Goal: Answer question/provide support: Share knowledge or assist other users

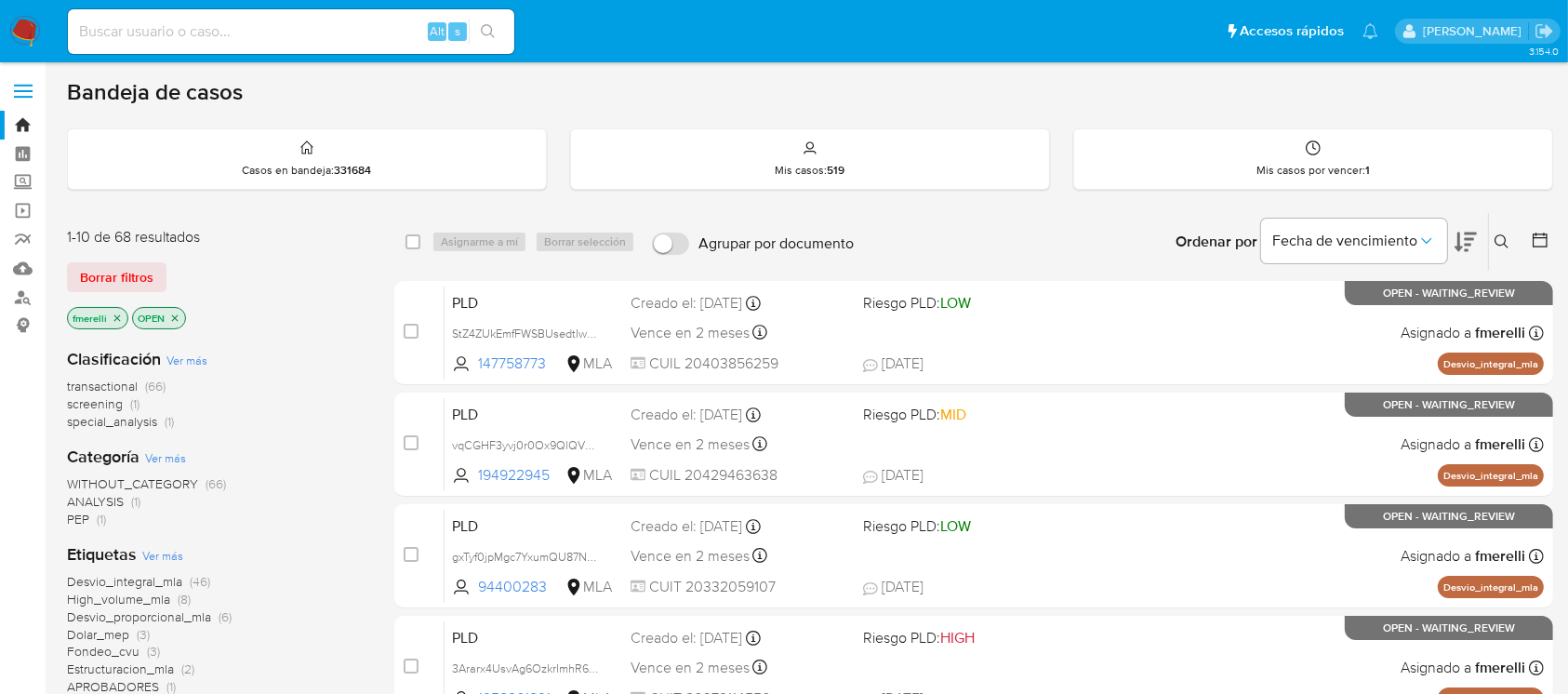
click at [372, 19] on input at bounding box center [292, 31] width 447 height 24
paste input "wwH9OEWGpFOdtE50IxAbu5dz"
type input "wwH9OEWGpFOdtE50IxAbu5dz"
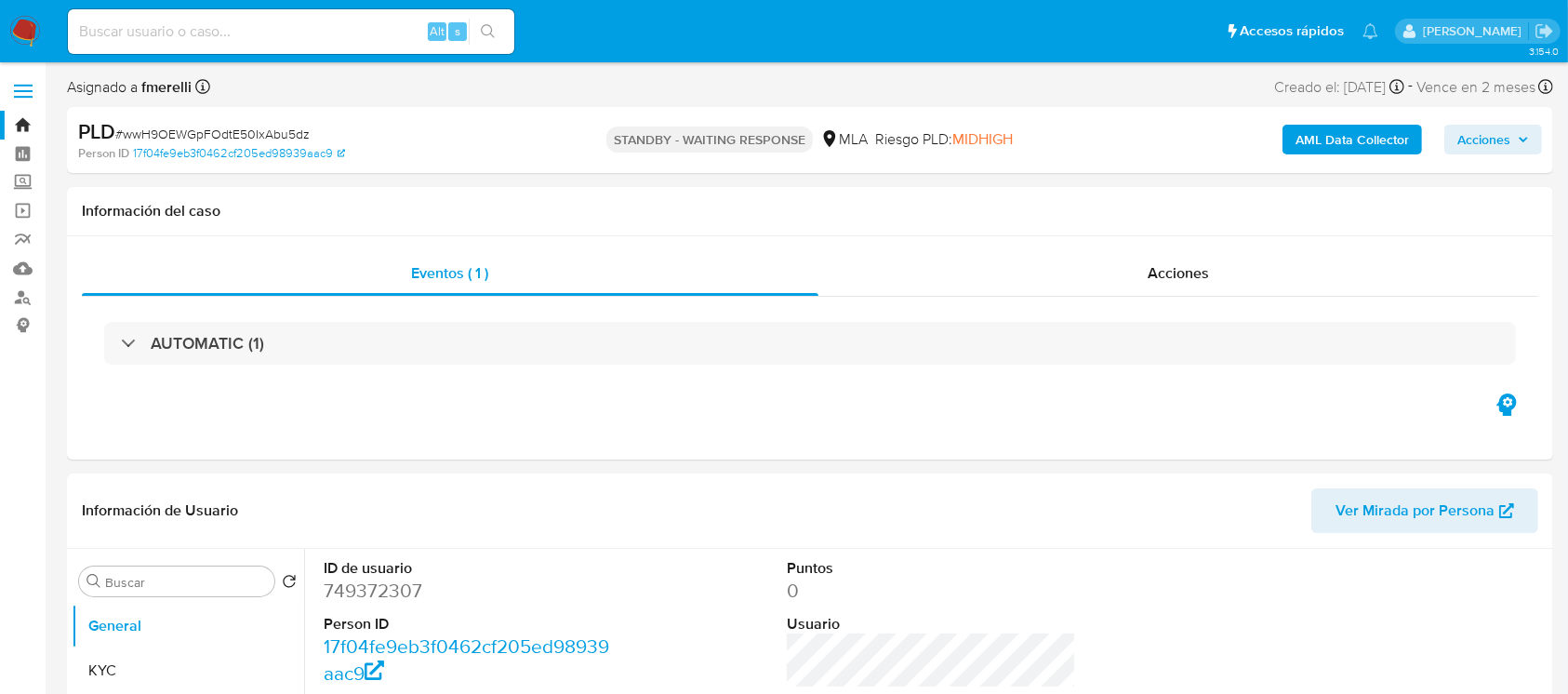
click at [363, 33] on input at bounding box center [292, 31] width 447 height 24
paste input "TVxntGg9x2ehRPheY4qakX34"
type input "TVxntGg9x2ehRPheY4qakX34"
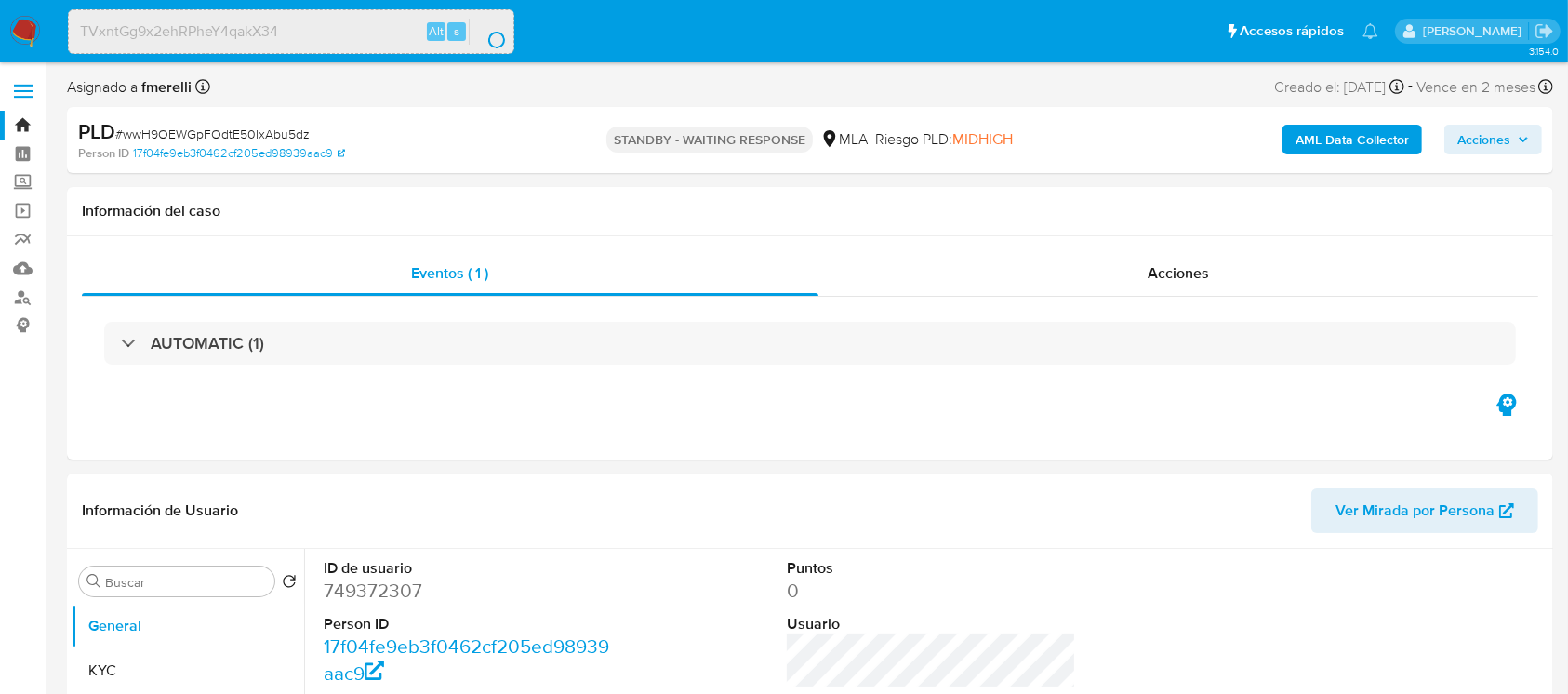
select select "10"
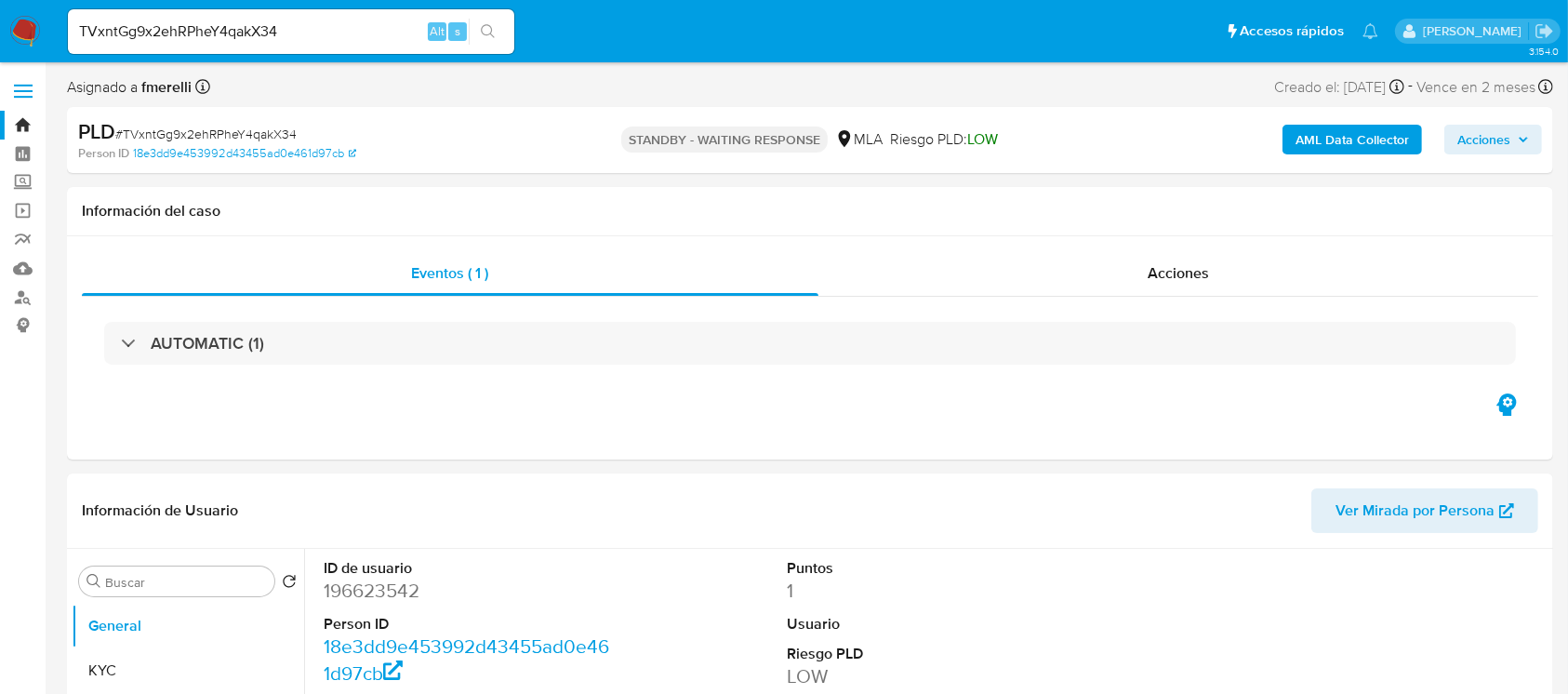
select select "10"
click at [382, 38] on input "TVxntGg9x2ehRPheY4qakX34" at bounding box center [292, 31] width 447 height 24
paste input "inoJw8a7apjO9GonYjnFn7Uc"
type input "inoJw8a7apjO9GonYjnFn7Uc"
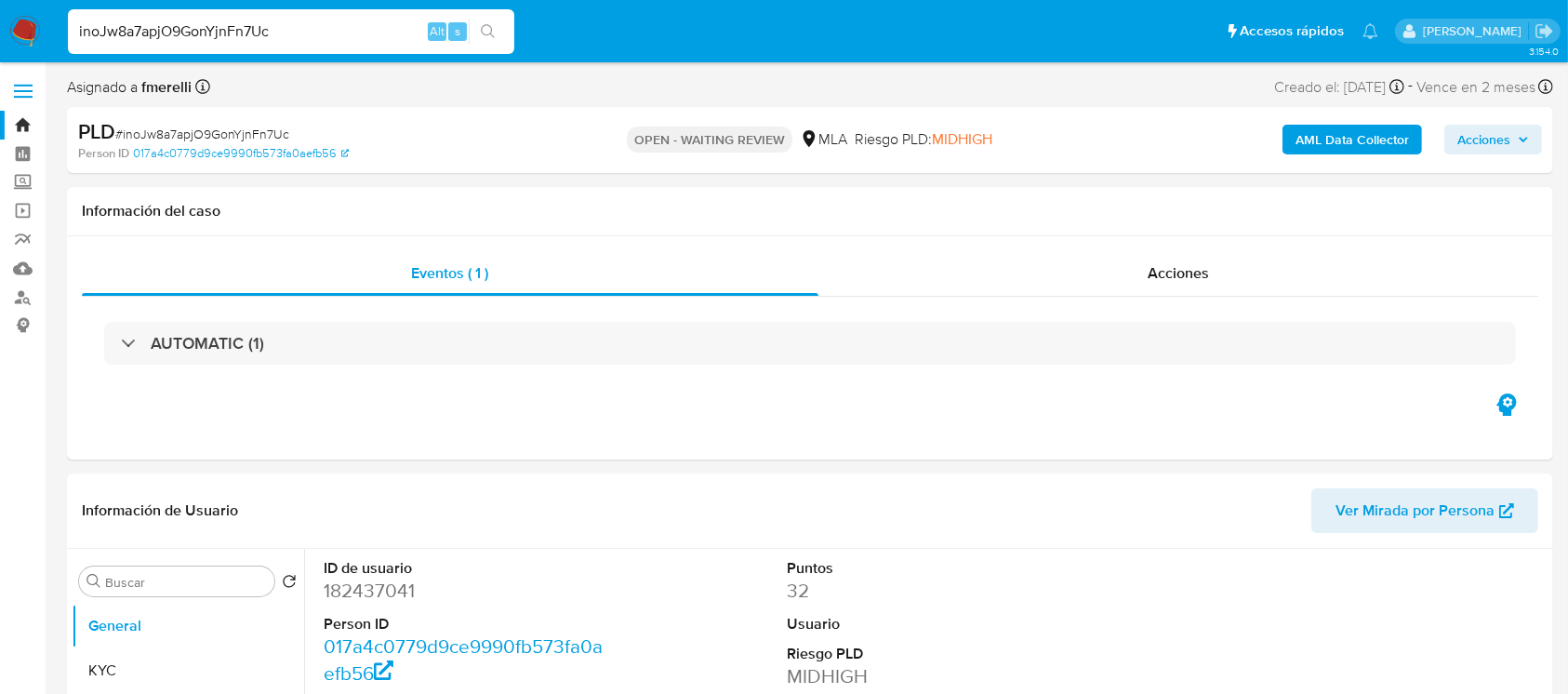
select select "10"
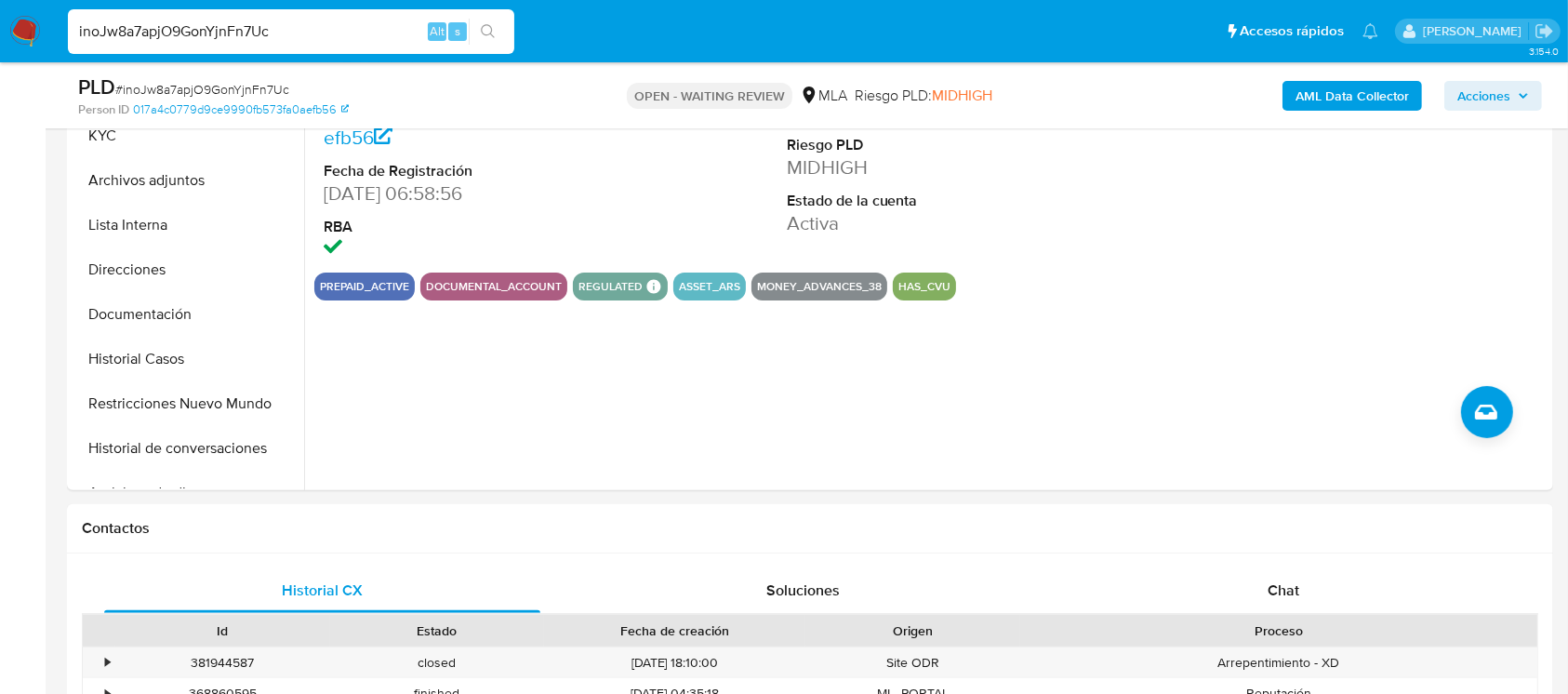
scroll to position [557, 0]
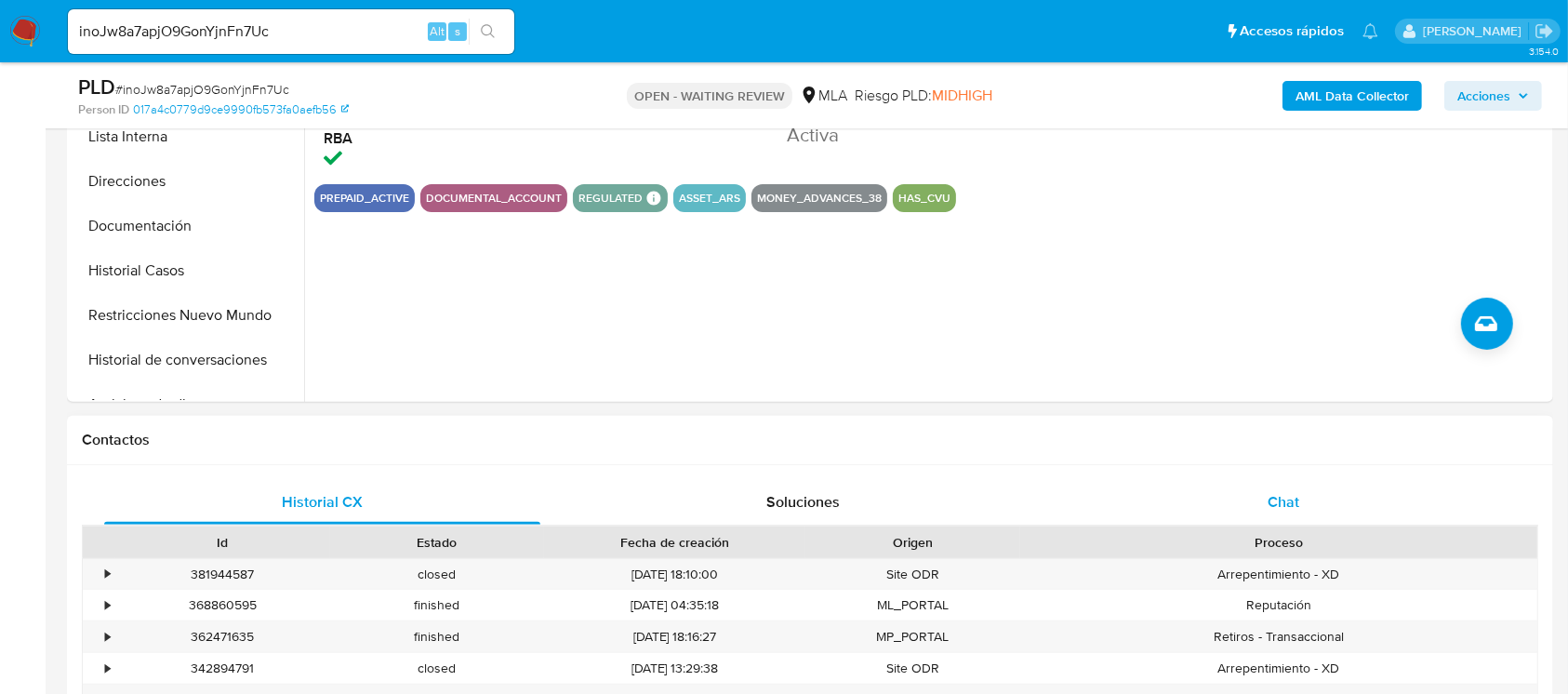
click at [1213, 492] on div "Chat" at bounding box center [1283, 502] width 436 height 45
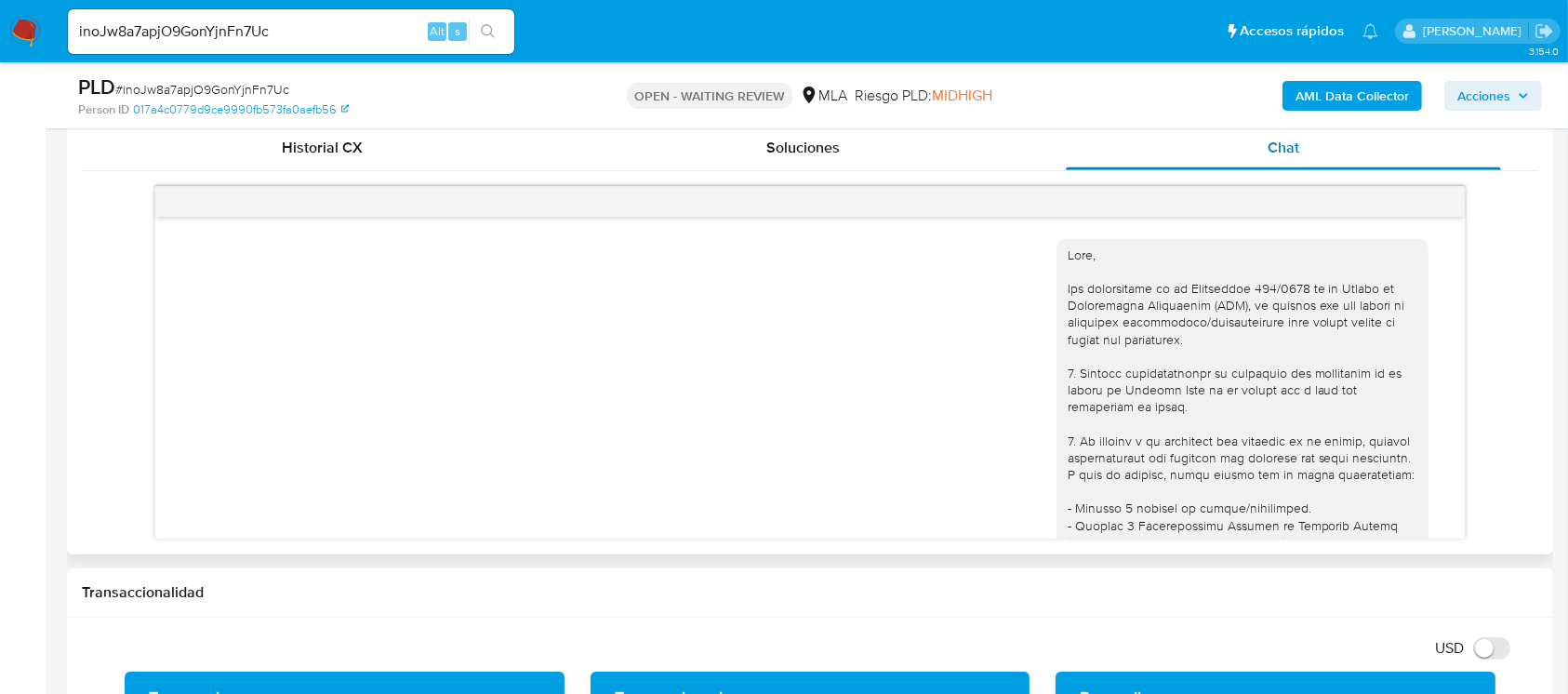
scroll to position [911, 0]
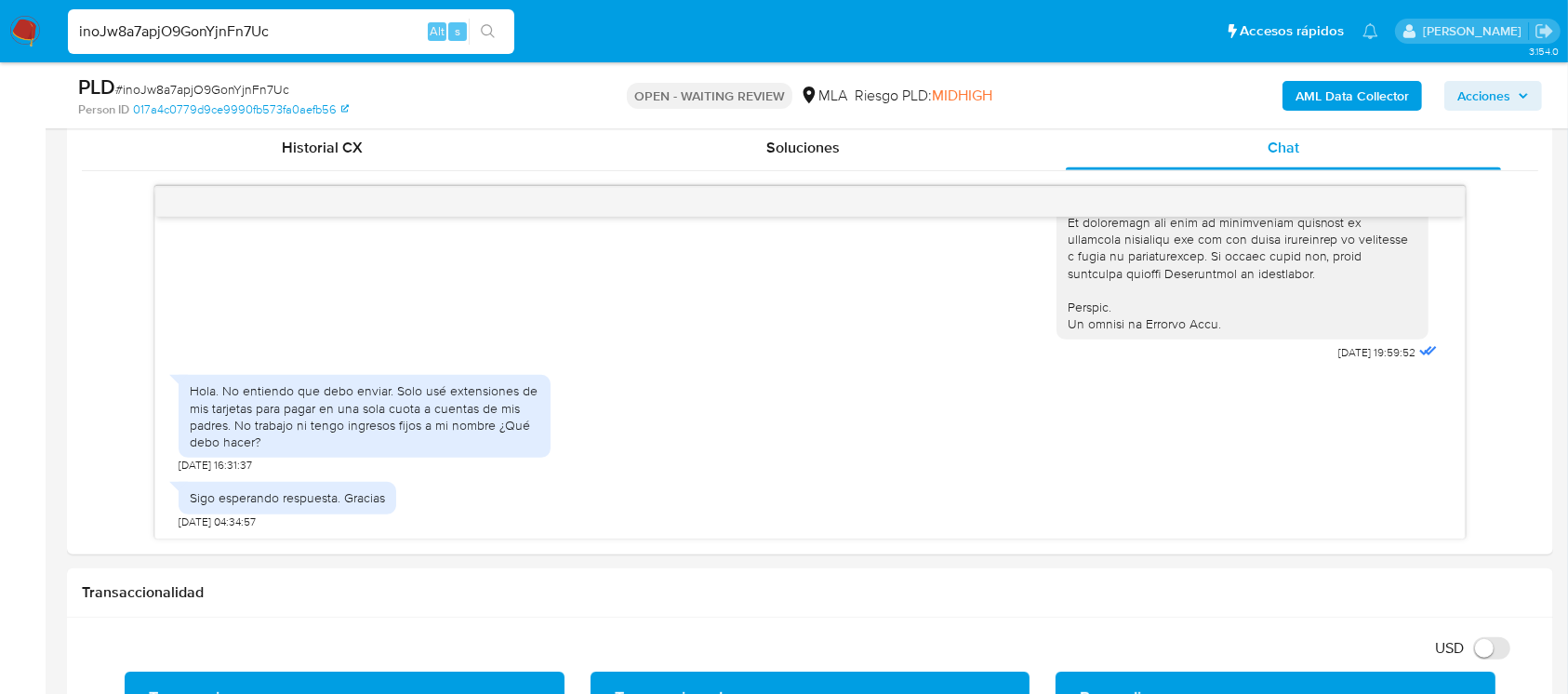
click at [291, 20] on input "inoJw8a7apjO9GonYjnFn7Uc" at bounding box center [292, 31] width 447 height 24
paste input "RgQHM4btjH8jUD9sBRMI9mTd"
type input "RgQHM4btjH8jUD9sBRMI9mTd"
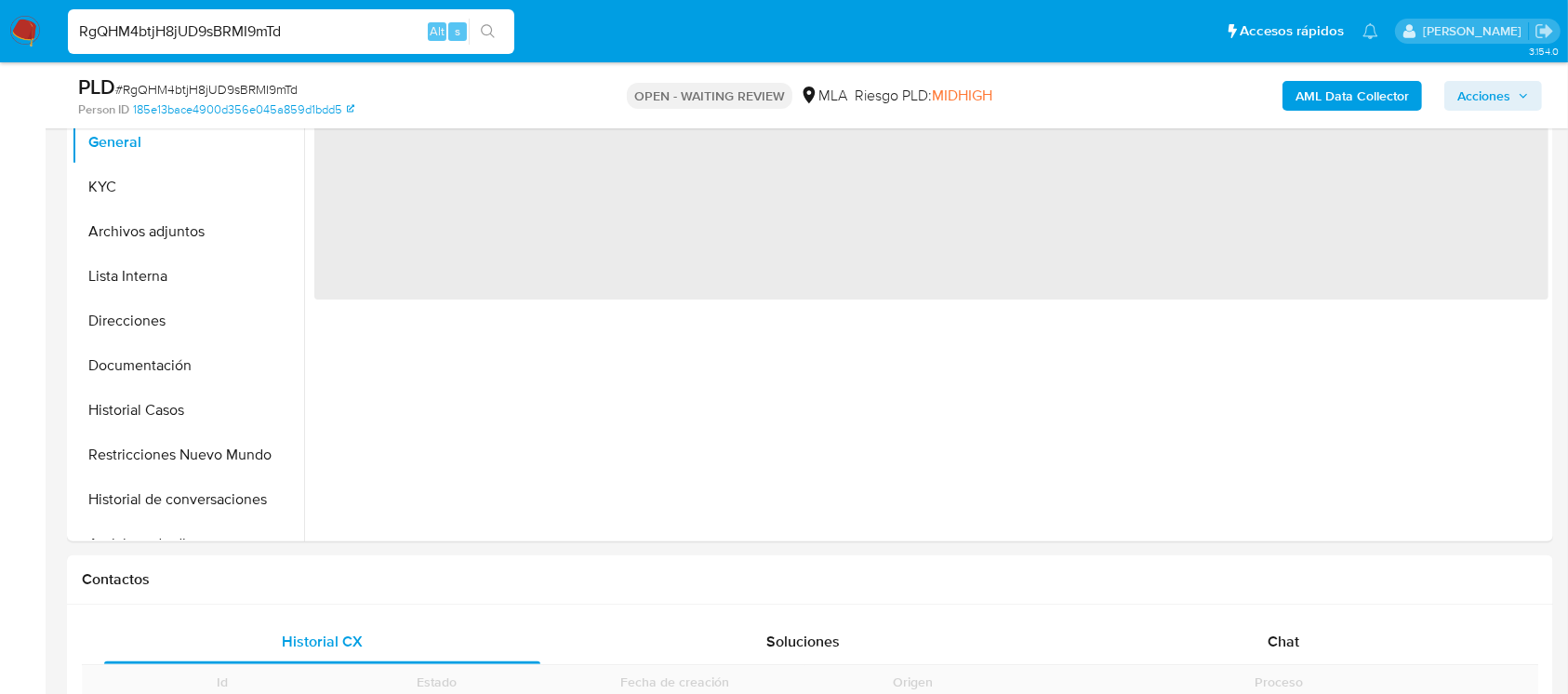
scroll to position [495, 0]
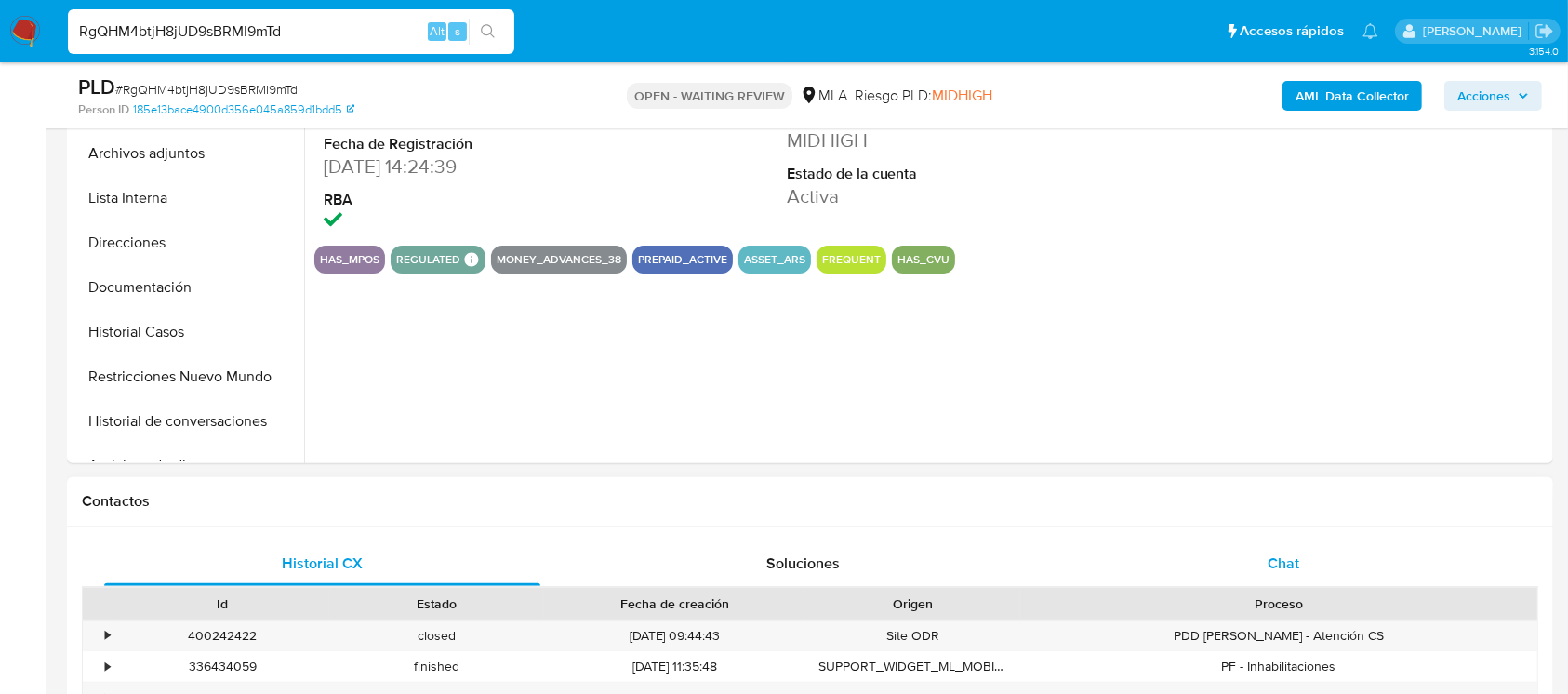
click at [1172, 569] on div "Chat" at bounding box center [1283, 563] width 436 height 45
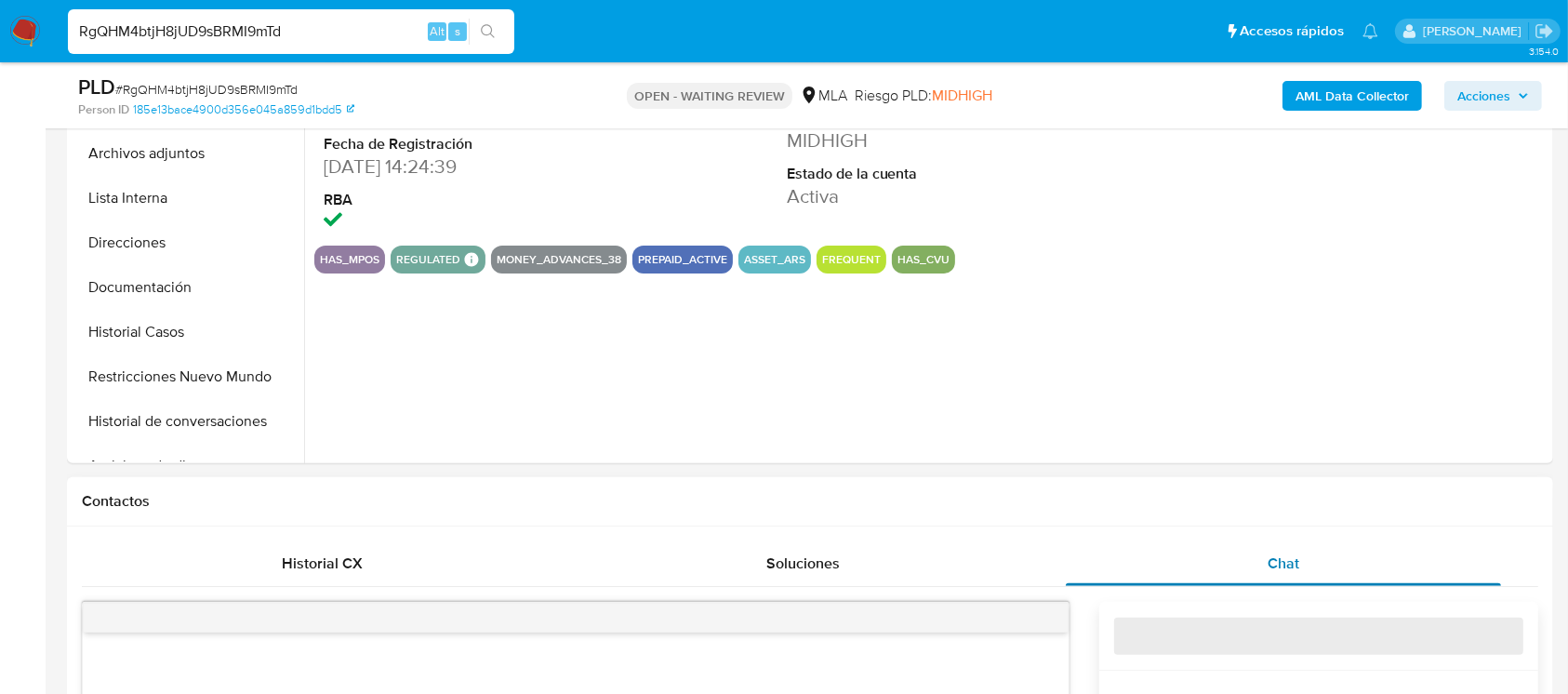
select select "10"
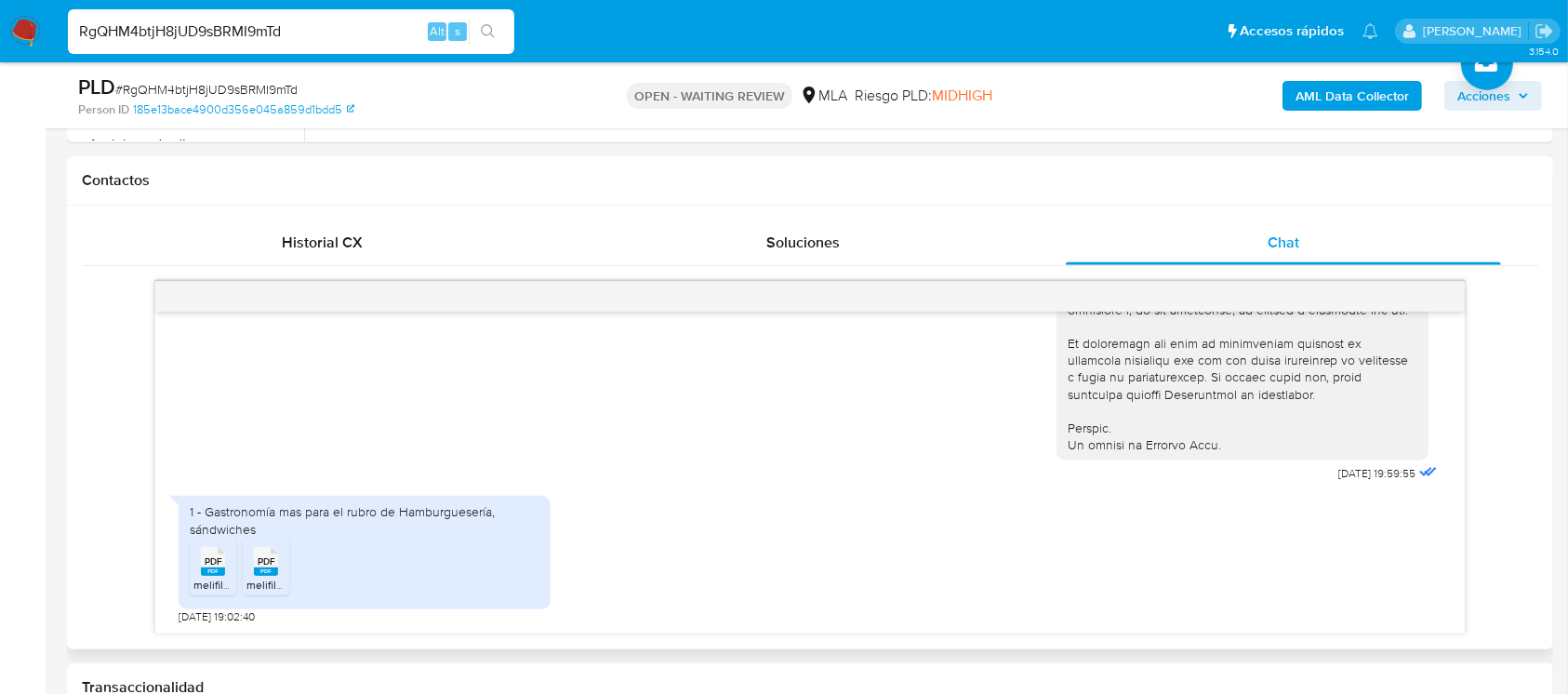
scroll to position [744, 0]
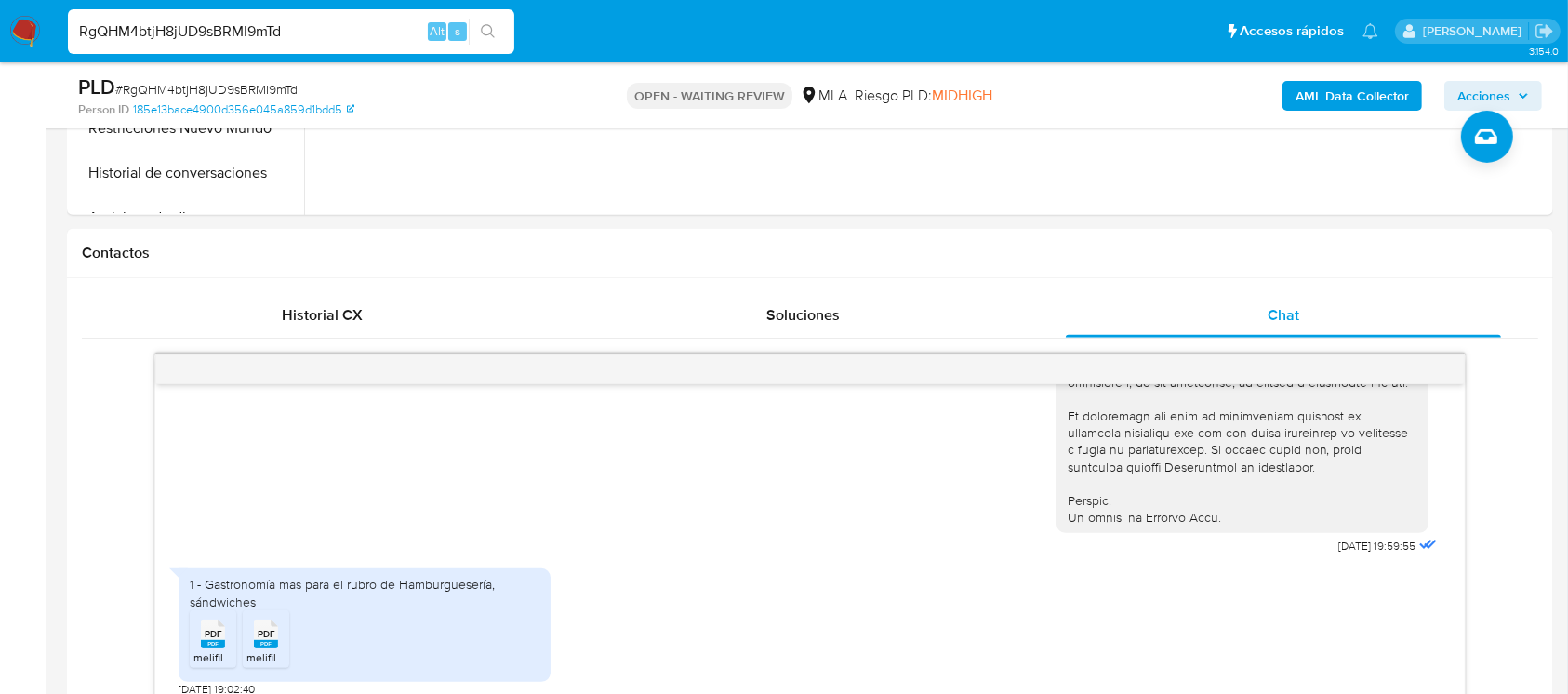
click at [389, 44] on div "RgQHM4btjH8jUD9sBRMI9mTd Alt s" at bounding box center [292, 32] width 447 height 45
click at [391, 31] on input "RgQHM4btjH8jUD9sBRMI9mTd" at bounding box center [292, 31] width 447 height 24
click at [391, 30] on input "RgQHM4btjH8jUD9sBRMI9mTd" at bounding box center [292, 31] width 447 height 24
paste input "DMfASEH8jmO9HJK9ubjvv2dI"
type input "DMfASEH8jmO9HJK9ubjvv2dI"
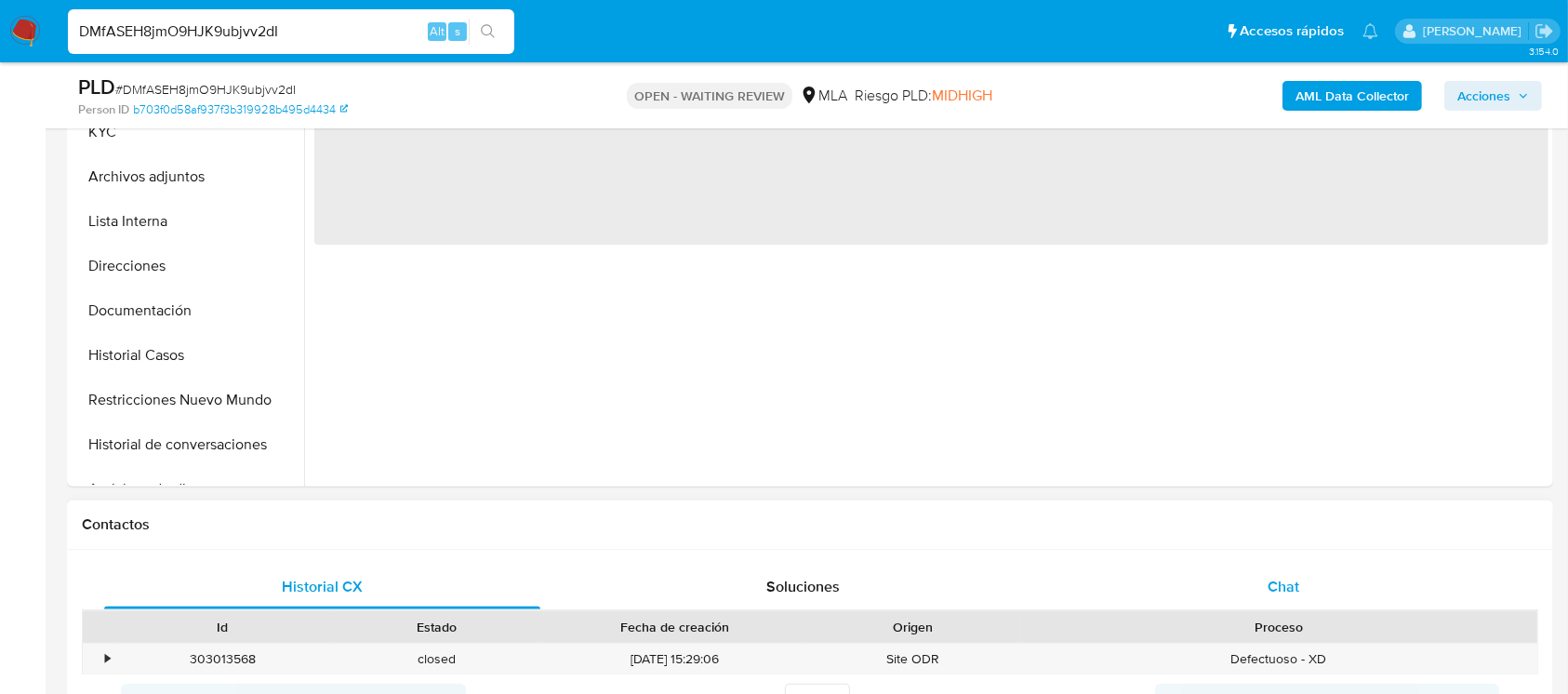
scroll to position [619, 0]
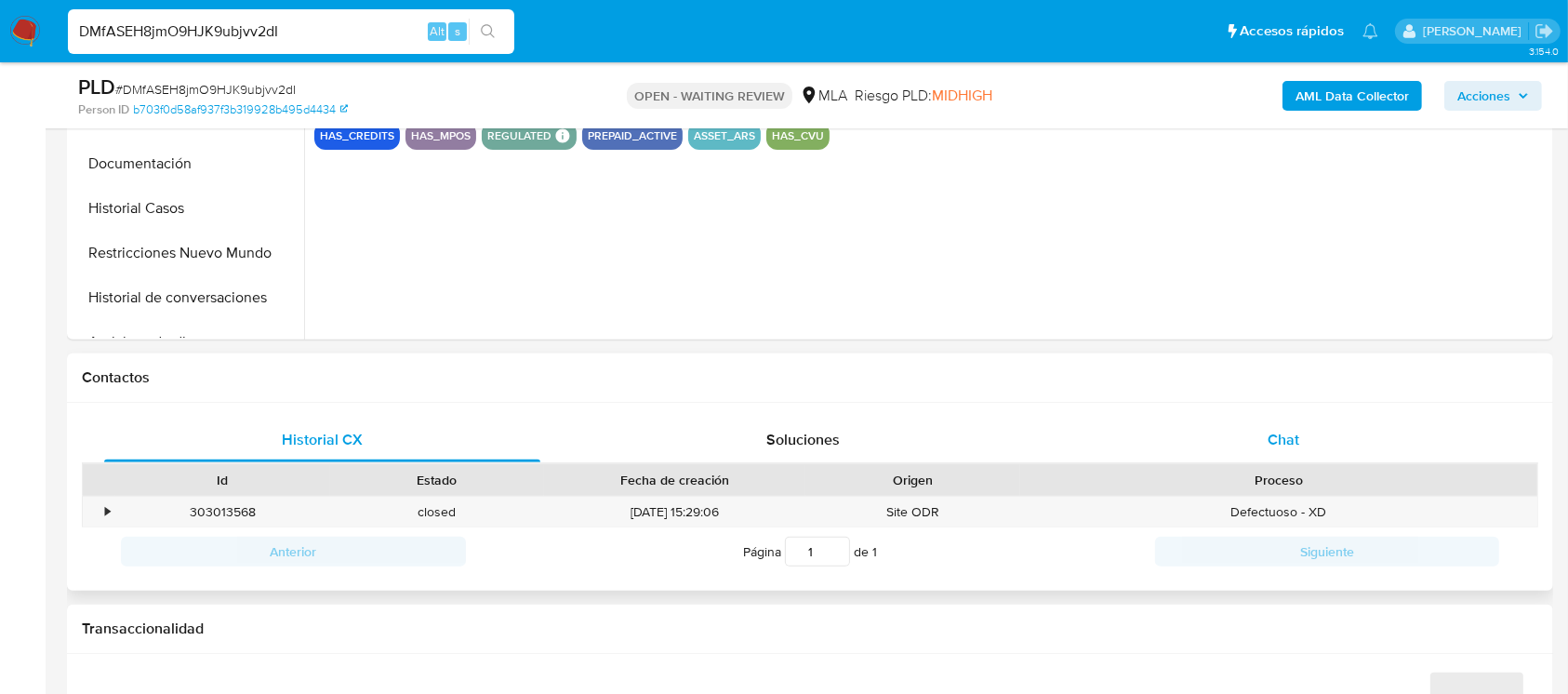
click at [1339, 447] on div "Chat" at bounding box center [1283, 440] width 436 height 45
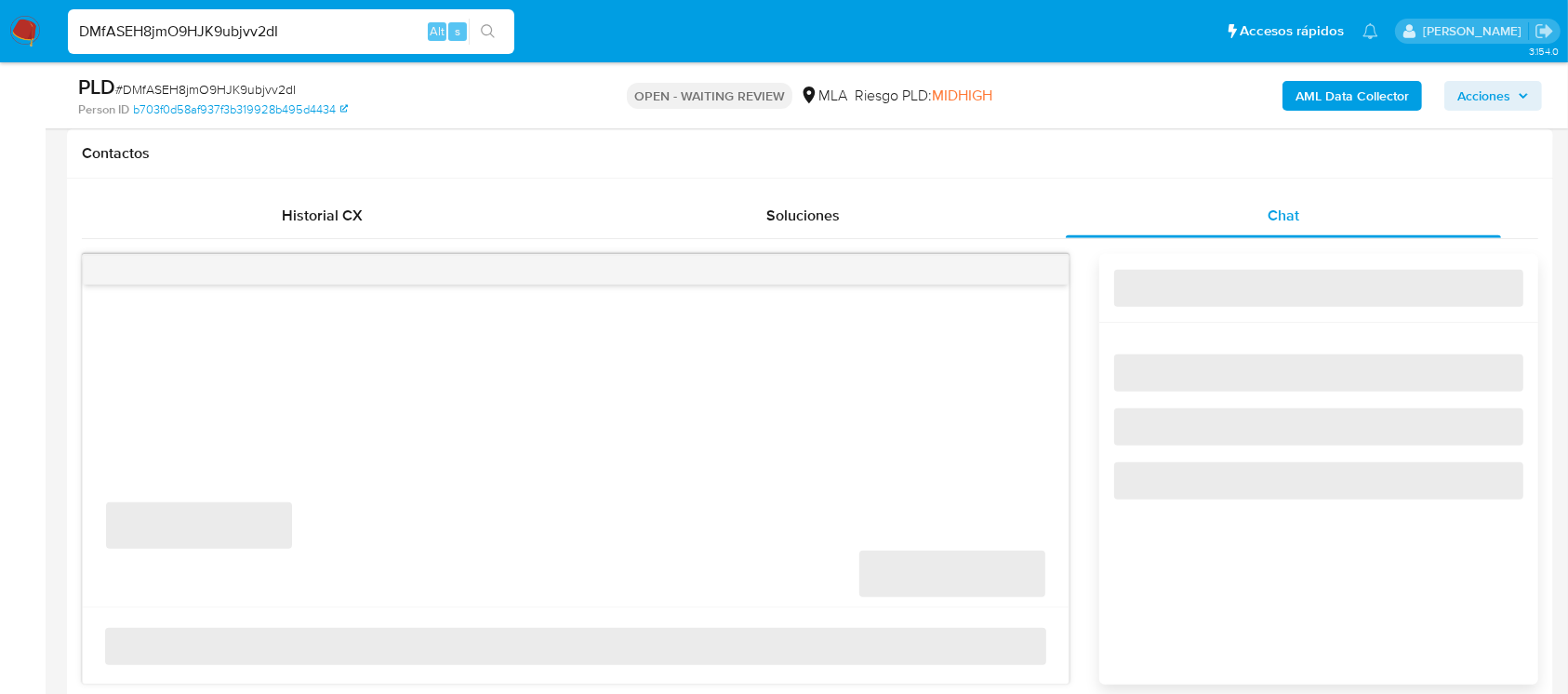
select select "10"
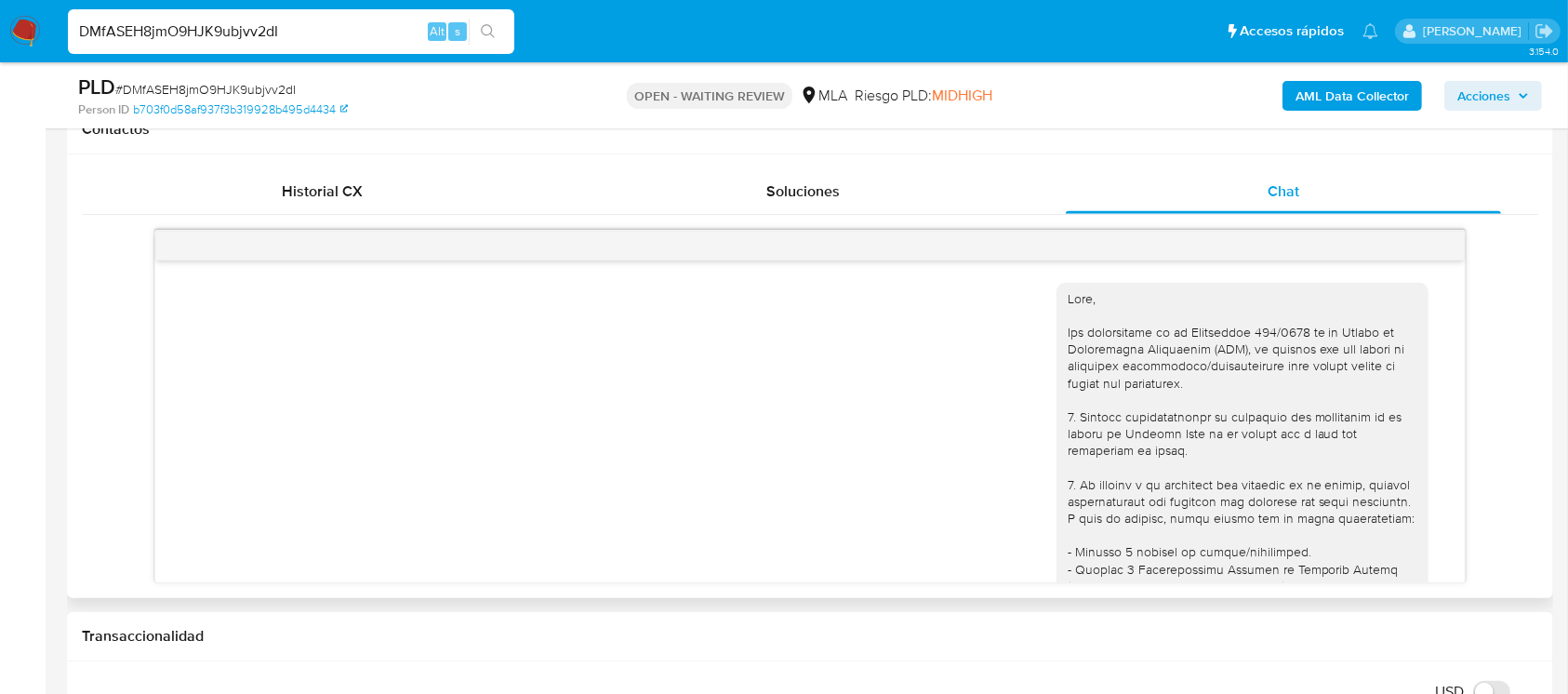
scroll to position [1104, 0]
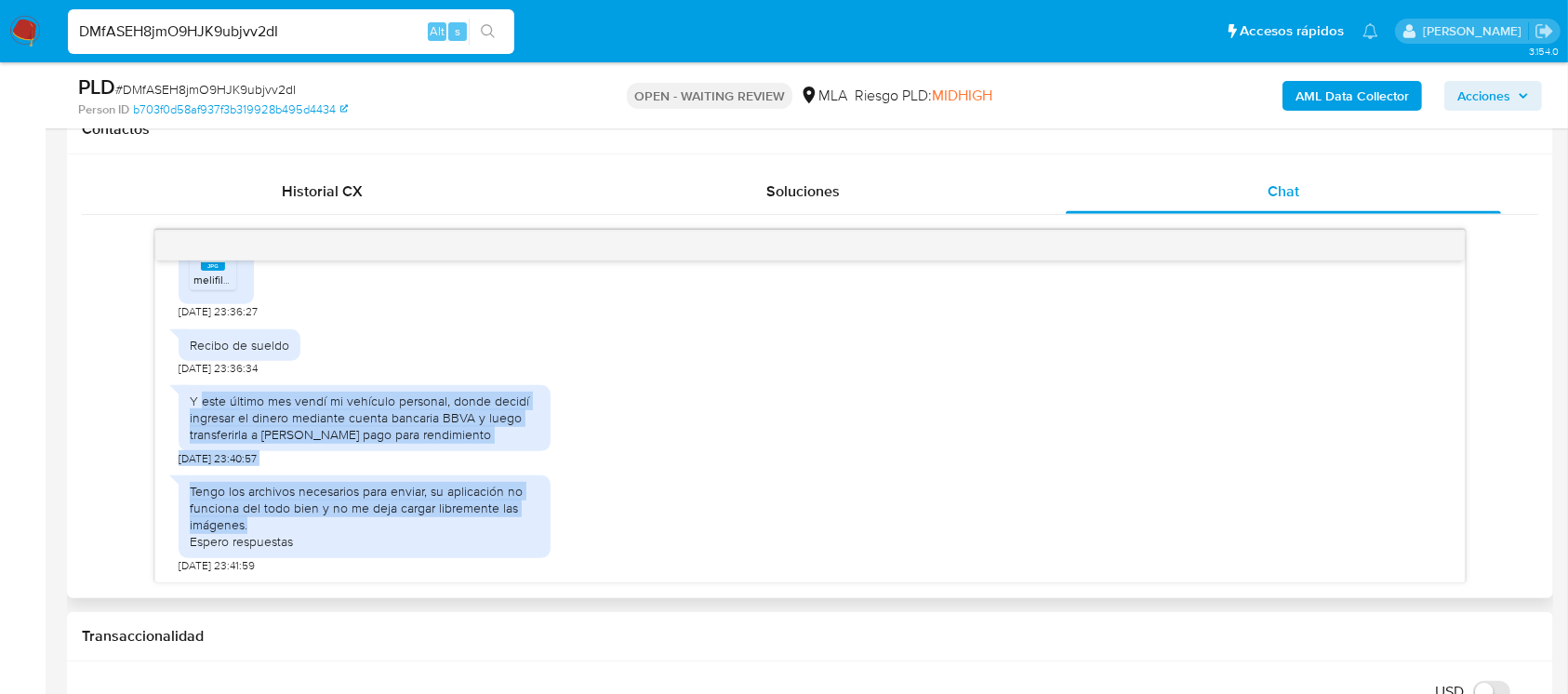
drag, startPoint x: 205, startPoint y: 397, endPoint x: 394, endPoint y: 527, distance: 229.4
click at [394, 527] on div "17/07/2025 19:59:56 JPG JPG melifile7864891623550565210.jpg 19/07/2025 23:36:27…" at bounding box center [809, 421] width 1309 height 322
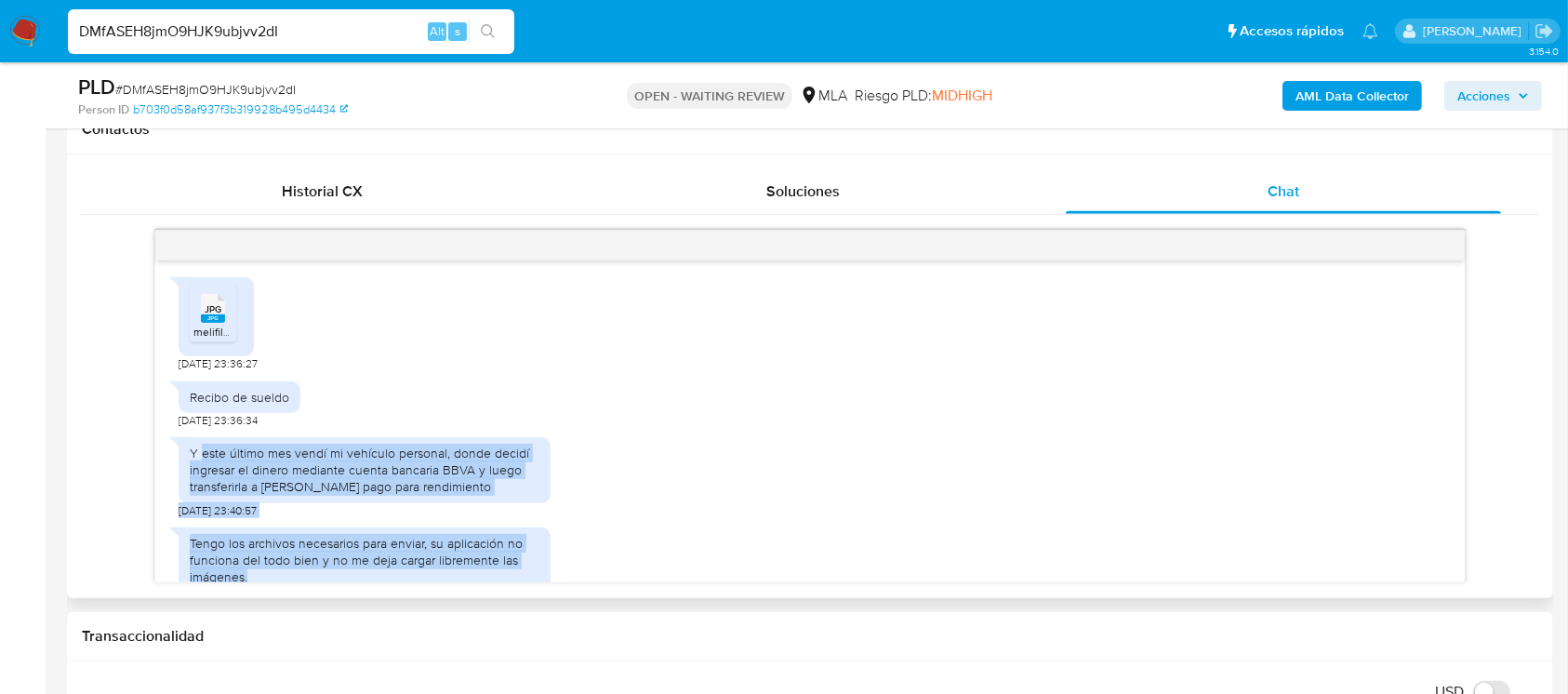
scroll to position [981, 0]
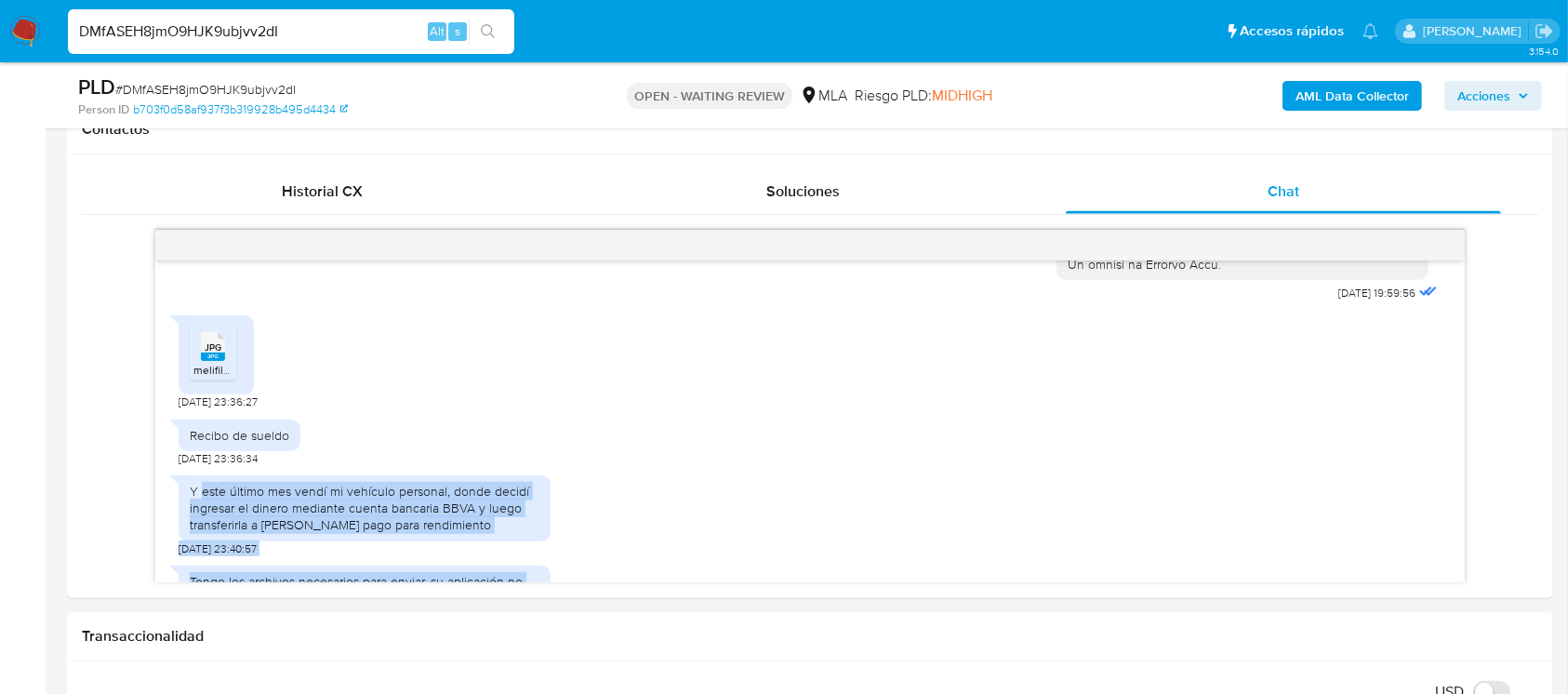
click at [398, 38] on input "DMfASEH8jmO9HJK9ubjvv2dI" at bounding box center [292, 31] width 447 height 24
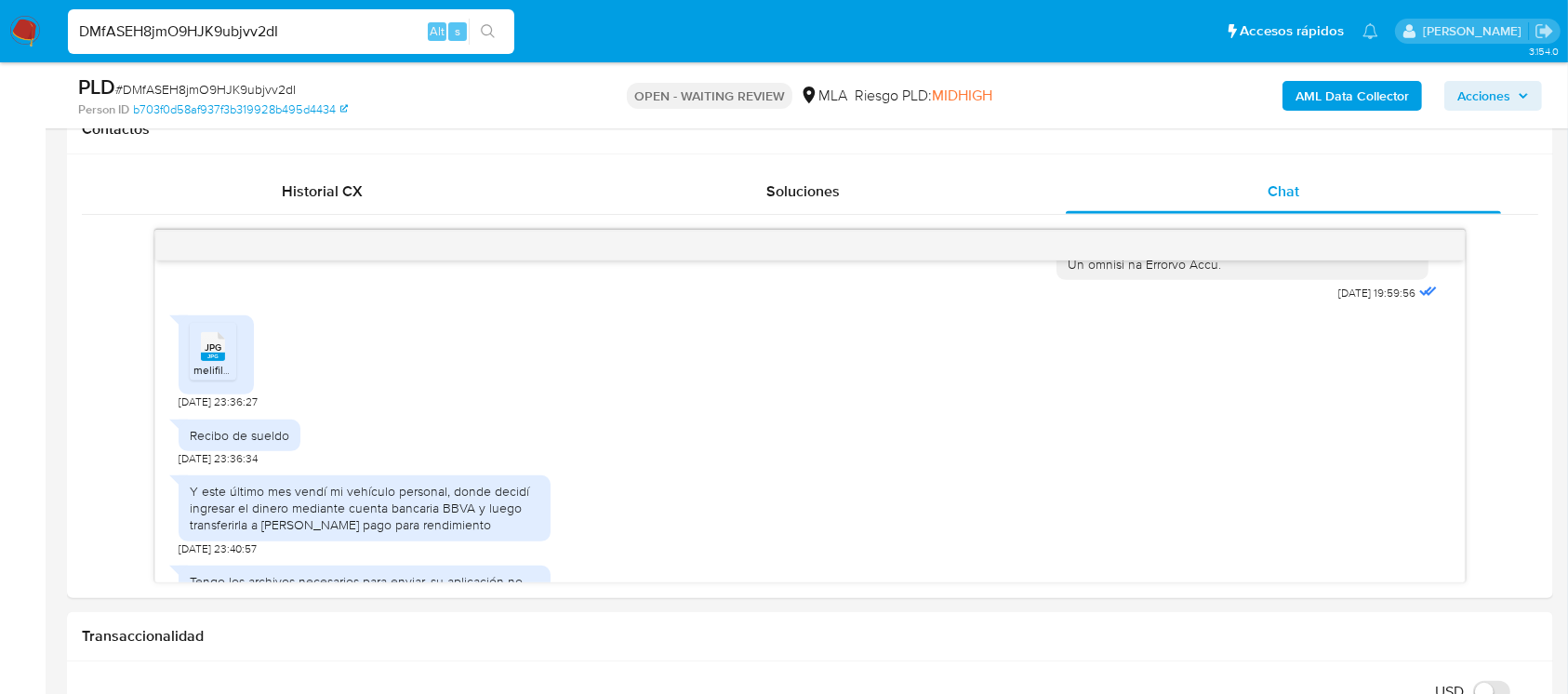
click at [398, 37] on input "DMfASEH8jmO9HJK9ubjvv2dI" at bounding box center [292, 31] width 447 height 24
paste input "zbSvOQ61CbtjVrsd5aHCSOVl"
type input "zbSvOQ61CbtjVrsd5aHCSOVl"
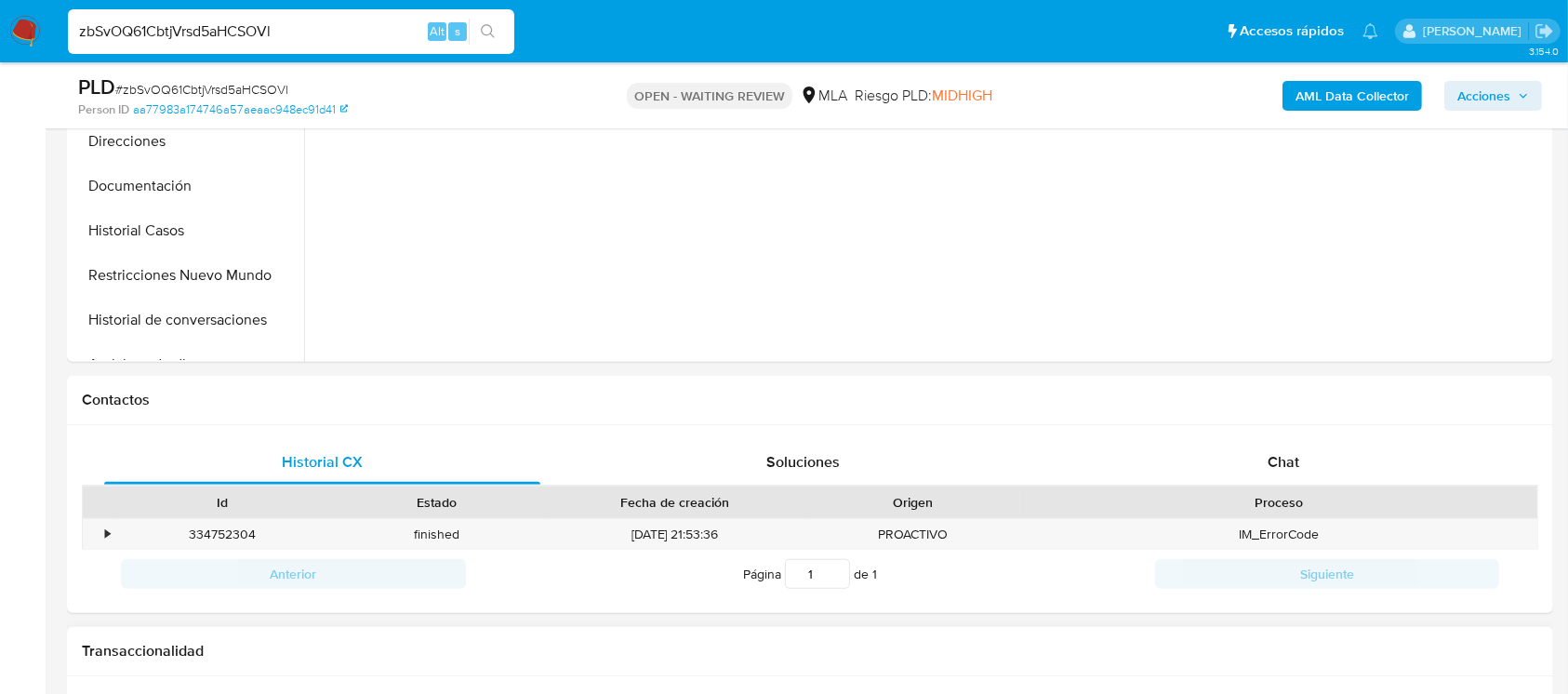
scroll to position [744, 0]
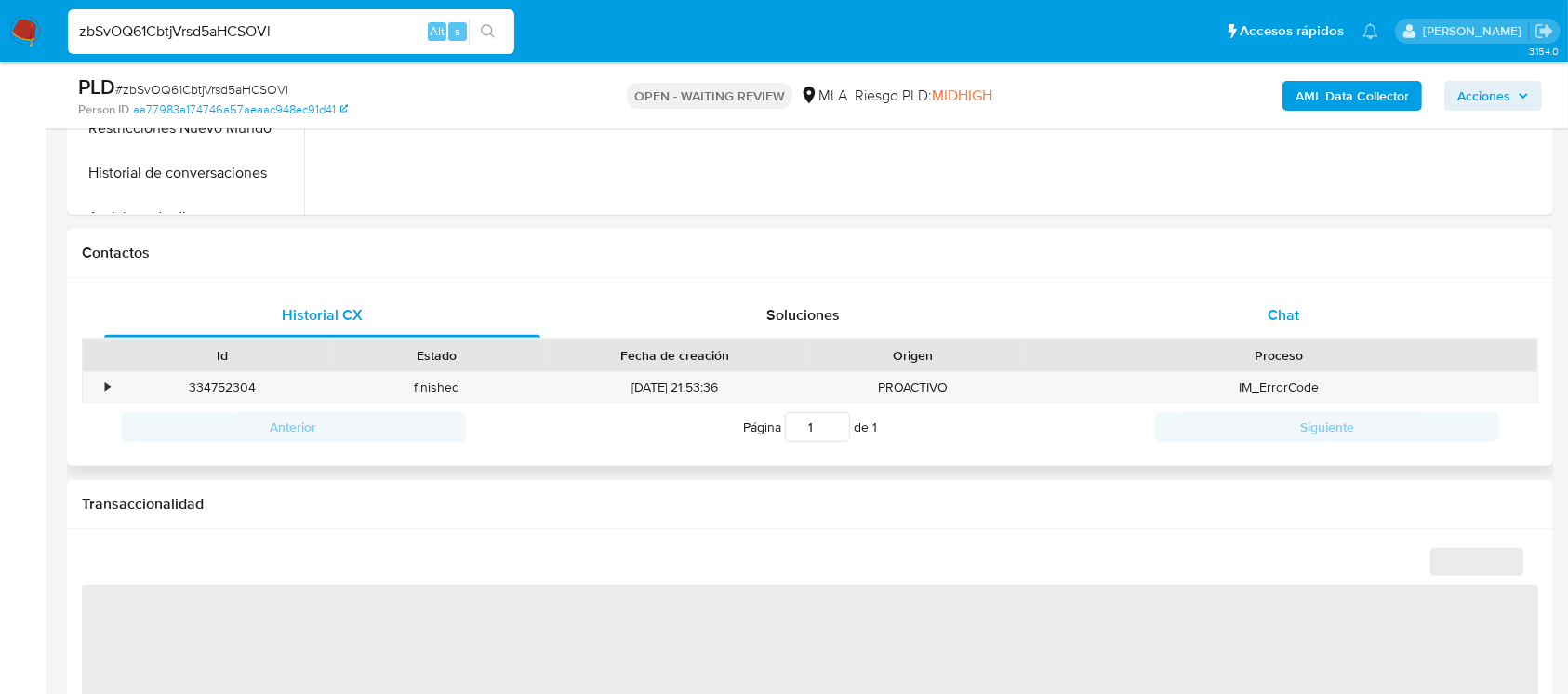
click at [1317, 317] on div "Chat" at bounding box center [1283, 315] width 436 height 45
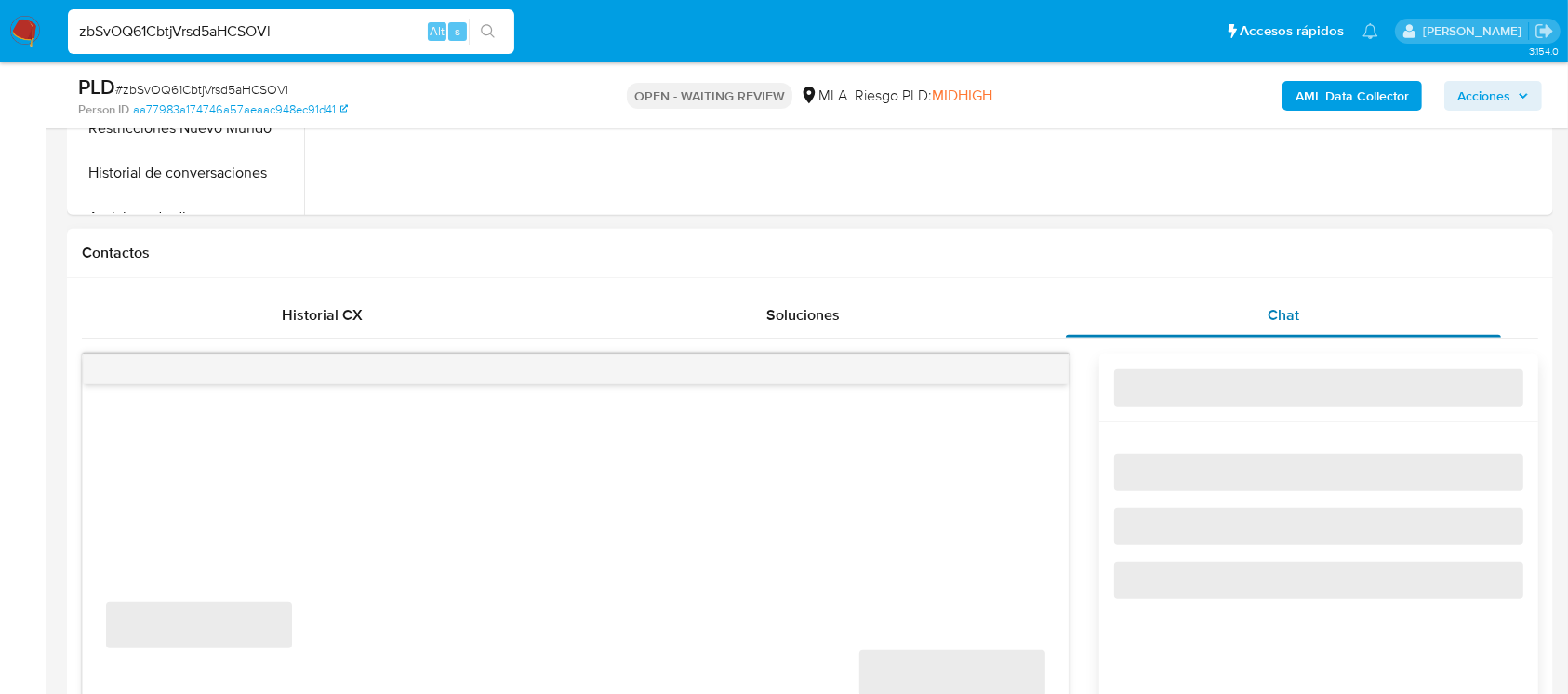
select select "10"
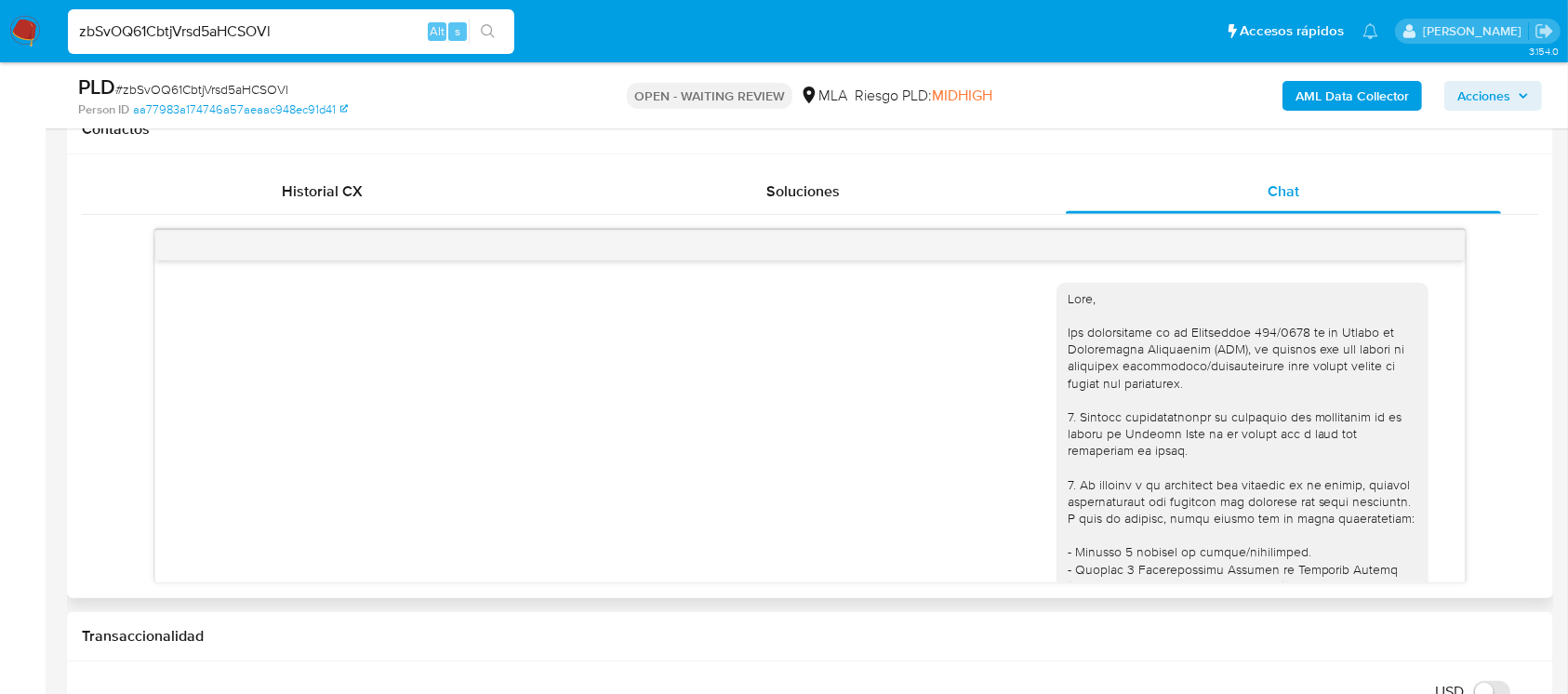
scroll to position [838, 0]
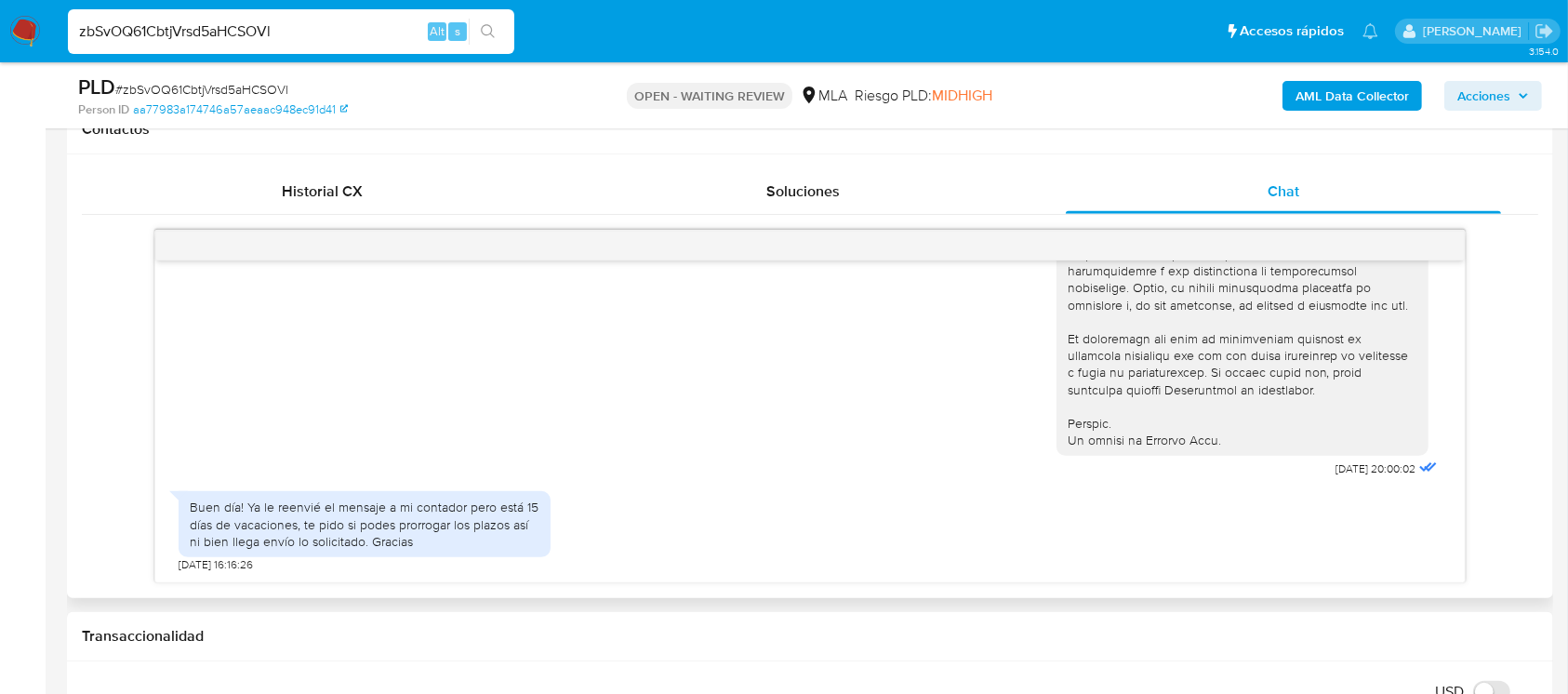
click at [284, 41] on input "zbSvOQ61CbtjVrsd5aHCSOVl" at bounding box center [292, 31] width 447 height 24
paste input "MlmMbpsCRzaTNXPAxizlgKQk"
type input "MlmMbpsCRzaTNXPAxizlgKQk"
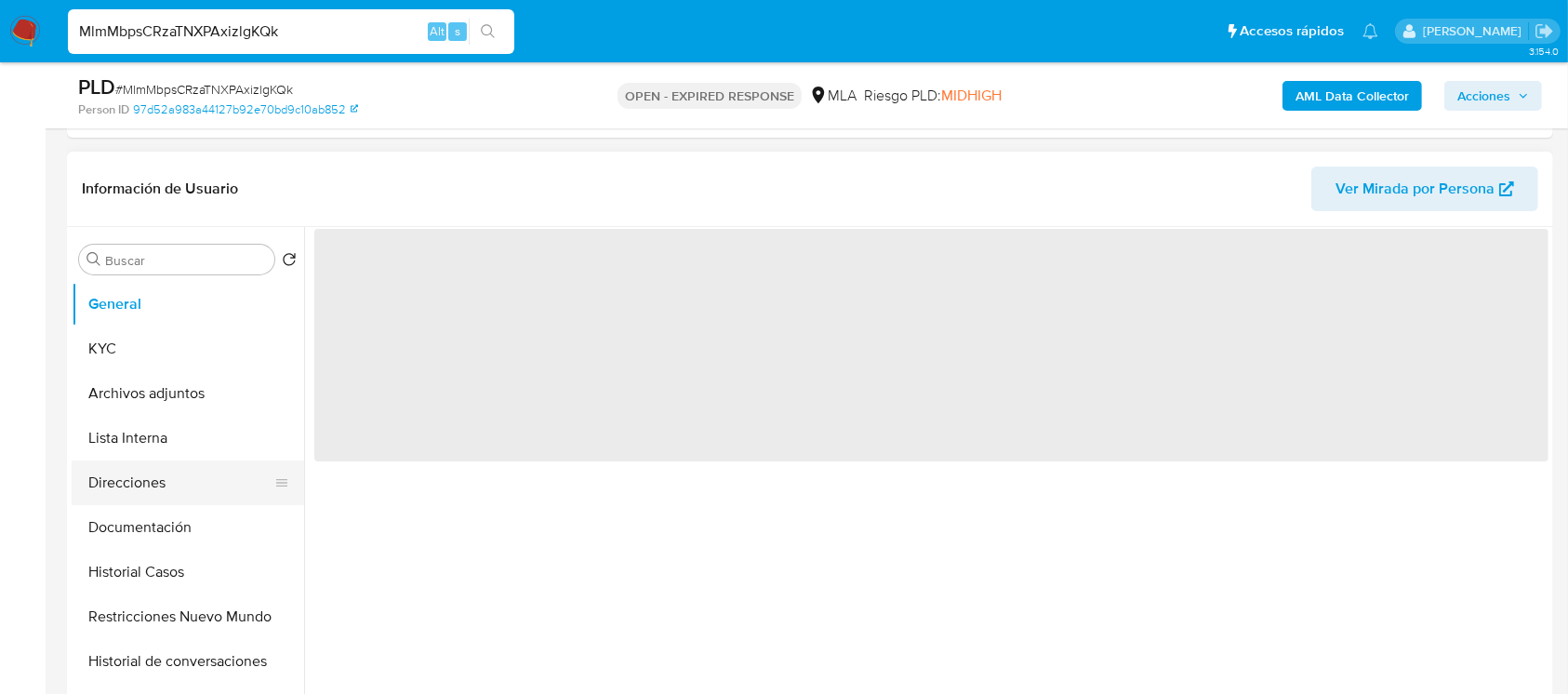
scroll to position [372, 0]
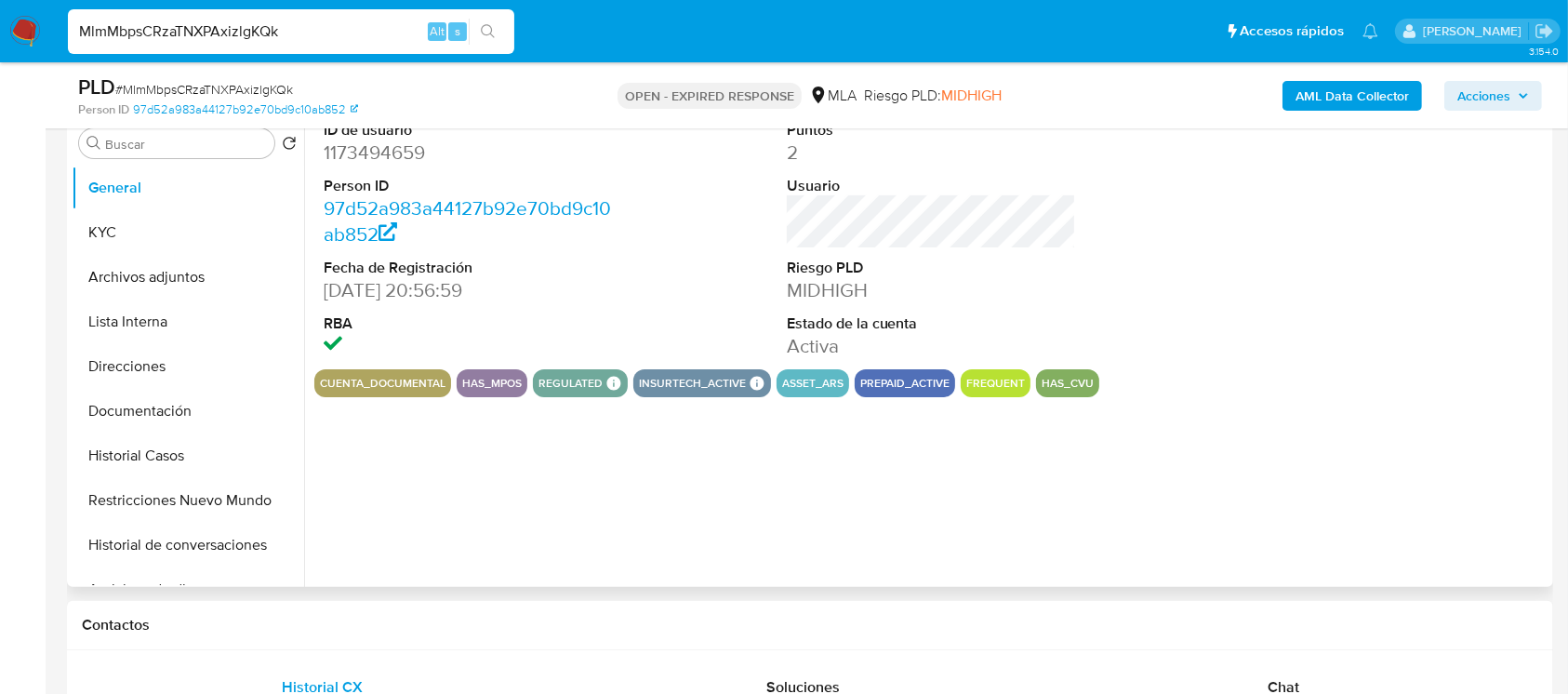
click at [370, 150] on dd "1173494659" at bounding box center [469, 152] width 291 height 26
copy dd "1173494659"
select select "10"
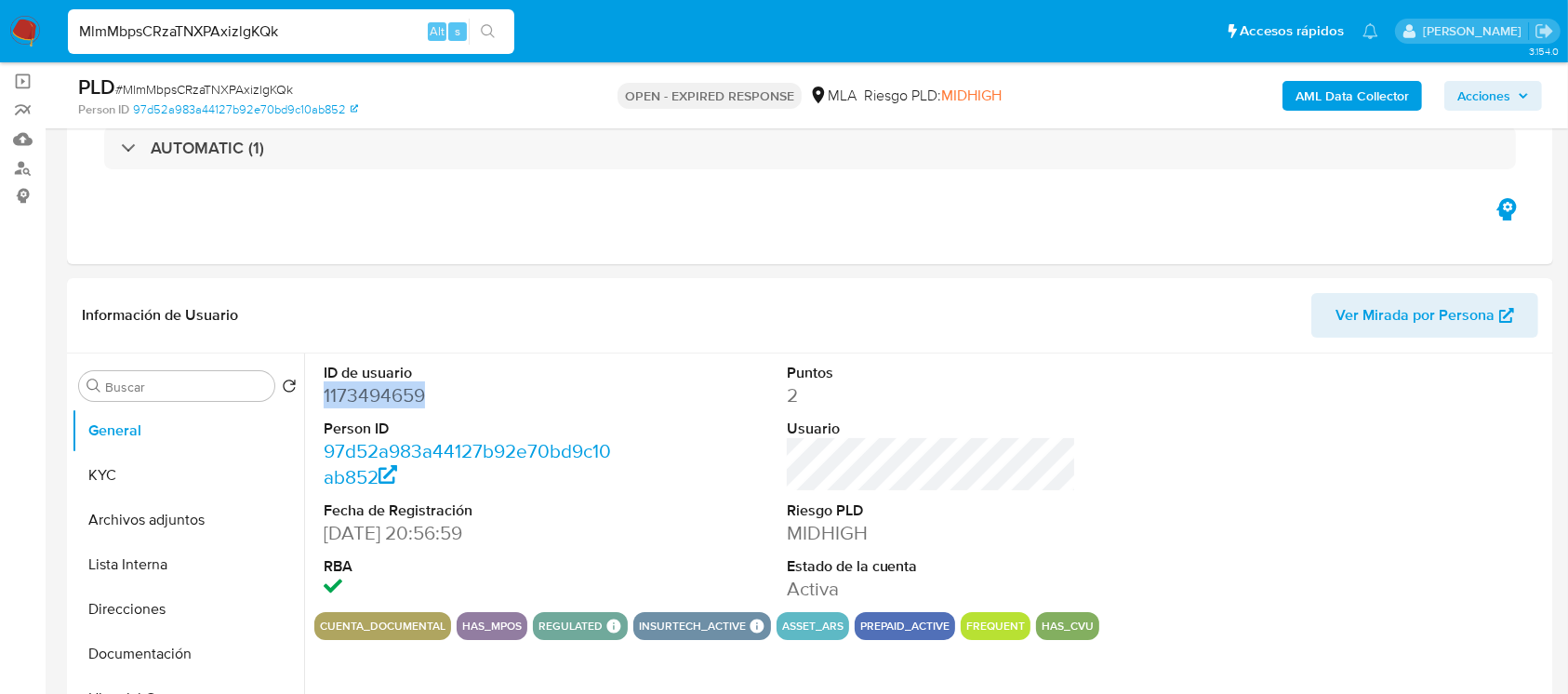
scroll to position [124, 0]
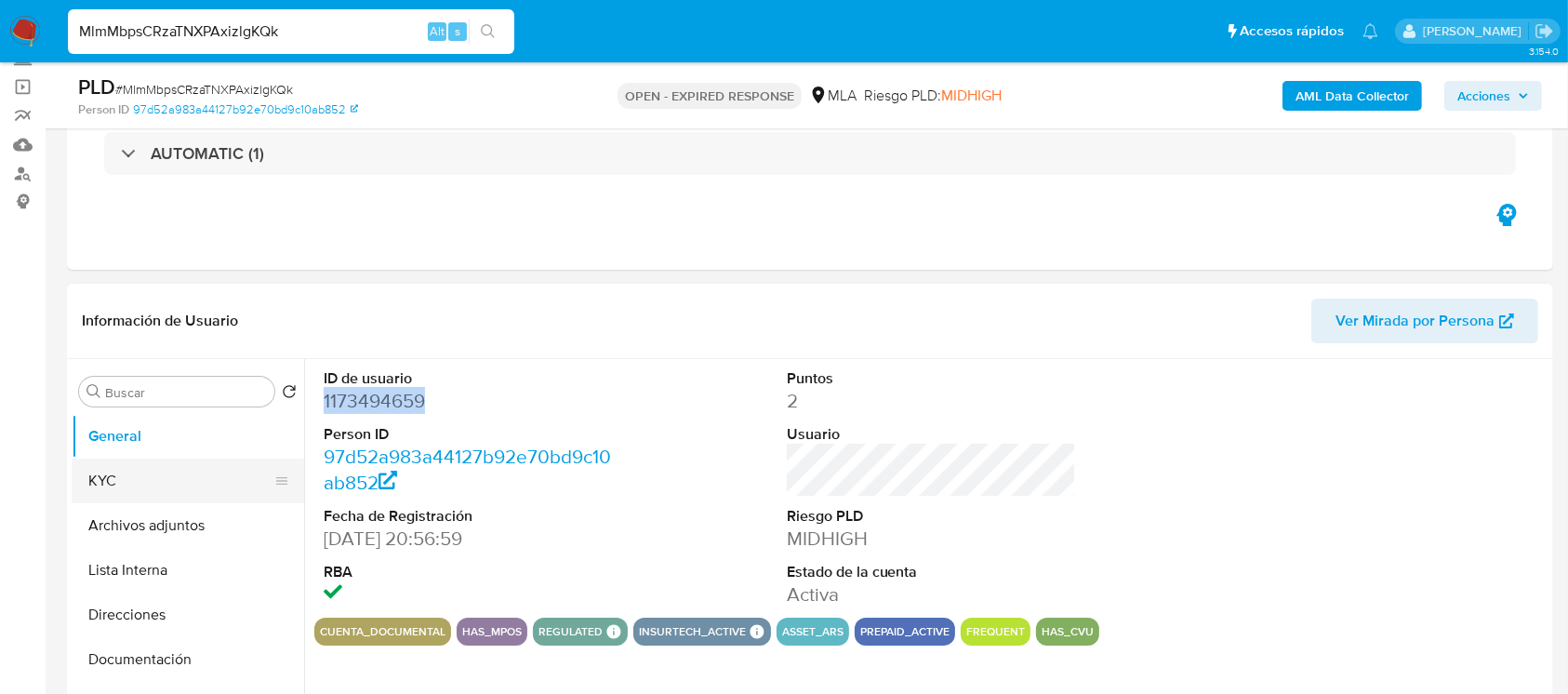
drag, startPoint x: 166, startPoint y: 476, endPoint x: 171, endPoint y: 463, distance: 13.9
click at [166, 476] on button "KYC" at bounding box center [179, 481] width 217 height 45
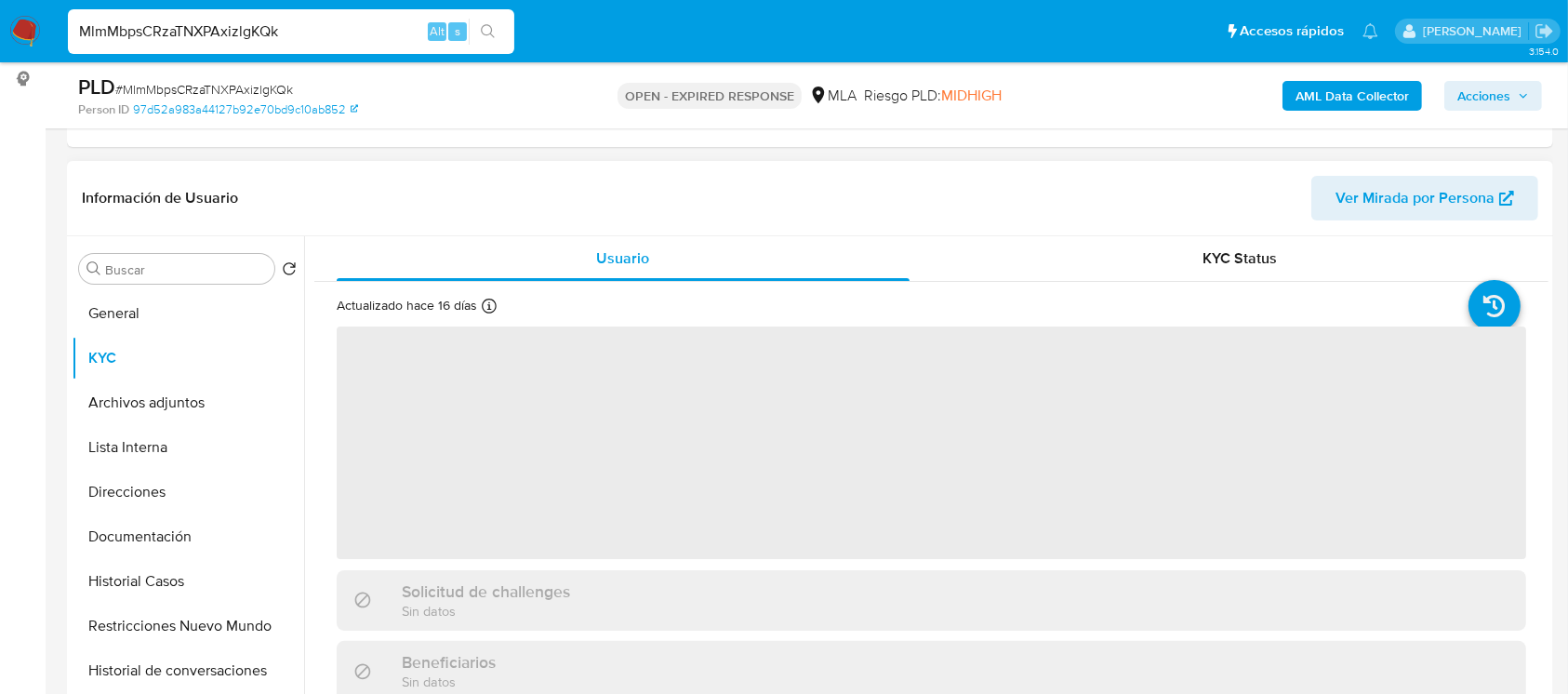
scroll to position [372, 0]
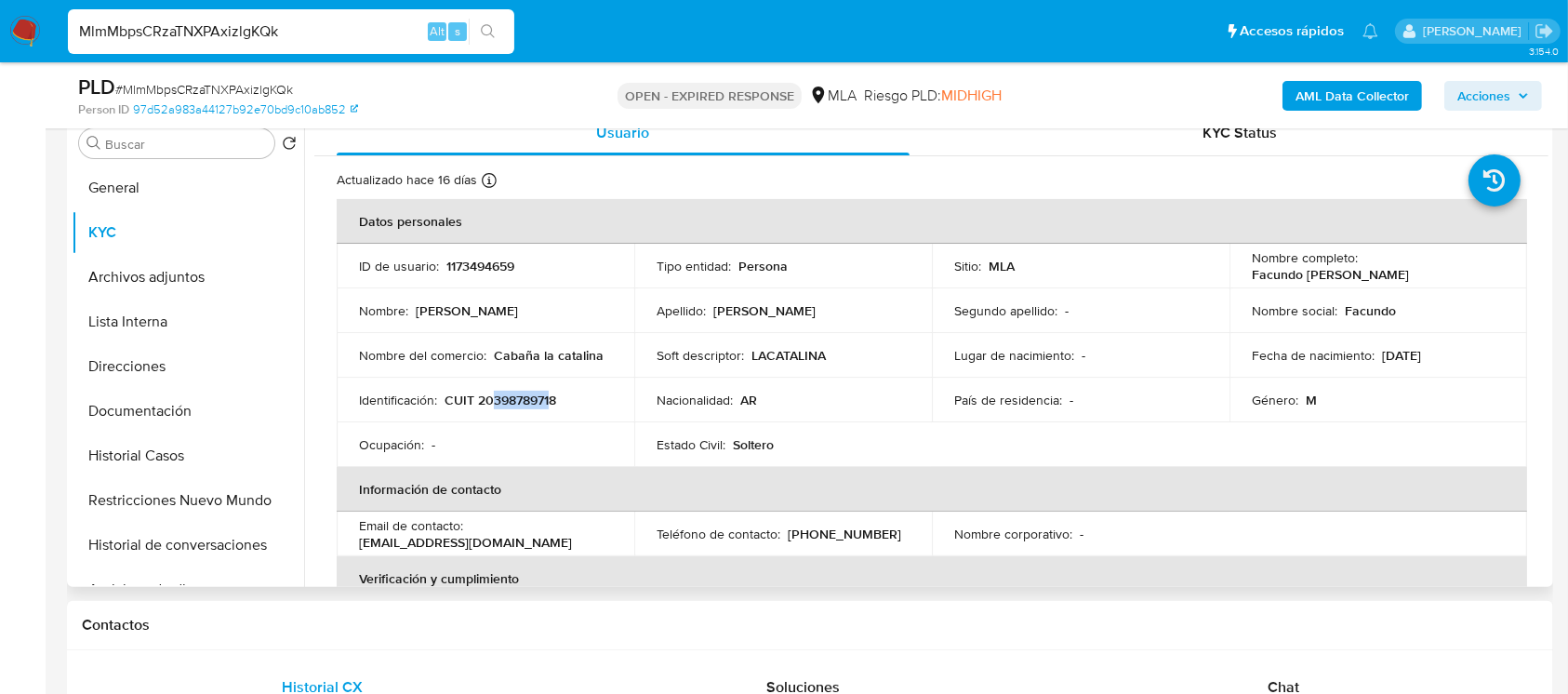
drag, startPoint x: 492, startPoint y: 404, endPoint x: 550, endPoint y: 400, distance: 58.1
click at [550, 400] on p "CUIT 20398789718" at bounding box center [500, 400] width 111 height 17
copy p "39878971"
click at [170, 396] on button "Documentación" at bounding box center [179, 411] width 217 height 45
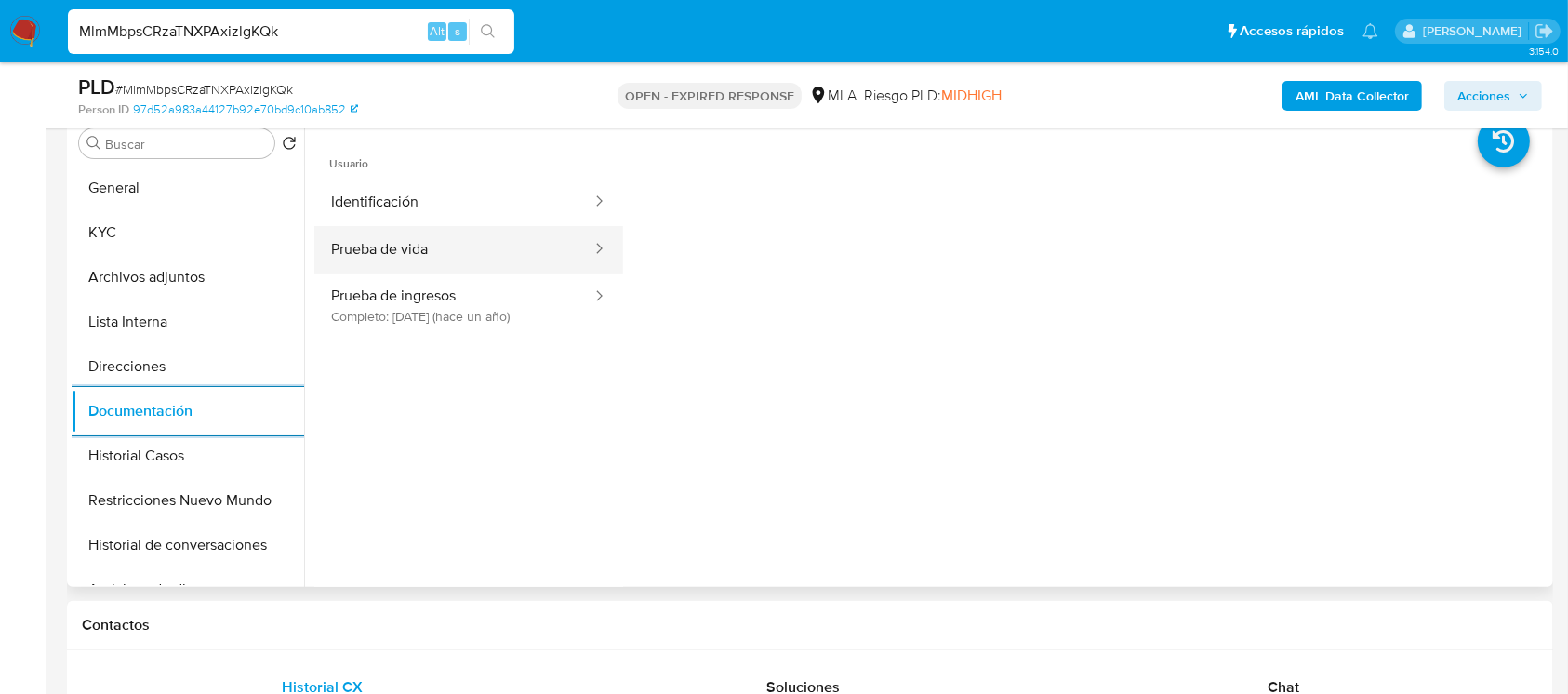
click at [405, 256] on button "Prueba de vida" at bounding box center [453, 250] width 279 height 48
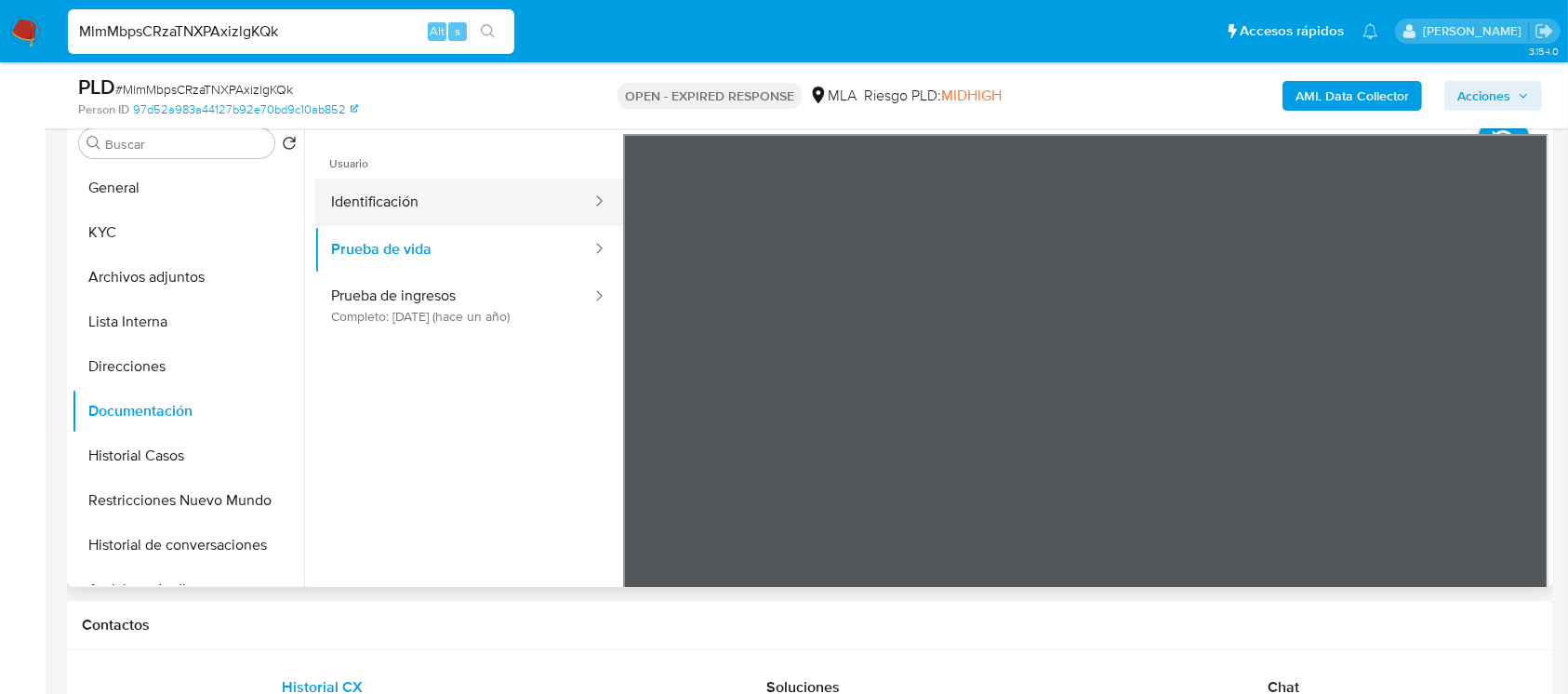
click at [451, 210] on button "Identificación" at bounding box center [453, 202] width 279 height 48
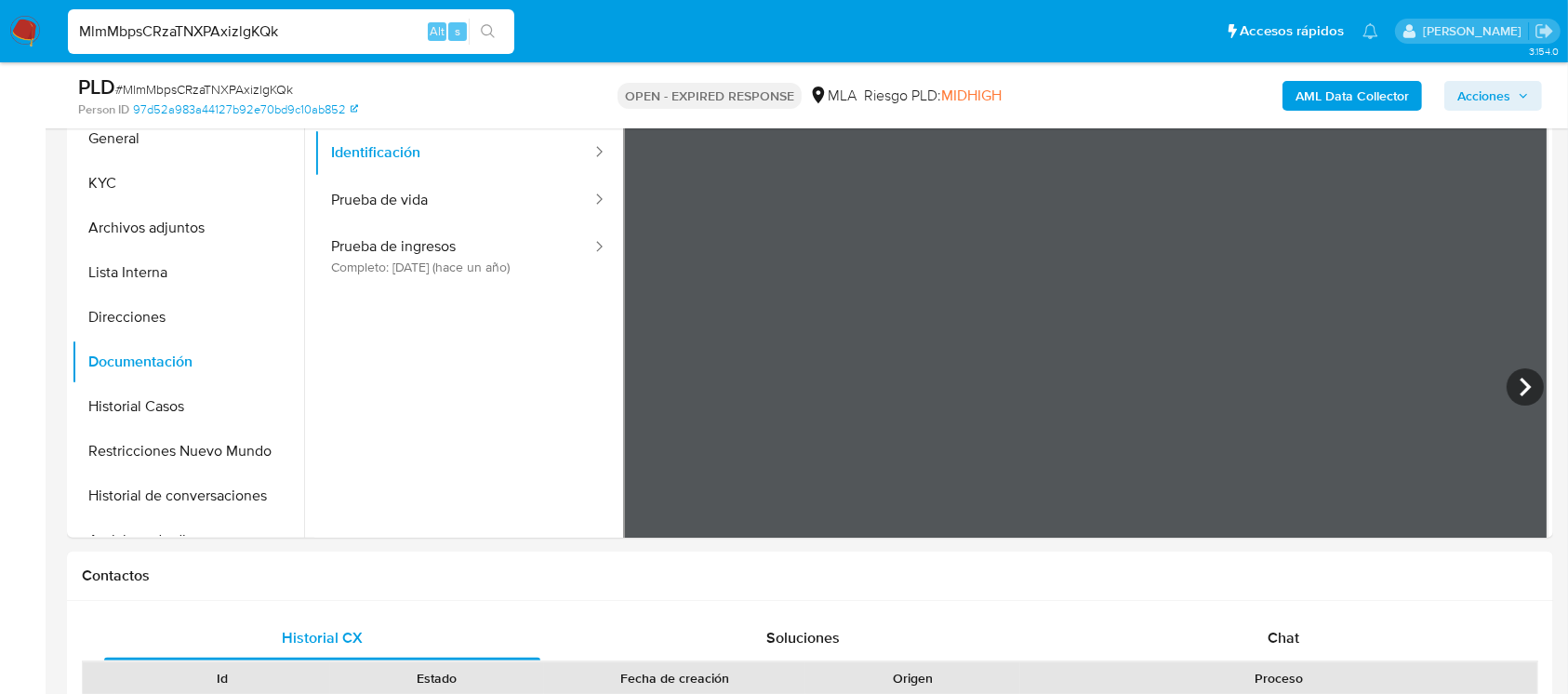
scroll to position [315, 0]
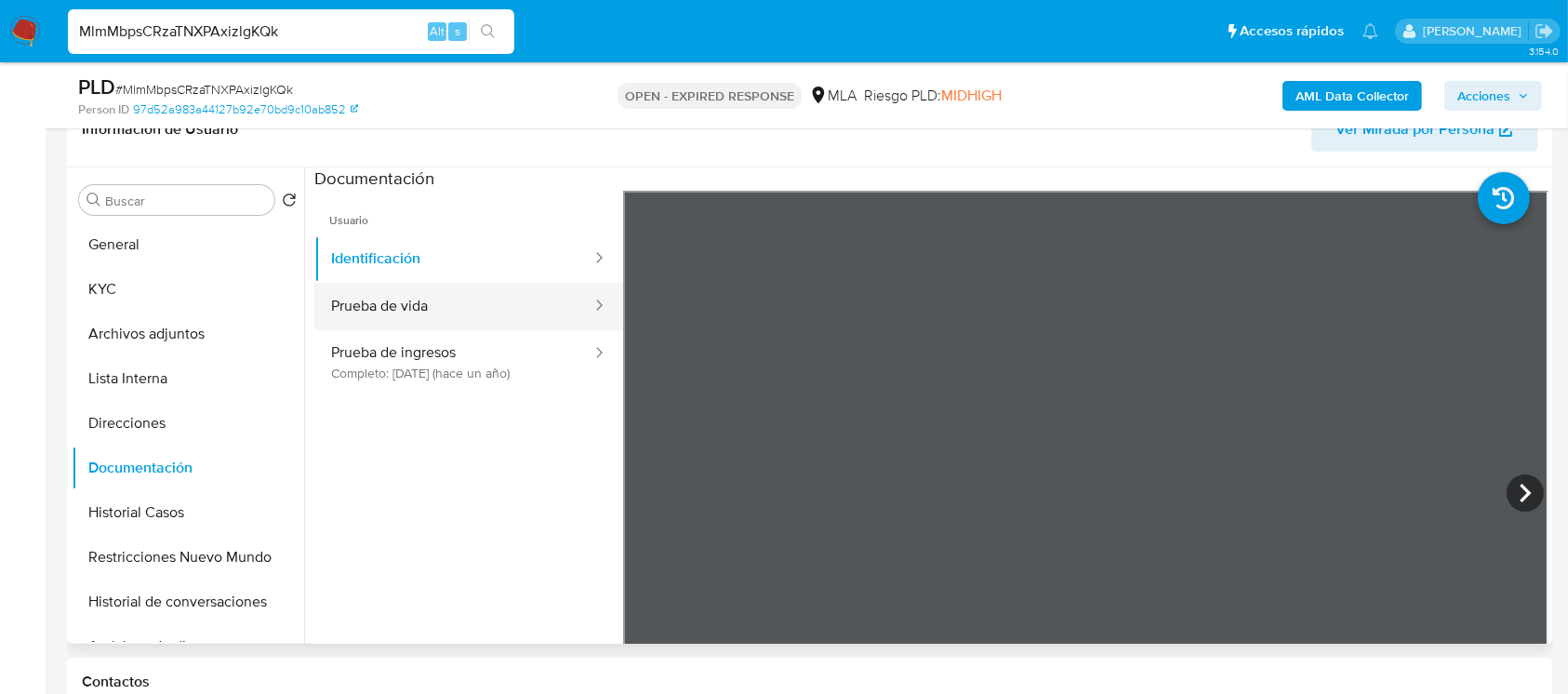
click at [372, 301] on button "Prueba de vida" at bounding box center [453, 306] width 279 height 48
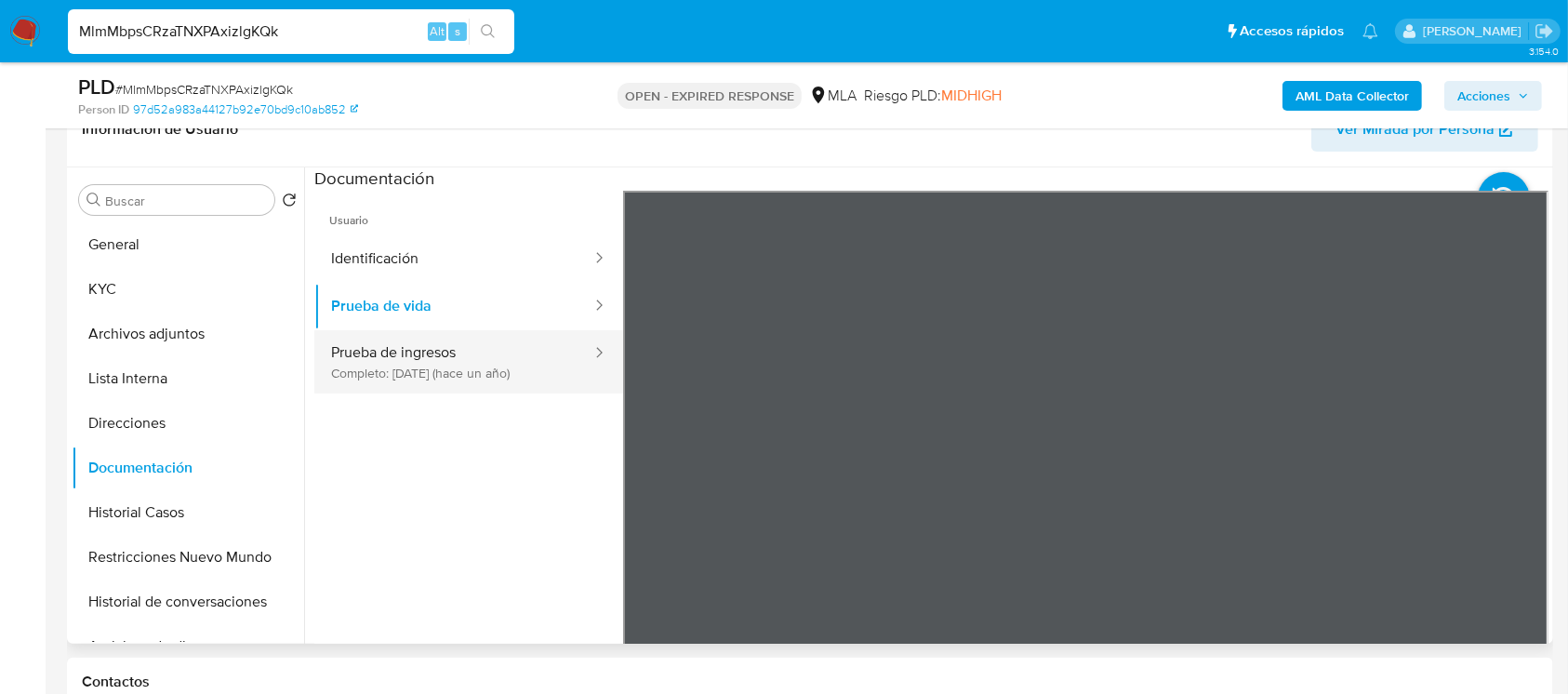
click at [539, 380] on button "Prueba de ingresos Completo: 23/08/2024 (hace un año)" at bounding box center [453, 362] width 279 height 63
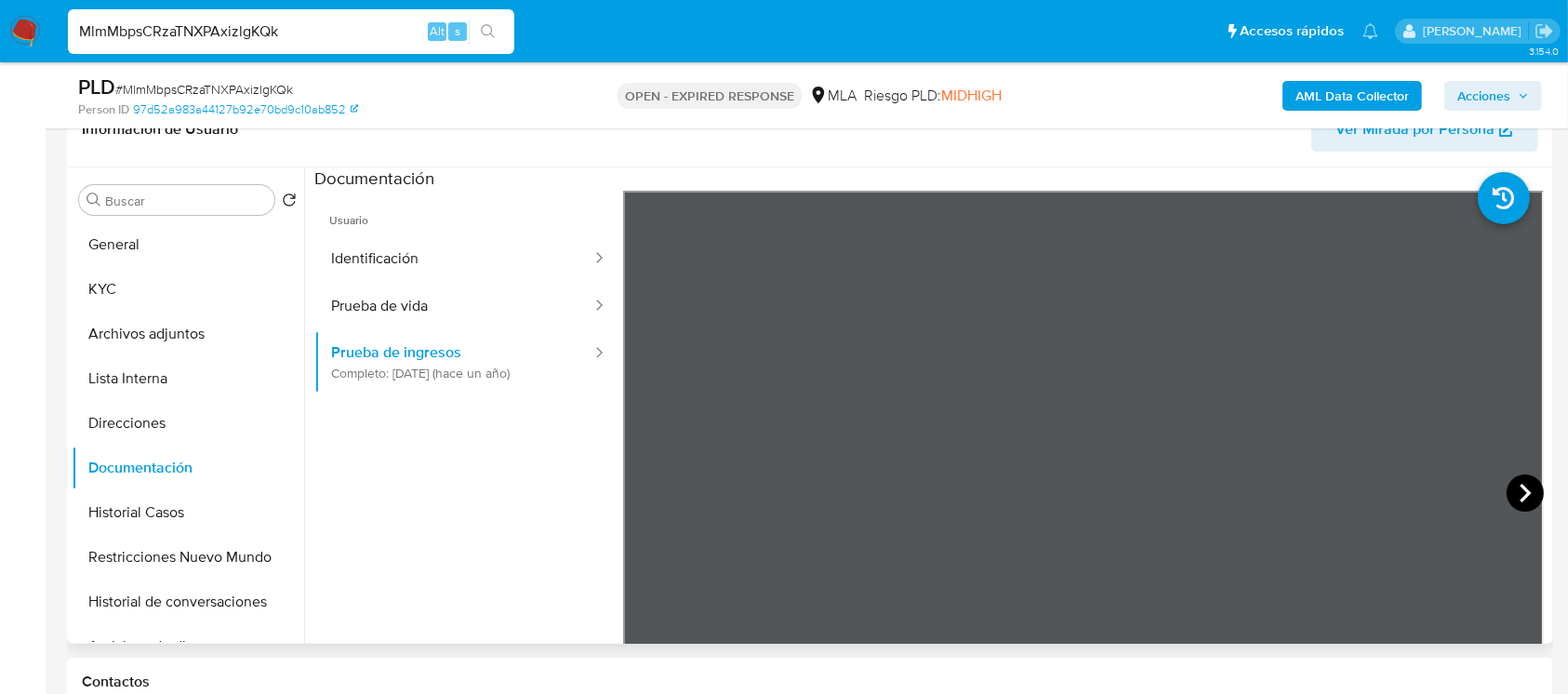
click at [1517, 482] on icon at bounding box center [1525, 492] width 37 height 37
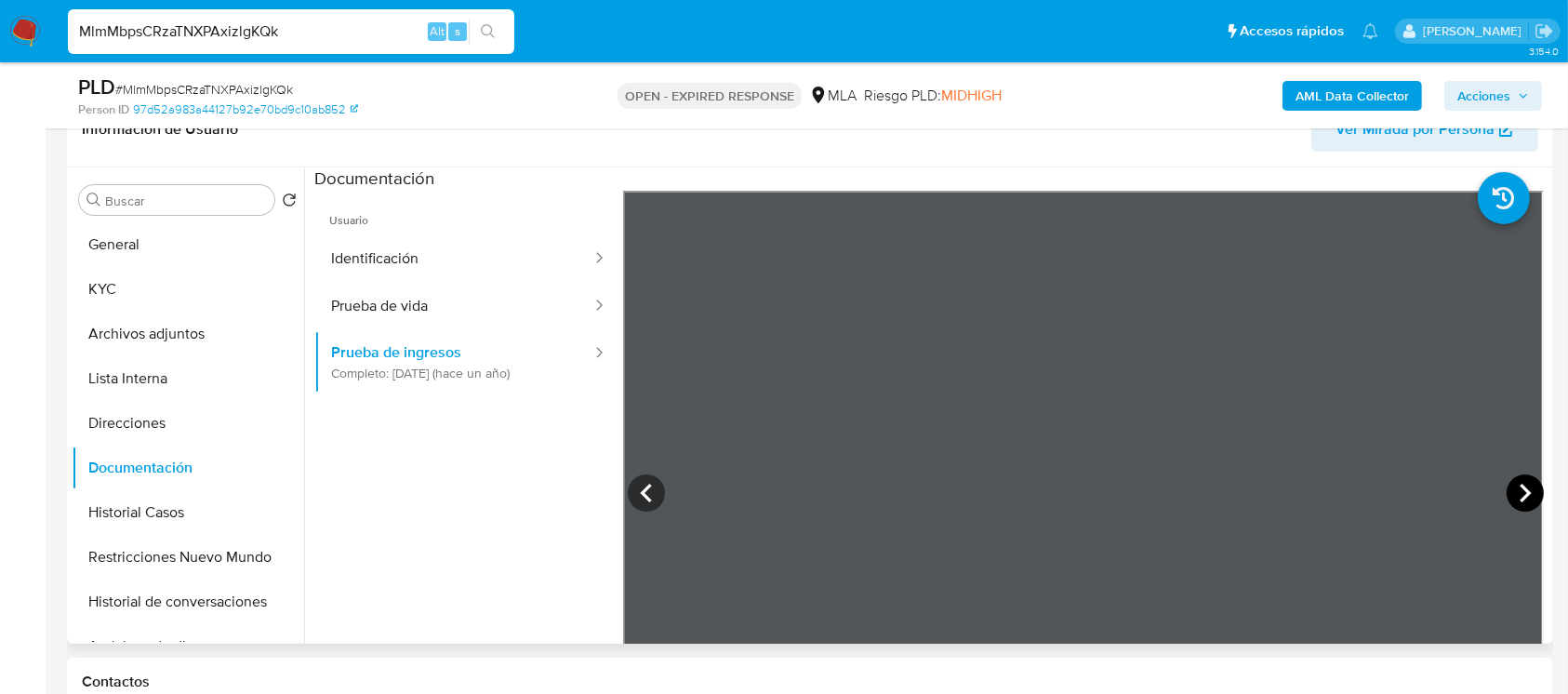
click at [1517, 482] on icon at bounding box center [1525, 492] width 37 height 37
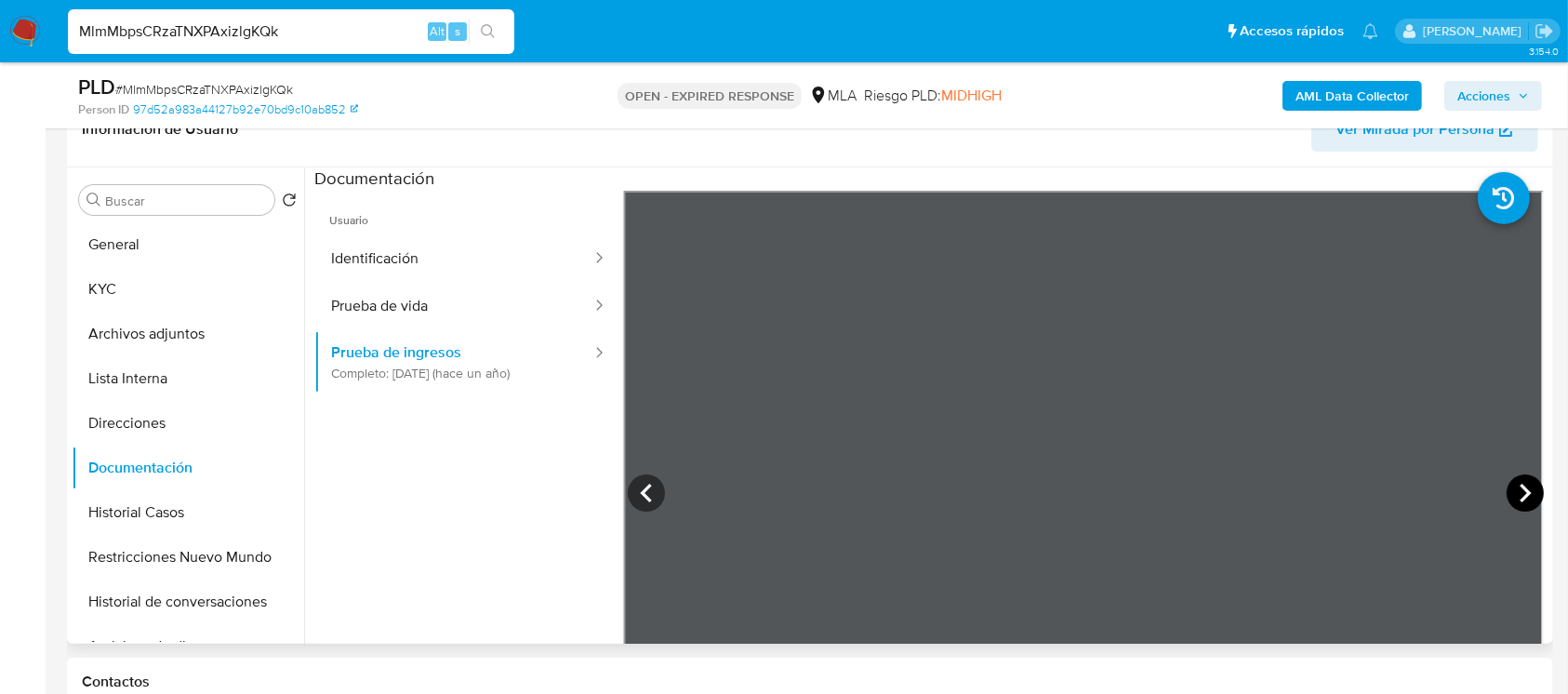
click at [1517, 482] on icon at bounding box center [1525, 492] width 37 height 37
click at [212, 295] on button "KYC" at bounding box center [179, 289] width 217 height 45
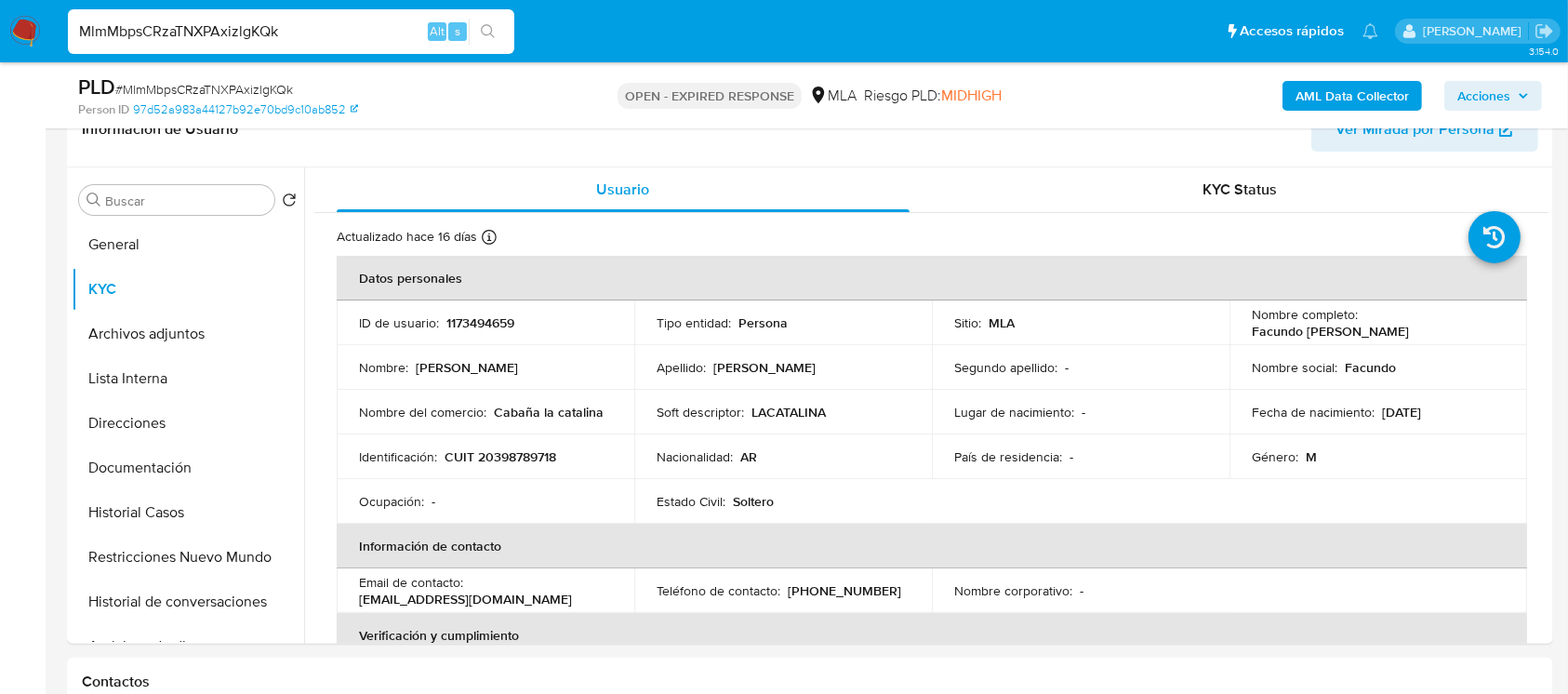
click at [544, 455] on p "CUIT 20398789718" at bounding box center [500, 456] width 111 height 17
copy p "20398789718"
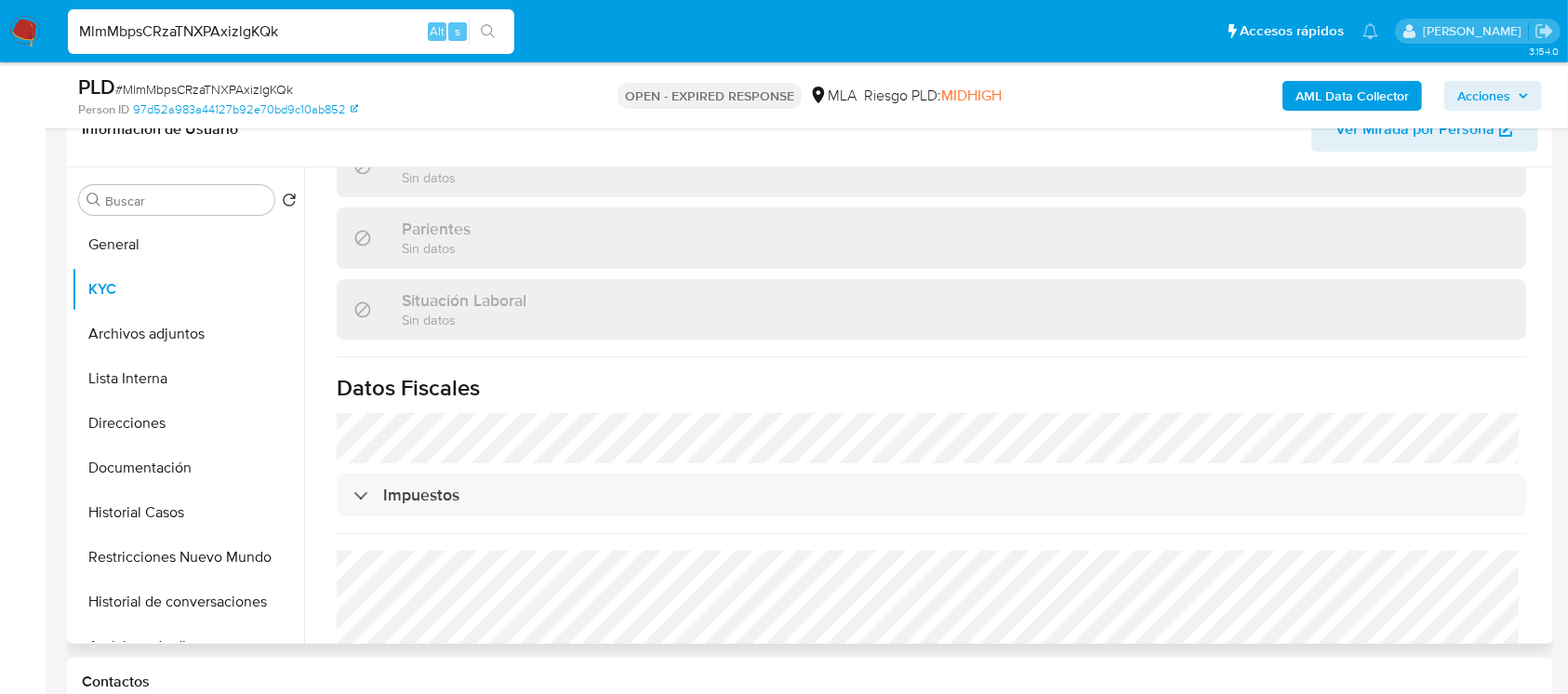
scroll to position [943, 0]
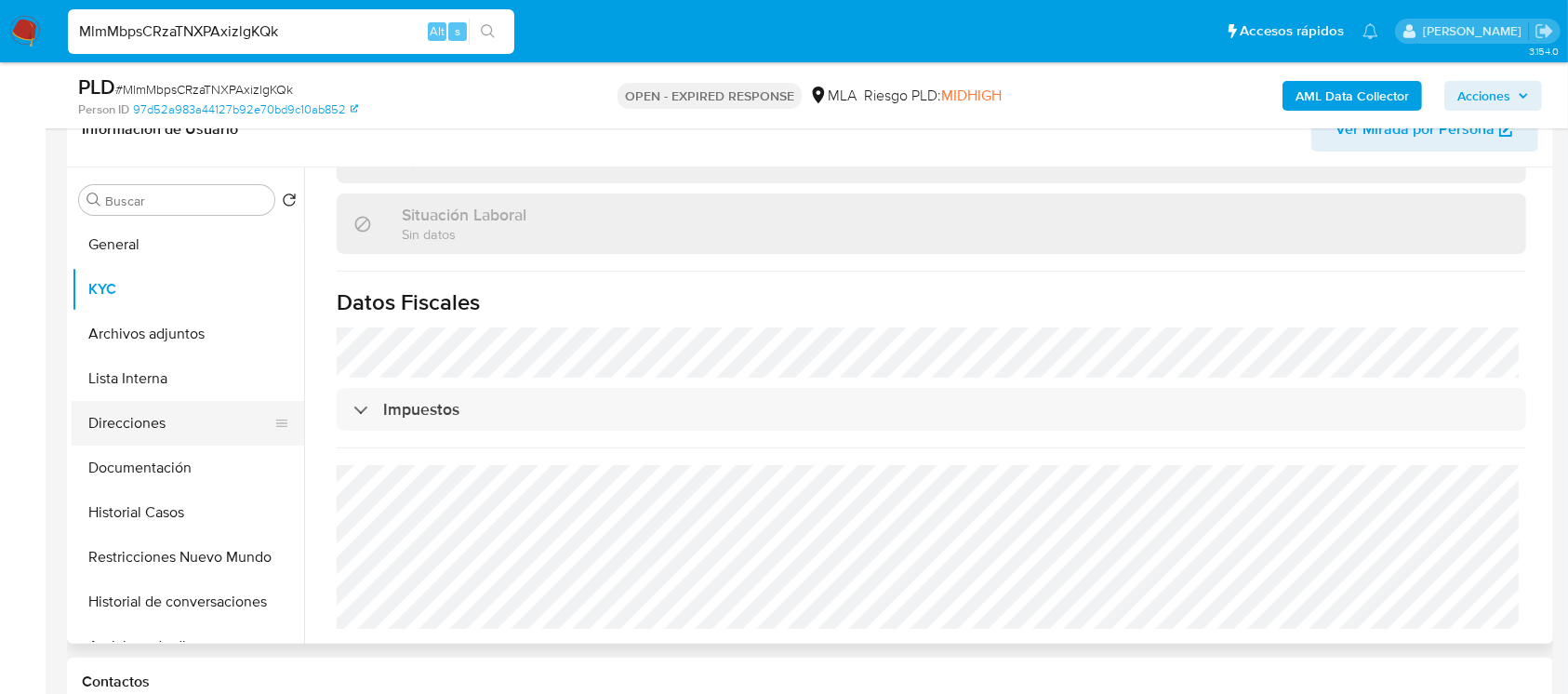
click at [176, 422] on button "Direcciones" at bounding box center [179, 423] width 217 height 45
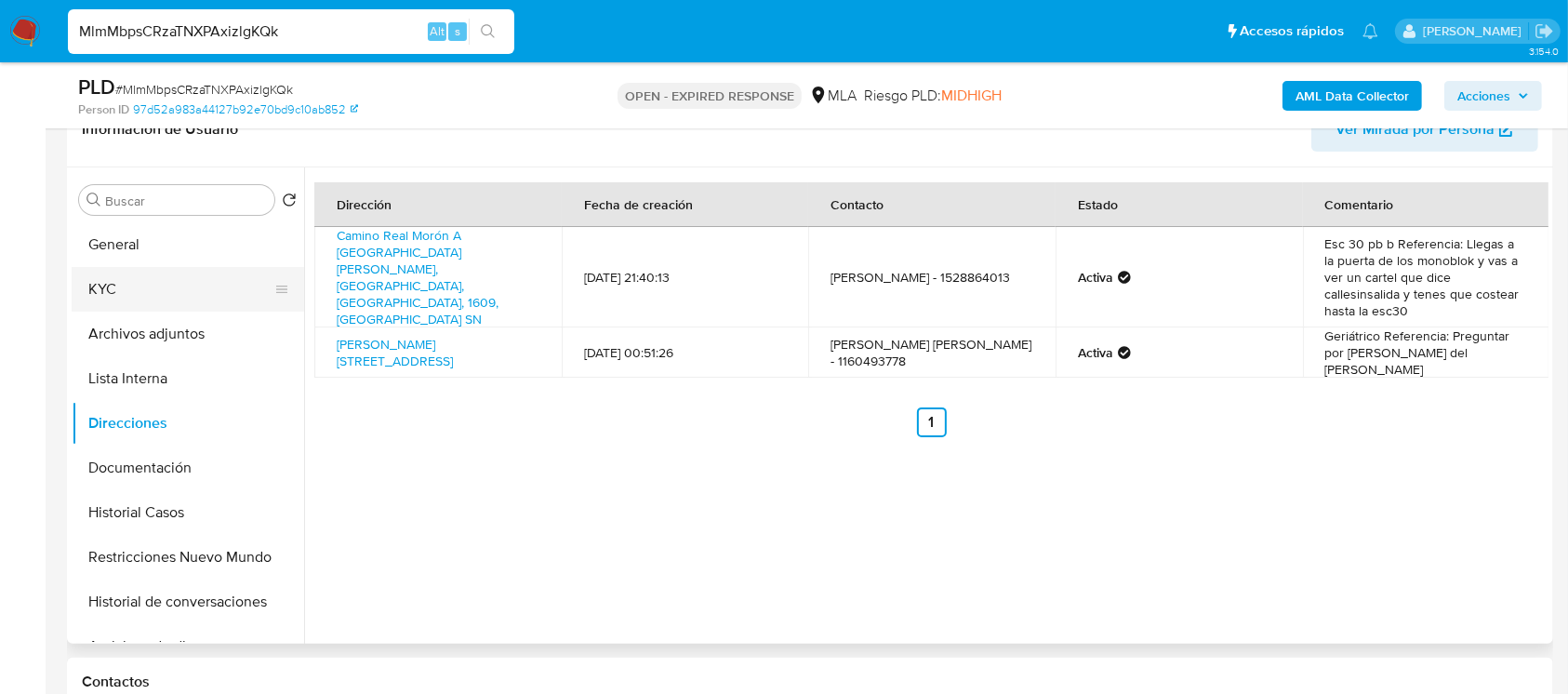
click at [134, 281] on button "KYC" at bounding box center [179, 289] width 217 height 45
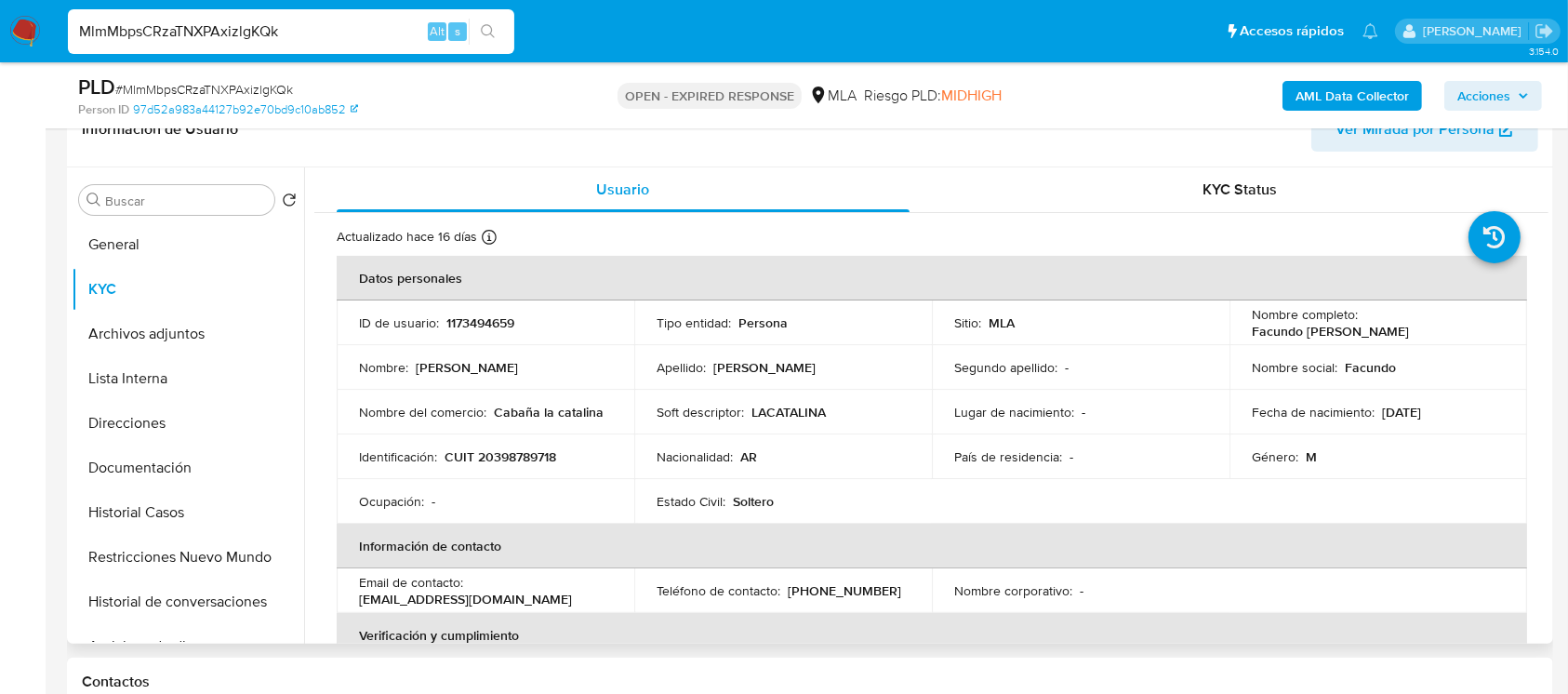
click at [528, 461] on p "CUIT 20398789718" at bounding box center [500, 456] width 111 height 17
copy p "20398789718"
click at [177, 429] on button "Direcciones" at bounding box center [179, 423] width 217 height 45
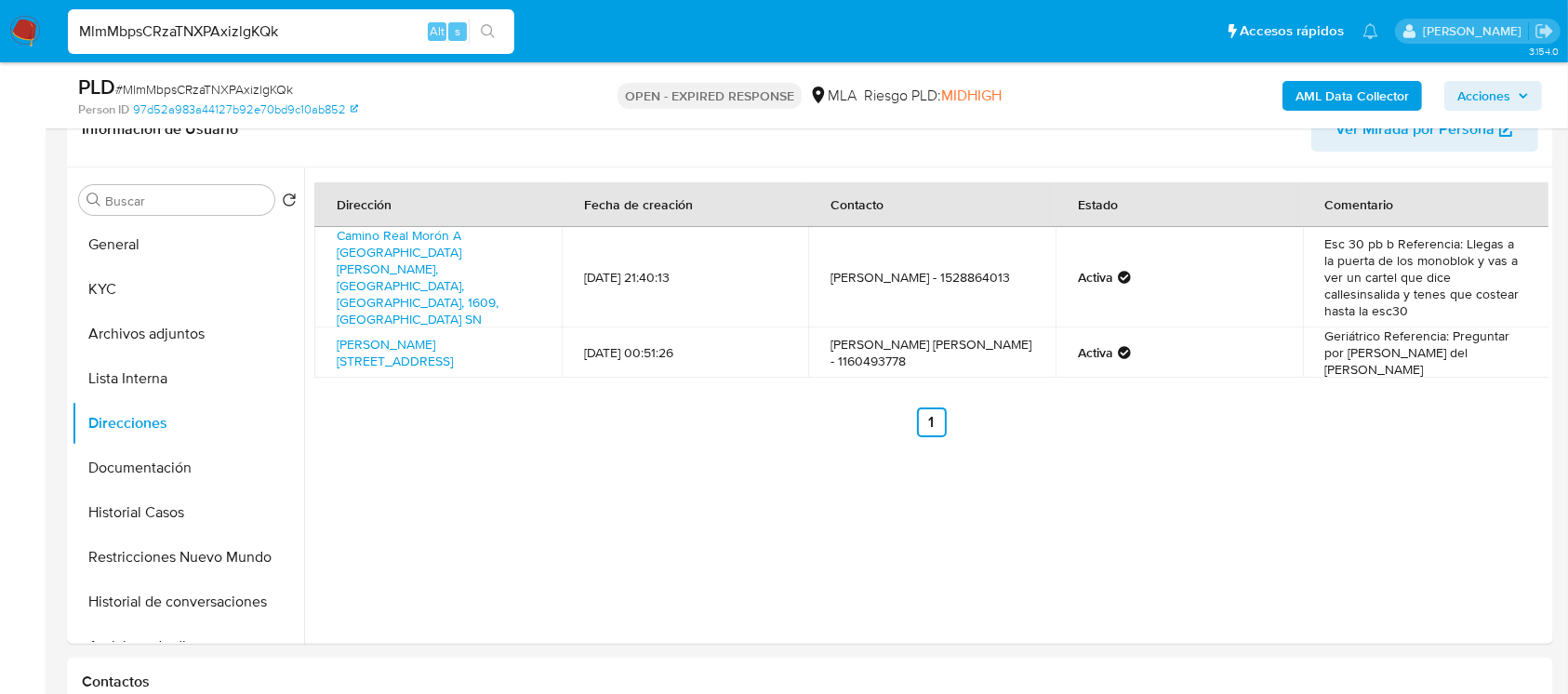
click at [213, 81] on span "# MlmMbpsCRzaTNXPAxizlgKQk" at bounding box center [204, 89] width 177 height 19
copy span "MlmMbpsCRzaTNXPAxizlgKQk"
click at [18, 33] on img at bounding box center [25, 31] width 31 height 31
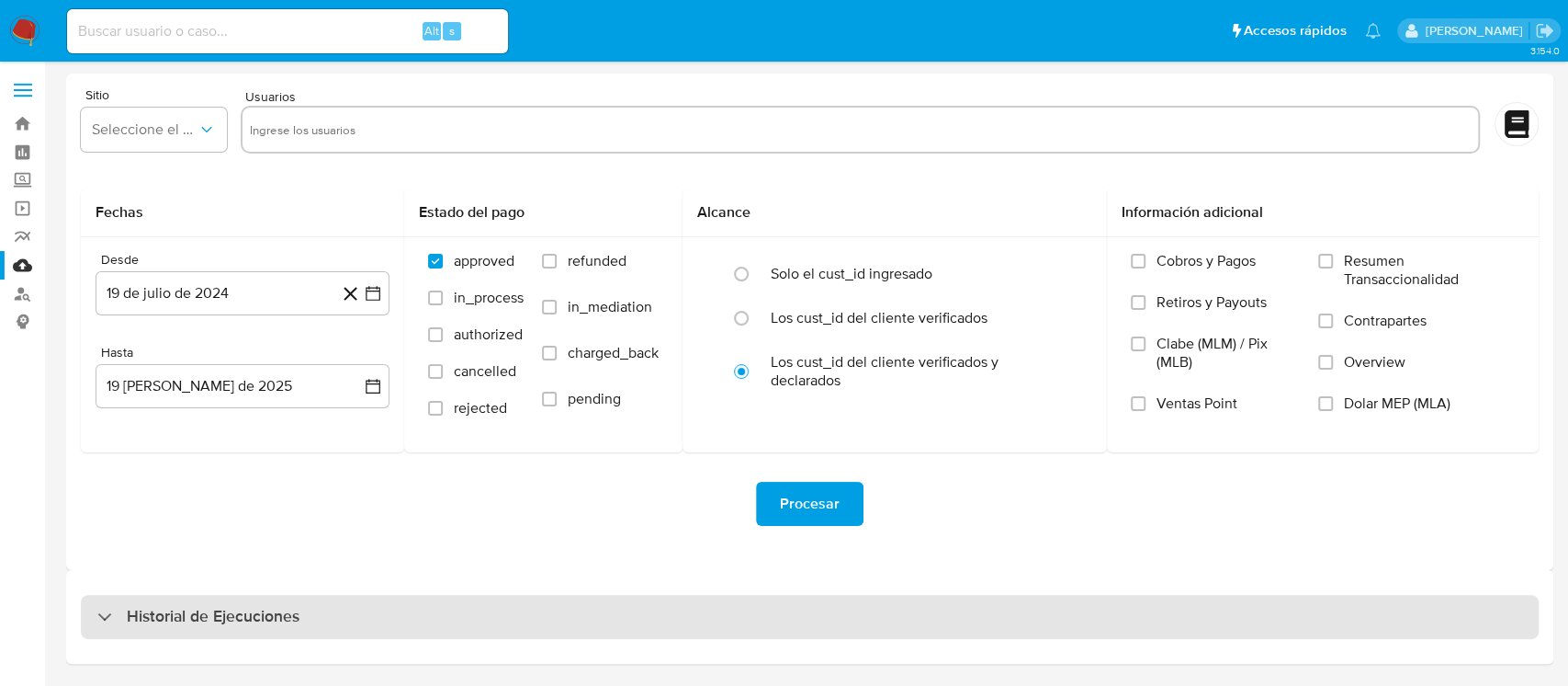
click at [326, 605] on div "Historial de Ejecuciones" at bounding box center [810, 617] width 1458 height 44
select select "10"
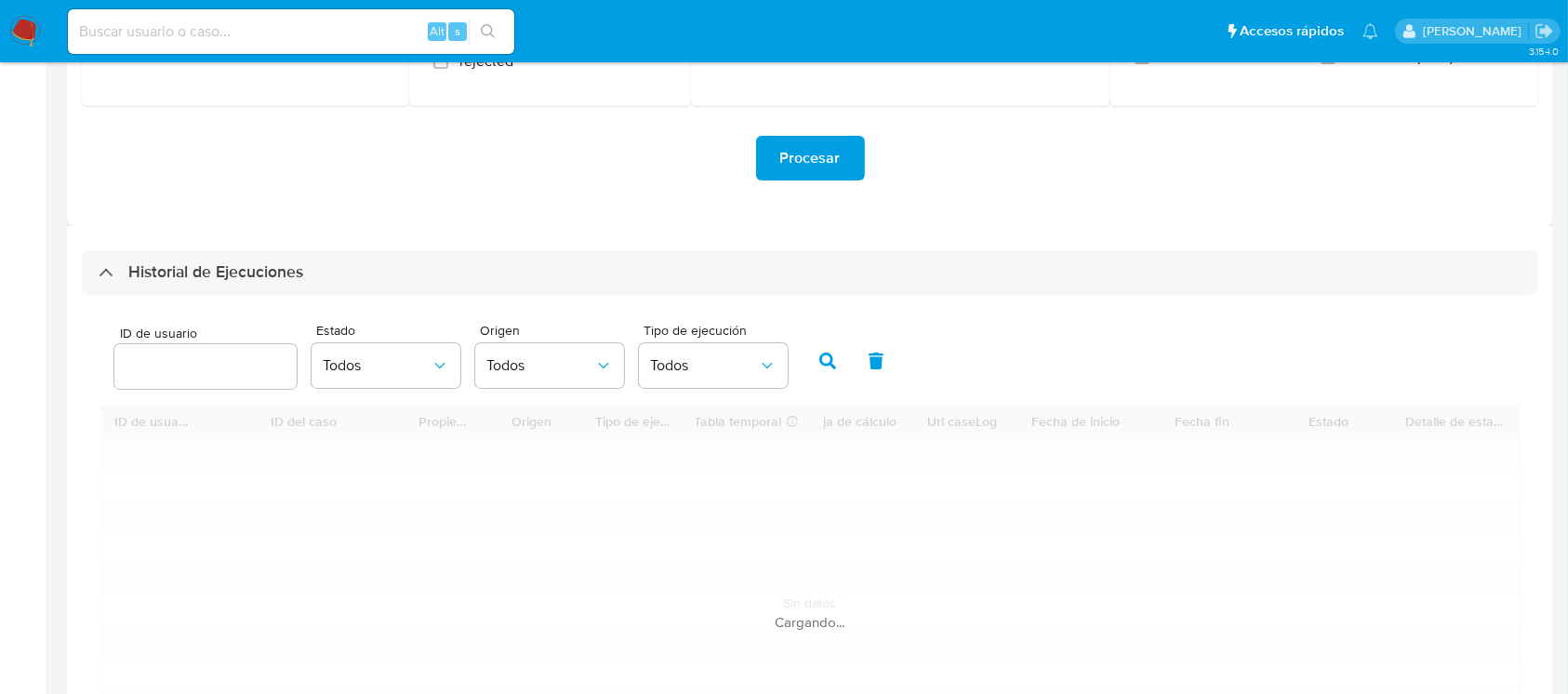
scroll to position [372, 0]
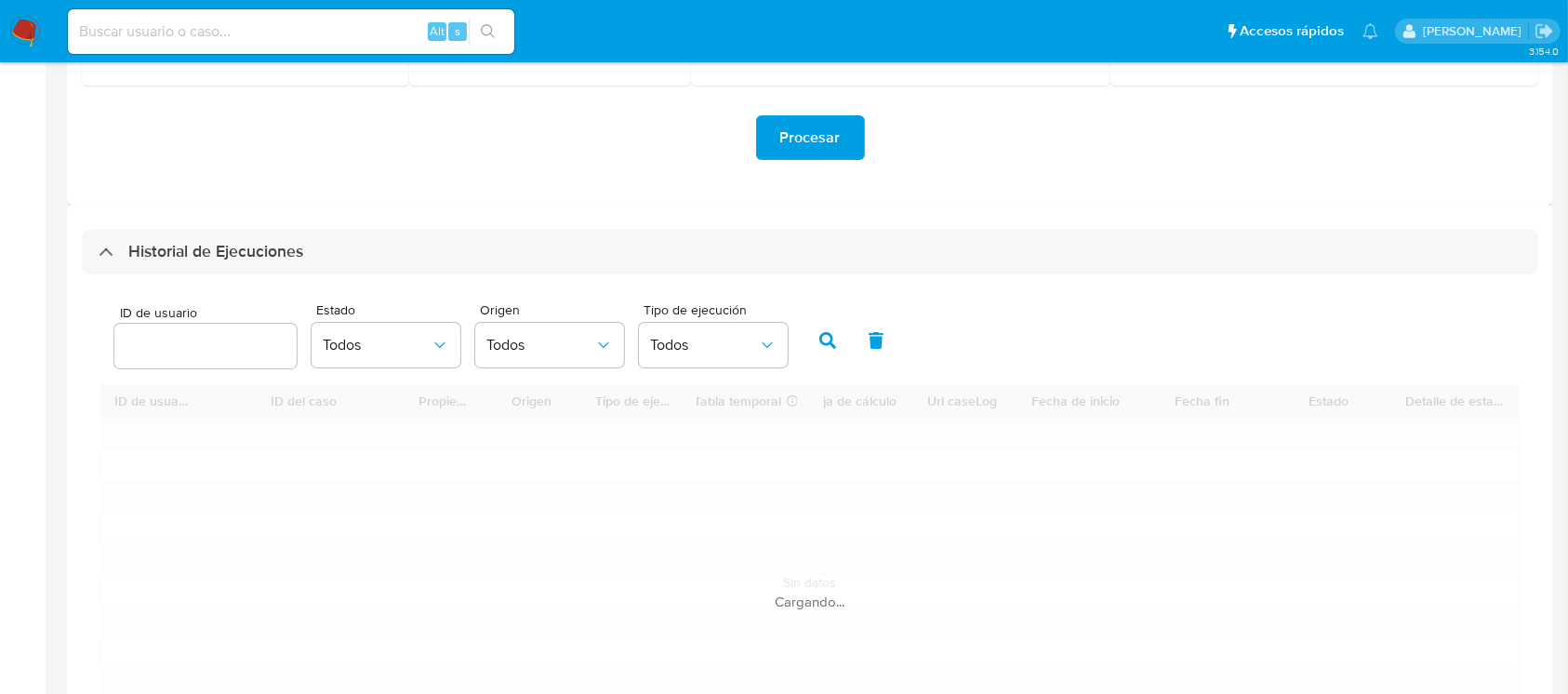
click at [236, 357] on input "number" at bounding box center [205, 345] width 182 height 24
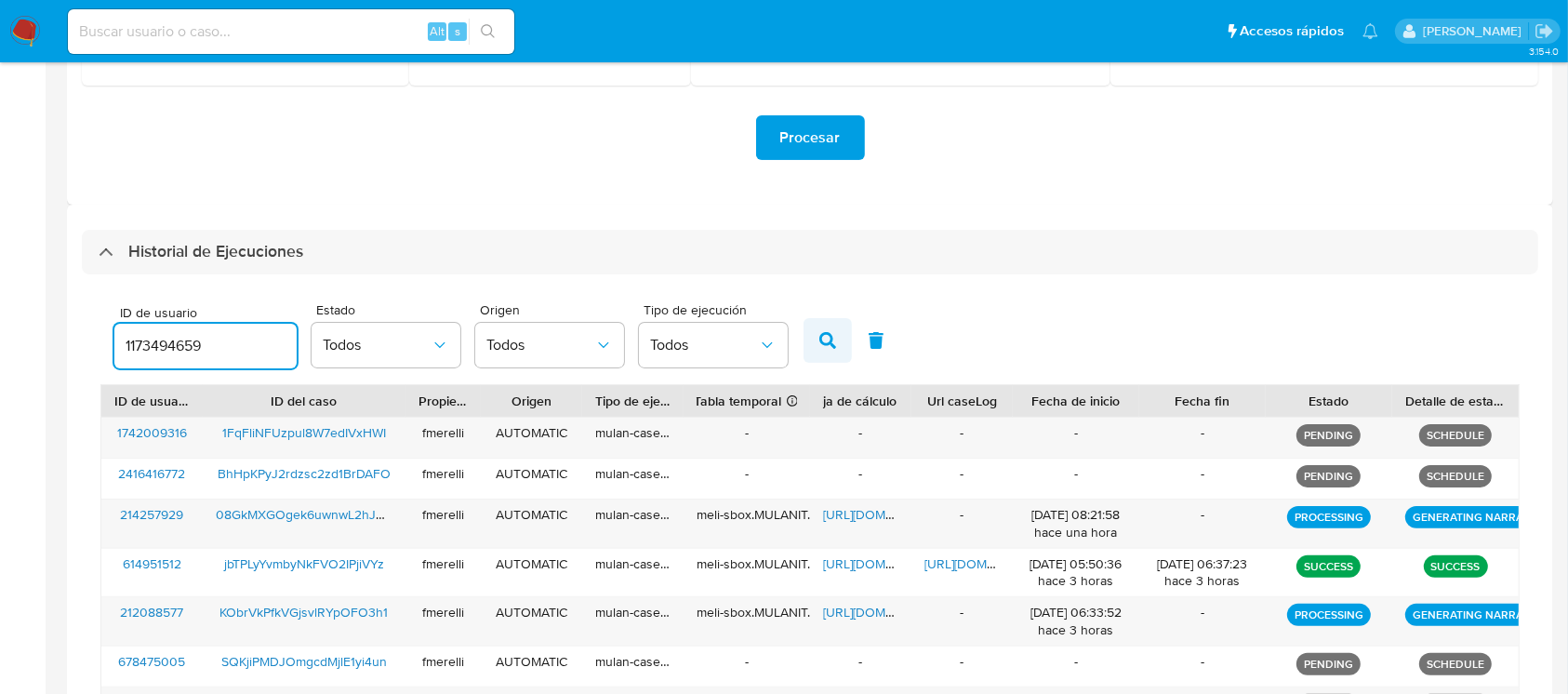
click at [820, 353] on button "button" at bounding box center [828, 340] width 49 height 45
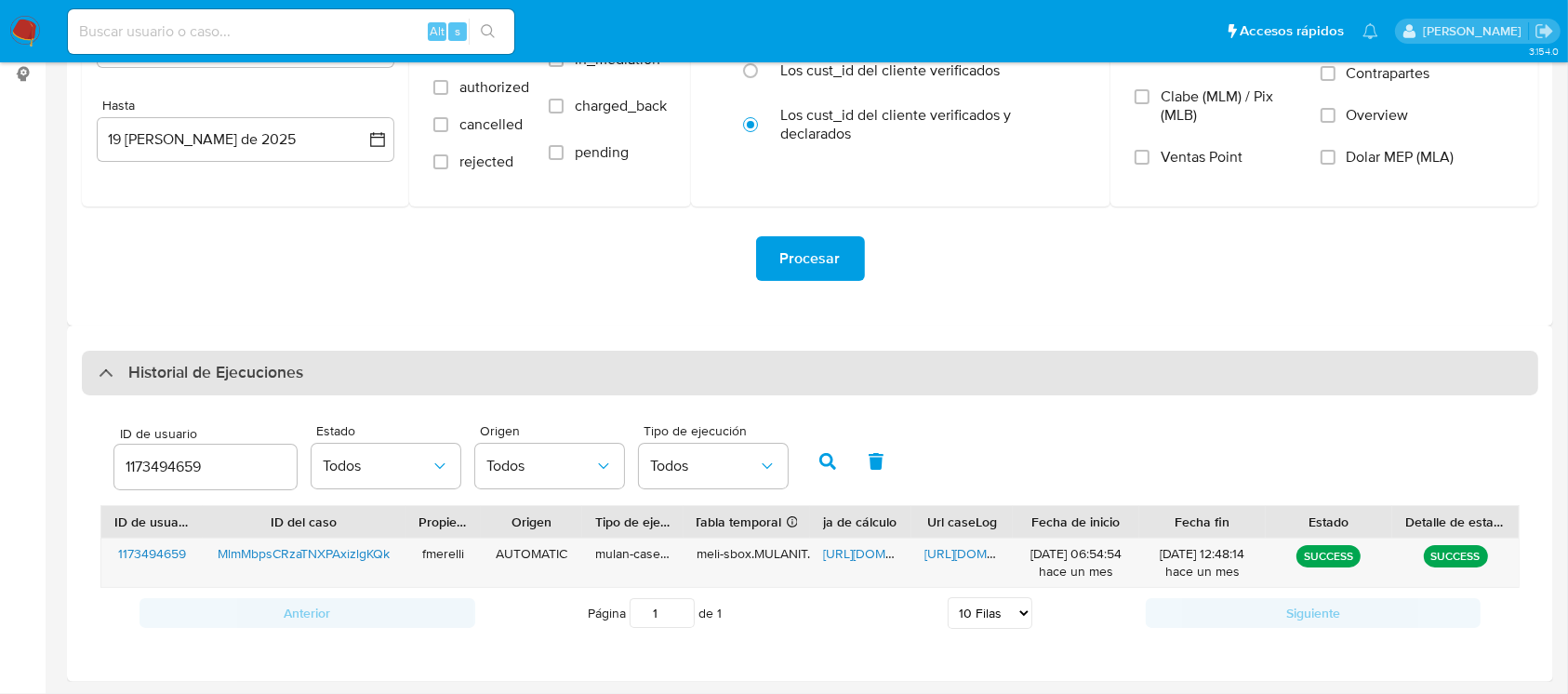
scroll to position [251, 0]
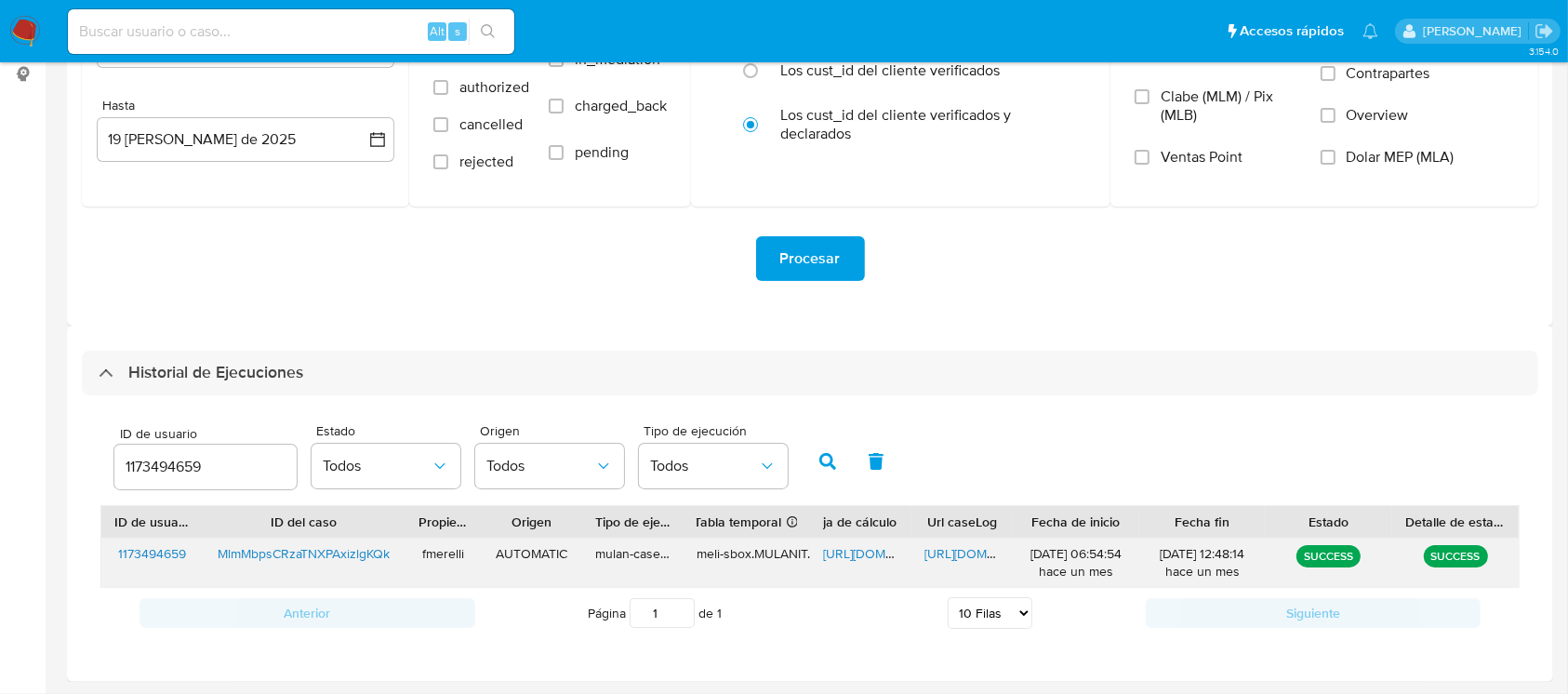
click at [951, 543] on div "https://docs.google.com/document/d/1LVquzsS9W0MzsEM4oVYEMLubg_wT6WQ-RUN-PWe1FSA…" at bounding box center [962, 562] width 101 height 49
click at [936, 557] on span "https://docs.google.com/document/d/1LVquzsS9W0MzsEM4oVYEMLubg_wT6WQ-RUN-PWe1FSA…" at bounding box center [989, 553] width 129 height 19
click at [846, 556] on span "https://docs.google.com/spreadsheets/d/1DIoZcG0GWf3AB7AqnKQjC8xBfxoqYl6t6cTgqKj…" at bounding box center [887, 553] width 129 height 19
click at [170, 470] on input "1173494659" at bounding box center [205, 466] width 182 height 24
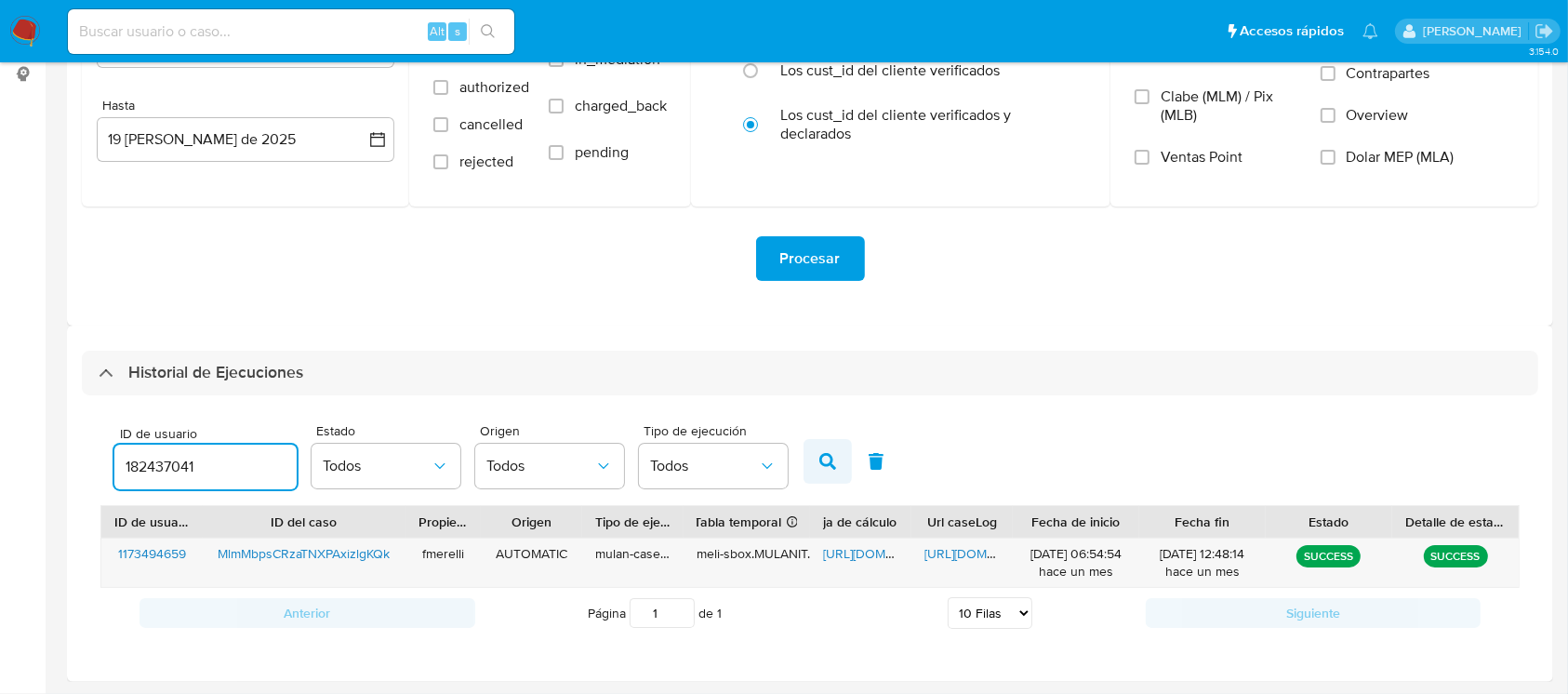
click at [822, 459] on icon "button" at bounding box center [827, 460] width 17 height 17
click at [952, 548] on span "https://docs.google.com/document/d/1F20MWxY8MiD__OwqPIes9AaTrgmxljAWf8ws-ResEd8…" at bounding box center [989, 553] width 129 height 19
click at [841, 543] on div "https://docs.google.com/spreadsheets/d/1vhUw7DjQEfy0AriEmnyz8tv0AGYtaPqoO-Ifv3o…" at bounding box center [861, 562] width 101 height 49
click at [842, 548] on span "https://docs.google.com/spreadsheets/d/1vhUw7DjQEfy0AriEmnyz8tv0AGYtaPqoO-Ifv3o…" at bounding box center [887, 553] width 129 height 19
click at [159, 482] on div "182437041" at bounding box center [205, 467] width 182 height 45
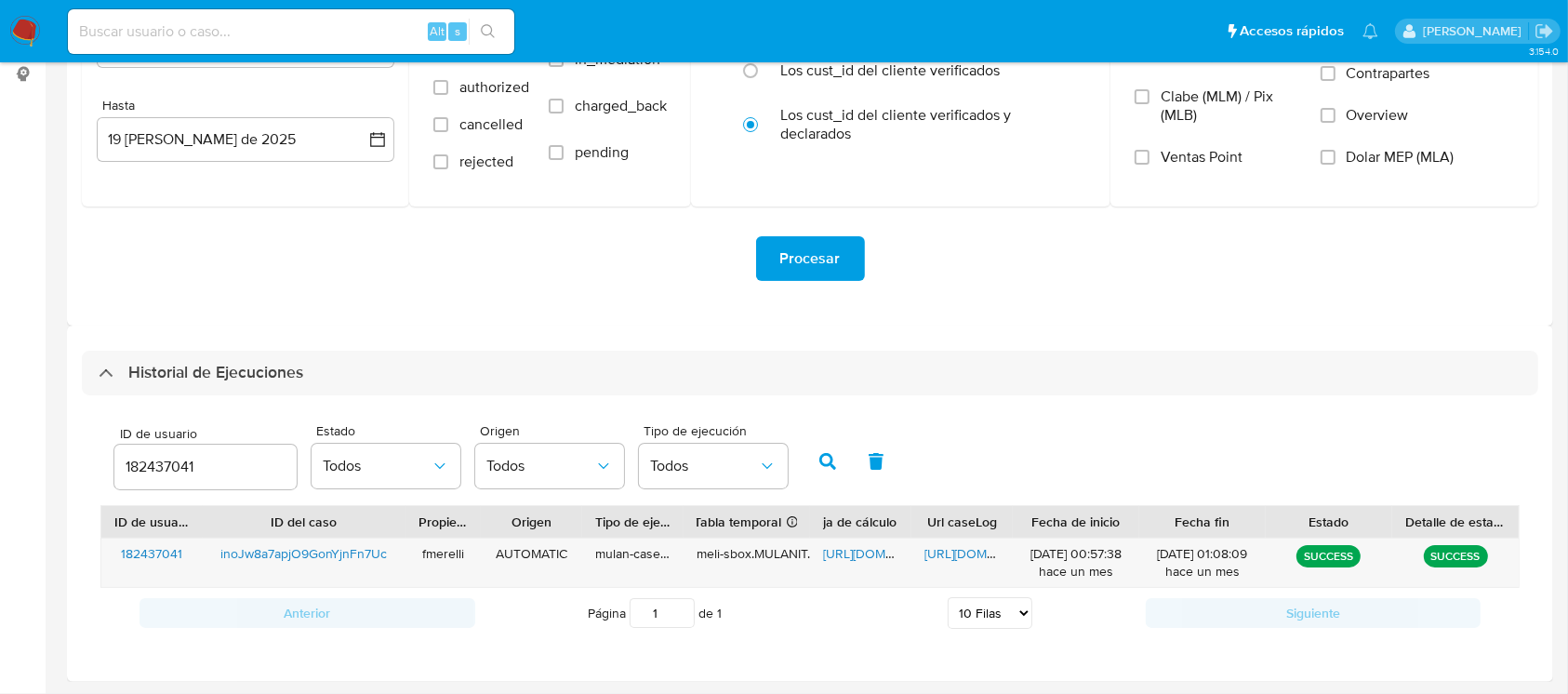
click at [164, 473] on input "182437041" at bounding box center [205, 466] width 182 height 24
paste input "44754410"
type input "44754410"
click at [828, 454] on icon "button" at bounding box center [827, 460] width 17 height 17
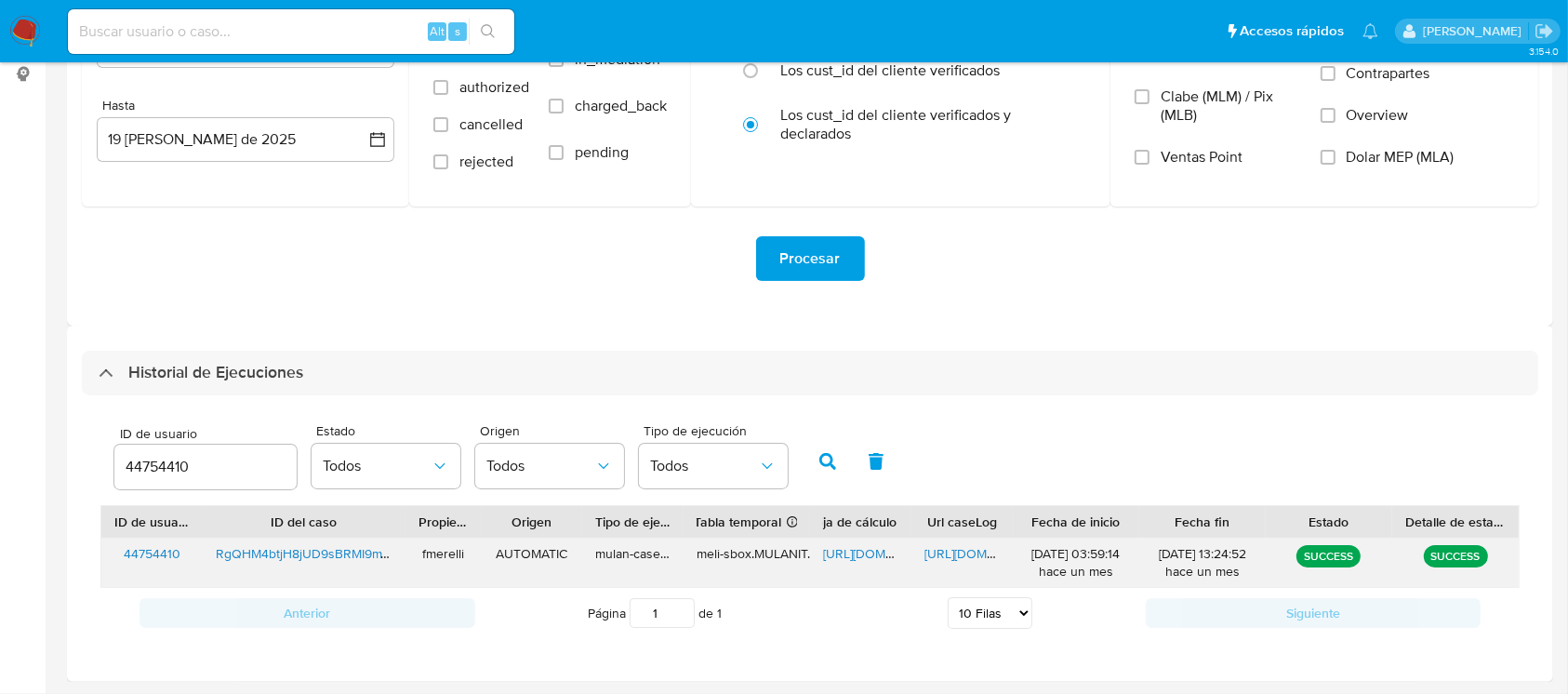
click at [934, 559] on span "https://docs.google.com/document/d/1uXjBsCT5VpA8e6dJhRCnCmgzutX7S9ckvVh0x6nV6Ys…" at bounding box center [989, 553] width 129 height 19
click at [843, 549] on span "https://docs.google.com/spreadsheets/d/14Owuj1WhQDnawgKKG0y57ZfomGpkJFIgANBtgfK…" at bounding box center [887, 553] width 129 height 19
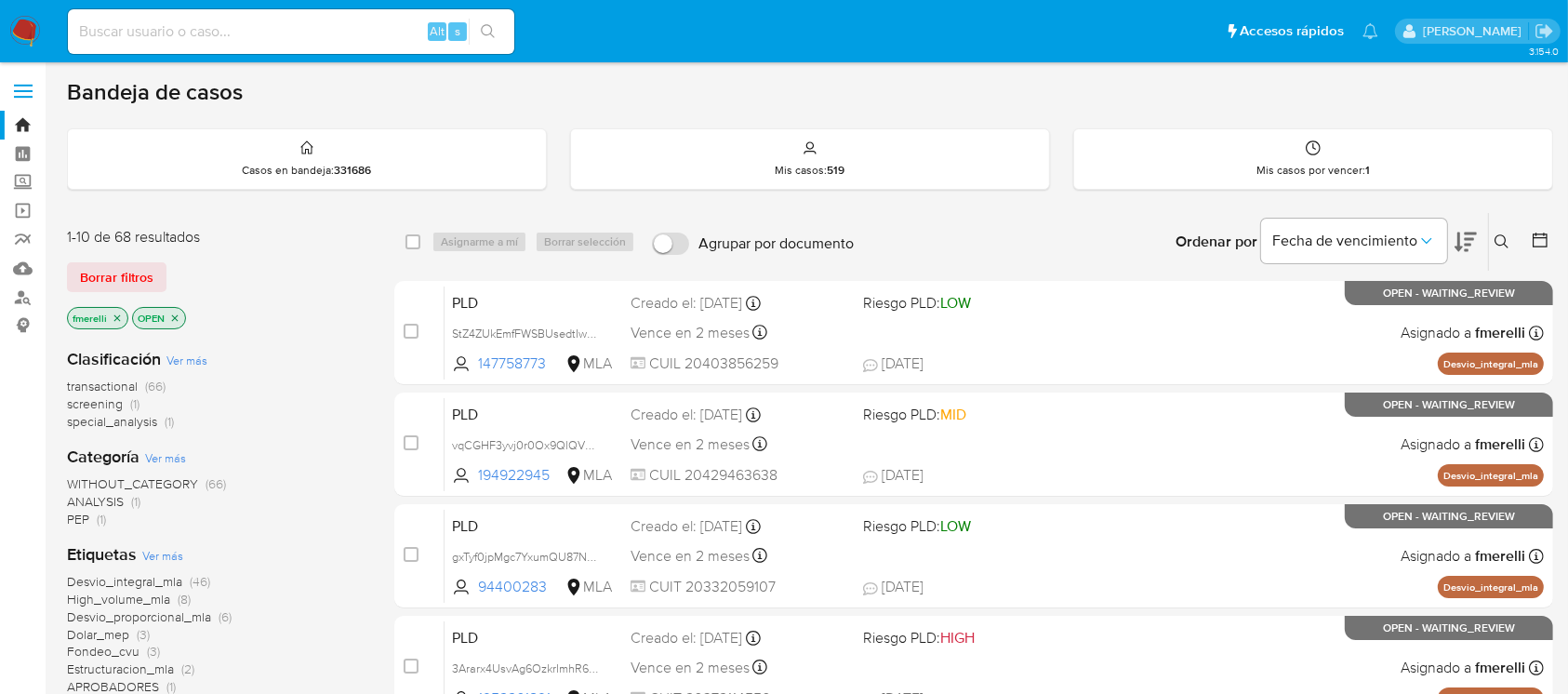
click at [1499, 251] on button at bounding box center [1504, 242] width 30 height 22
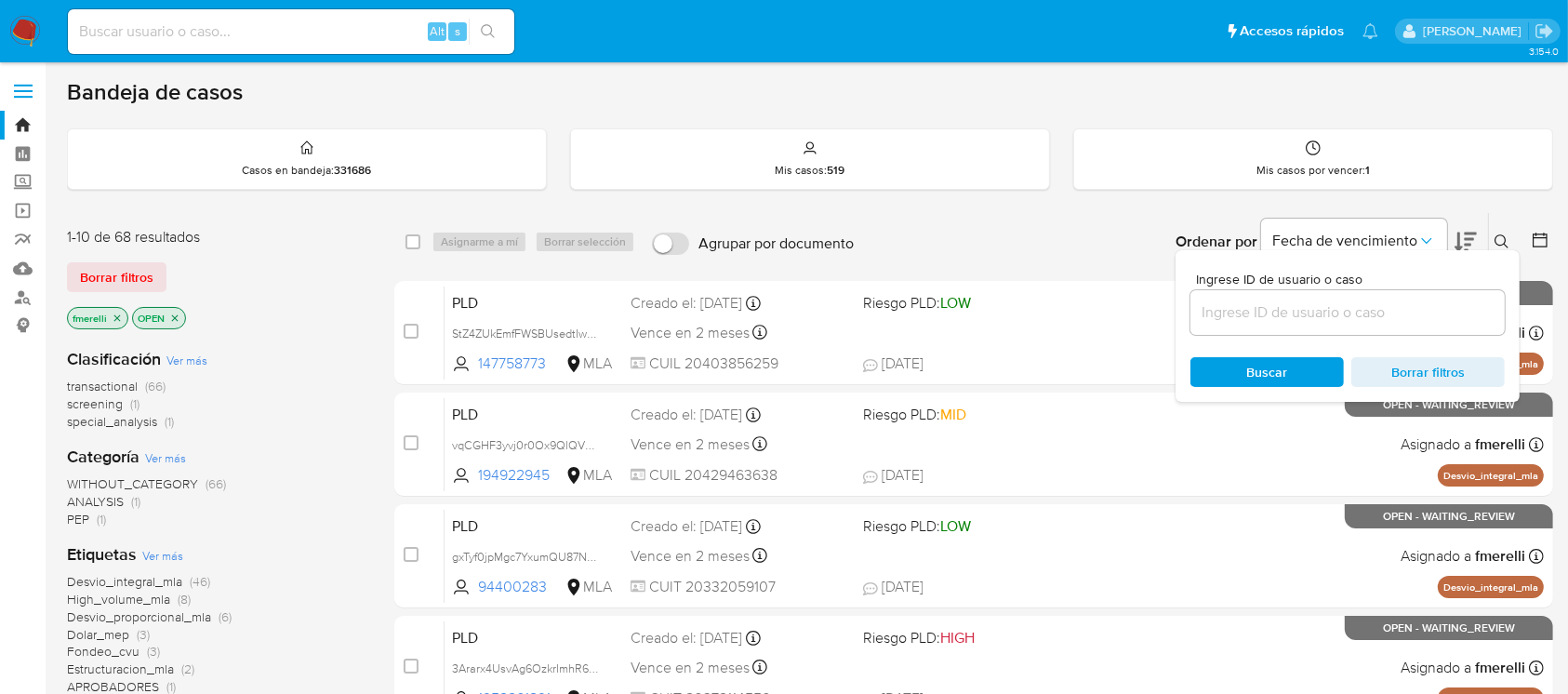
click at [1421, 290] on div at bounding box center [1348, 313] width 314 height 45
click at [1407, 305] on input at bounding box center [1348, 312] width 314 height 24
paste input "MlmMbpsCRzaTNXPAxizlgKQk"
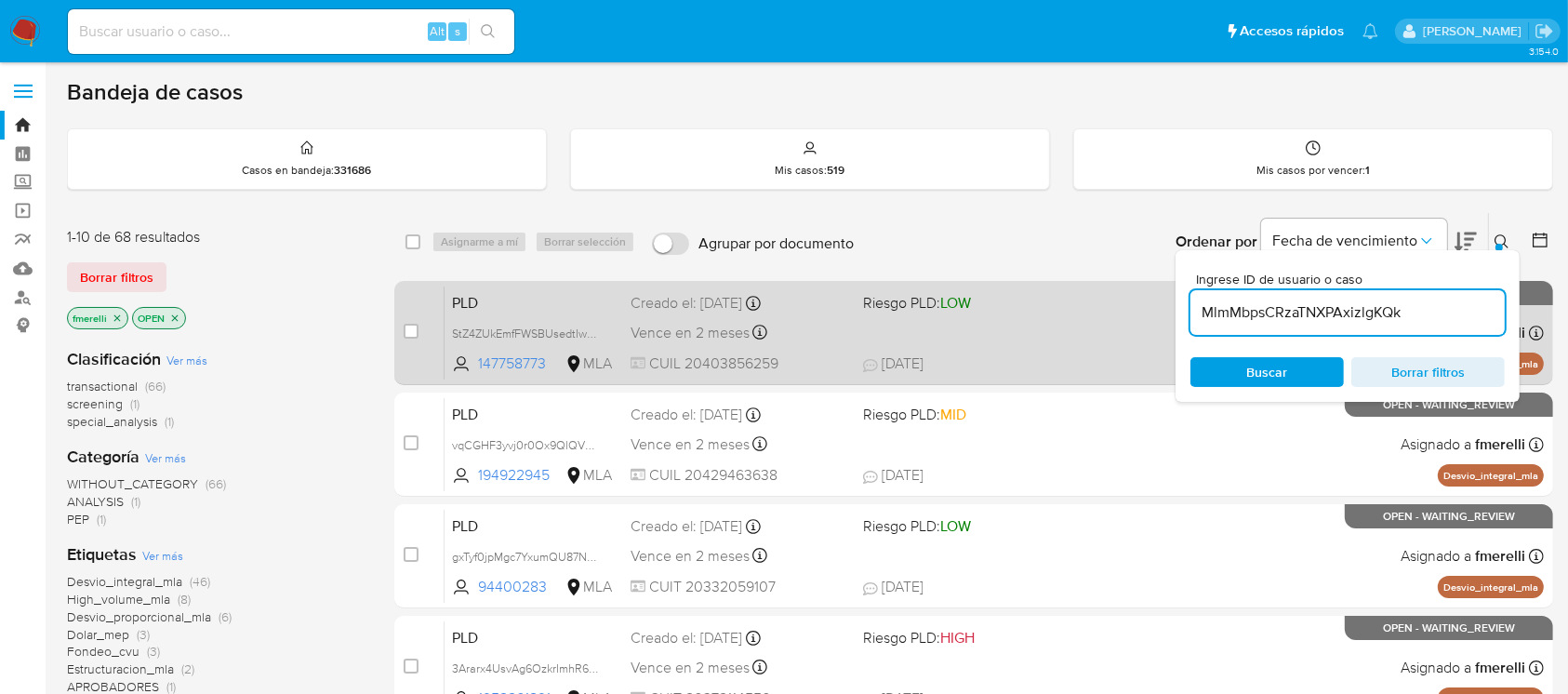
type input "MlmMbpsCRzaTNXPAxizlgKQk"
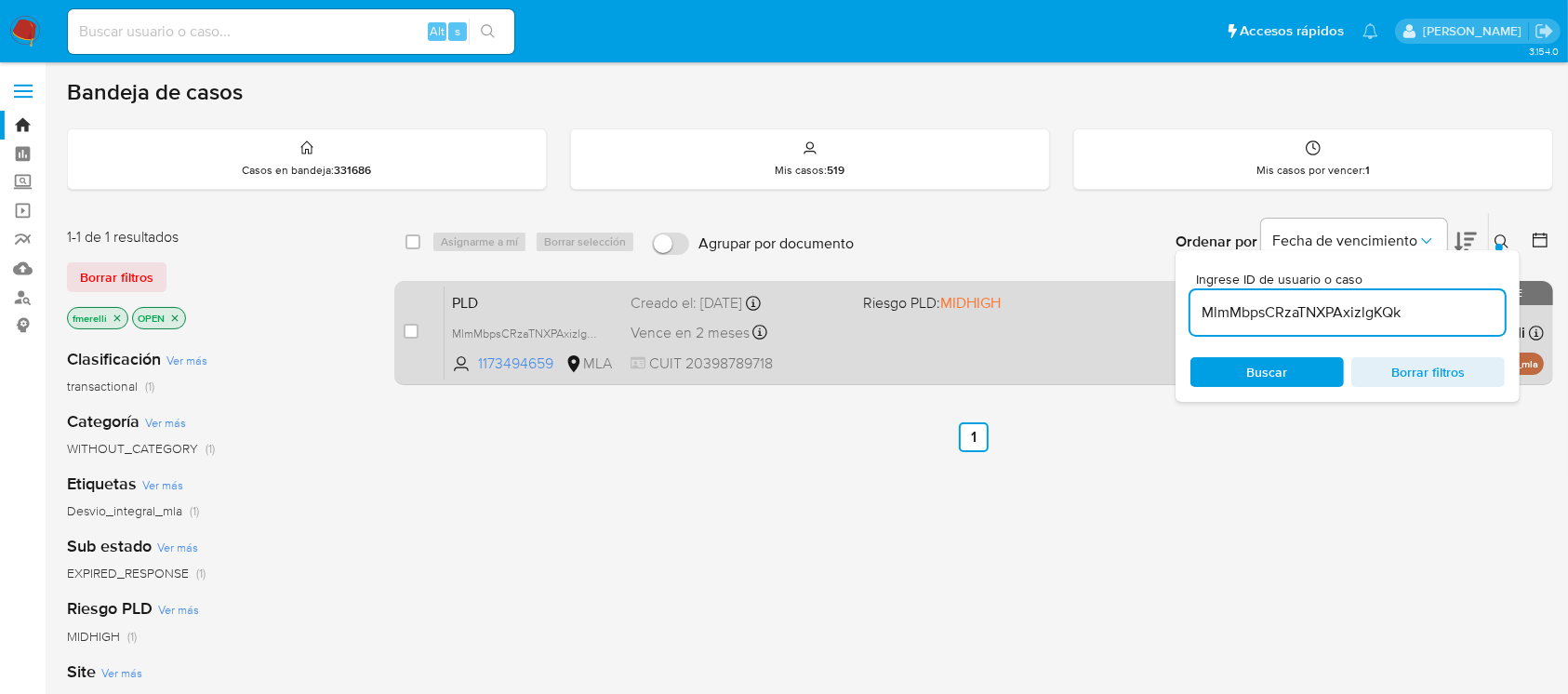
click at [420, 327] on div "case-item-checkbox No es posible asignar el caso" at bounding box center [424, 332] width 41 height 94
click at [410, 330] on input "checkbox" at bounding box center [411, 330] width 15 height 15
checkbox input "true"
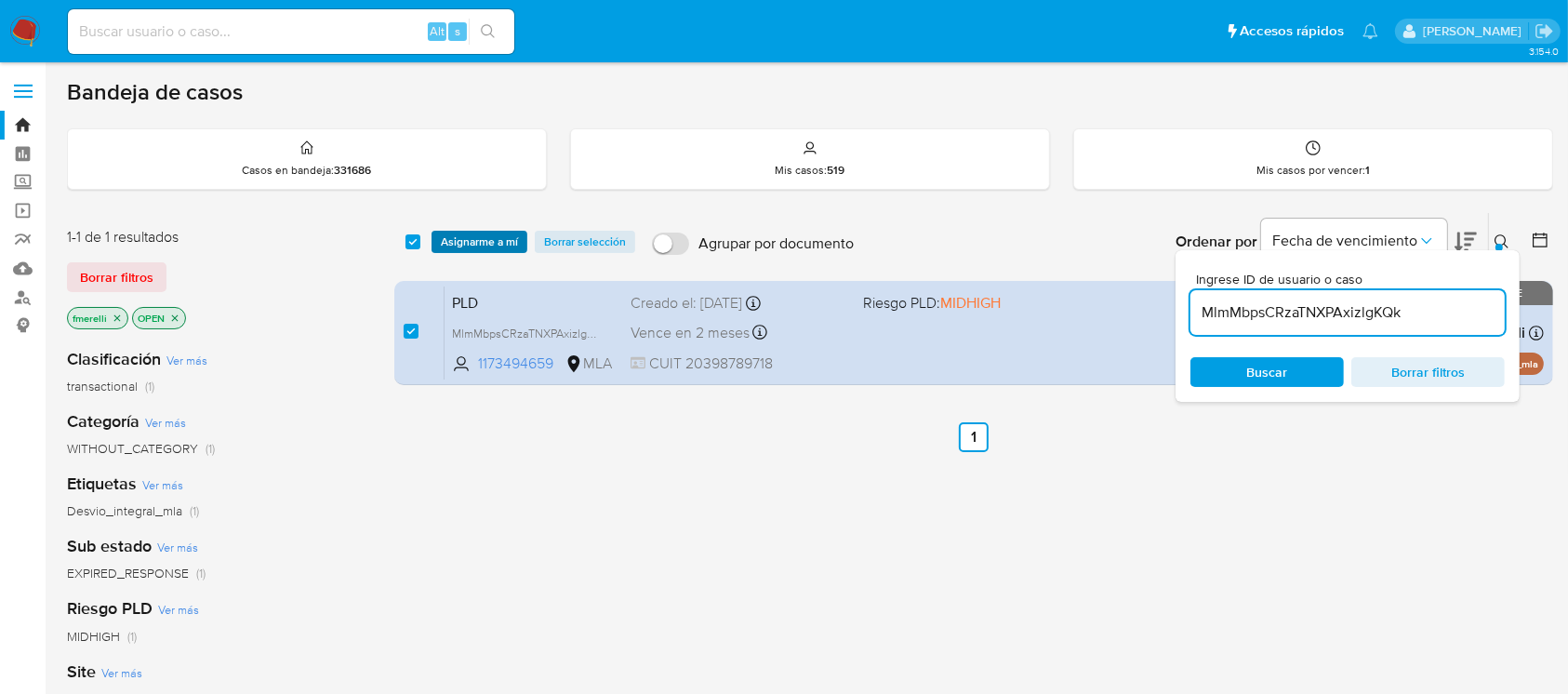
click at [488, 250] on span "Asignarme a mí" at bounding box center [479, 241] width 77 height 19
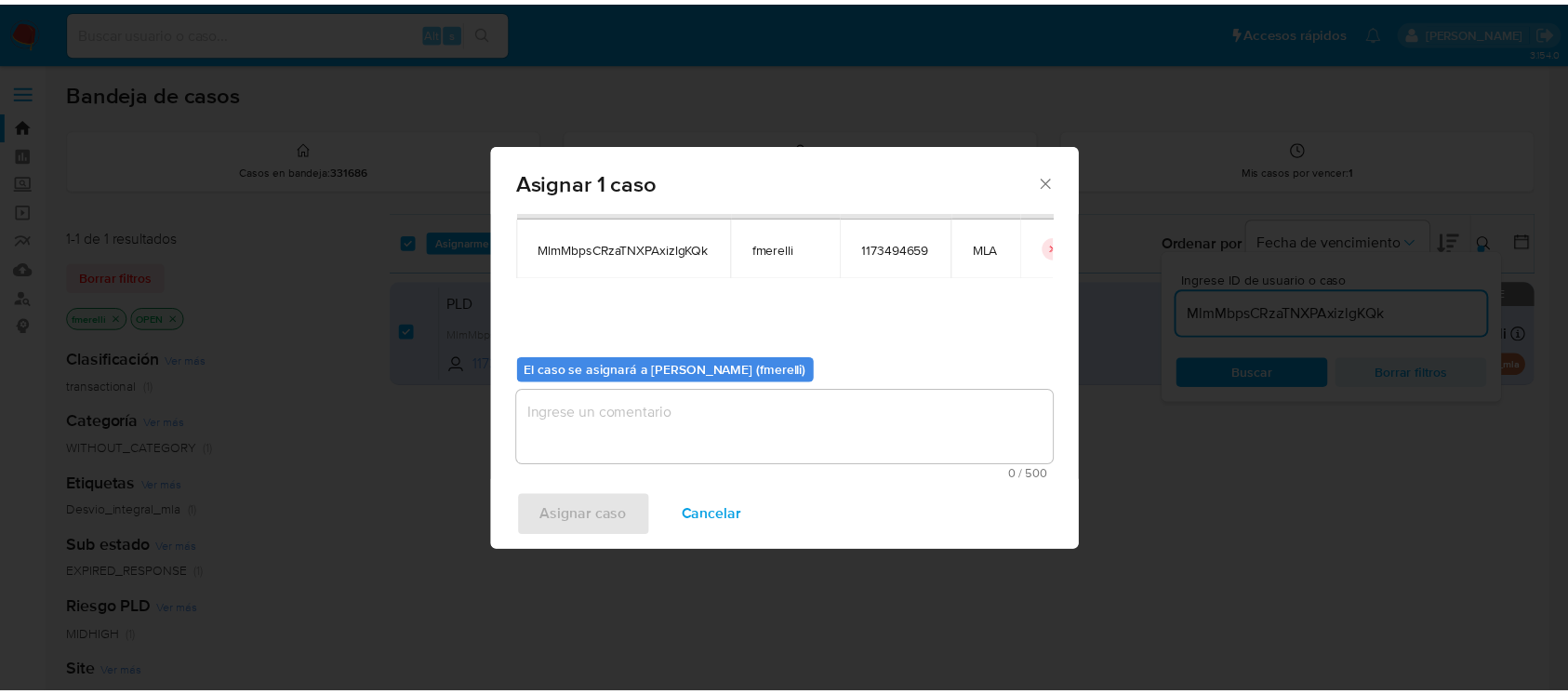
scroll to position [95, 0]
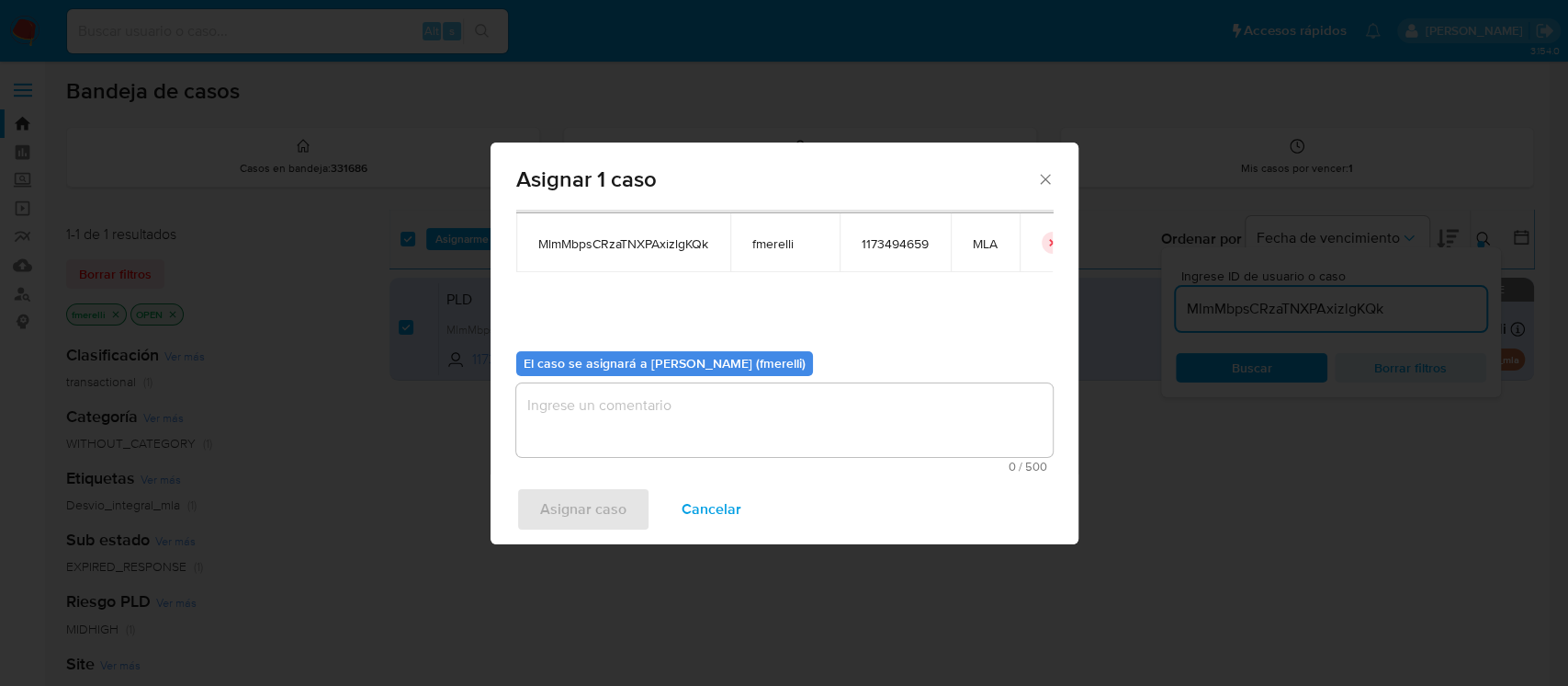
click at [688, 427] on textarea "assign-modal" at bounding box center [784, 420] width 536 height 73
click at [586, 503] on span "Asignar caso" at bounding box center [584, 509] width 87 height 40
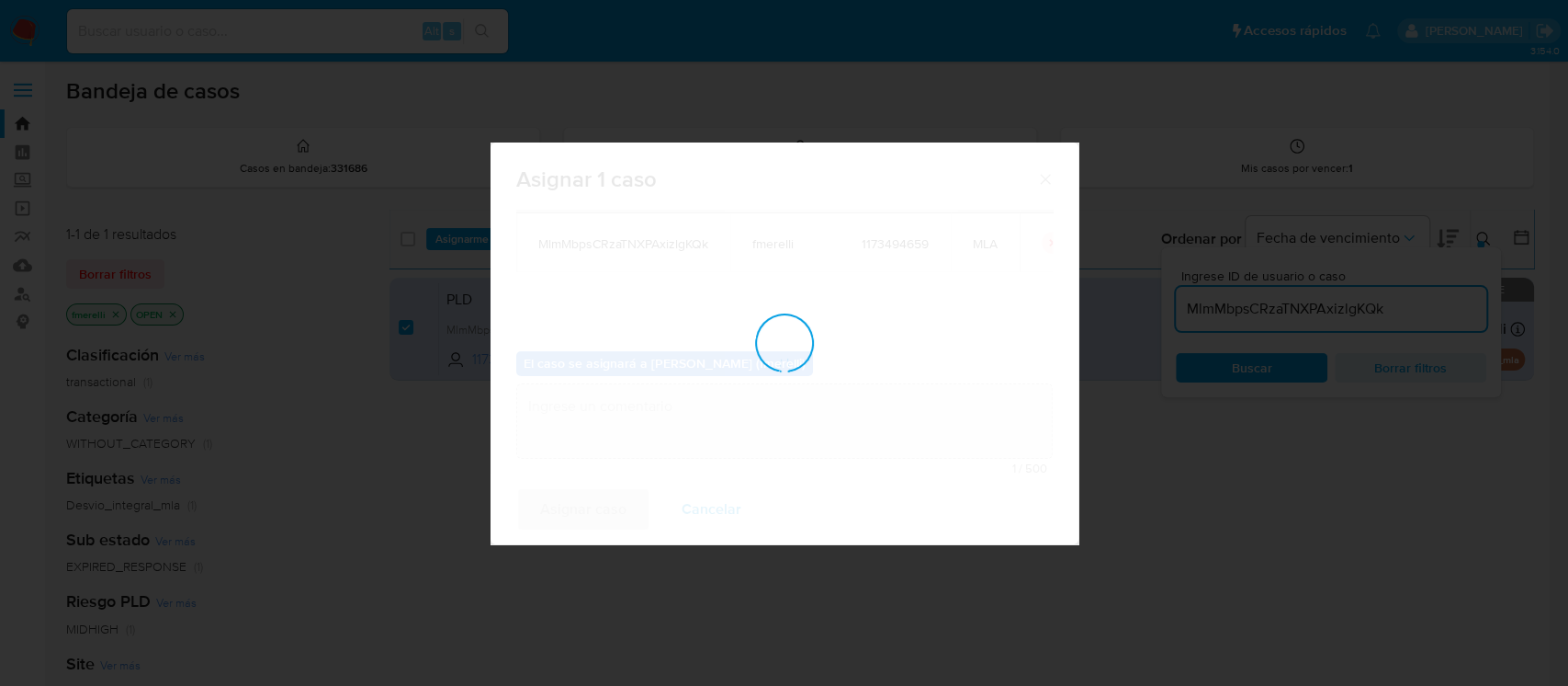
checkbox input "false"
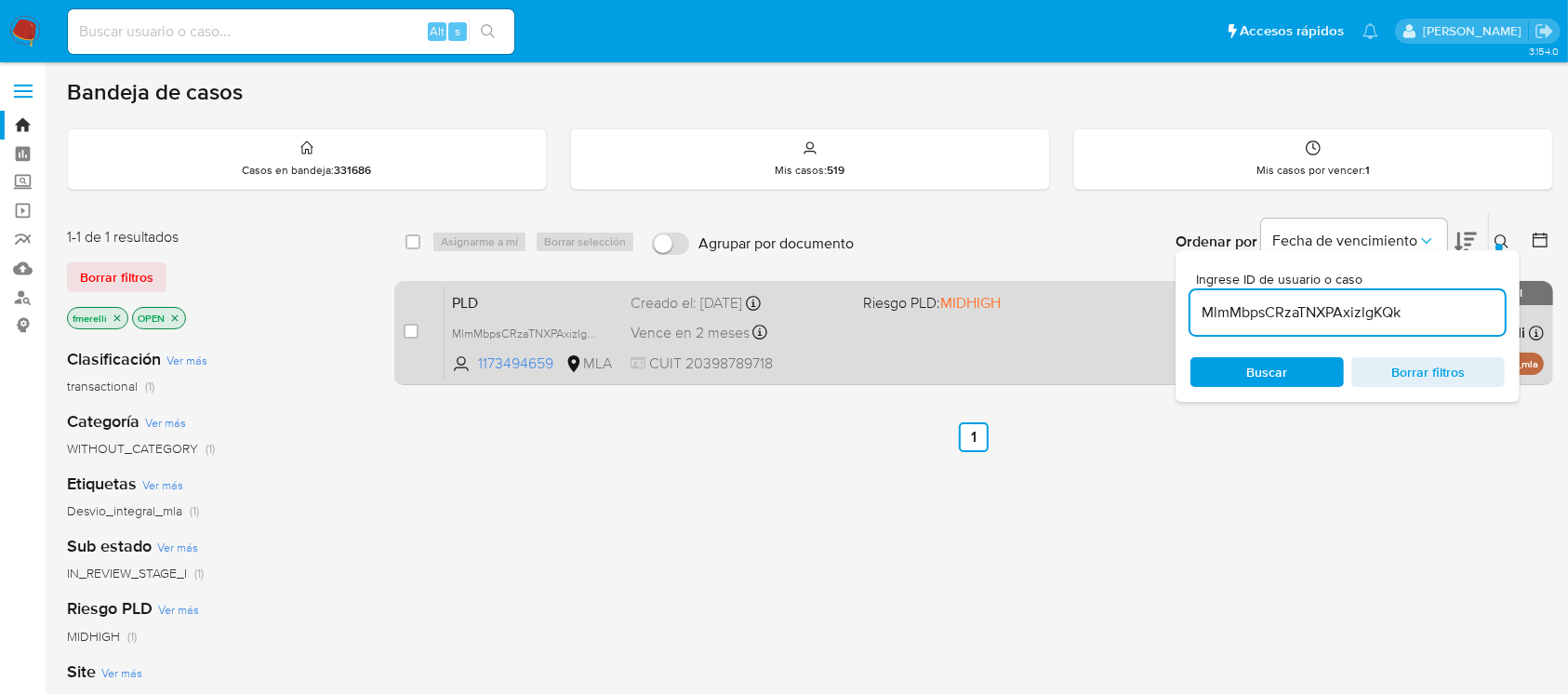
click at [659, 369] on span "CUIT 20398789718" at bounding box center [739, 363] width 216 height 20
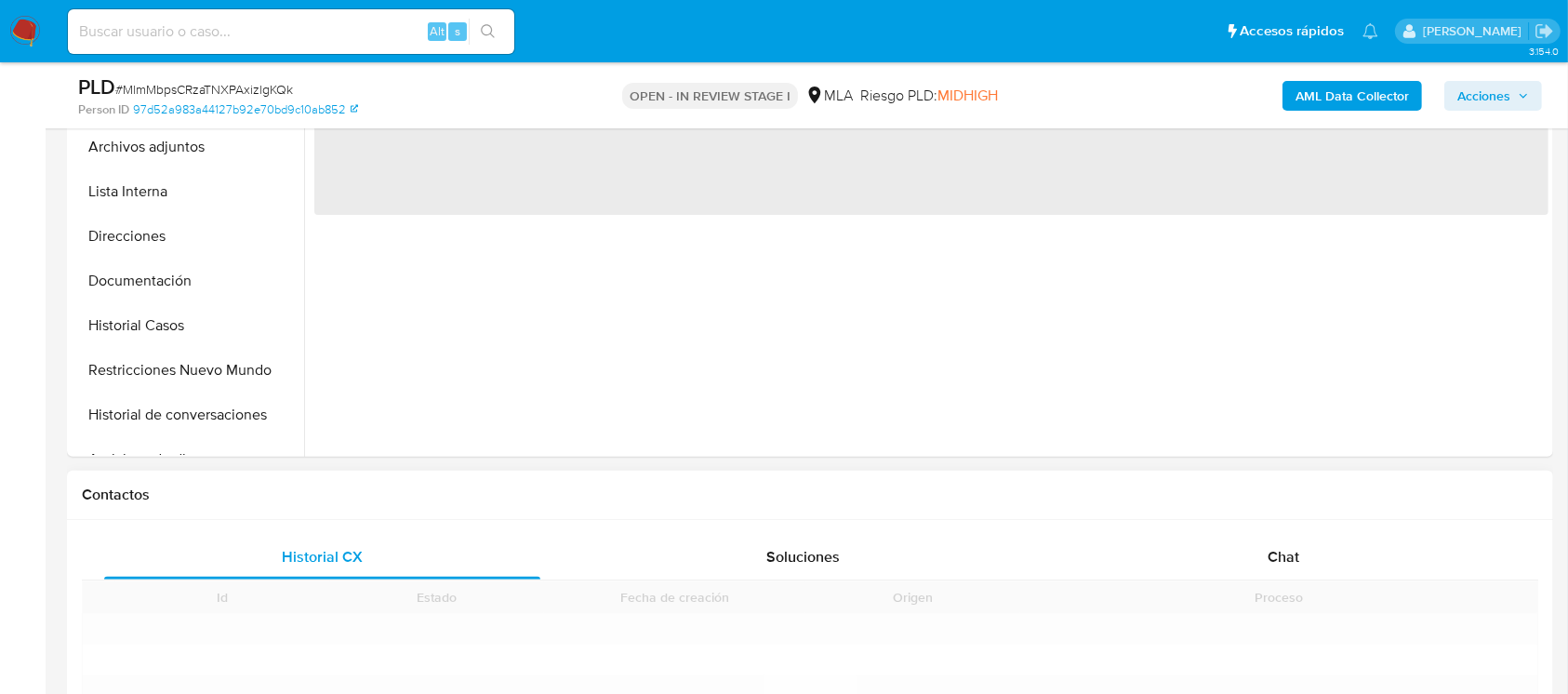
scroll to position [744, 0]
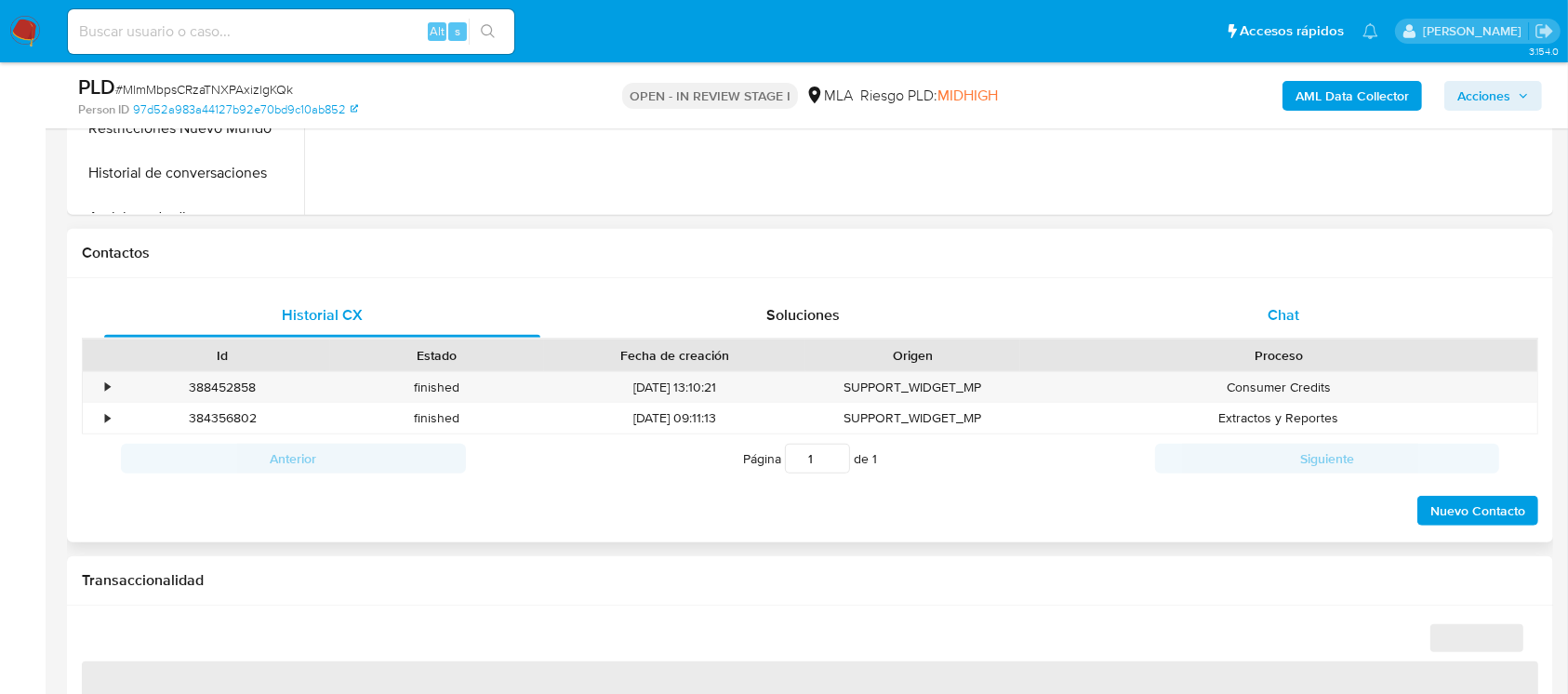
click at [1276, 328] on div "Chat" at bounding box center [1283, 315] width 436 height 45
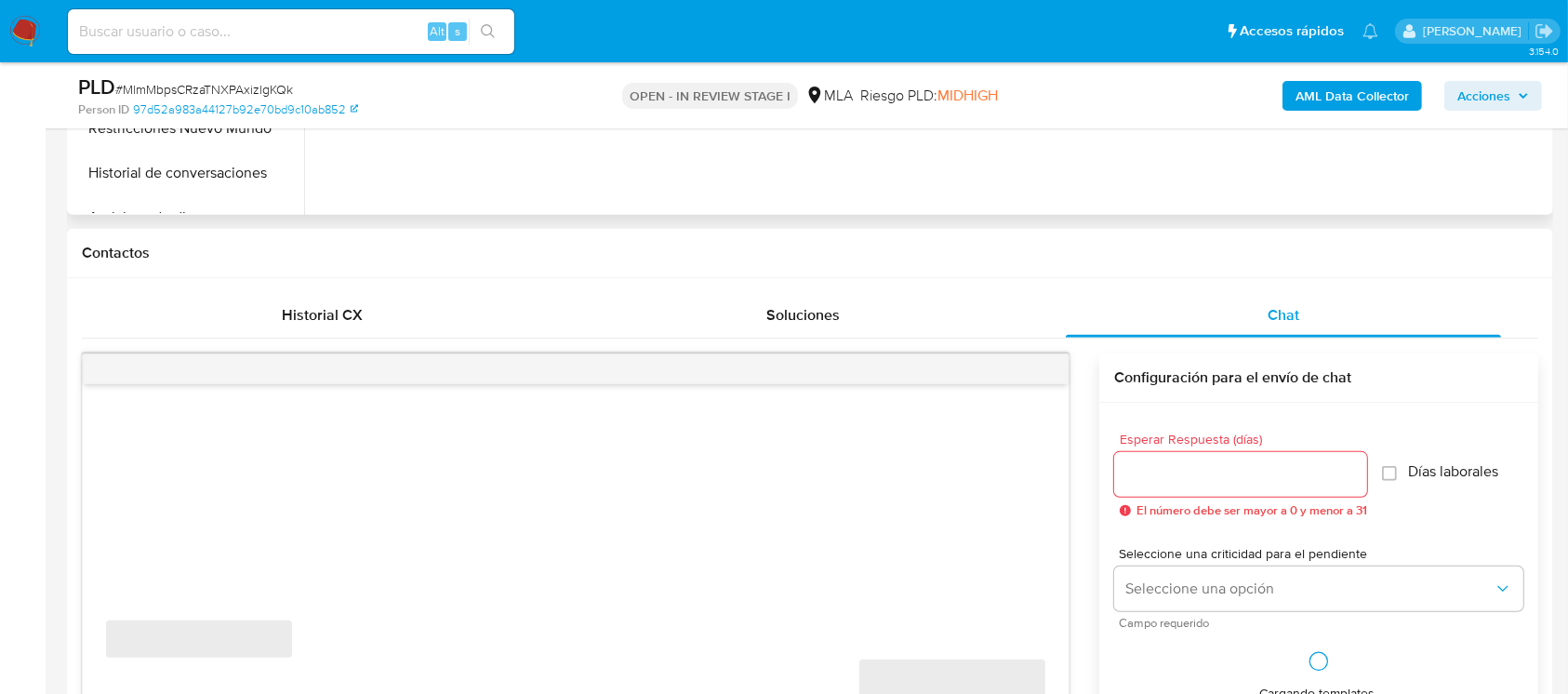
select select "10"
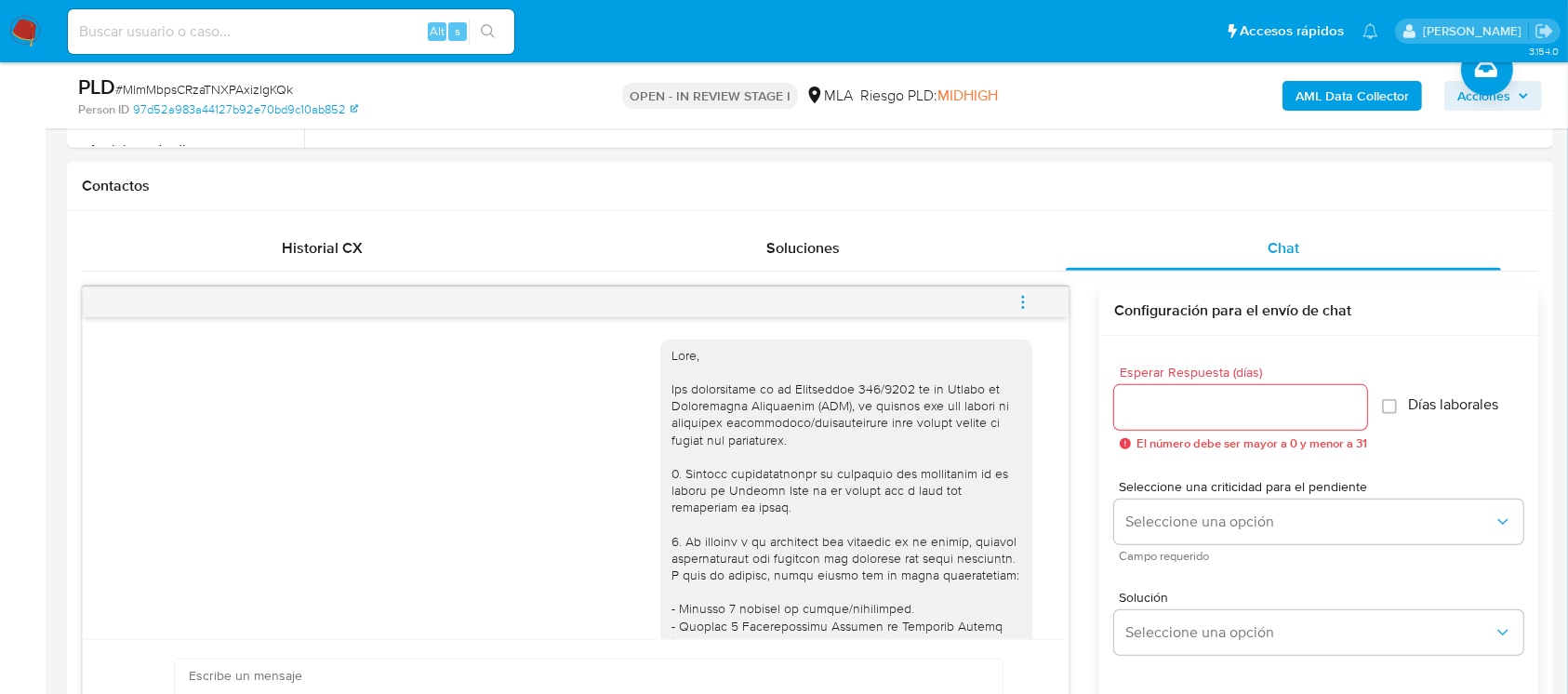
scroll to position [1139, 0]
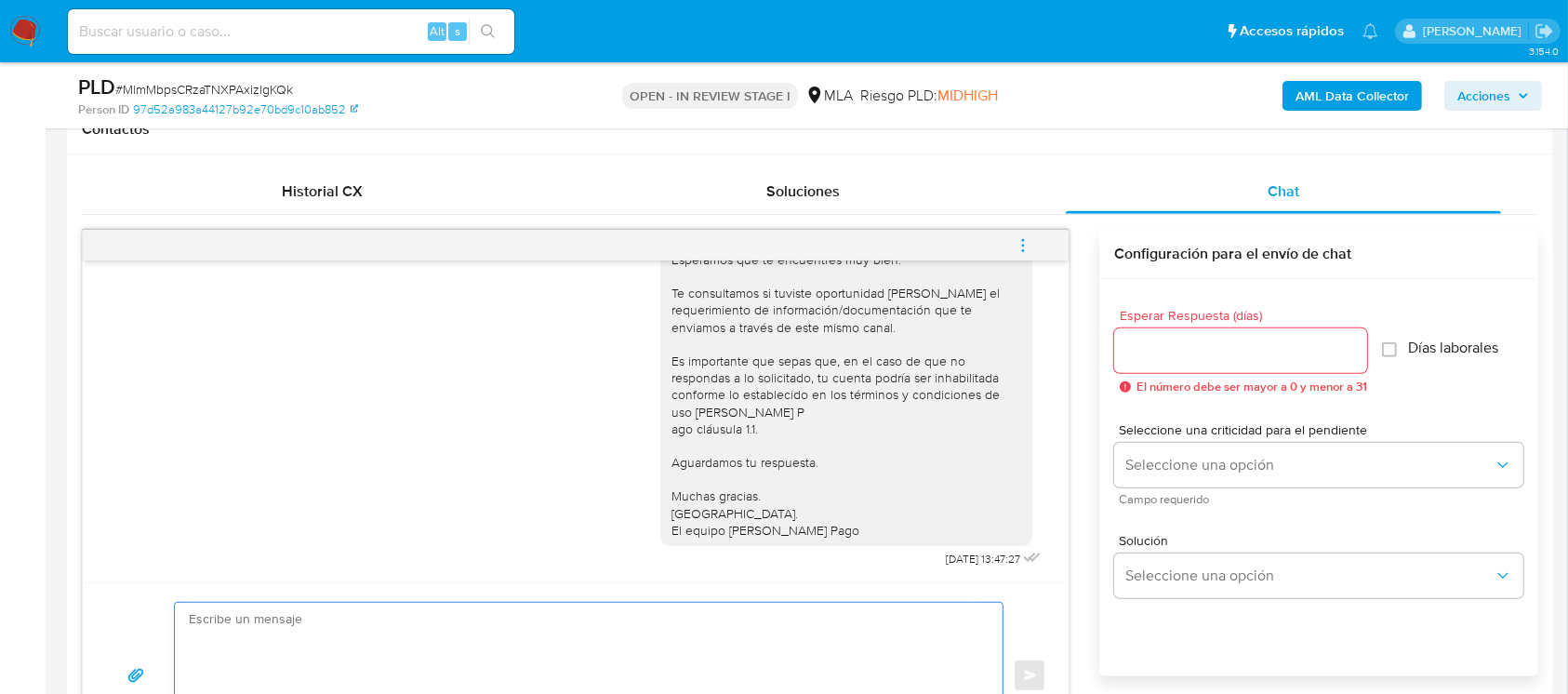
click at [365, 647] on textarea at bounding box center [584, 675] width 791 height 146
paste textarea "Hola , En función de las operaciones registradas en tu cuenta de Mercado Pago, …"
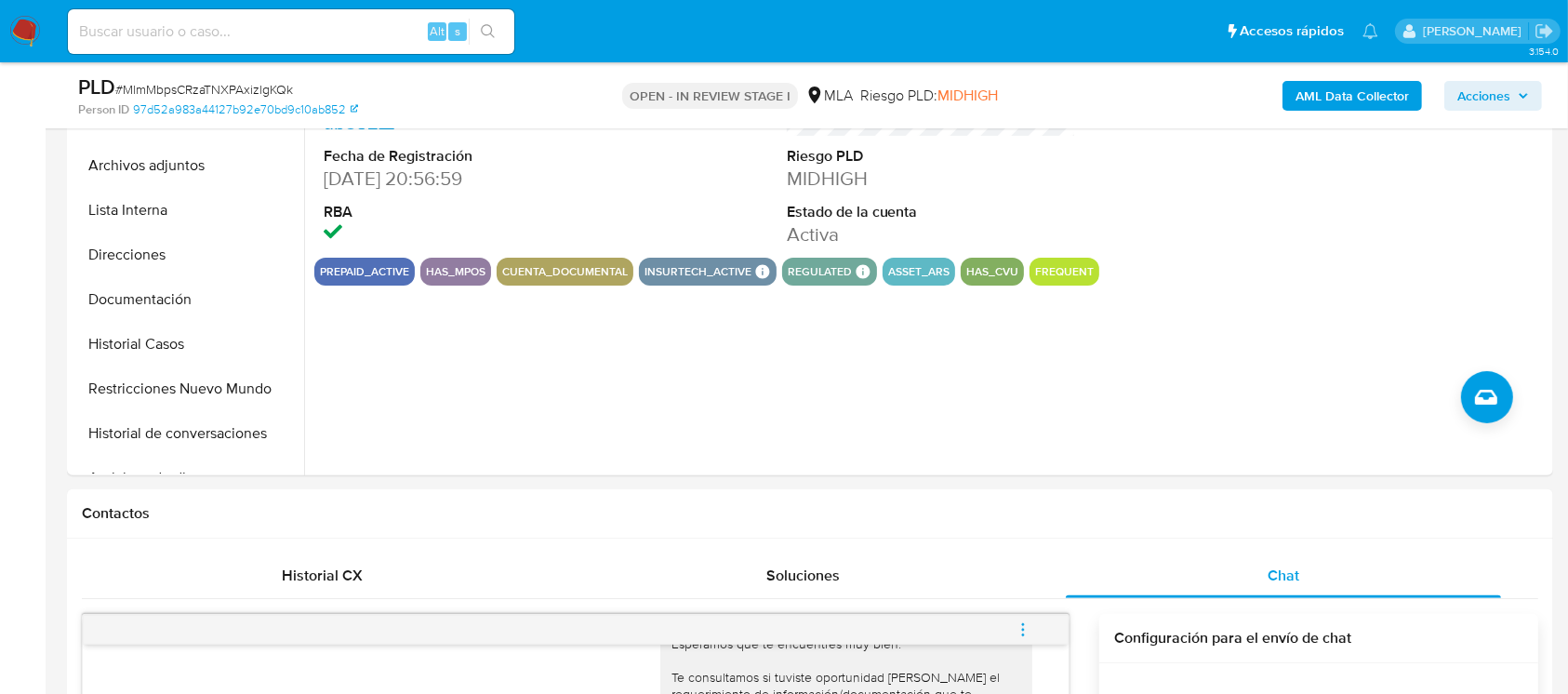
scroll to position [341, 0]
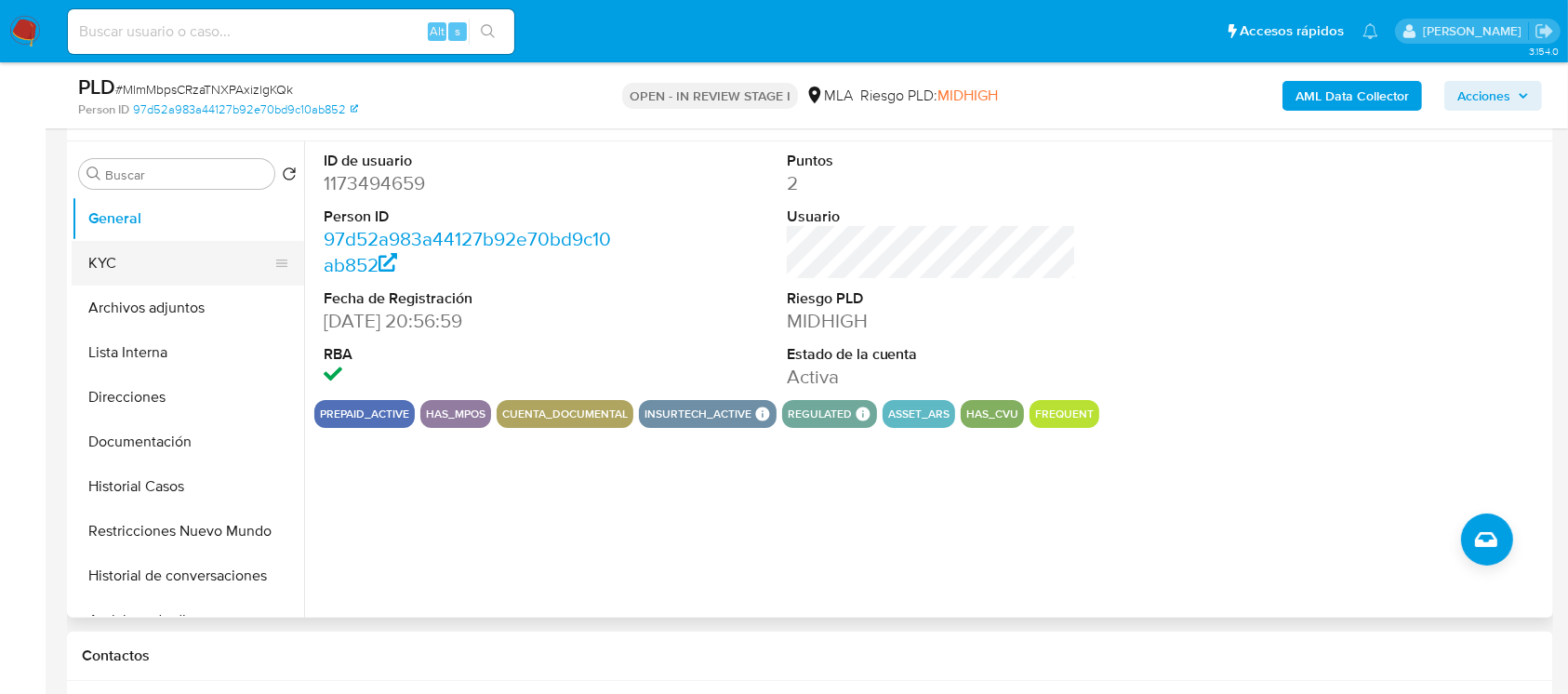
click at [122, 243] on button "KYC" at bounding box center [179, 263] width 217 height 45
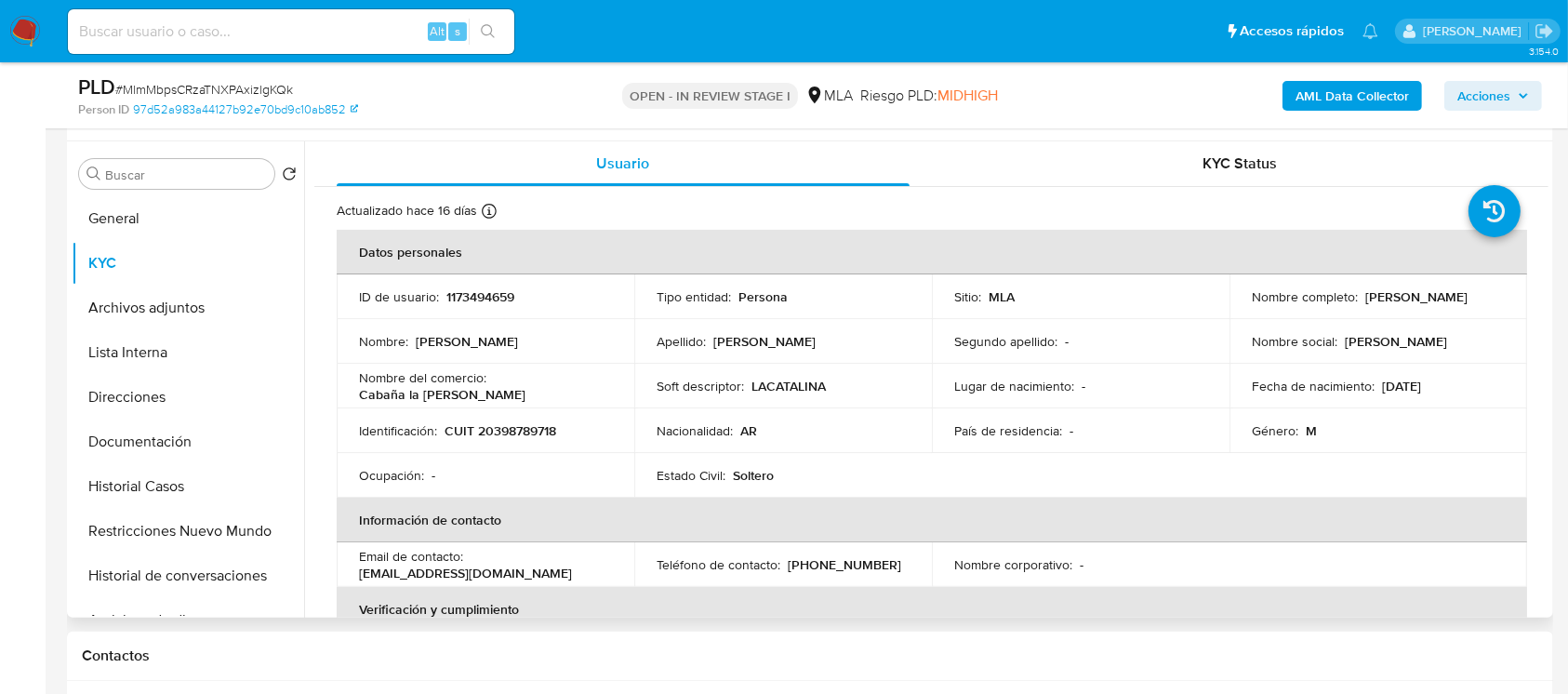
drag, startPoint x: 1246, startPoint y: 308, endPoint x: 1399, endPoint y: 305, distance: 153.0
click at [1399, 305] on div "Nombre completo : Facundo Ezequiel Navarro" at bounding box center [1378, 296] width 253 height 17
copy p "Facundo [PERSON_NAME]"
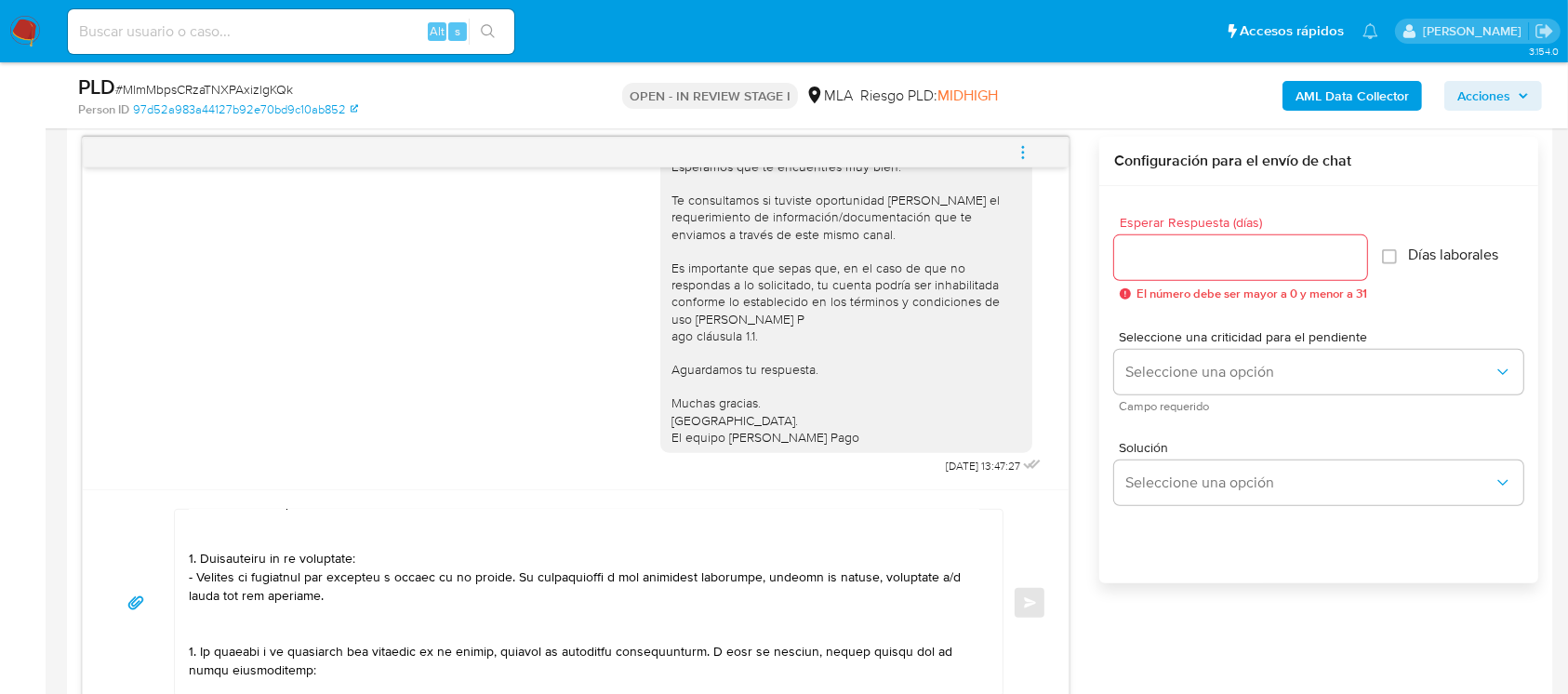
scroll to position [0, 0]
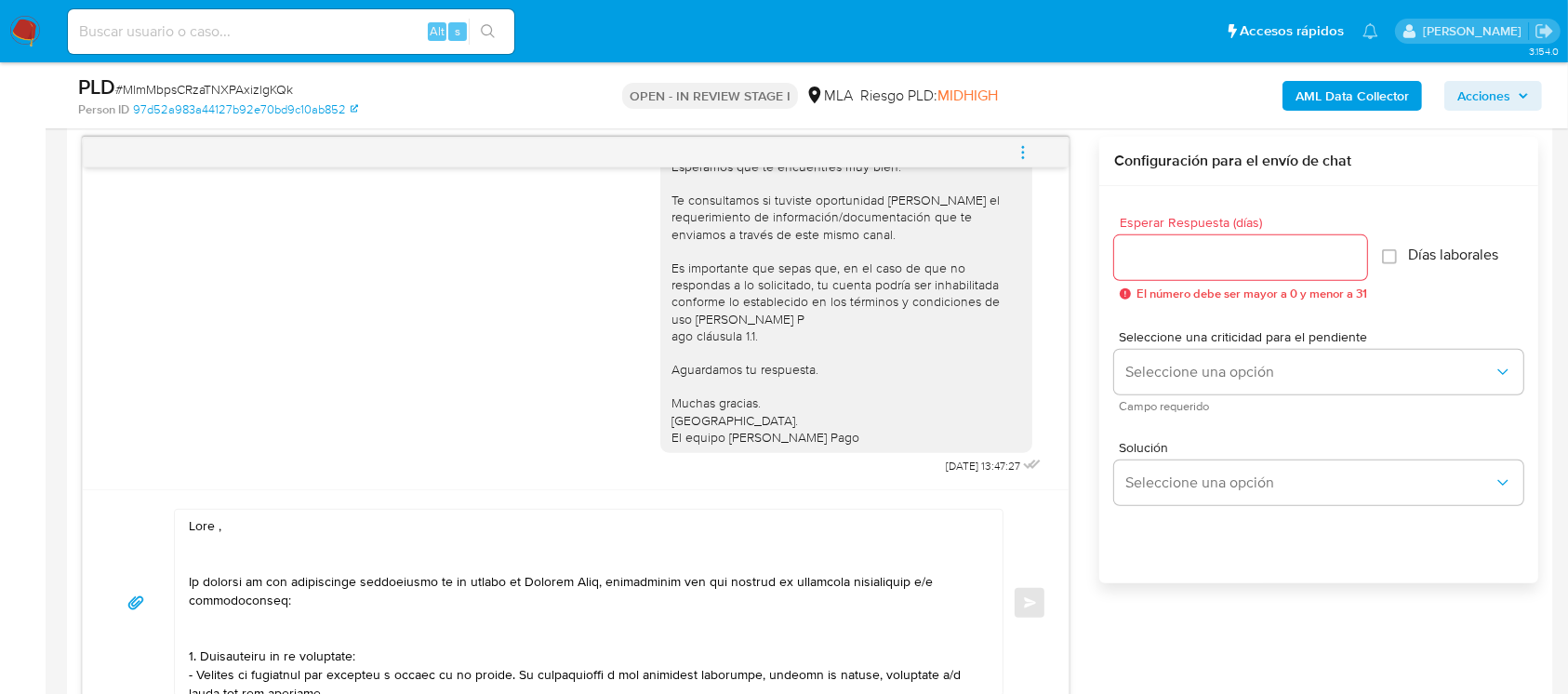
click at [273, 531] on textarea at bounding box center [584, 602] width 791 height 186
paste textarea "Facundo [PERSON_NAME]"
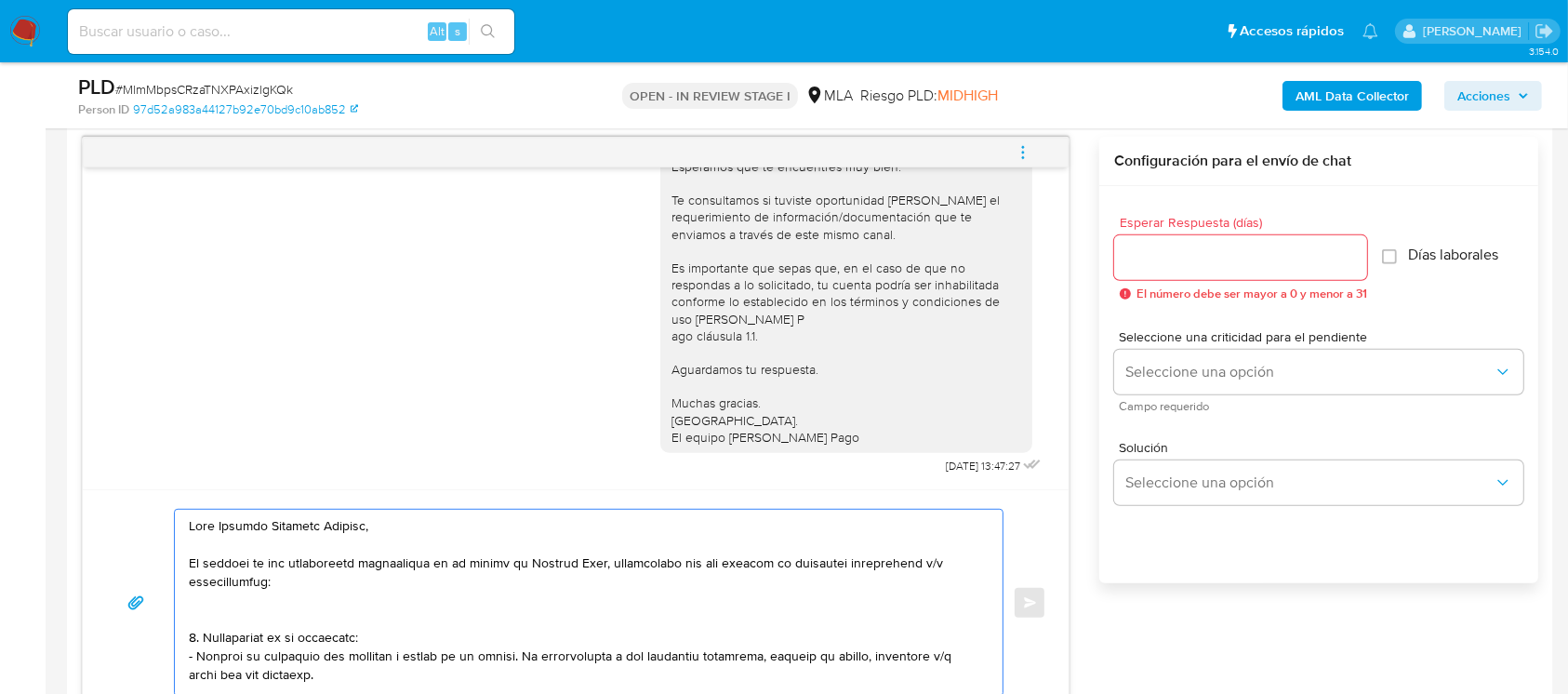
click at [217, 606] on textarea at bounding box center [584, 602] width 791 height 186
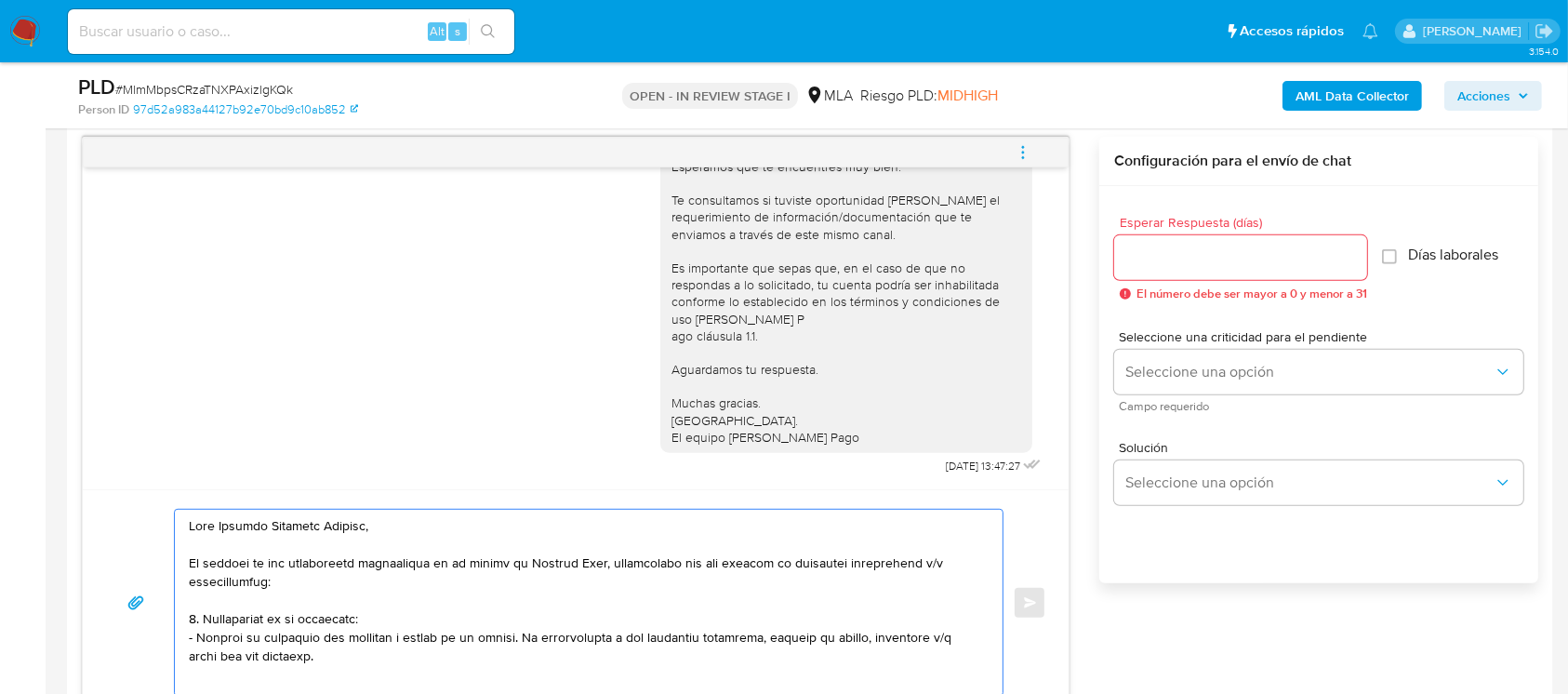
click at [201, 613] on textarea at bounding box center [584, 602] width 791 height 186
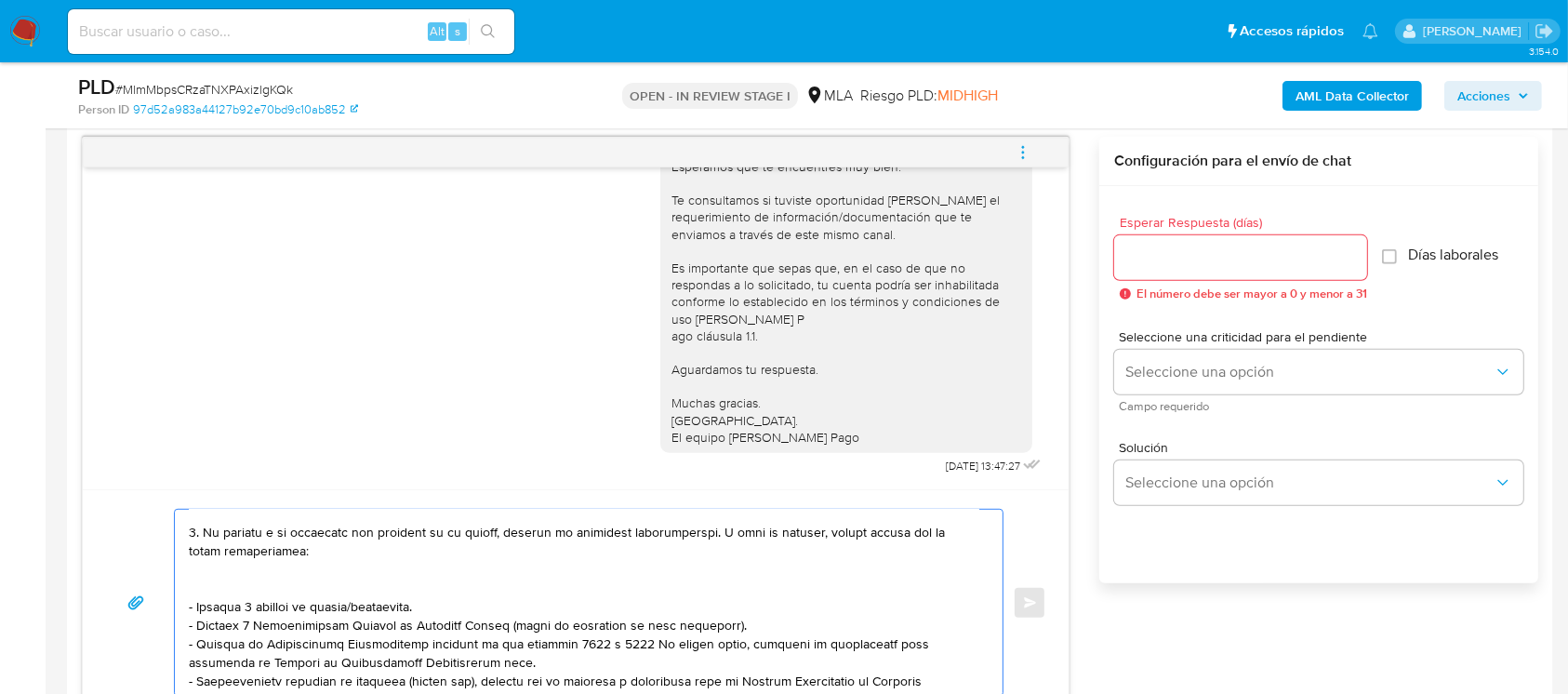
scroll to position [124, 0]
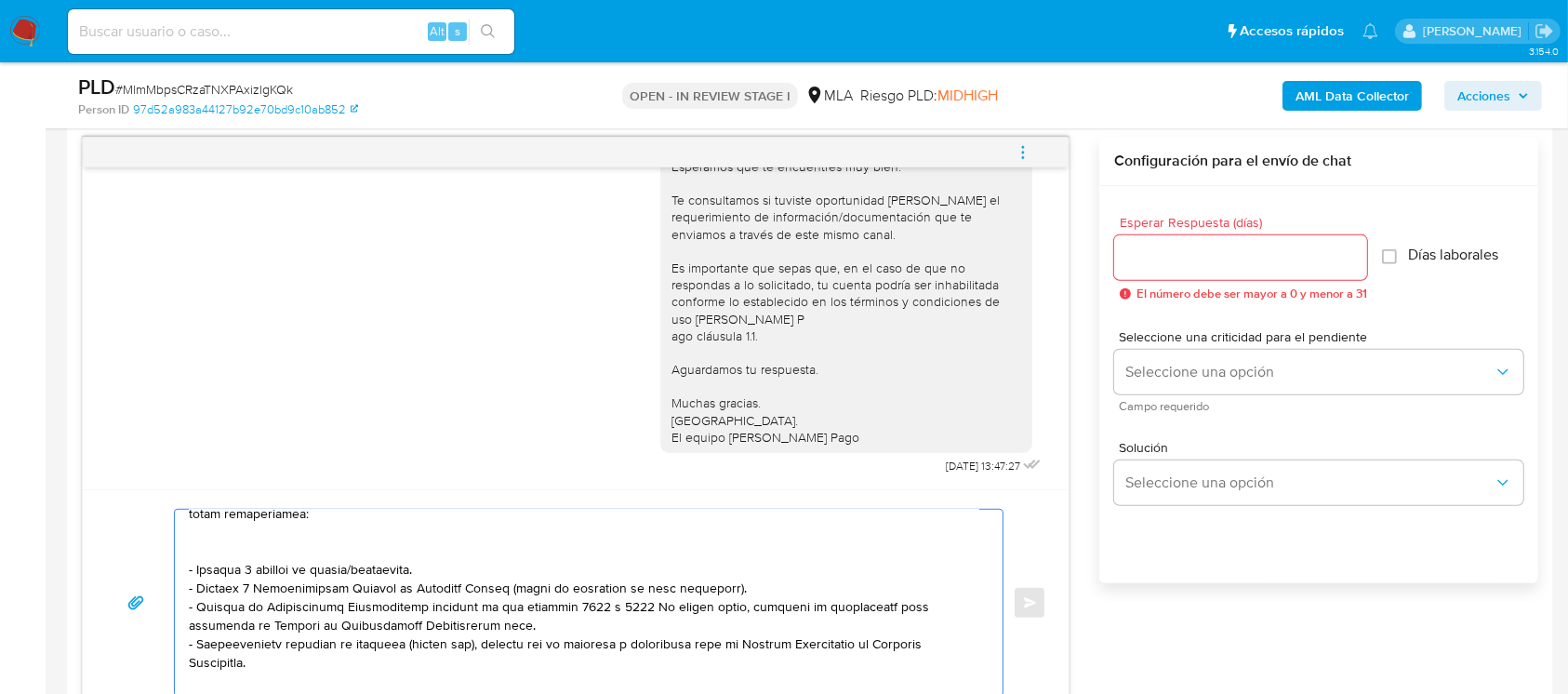
click at [288, 546] on textarea at bounding box center [584, 602] width 791 height 186
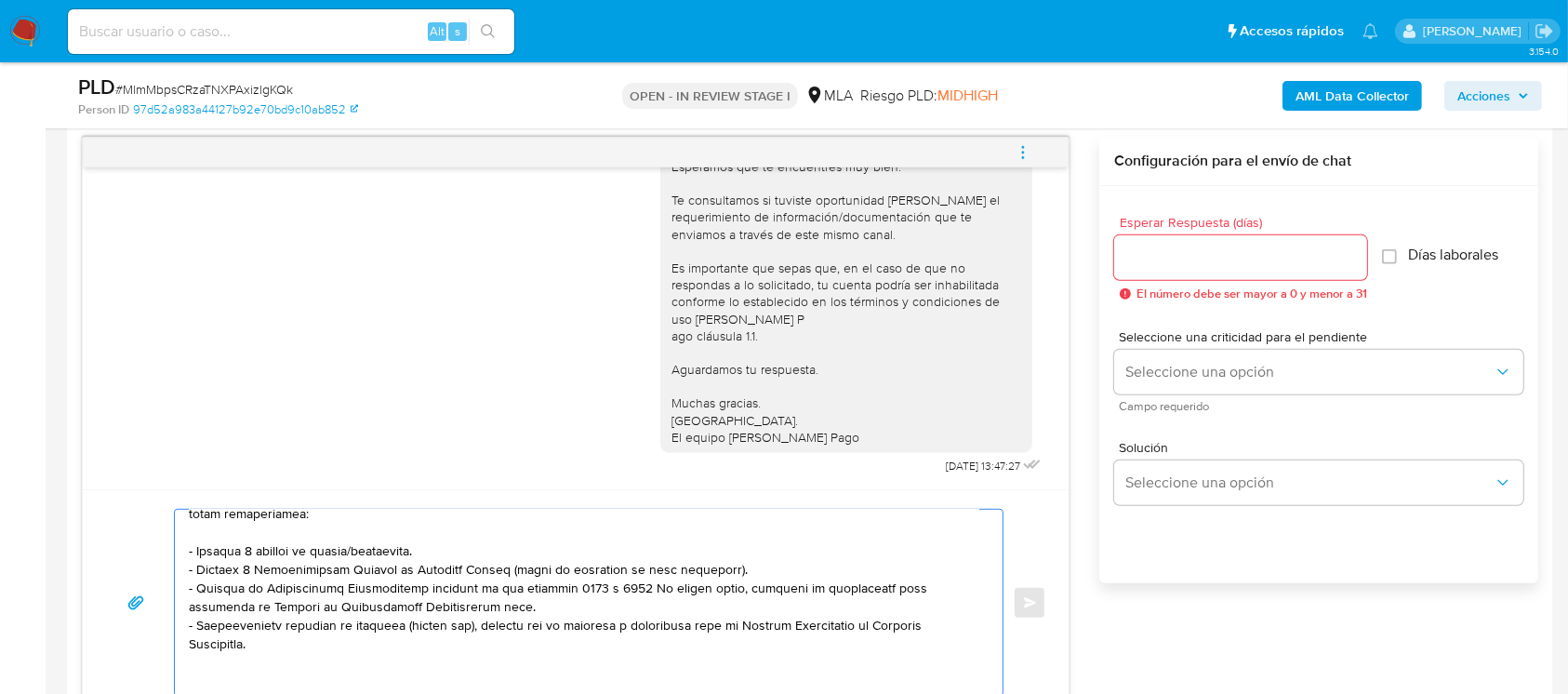
click at [299, 553] on textarea at bounding box center [584, 602] width 791 height 186
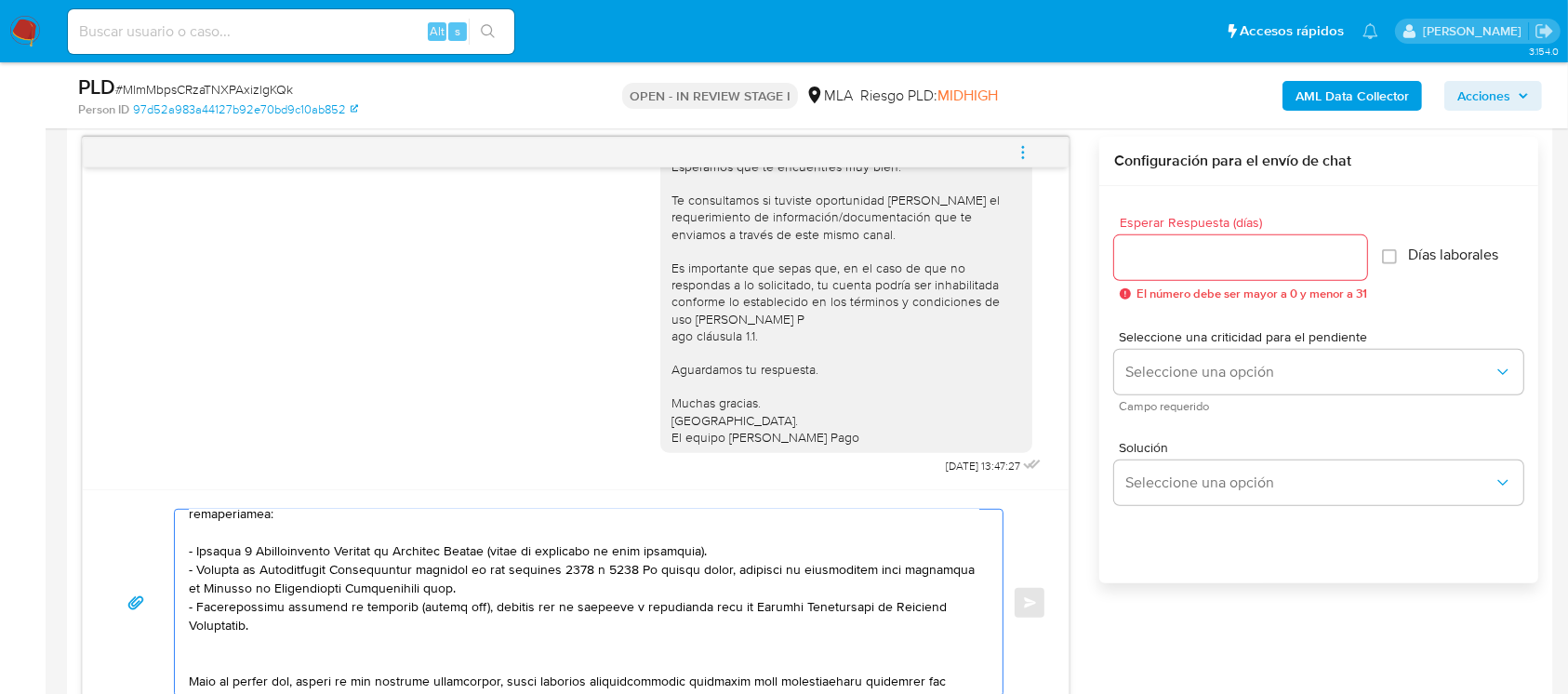
click at [280, 648] on textarea at bounding box center [584, 602] width 791 height 186
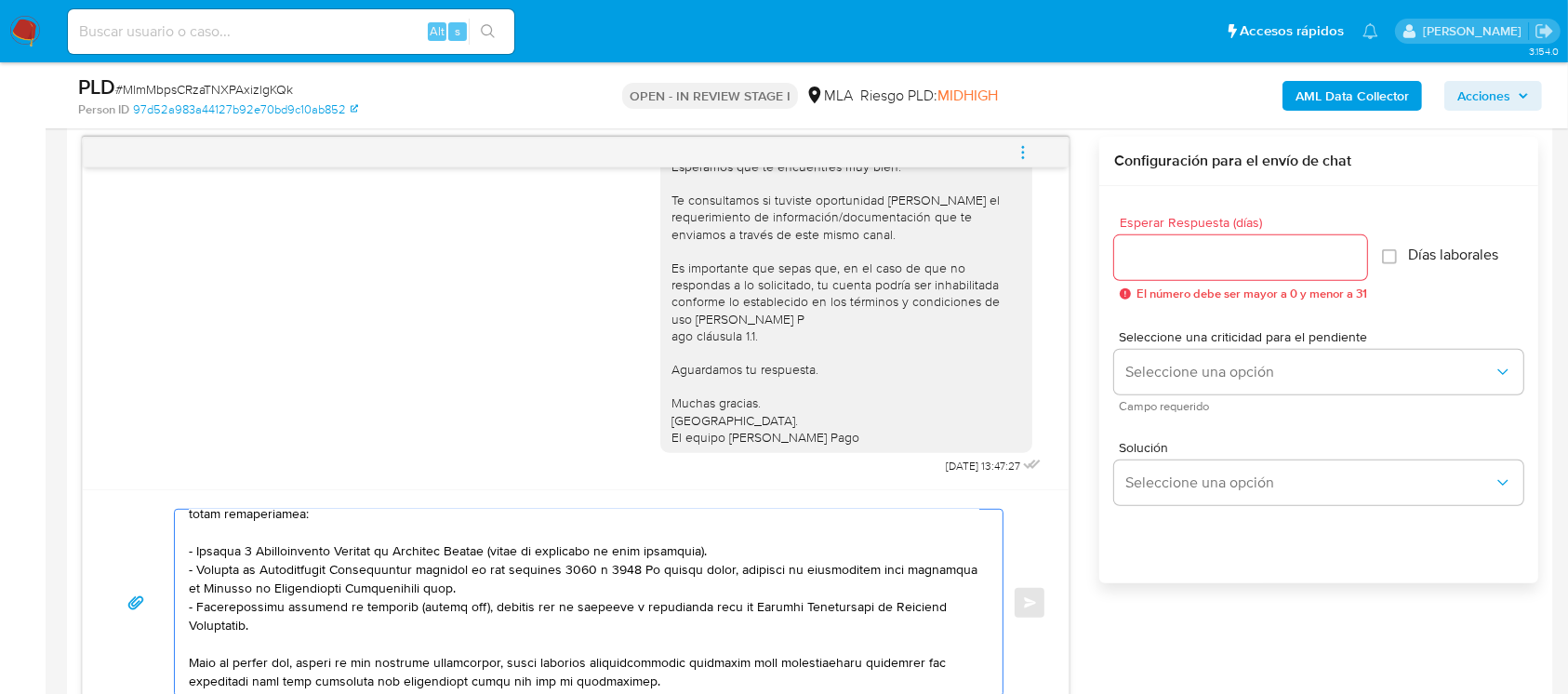
click at [543, 586] on textarea at bounding box center [584, 602] width 791 height 186
paste textarea "https://www.mercadopago.com.ar/ayuda/30181"
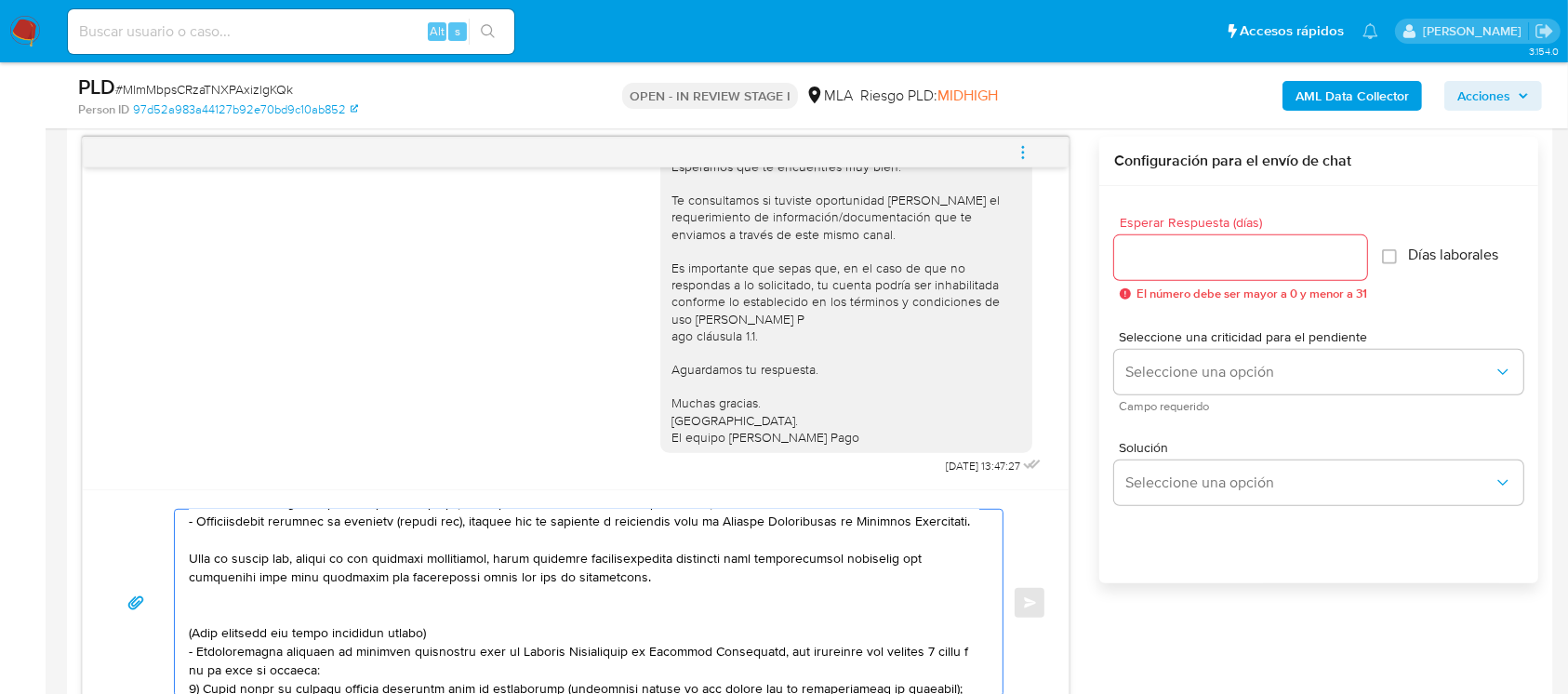
scroll to position [248, 0]
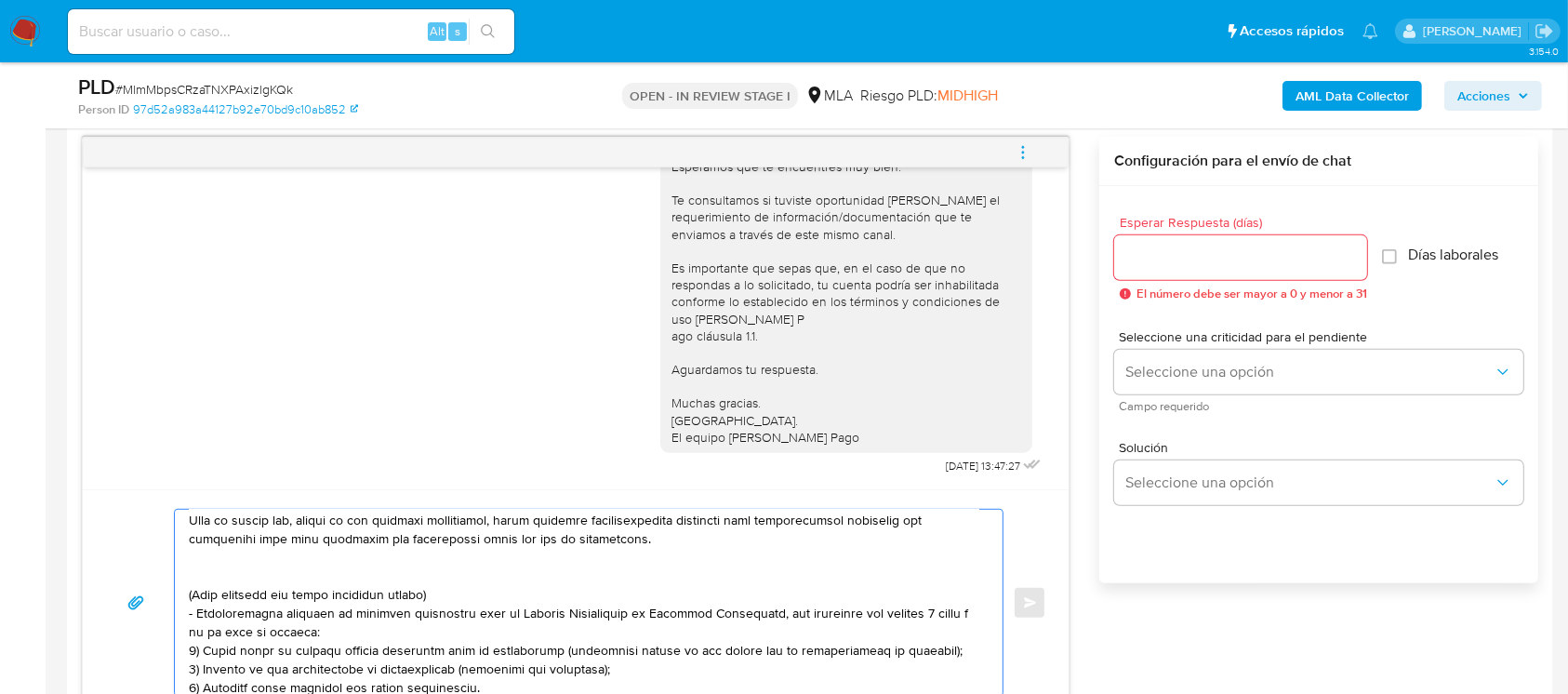
click at [241, 584] on textarea at bounding box center [584, 602] width 791 height 186
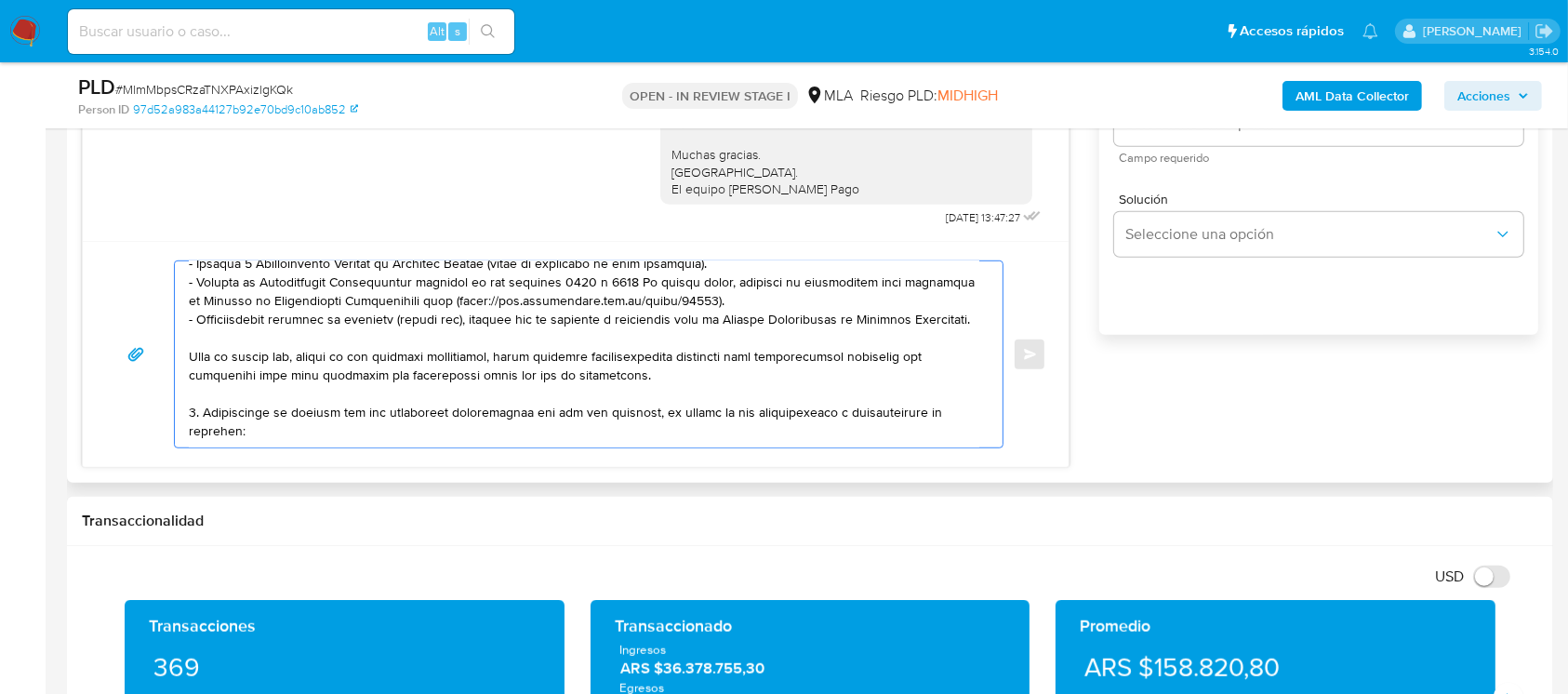
scroll to position [287, 0]
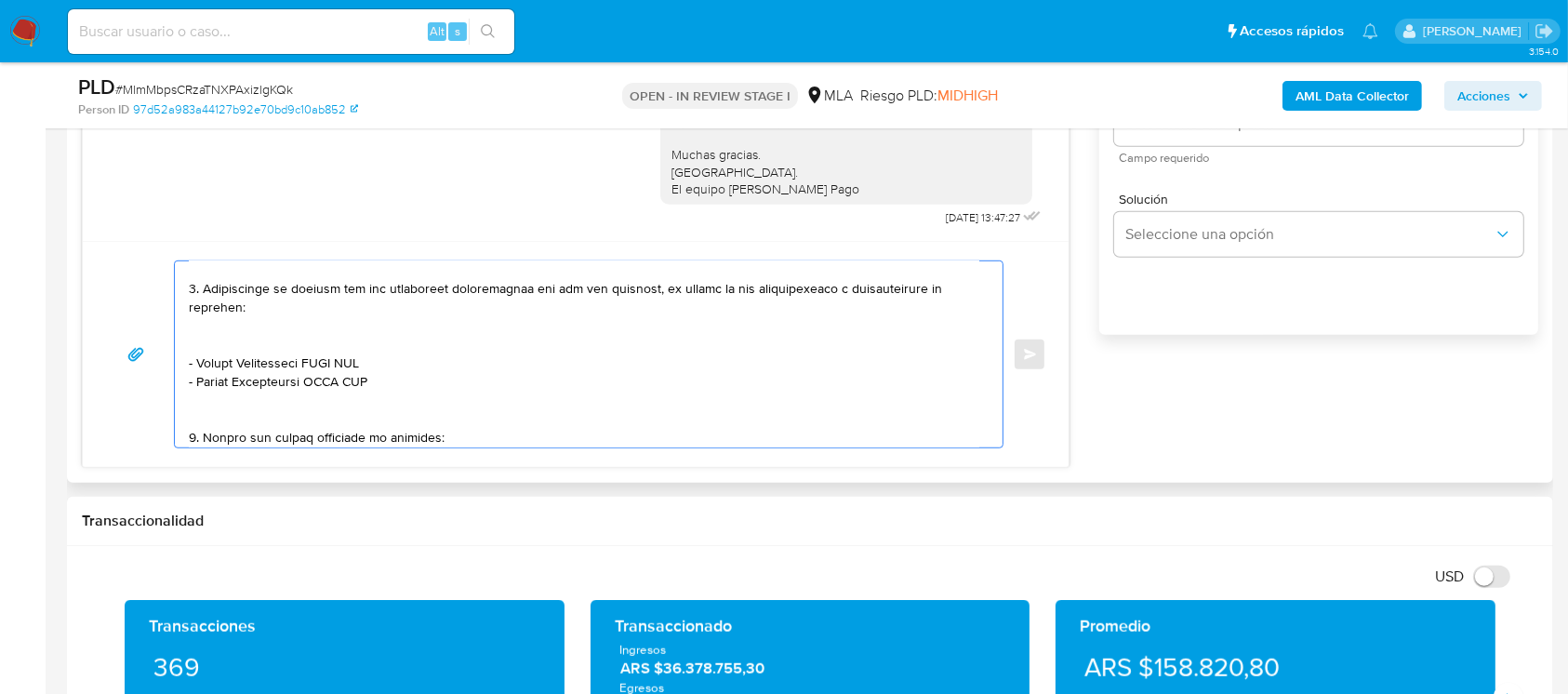
drag, startPoint x: 253, startPoint y: 366, endPoint x: 275, endPoint y: 366, distance: 22.0
click at [257, 366] on textarea at bounding box center [584, 354] width 791 height 186
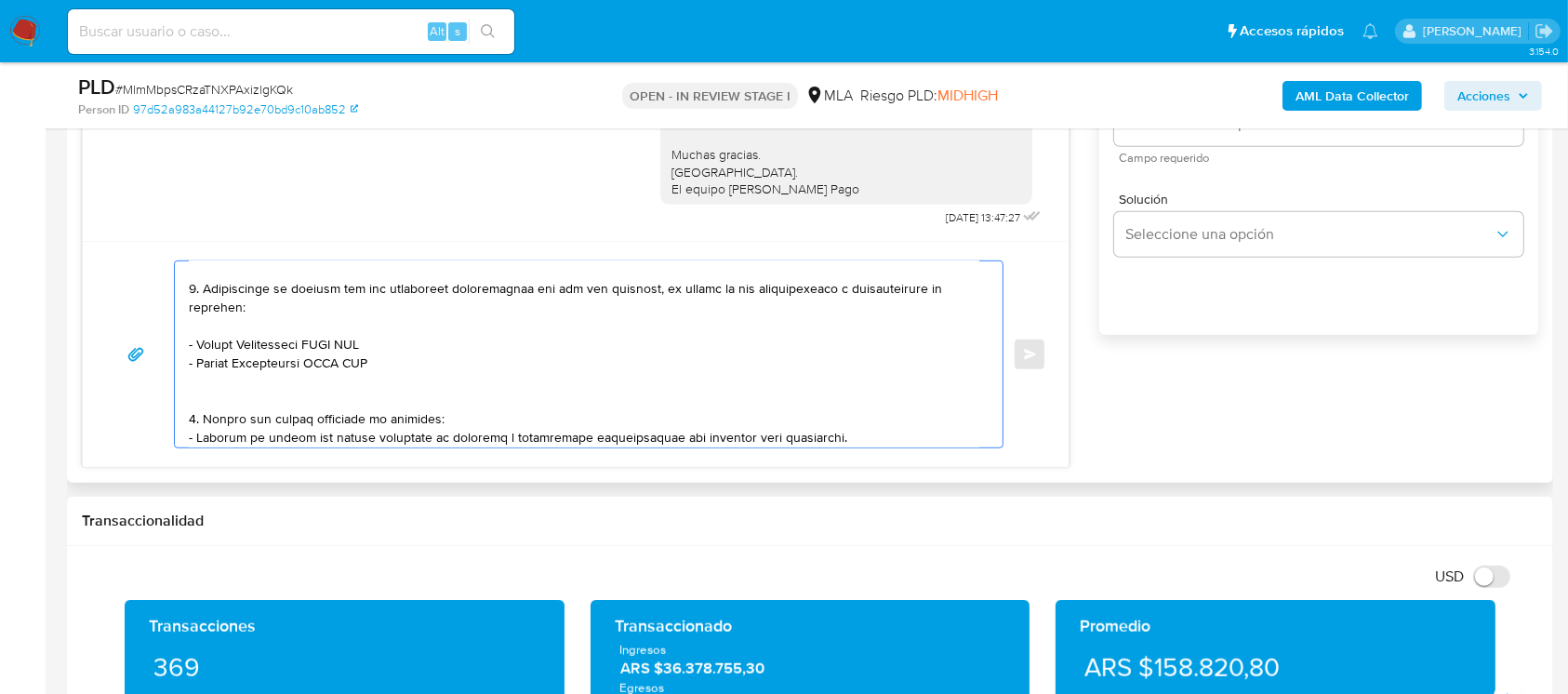
paste textarea "Maria del Carmen Dominguez"
paste textarea "27224969754"
paste textarea "Vanina Nerea Conde"
paste textarea "27399217569"
paste textarea "Carlos Alejandro de la Fuente"
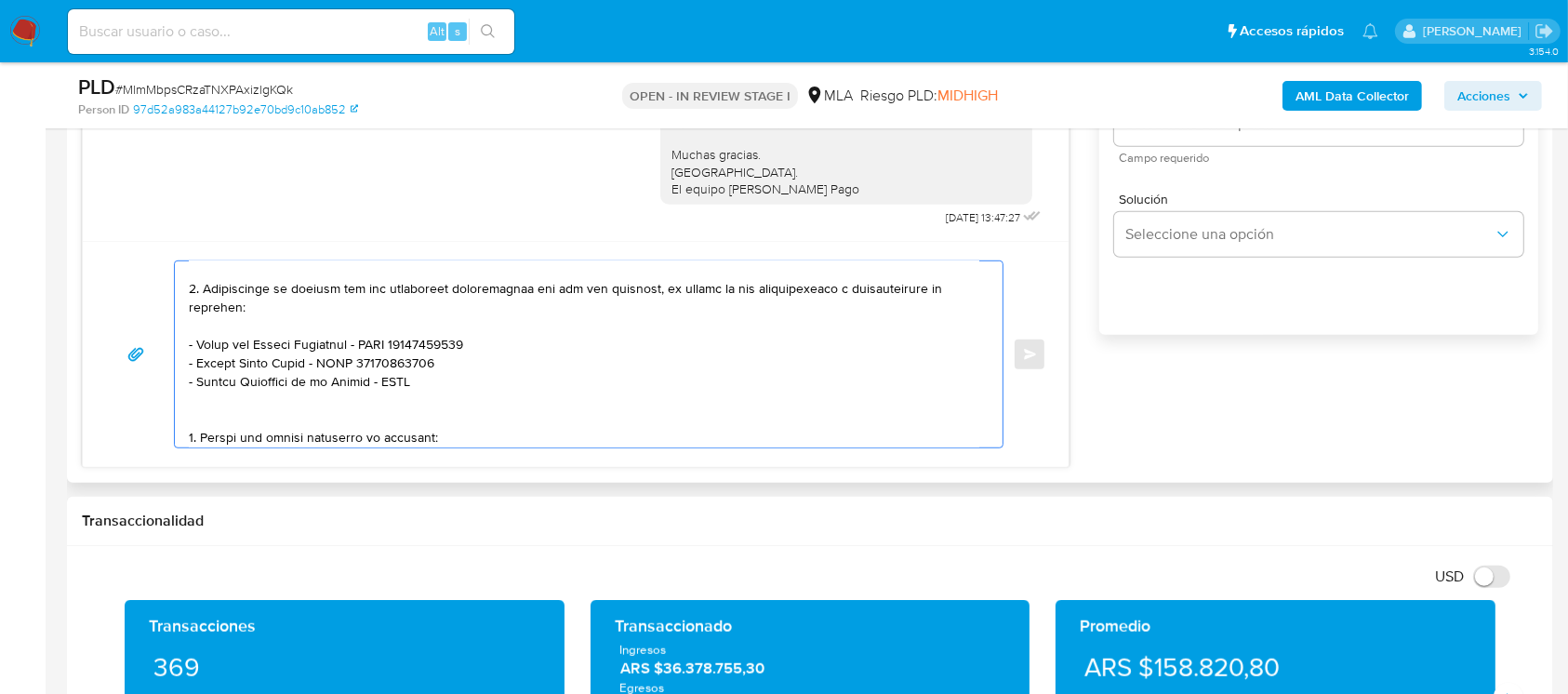
paste textarea "20166016216"
paste textarea "Alegre Basilio Santiago"
paste textarea "23050984419"
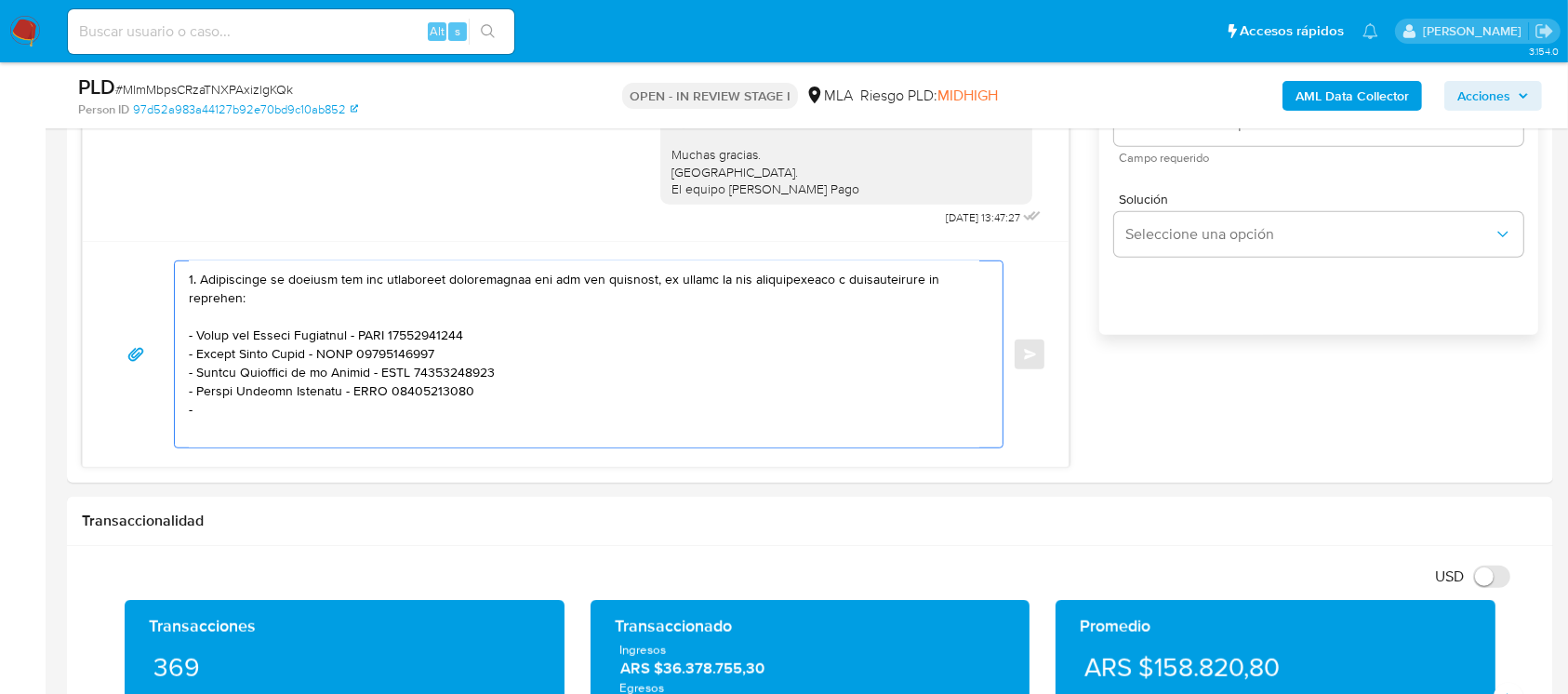
paste textarea "Vicente Sibilia"
paste textarea "20271812583"
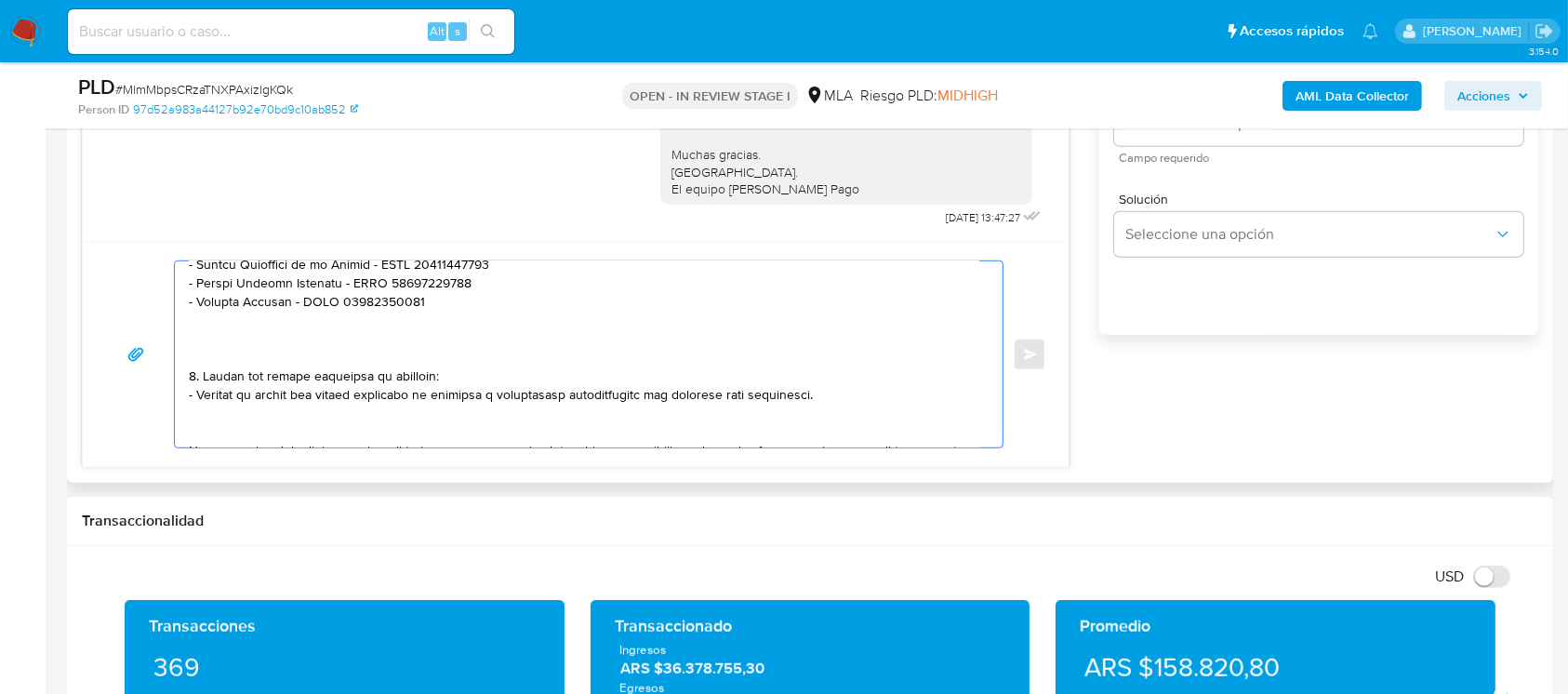
scroll to position [439, 0]
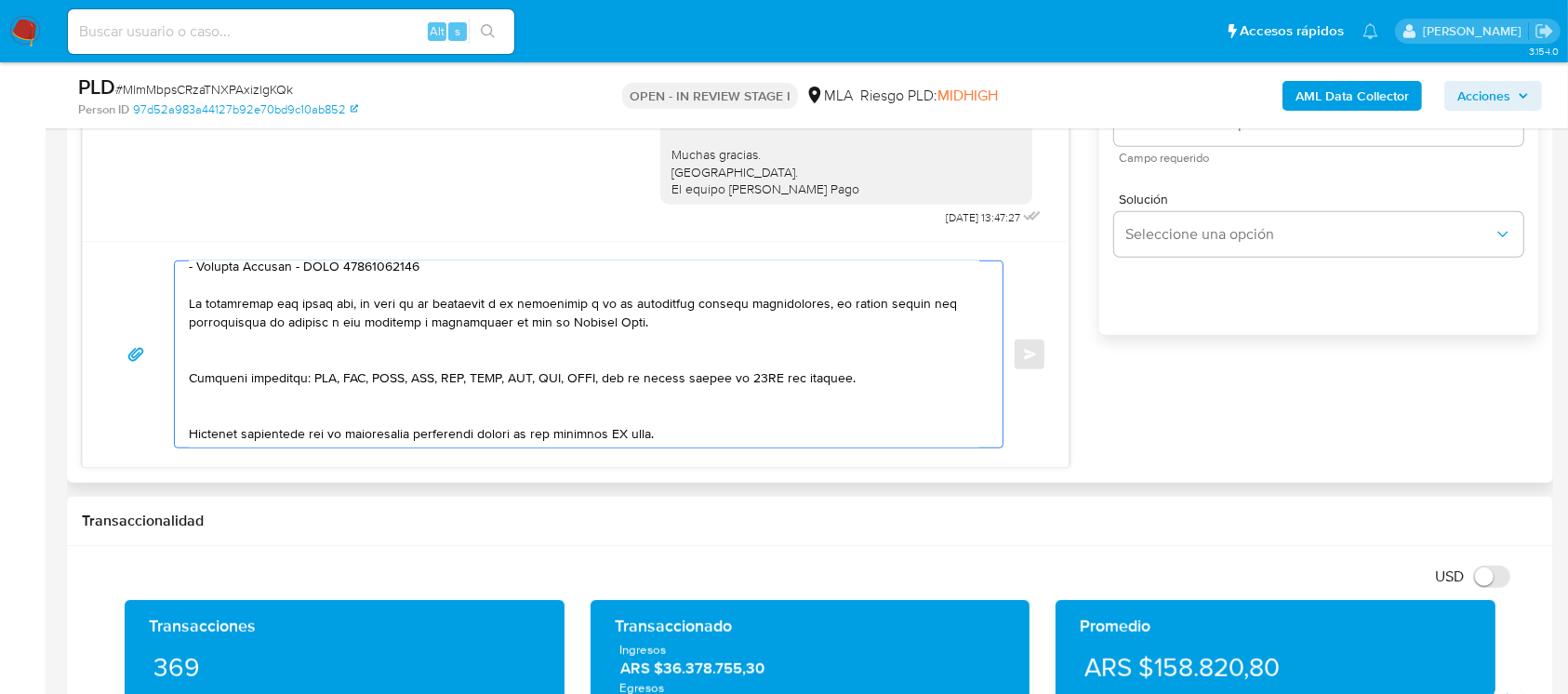
click at [310, 379] on textarea at bounding box center [584, 354] width 791 height 186
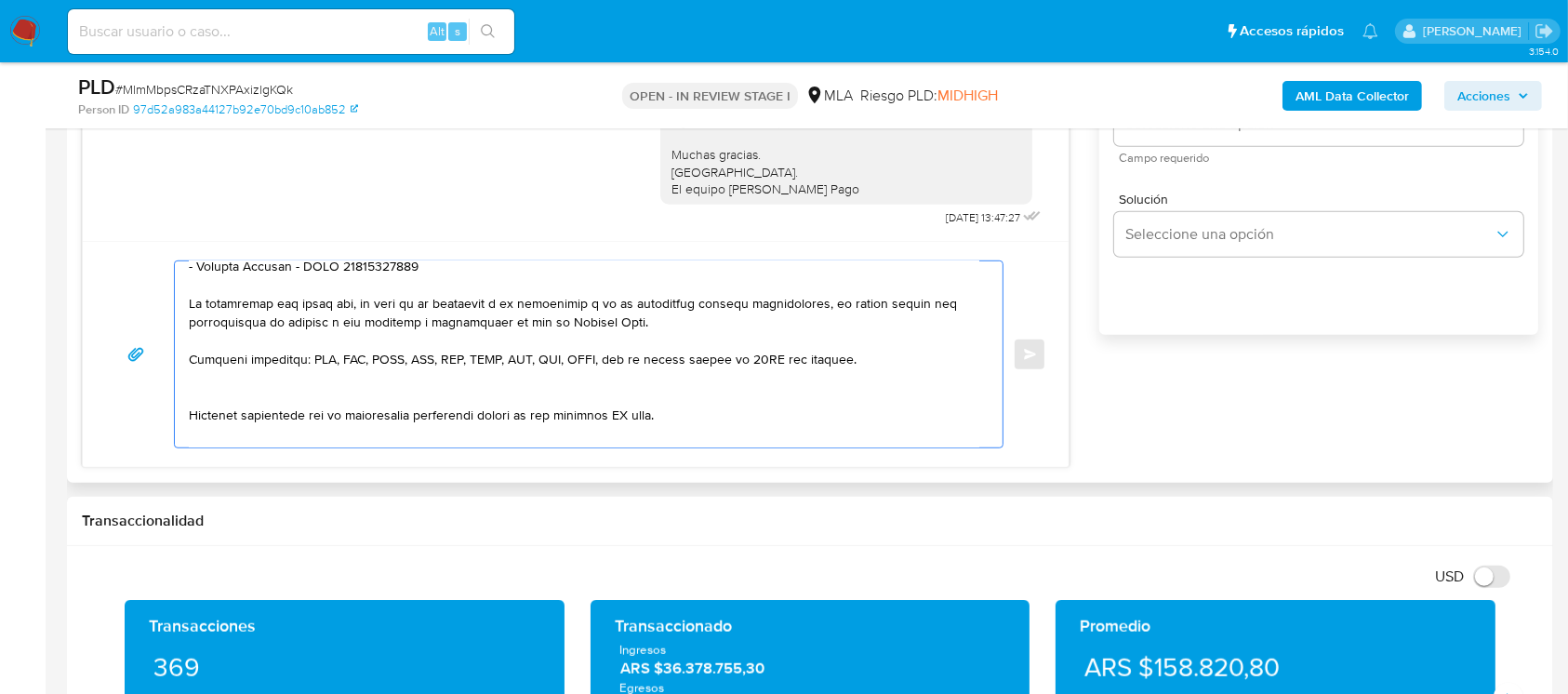
click at [267, 412] on textarea at bounding box center [584, 354] width 791 height 186
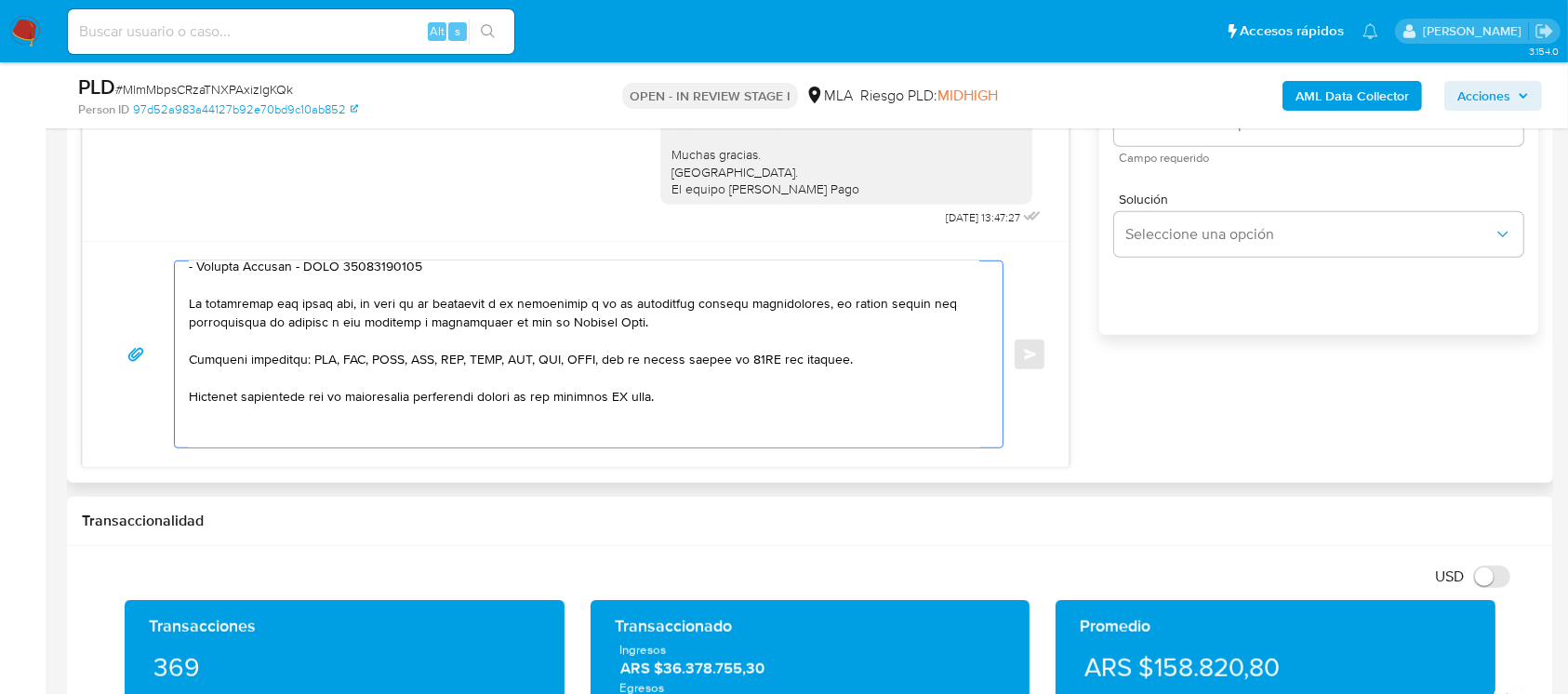
scroll to position [562, 0]
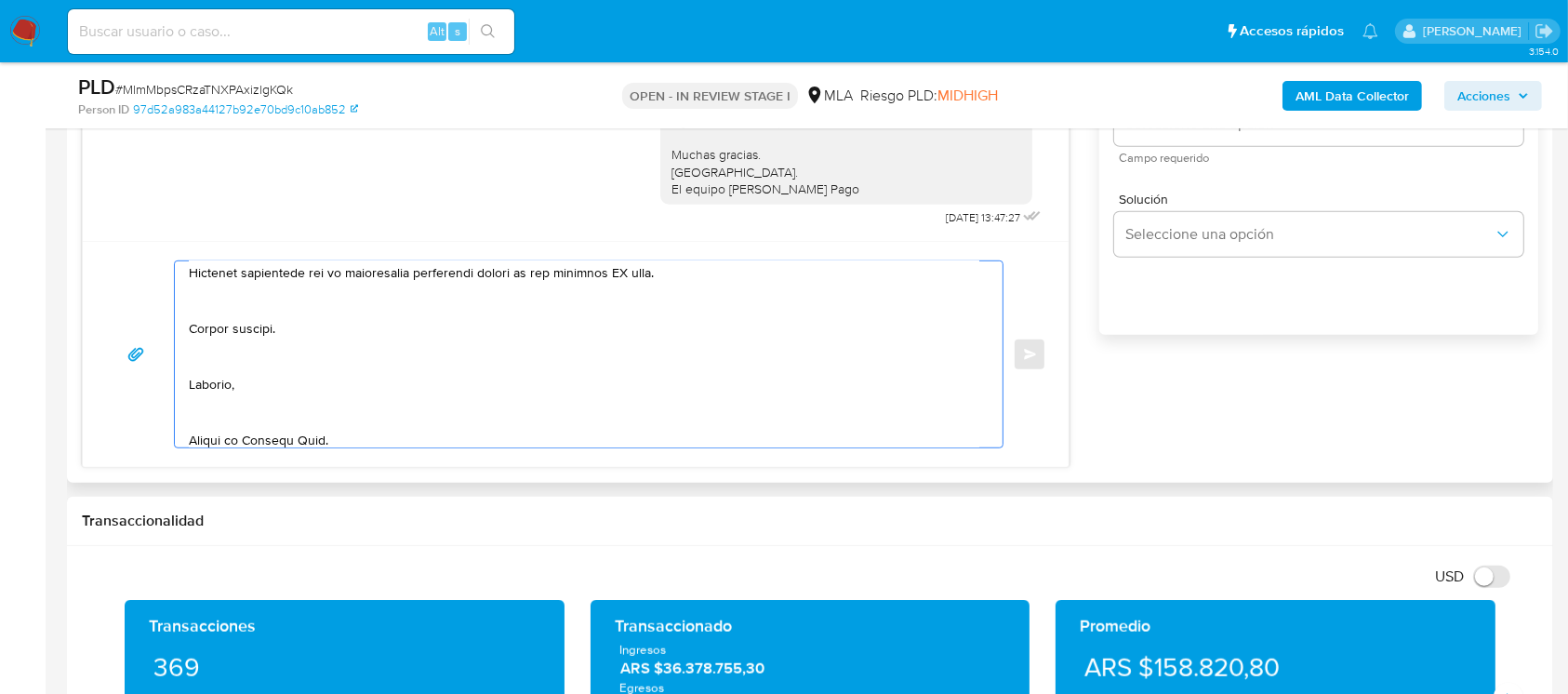
click at [283, 331] on textarea at bounding box center [584, 354] width 791 height 186
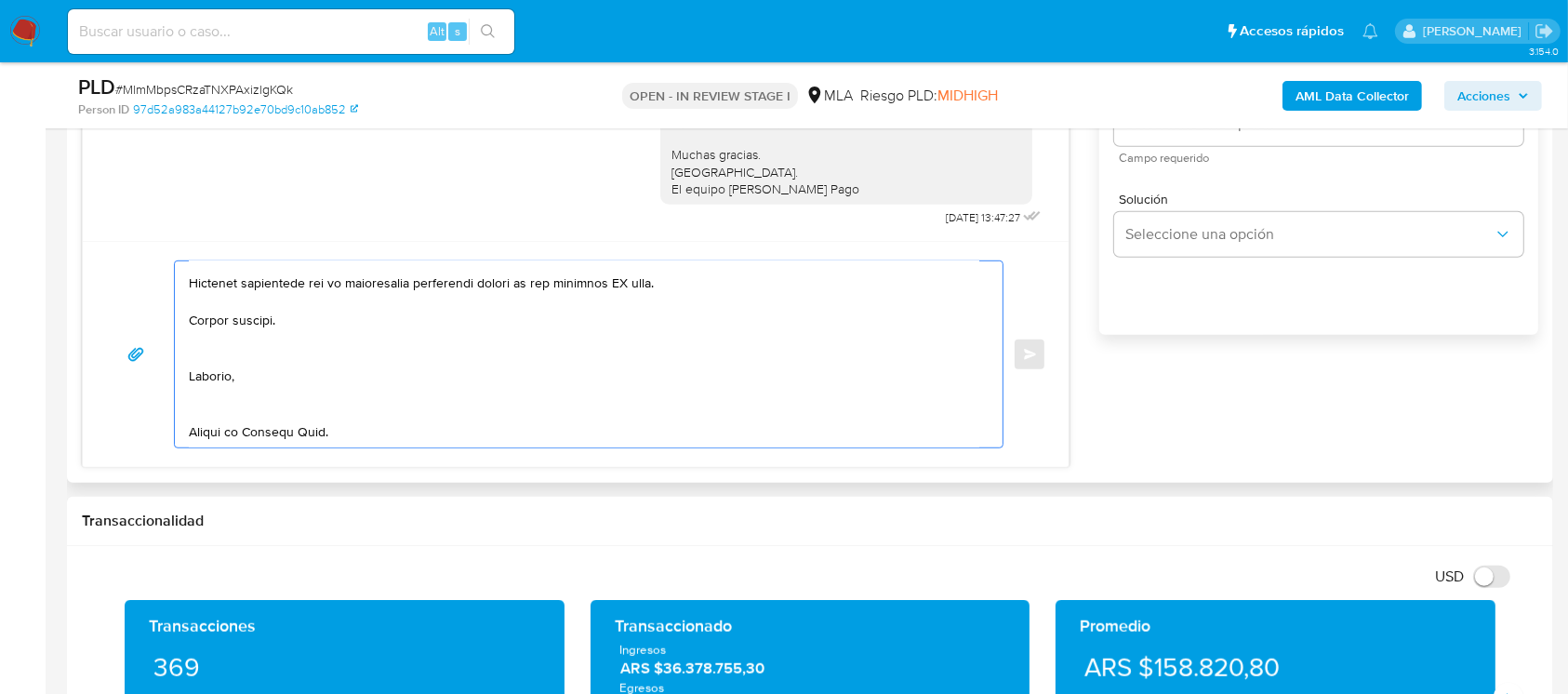
click at [234, 368] on textarea at bounding box center [584, 354] width 791 height 186
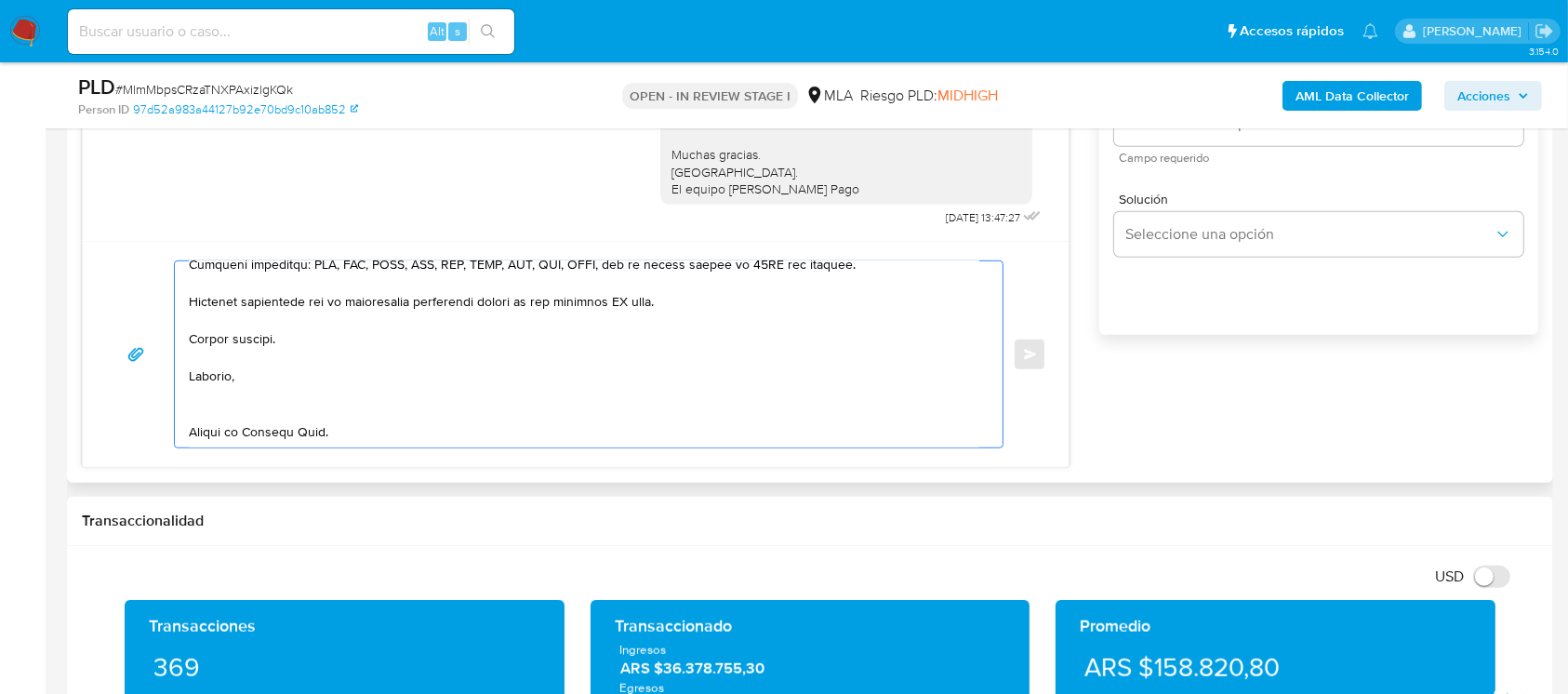
click at [214, 392] on textarea at bounding box center [584, 354] width 791 height 186
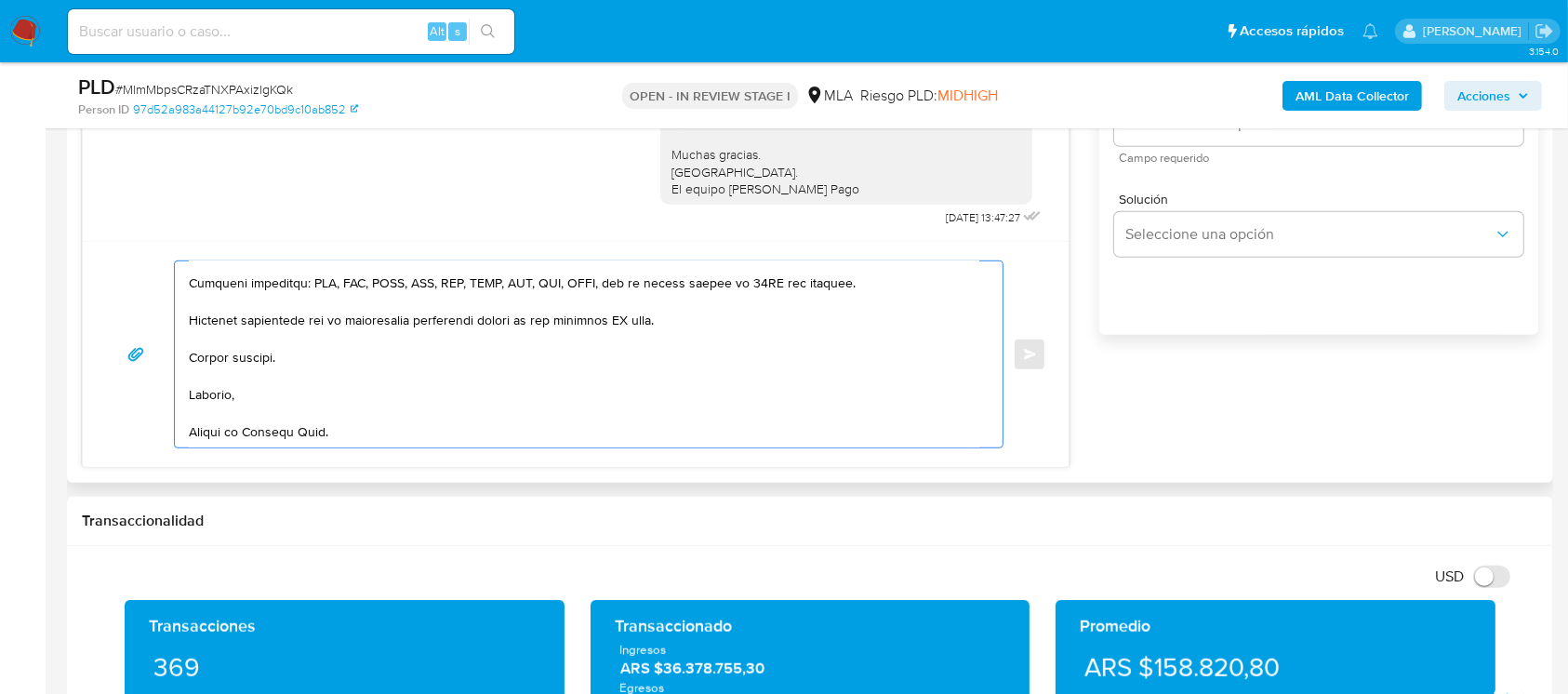
click at [216, 438] on textarea at bounding box center [584, 354] width 791 height 186
click at [635, 309] on textarea at bounding box center [584, 354] width 791 height 186
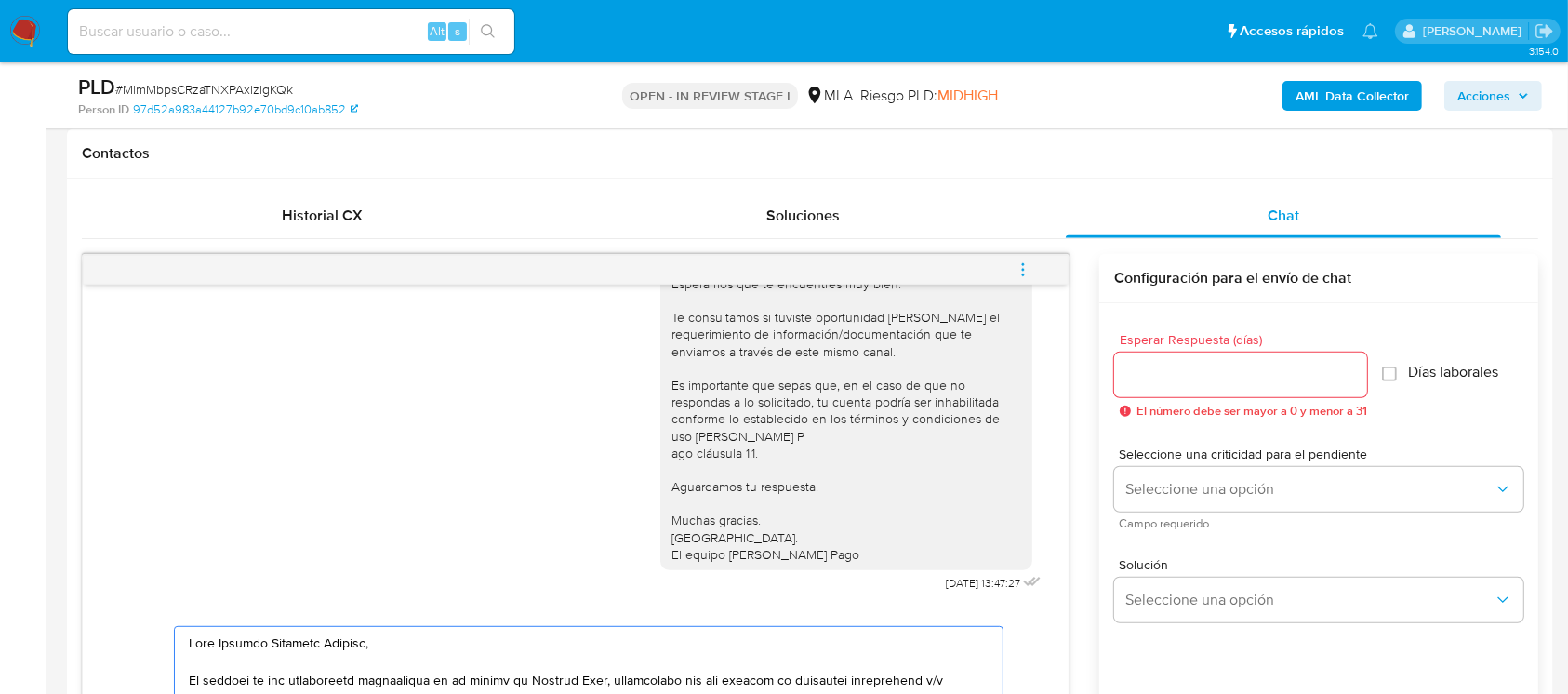
scroll to position [836, 0]
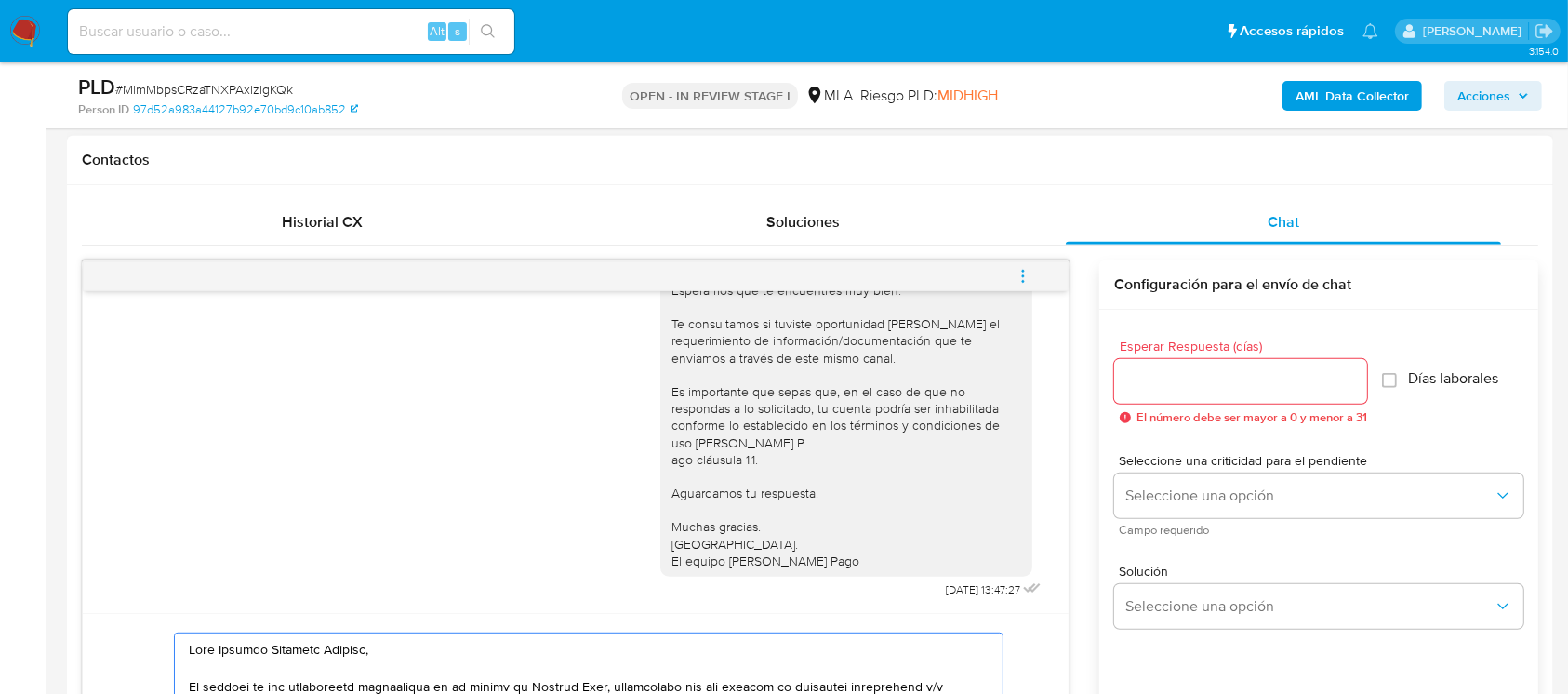
type textarea "Hola Facundo Ezequiel Navarro, En función de las operaciones registradas en tu …"
click at [1180, 397] on div at bounding box center [1240, 381] width 253 height 45
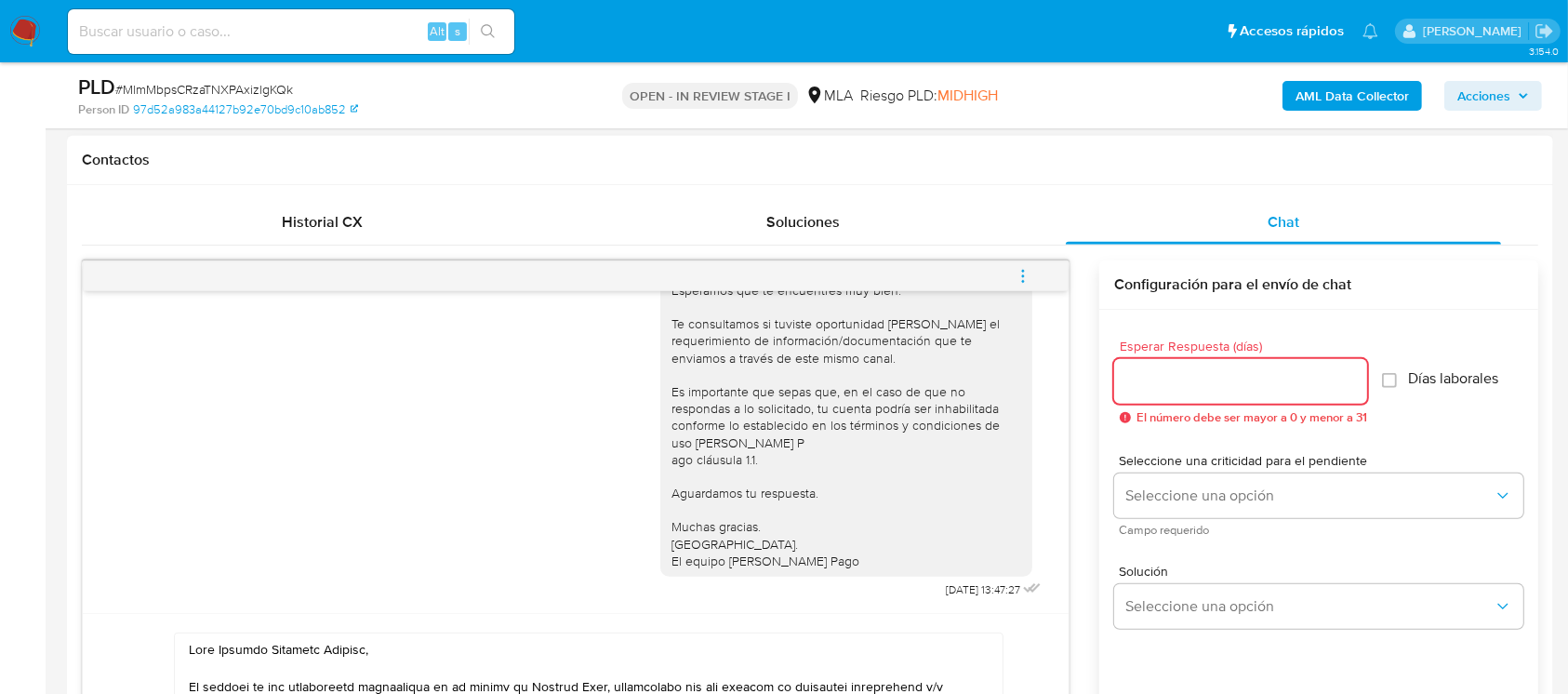
click at [1195, 375] on input "Esperar Respuesta (días)" at bounding box center [1240, 381] width 253 height 24
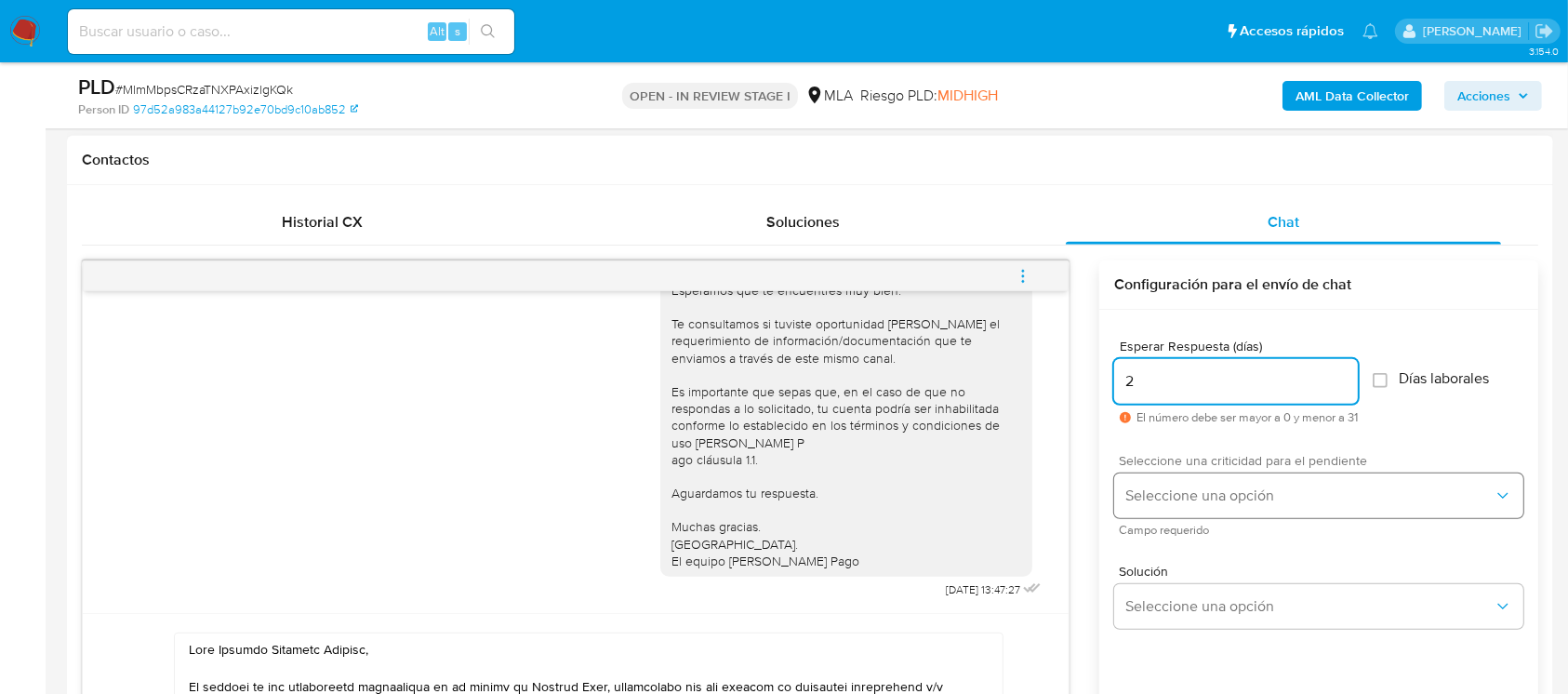
type input "2"
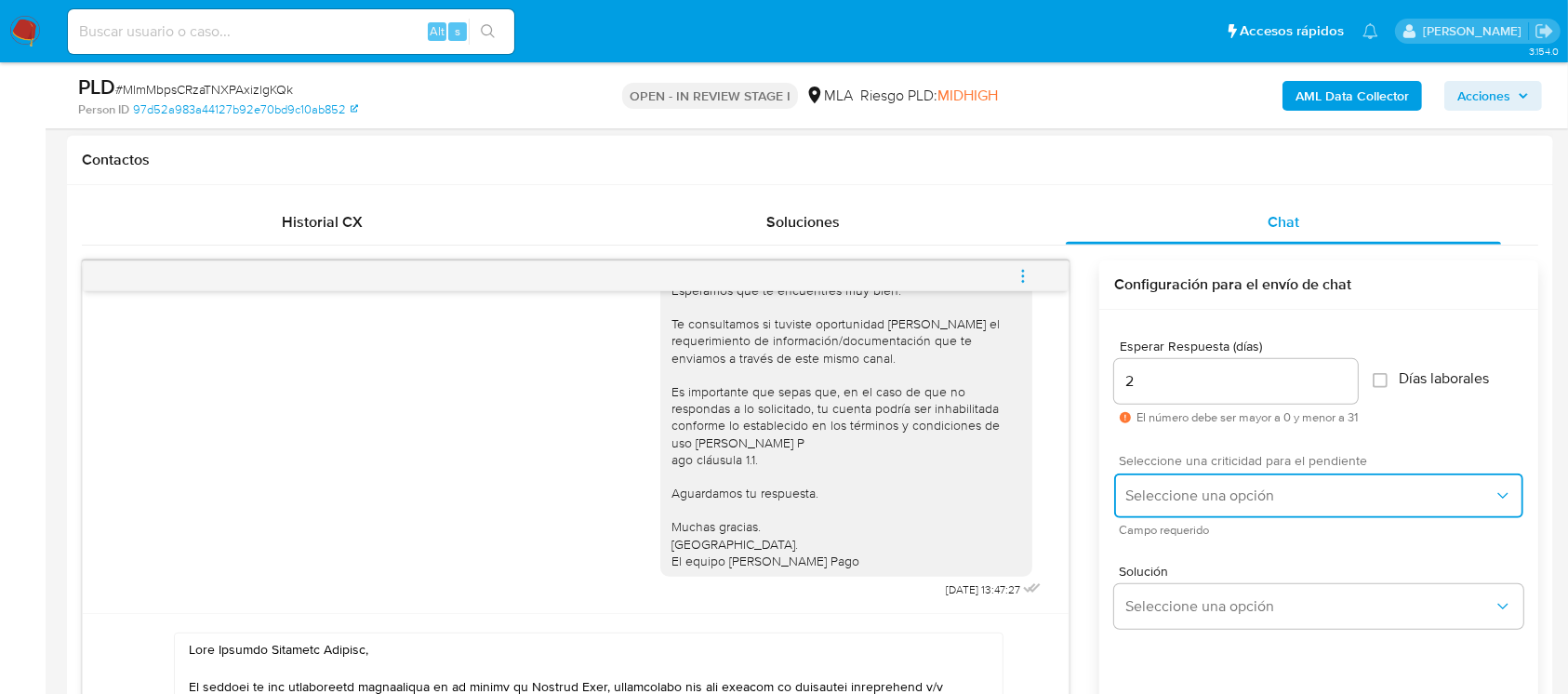
click at [1181, 482] on button "Seleccione una opción" at bounding box center [1319, 495] width 410 height 45
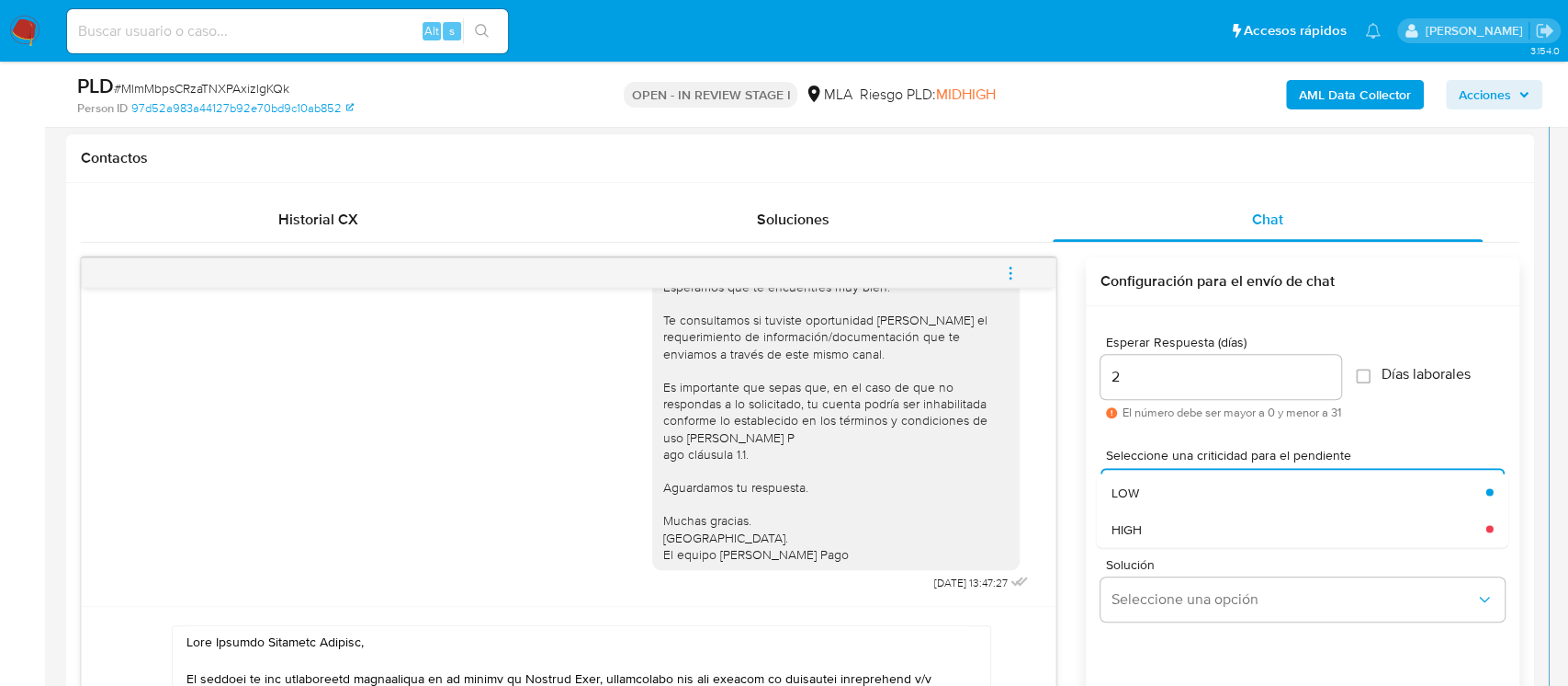
click at [1151, 551] on div "Solución Seleccione una opción" at bounding box center [1303, 594] width 405 height 100
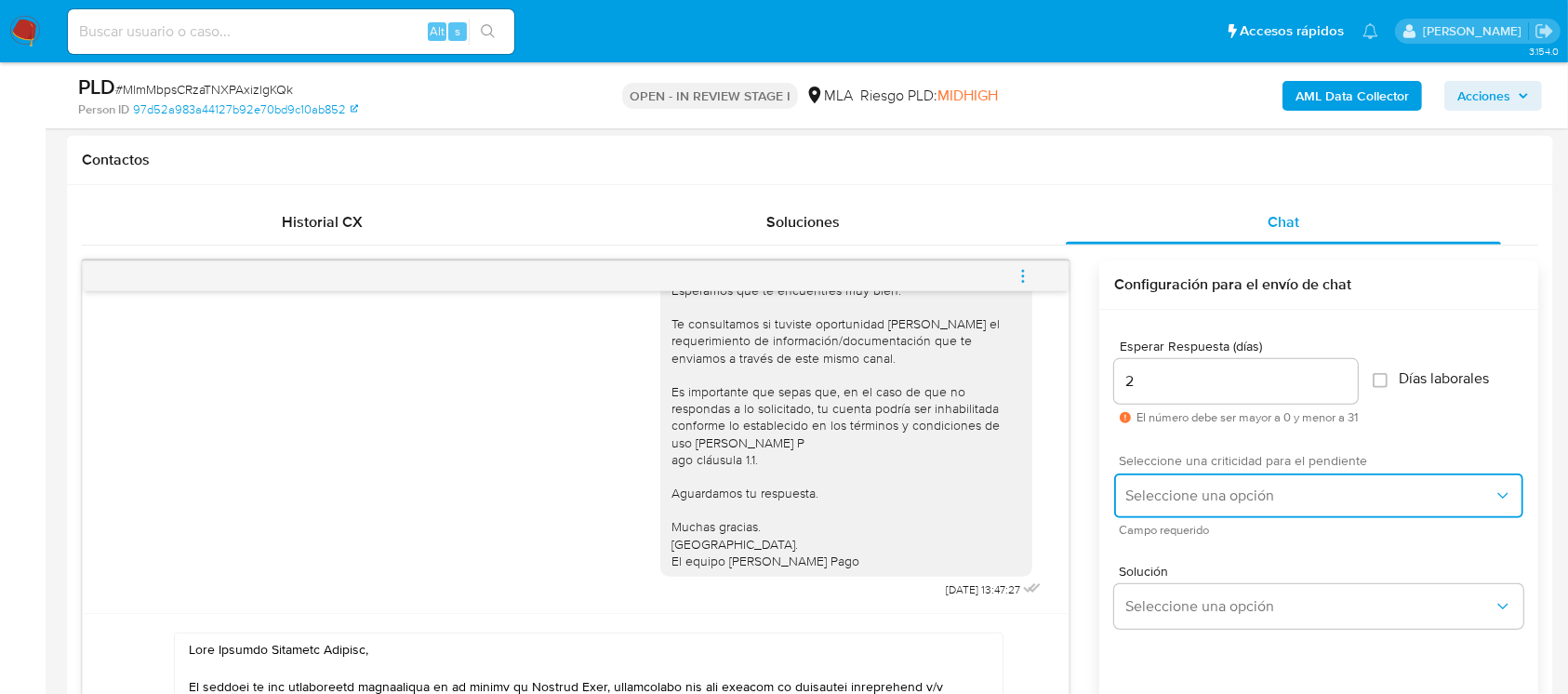
click at [1185, 502] on span "Seleccione una opción" at bounding box center [1310, 495] width 369 height 19
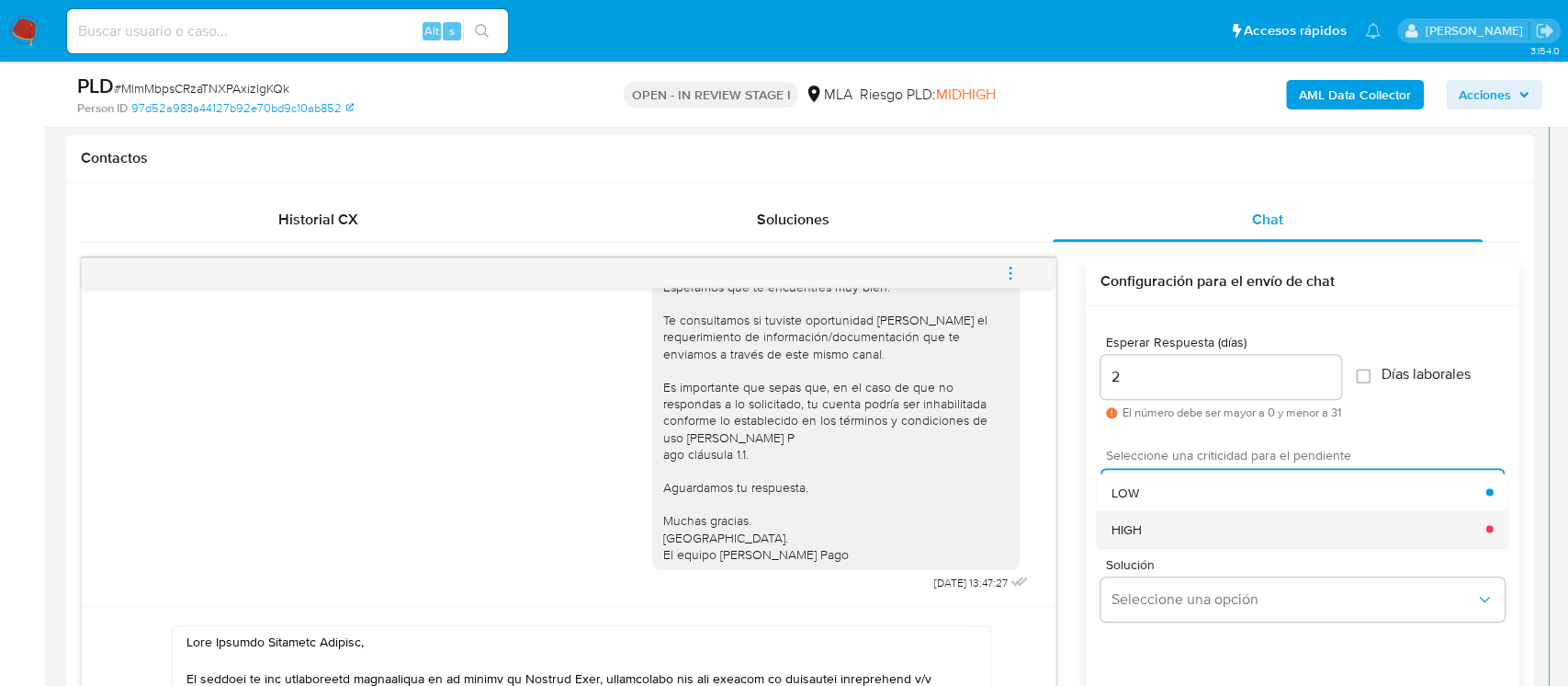
click at [1150, 519] on div "HIGH" at bounding box center [1298, 528] width 375 height 37
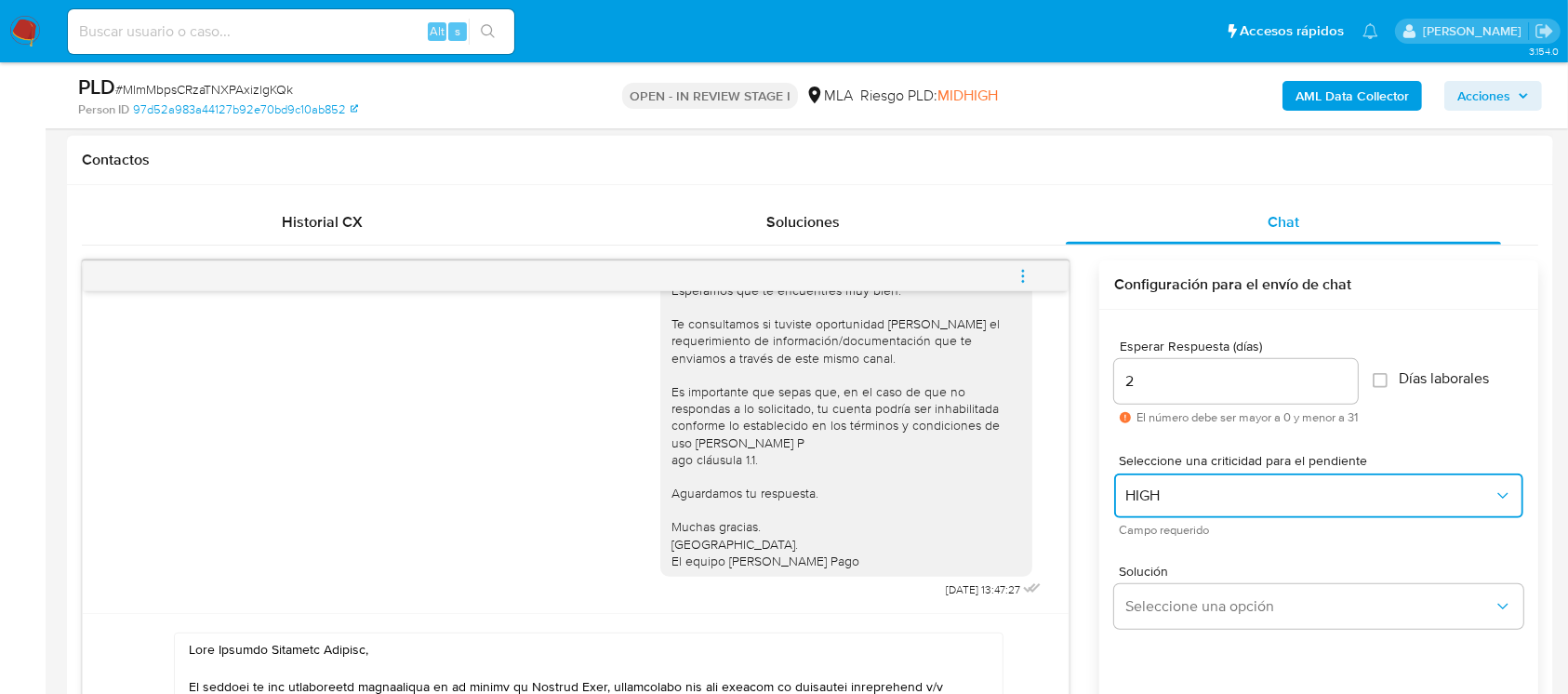
scroll to position [1085, 0]
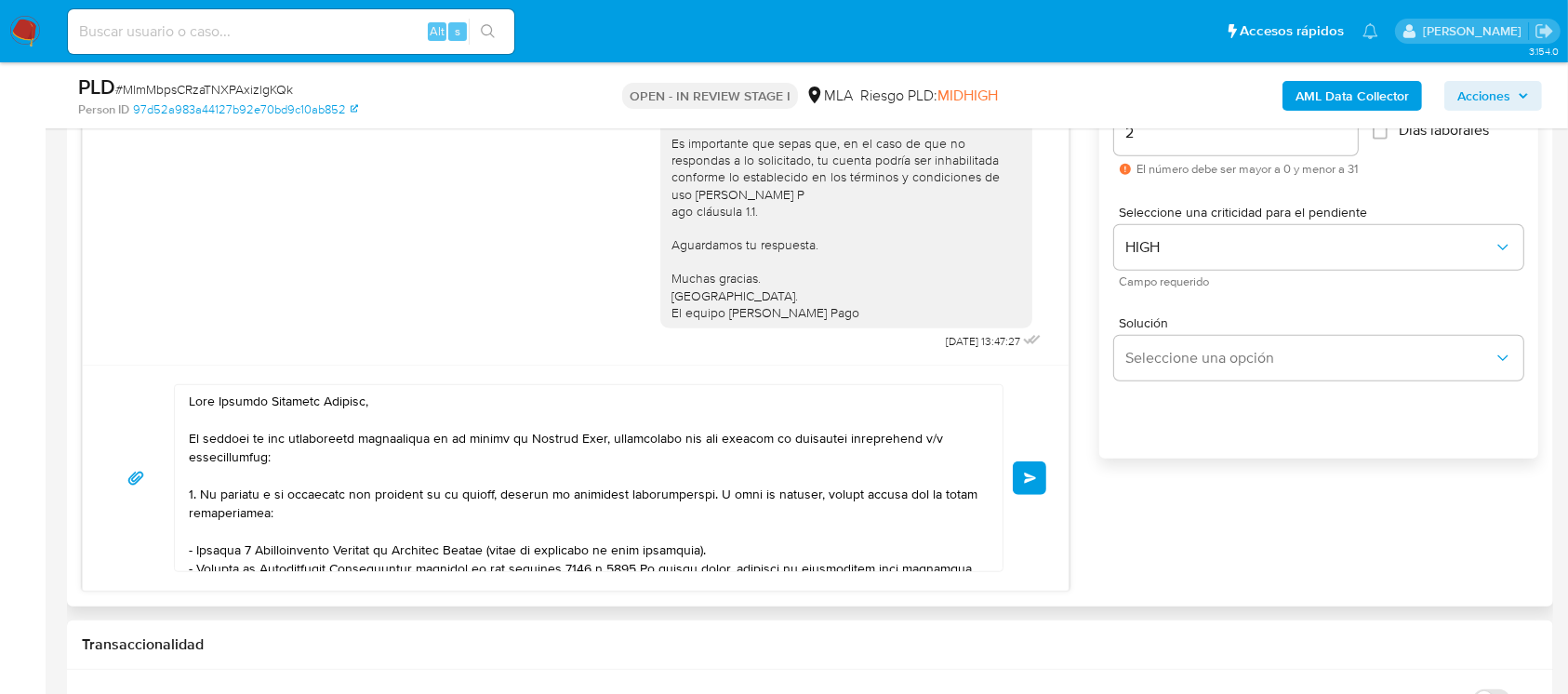
click at [1036, 473] on span "Enviar" at bounding box center [1030, 478] width 13 height 11
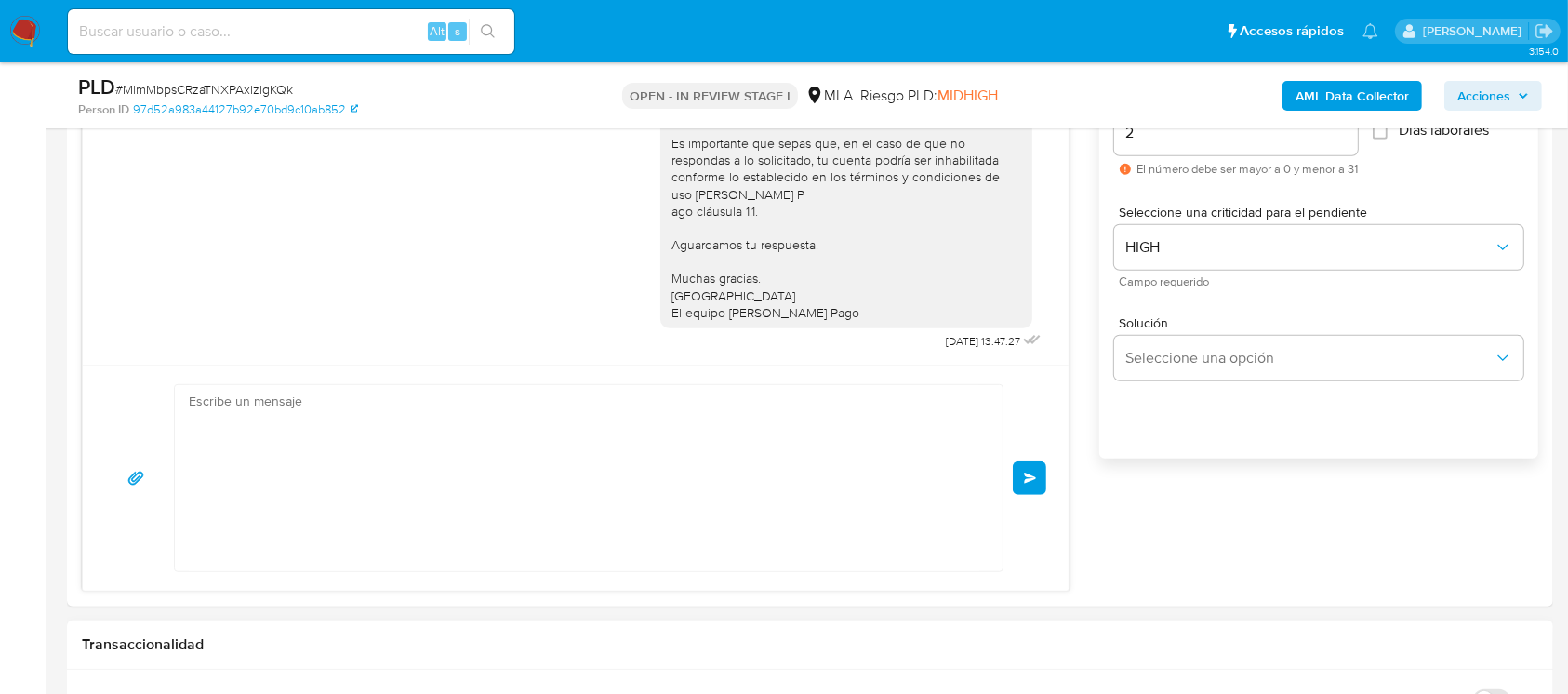
scroll to position [2057, 0]
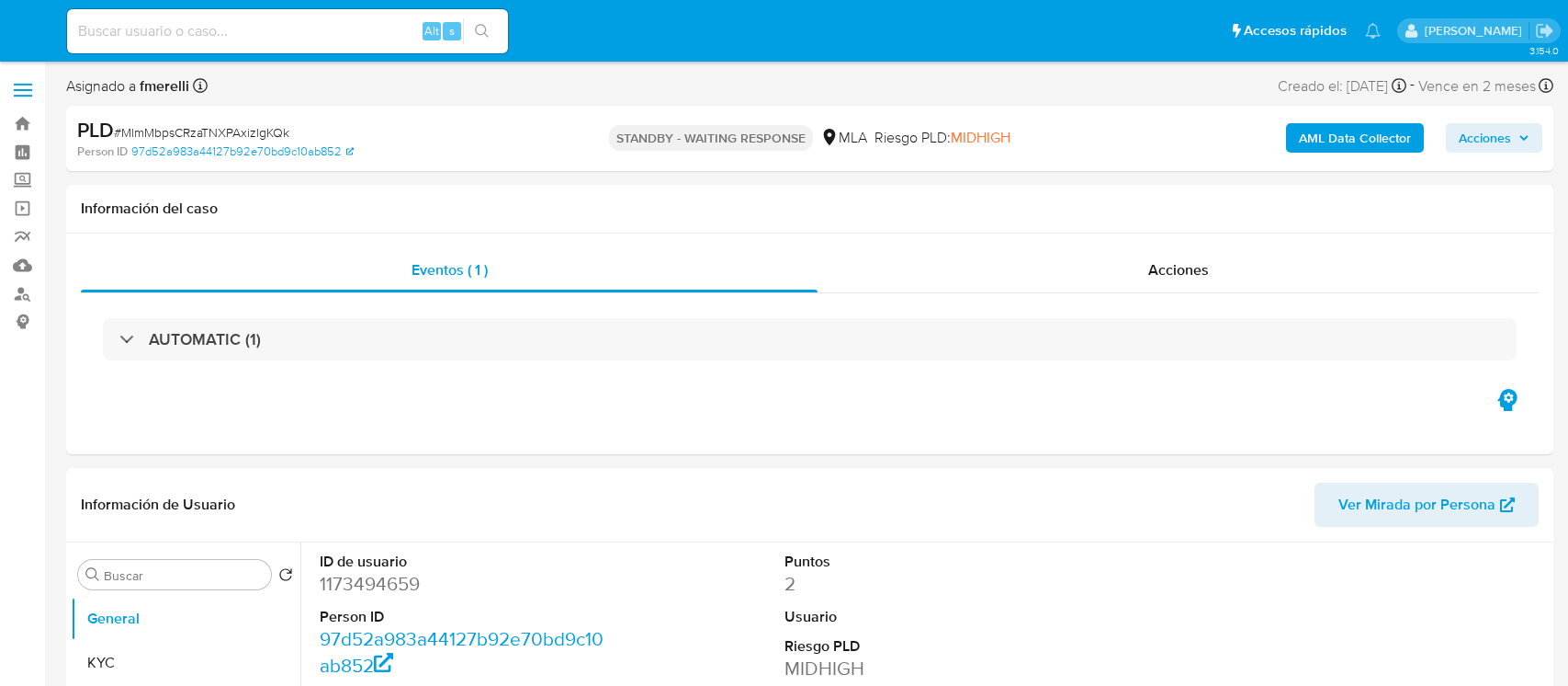
select select "10"
click at [328, 31] on input at bounding box center [288, 31] width 441 height 24
paste input "inoJw8a7apjO9GonYjnFn7Uc"
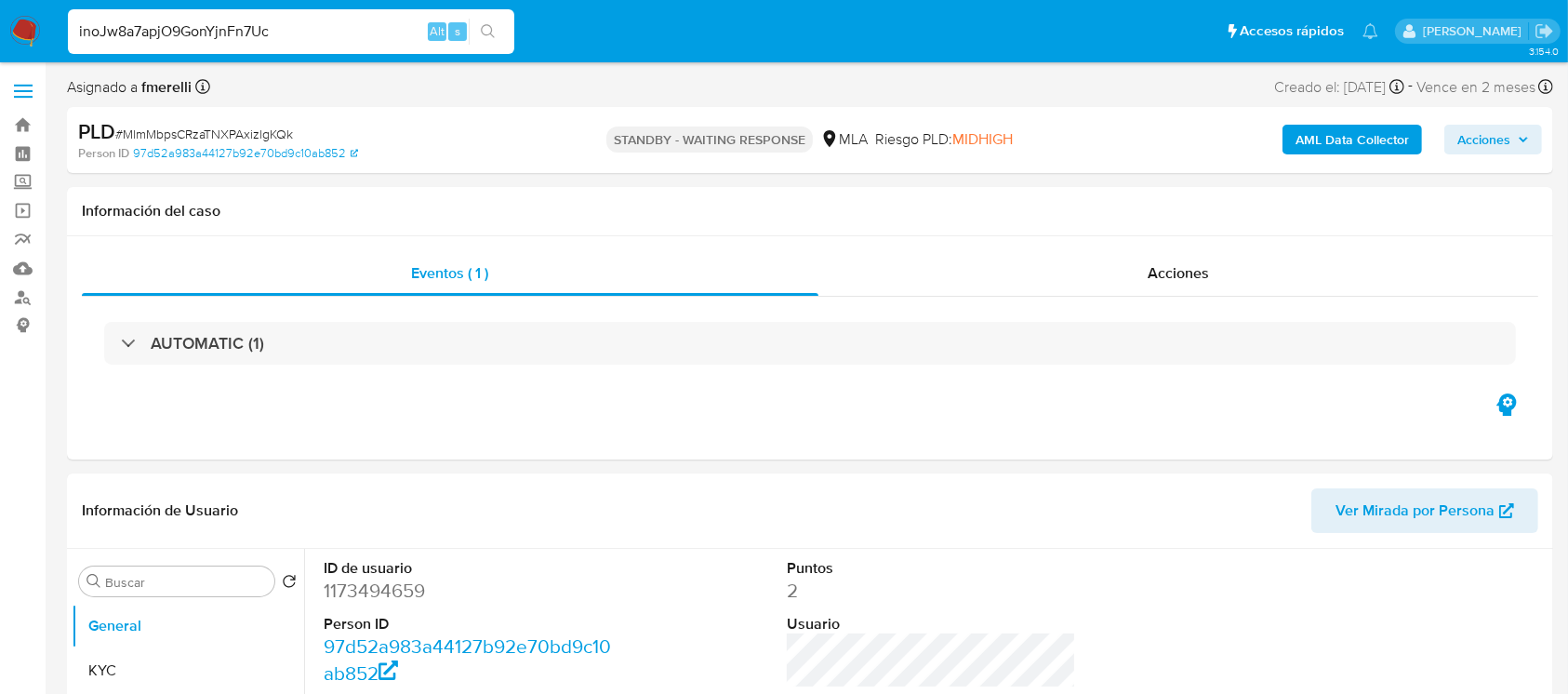
type input "inoJw8a7apjO9GonYjnFn7Uc"
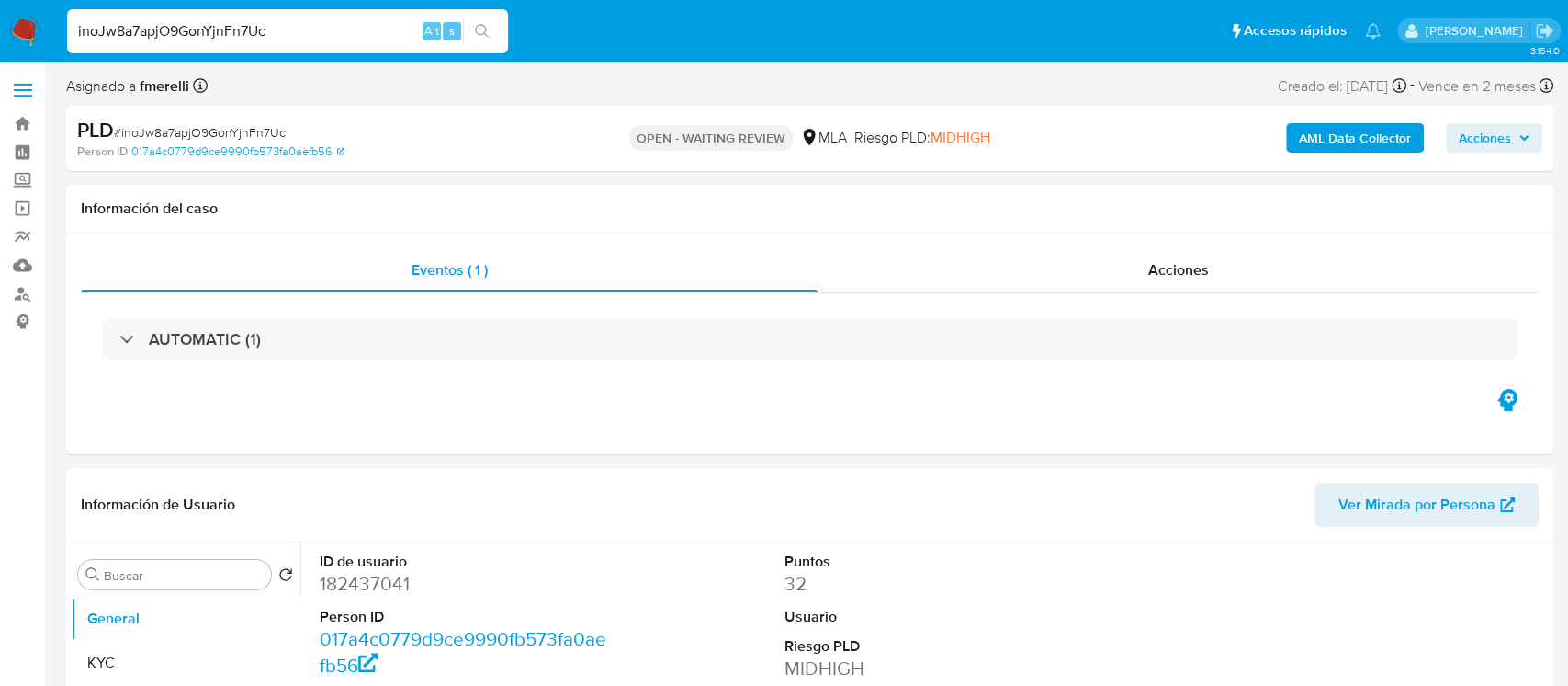
select select "10"
click at [279, 37] on input "inoJw8a7apjO9GonYjnFn7Uc" at bounding box center [288, 31] width 441 height 24
click at [383, 576] on dd "182437041" at bounding box center [463, 583] width 287 height 26
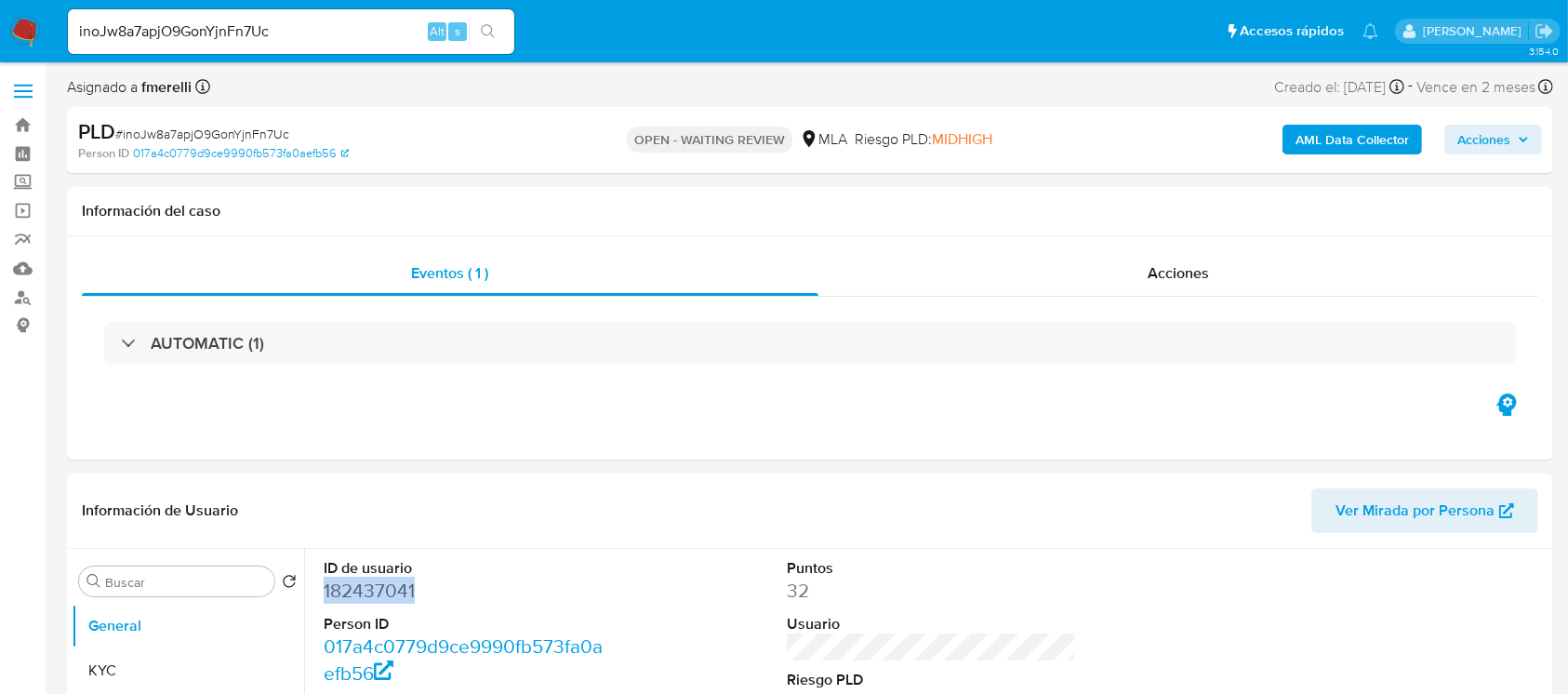
copy dd "182437041"
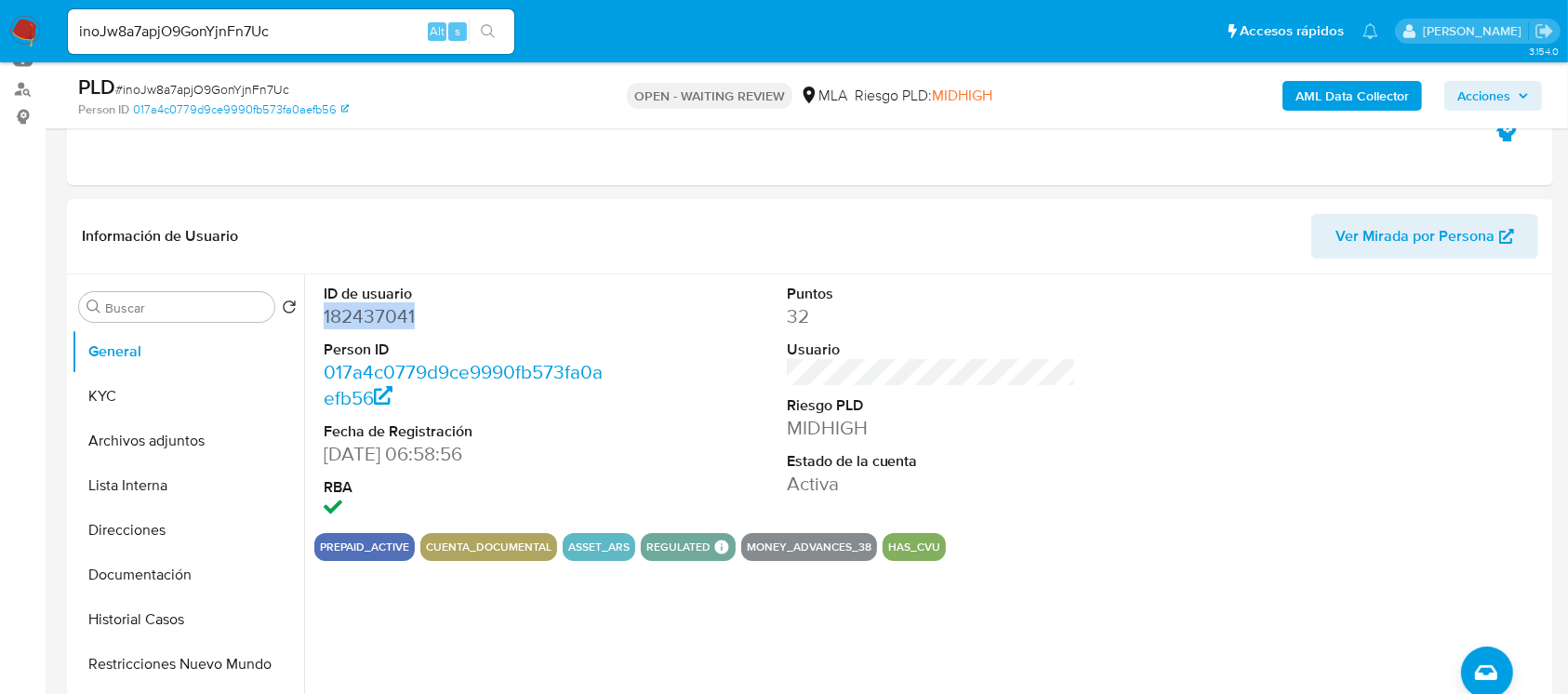
scroll to position [248, 0]
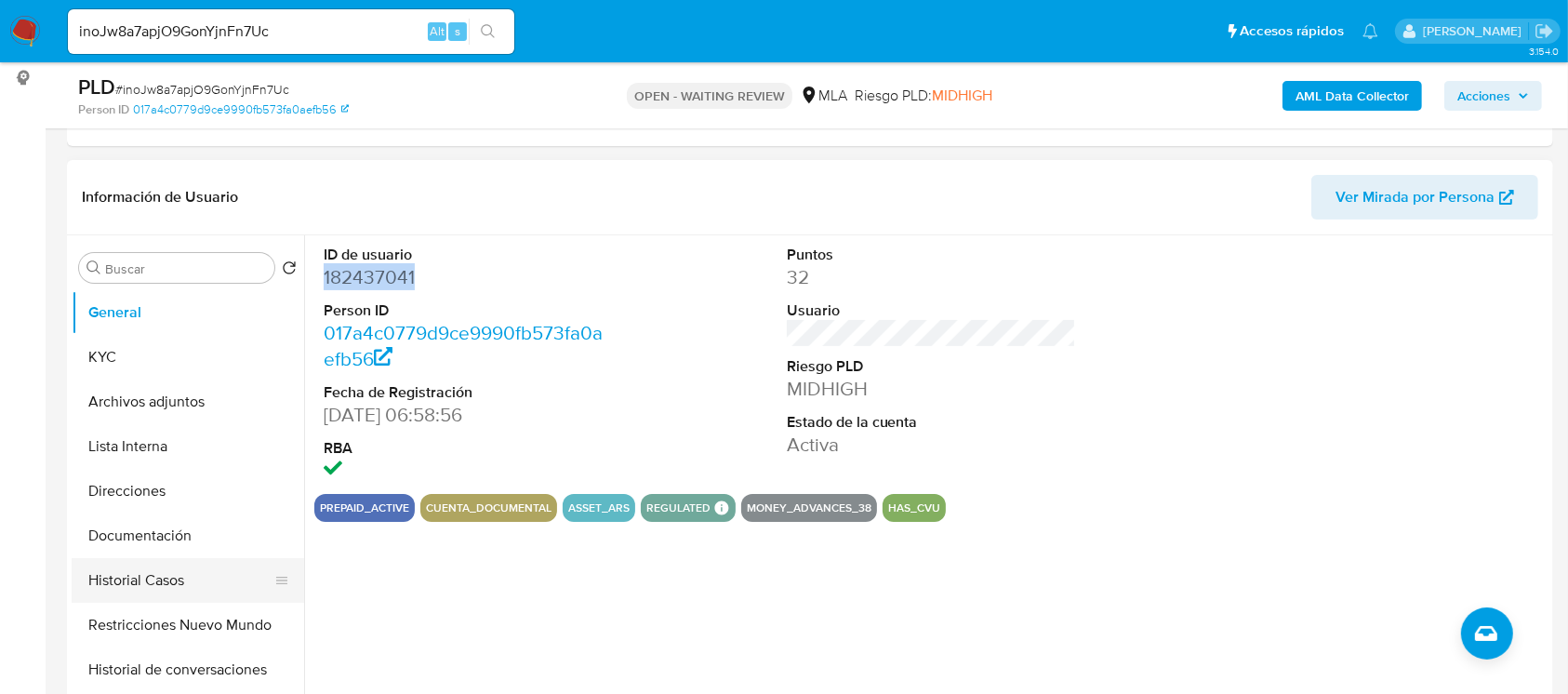
click at [126, 585] on button "Historial Casos" at bounding box center [179, 580] width 217 height 45
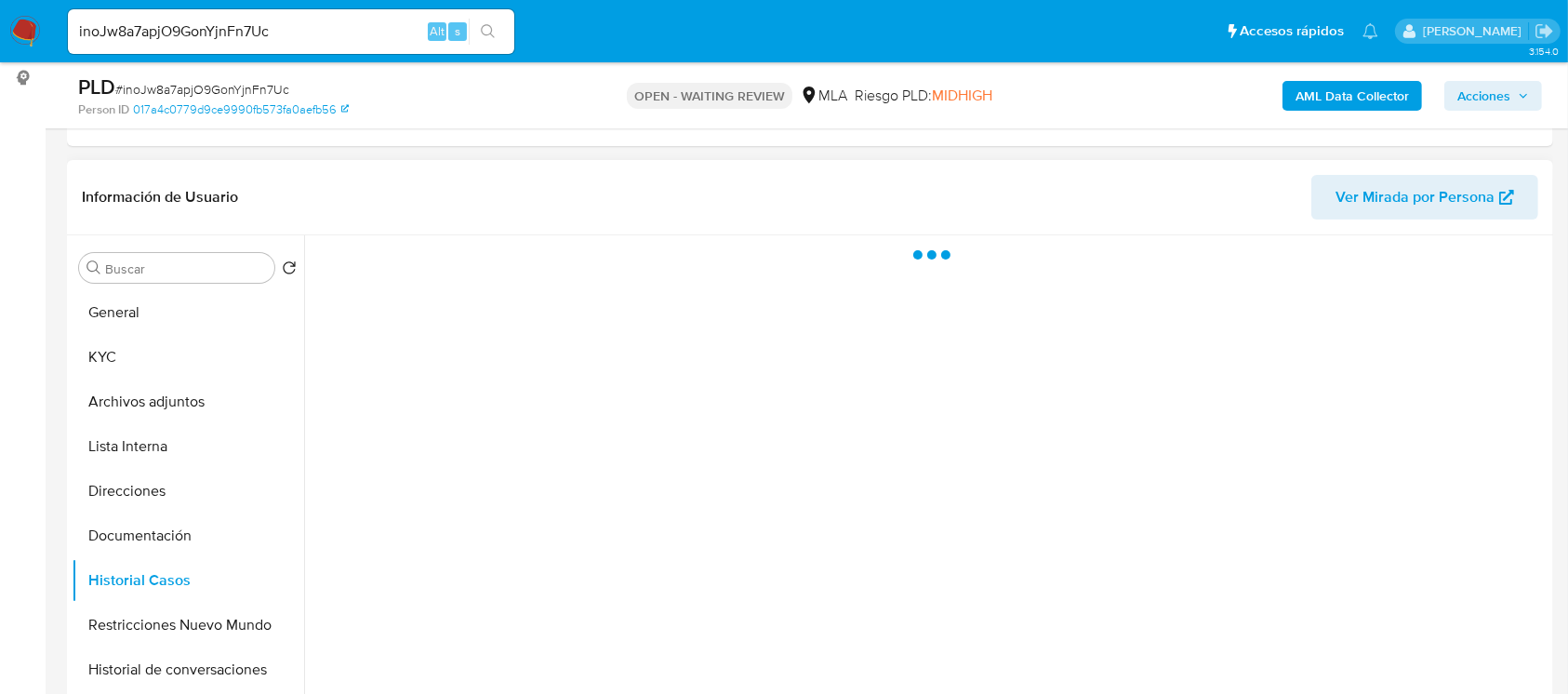
drag, startPoint x: 667, startPoint y: 2, endPoint x: 541, endPoint y: 567, distance: 578.9
click at [541, 567] on div at bounding box center [926, 473] width 1244 height 476
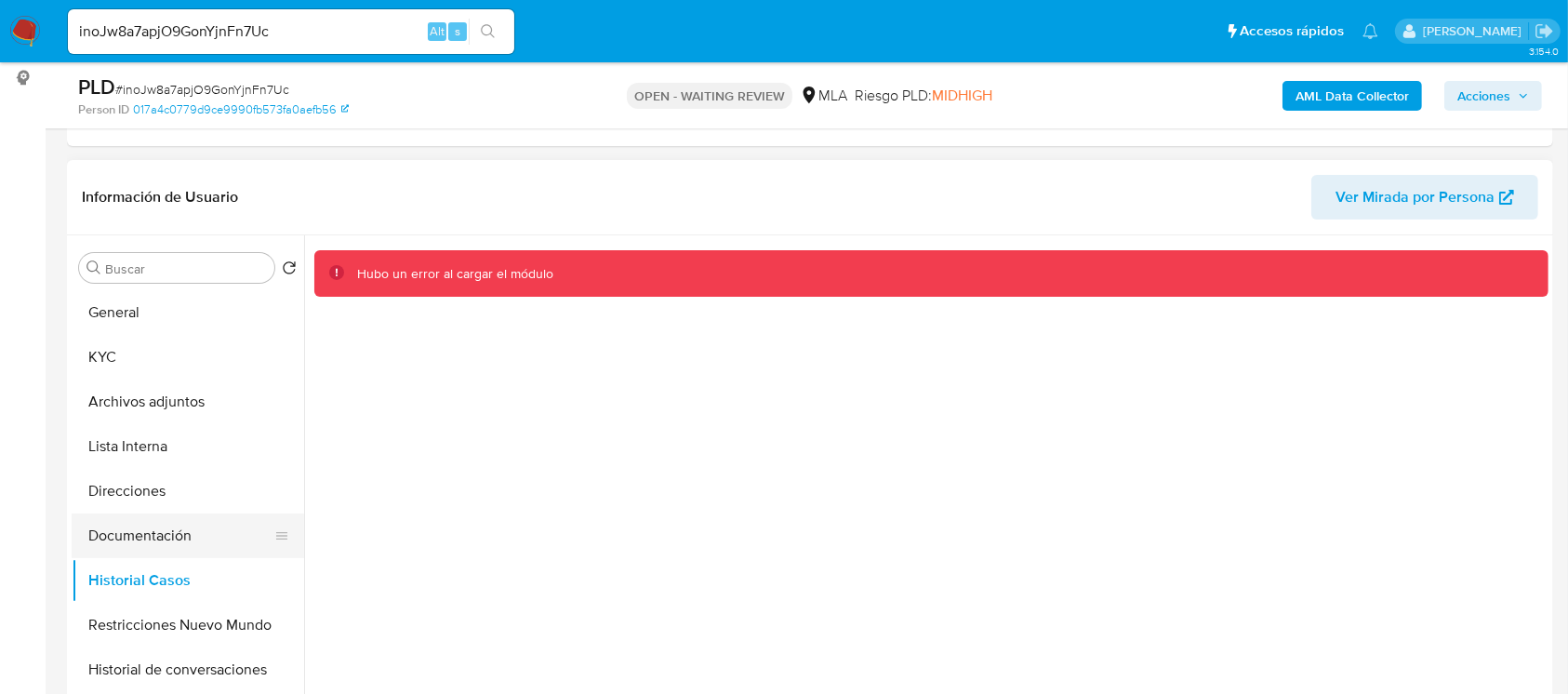
click at [169, 540] on button "Documentación" at bounding box center [179, 535] width 217 height 45
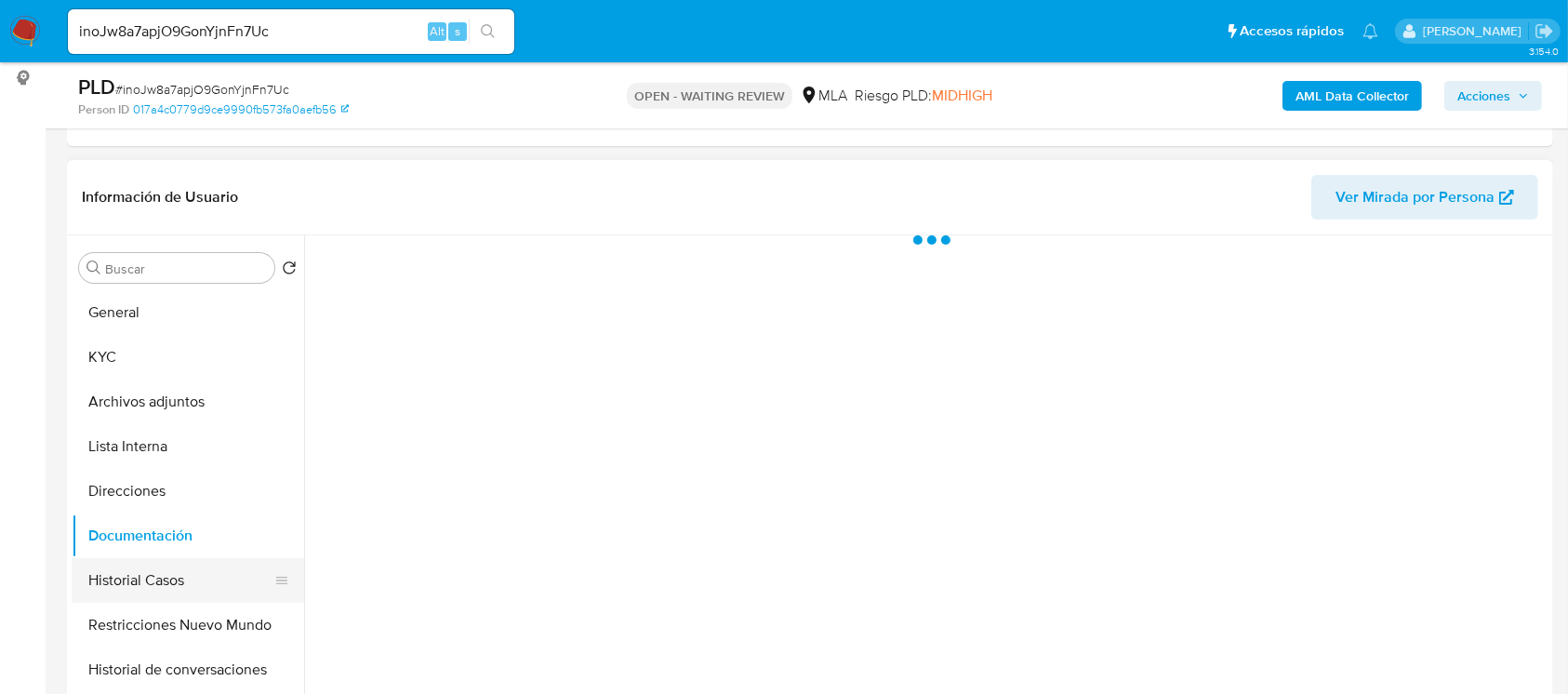
click at [141, 576] on button "Historial Casos" at bounding box center [179, 580] width 217 height 45
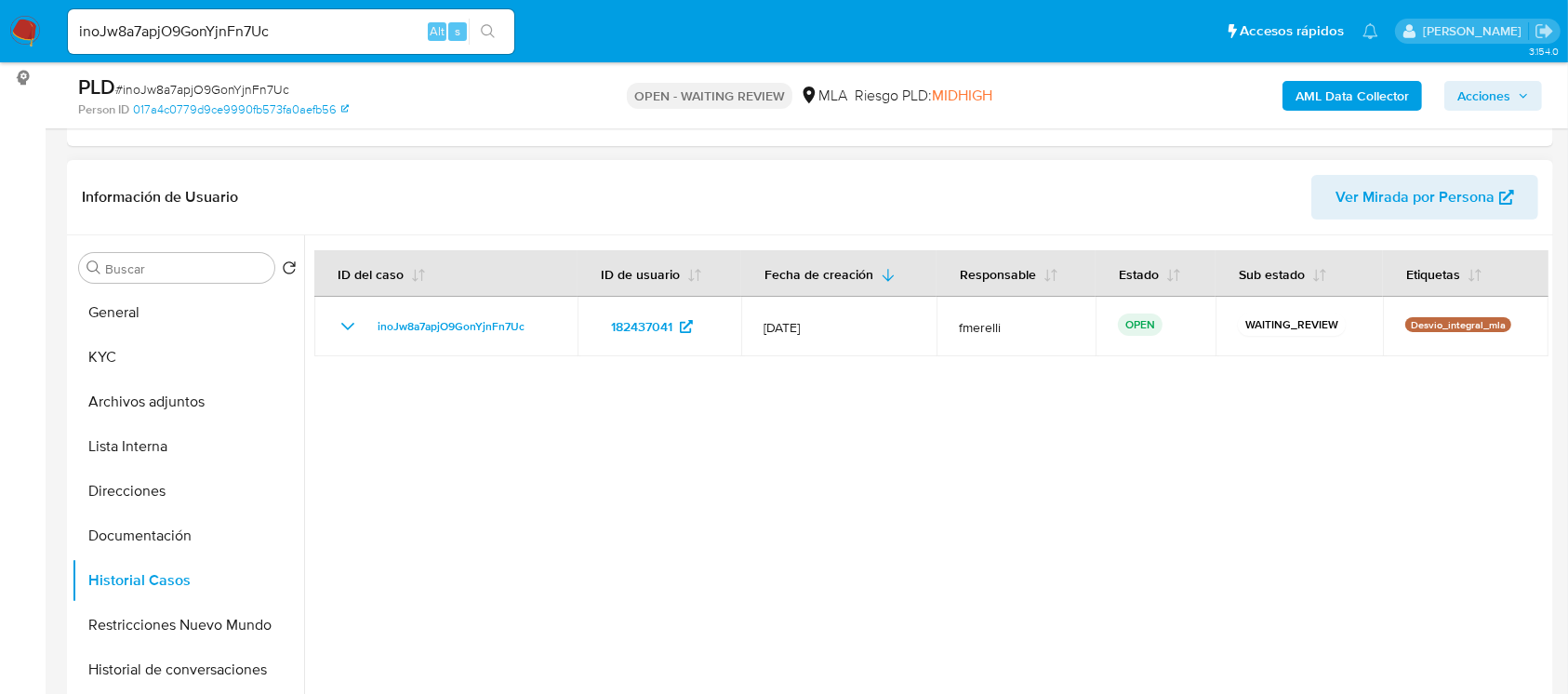
click at [529, 457] on div at bounding box center [926, 473] width 1244 height 476
click at [149, 352] on button "KYC" at bounding box center [179, 357] width 217 height 45
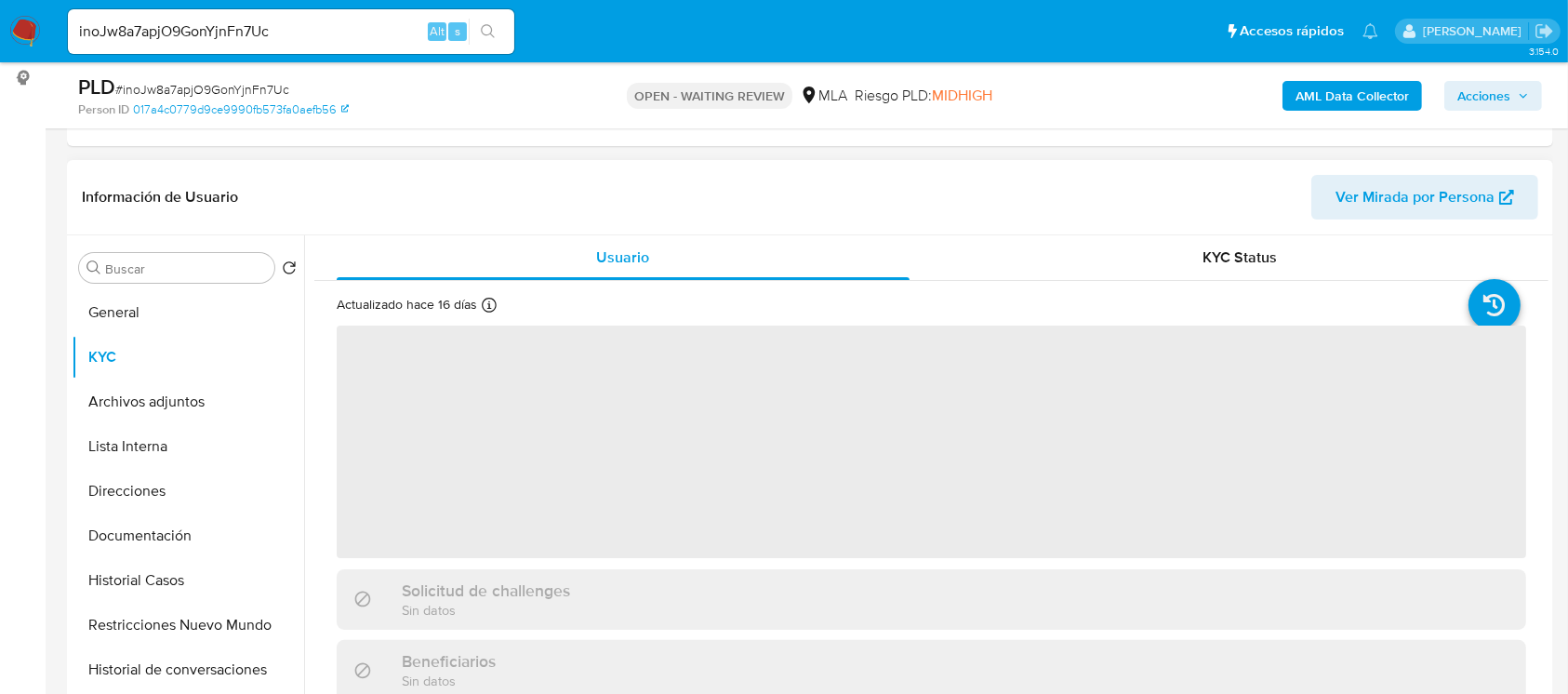
click at [532, 457] on span "‌" at bounding box center [931, 442] width 1190 height 232
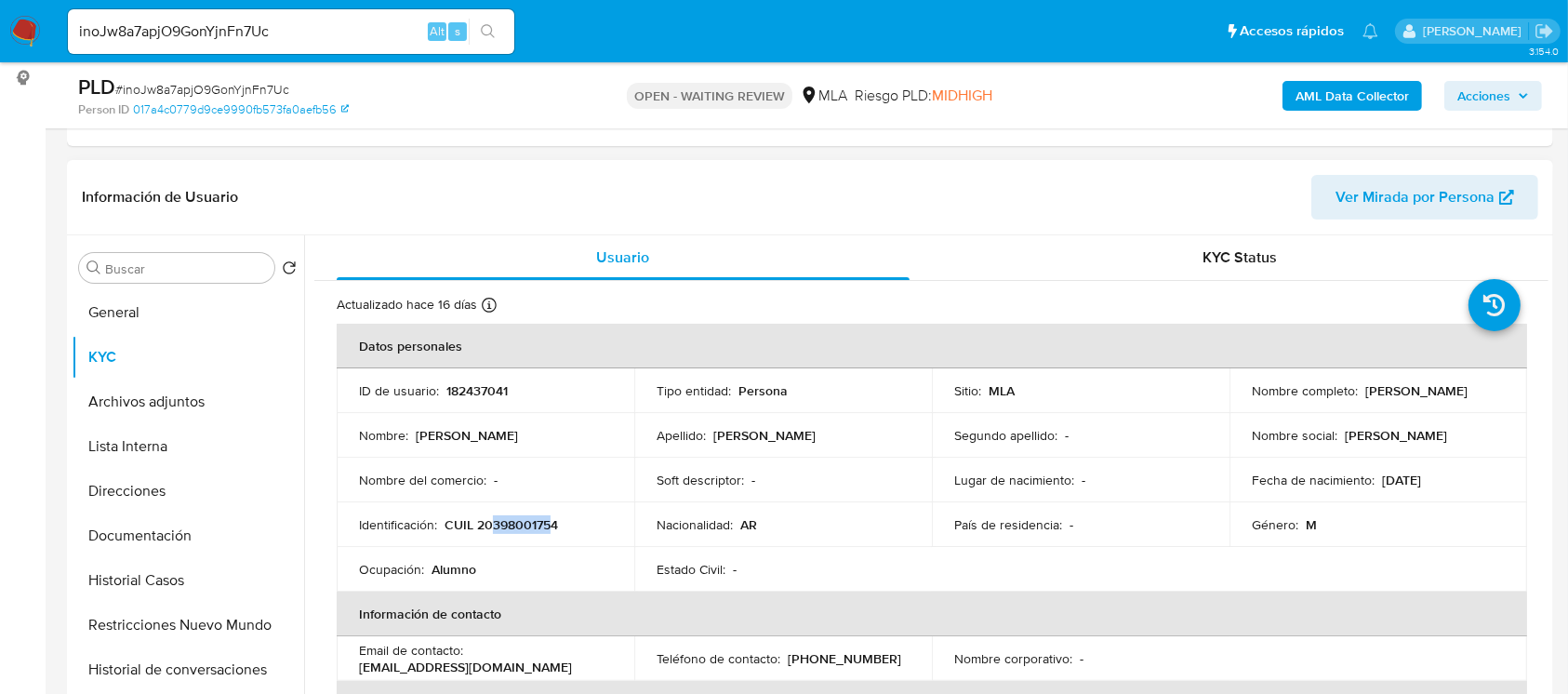
drag, startPoint x: 491, startPoint y: 522, endPoint x: 553, endPoint y: 517, distance: 62.2
click at [553, 517] on p "CUIL 20398001754" at bounding box center [501, 523] width 113 height 17
copy p "39800175"
click at [183, 561] on button "Historial Casos" at bounding box center [179, 580] width 217 height 45
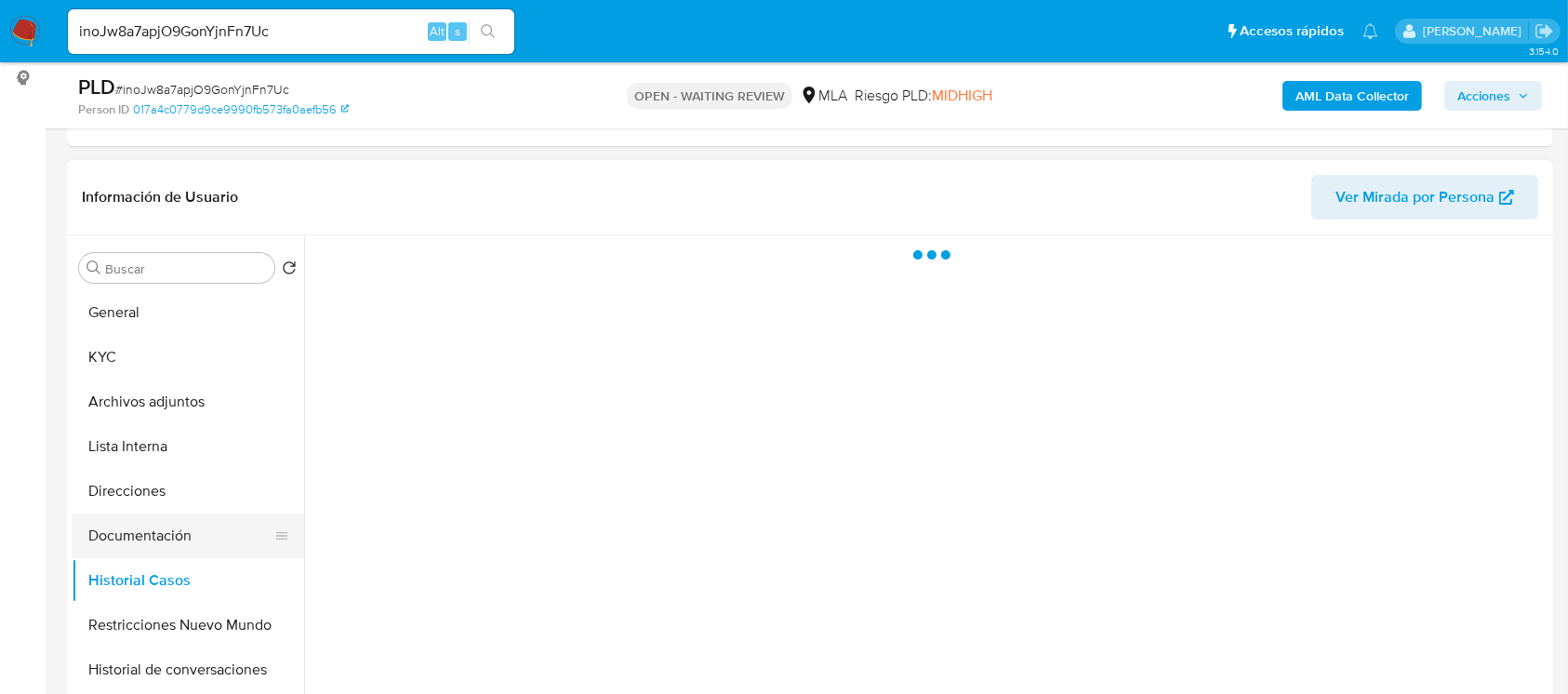
click at [201, 533] on button "Documentación" at bounding box center [179, 535] width 217 height 45
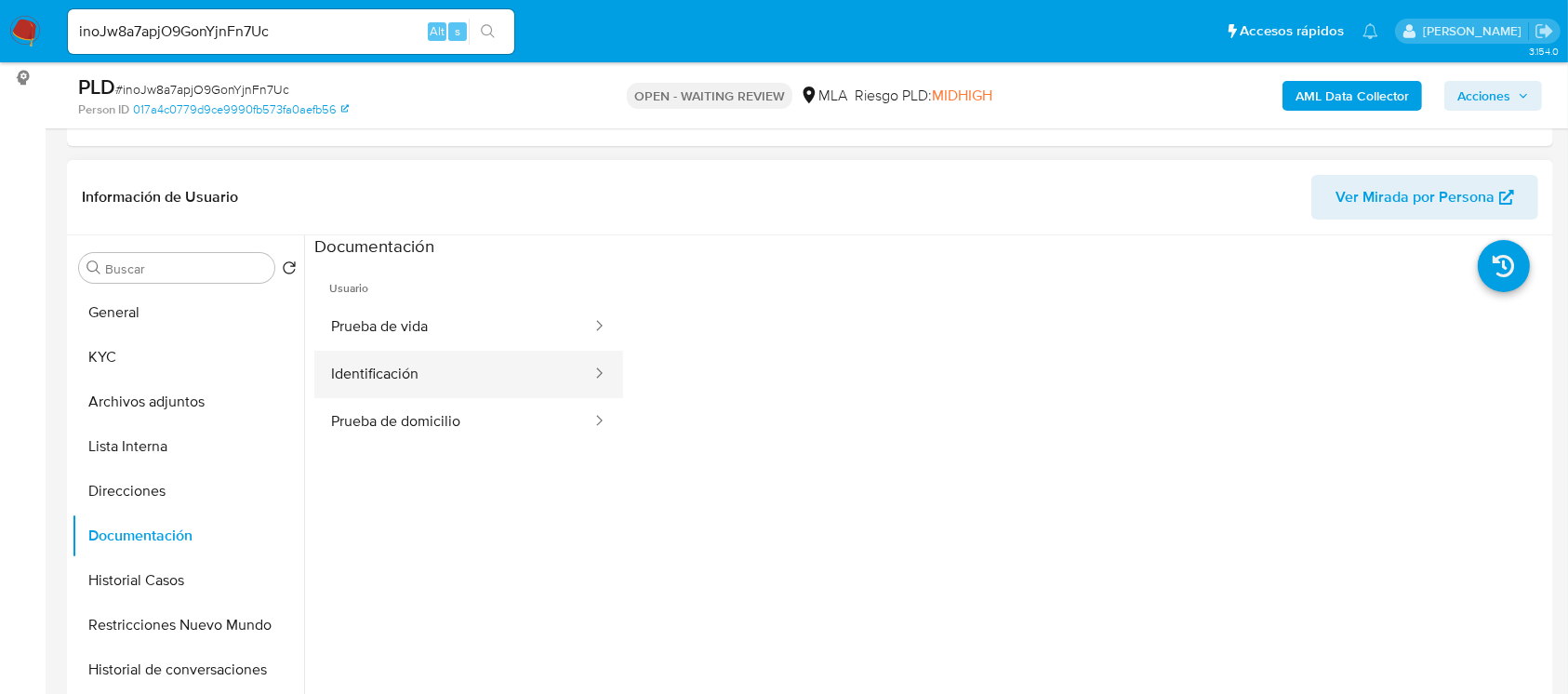
click at [491, 368] on button "Identificación" at bounding box center [453, 374] width 279 height 48
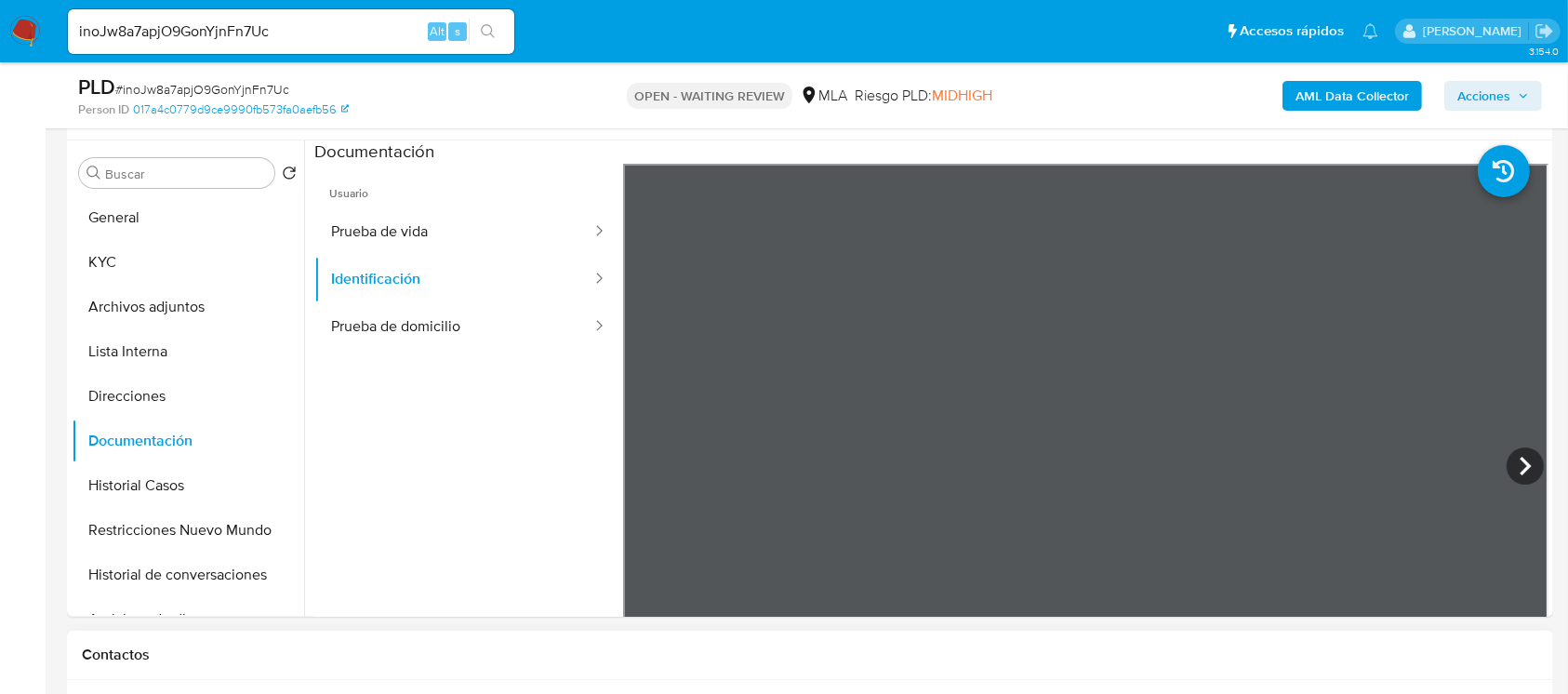
scroll to position [286, 0]
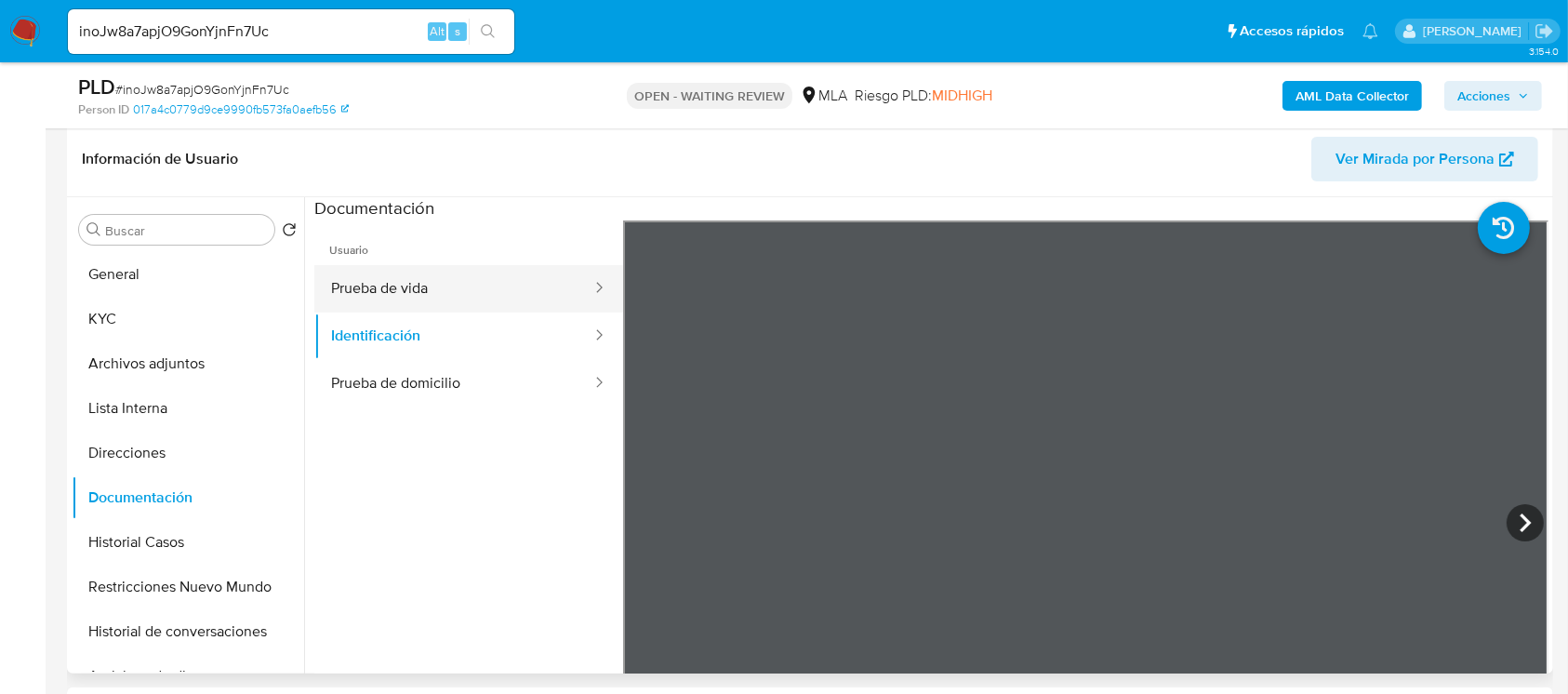
click at [486, 280] on button "Prueba de vida" at bounding box center [453, 289] width 279 height 48
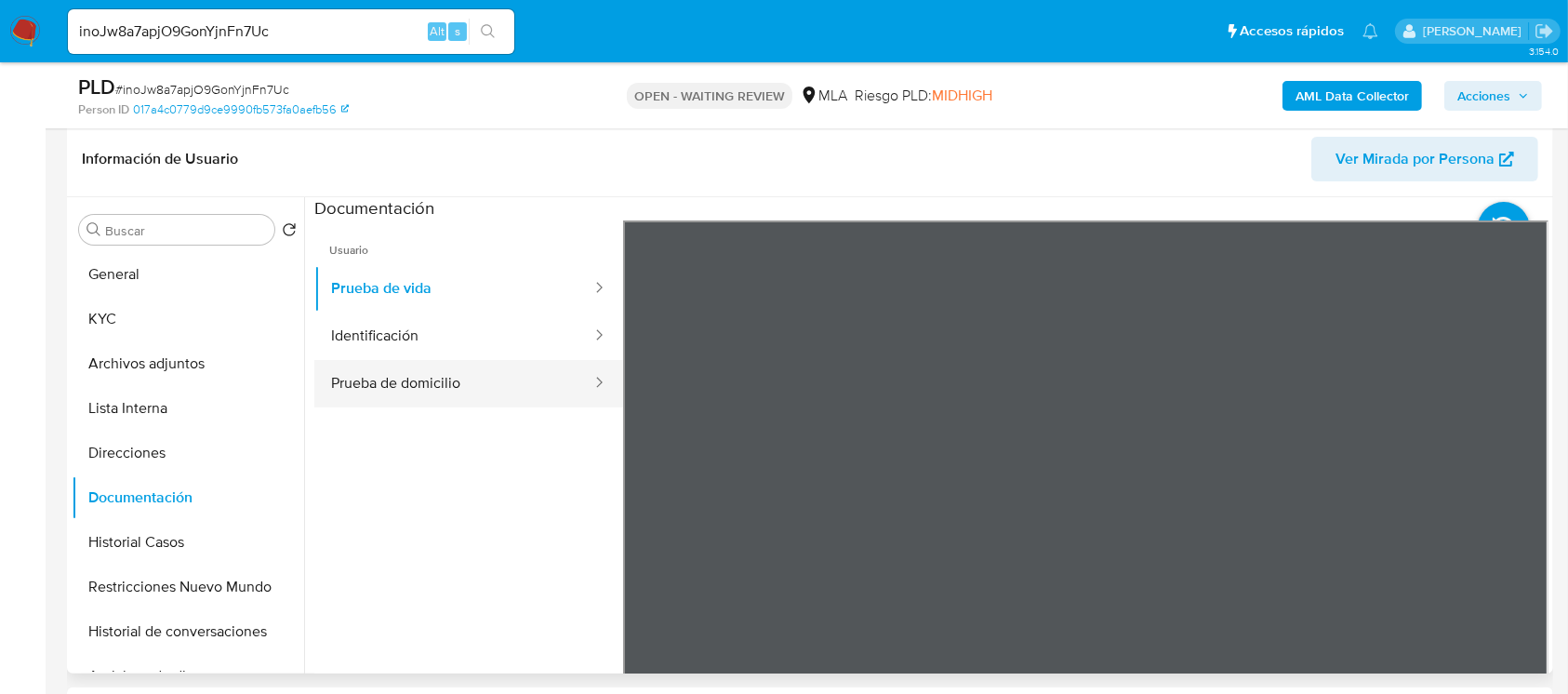
click at [461, 365] on button "Prueba de domicilio" at bounding box center [453, 383] width 279 height 48
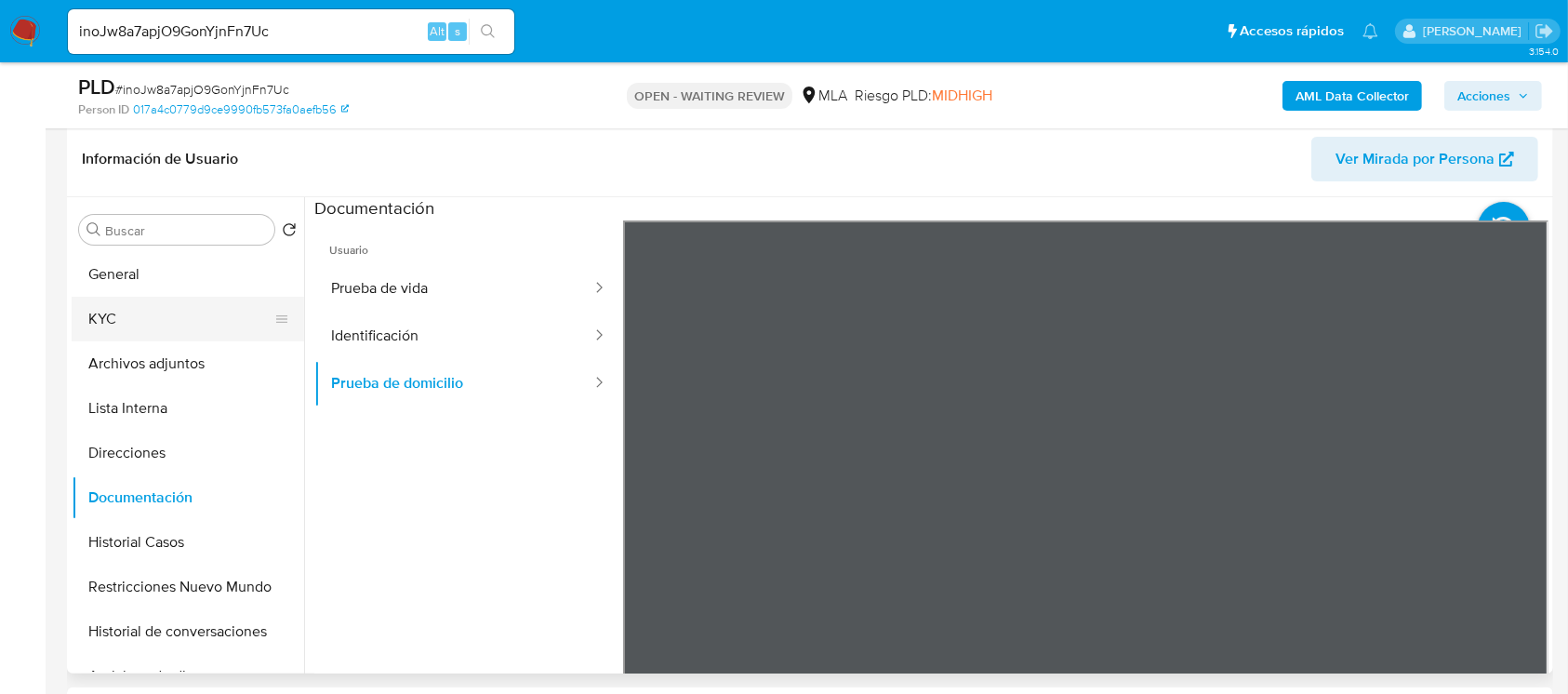
click at [122, 327] on button "KYC" at bounding box center [179, 319] width 217 height 45
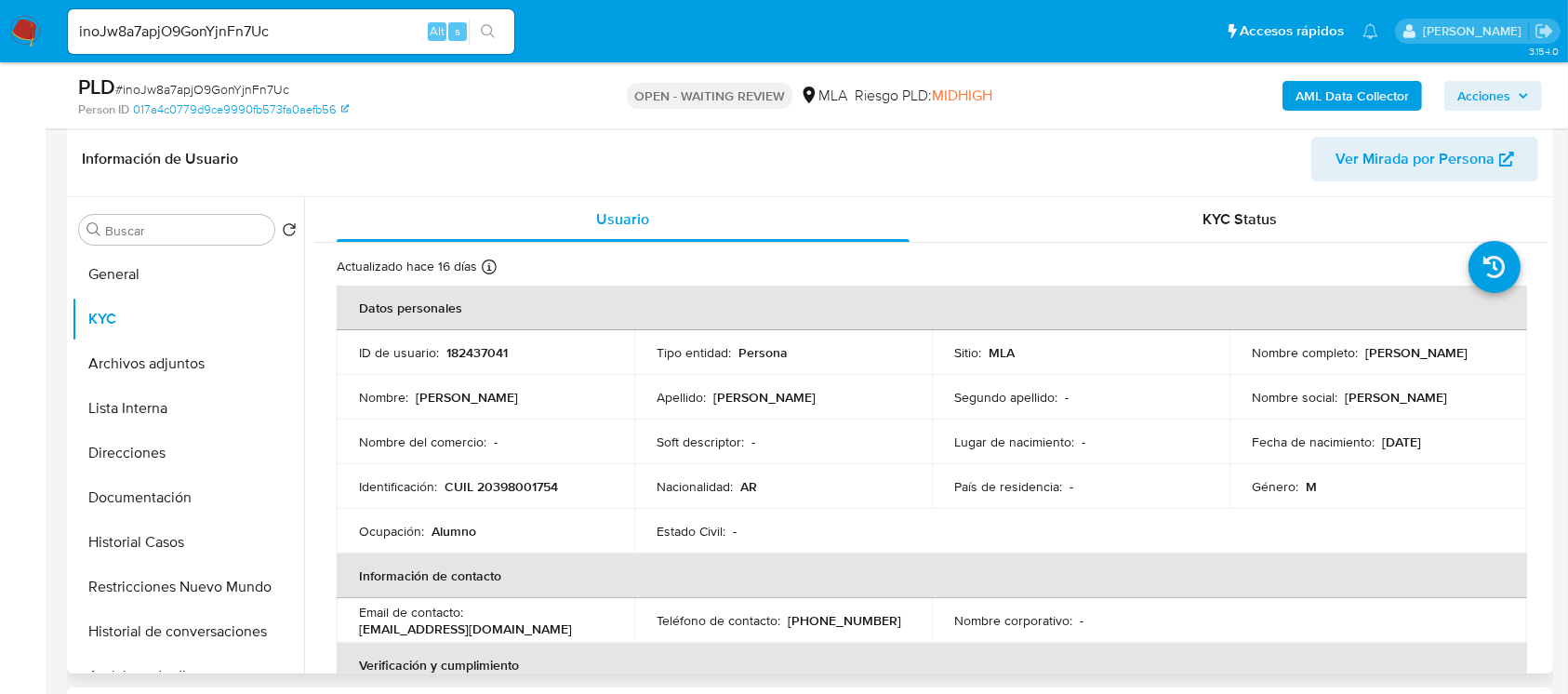
click at [501, 494] on td "Identificación : CUIL 20398001754" at bounding box center [485, 486] width 297 height 45
click at [513, 483] on p "CUIL 20398001754" at bounding box center [501, 485] width 113 height 17
copy p "20398001754"
click at [518, 486] on p "CUIL 20398001754" at bounding box center [501, 485] width 113 height 17
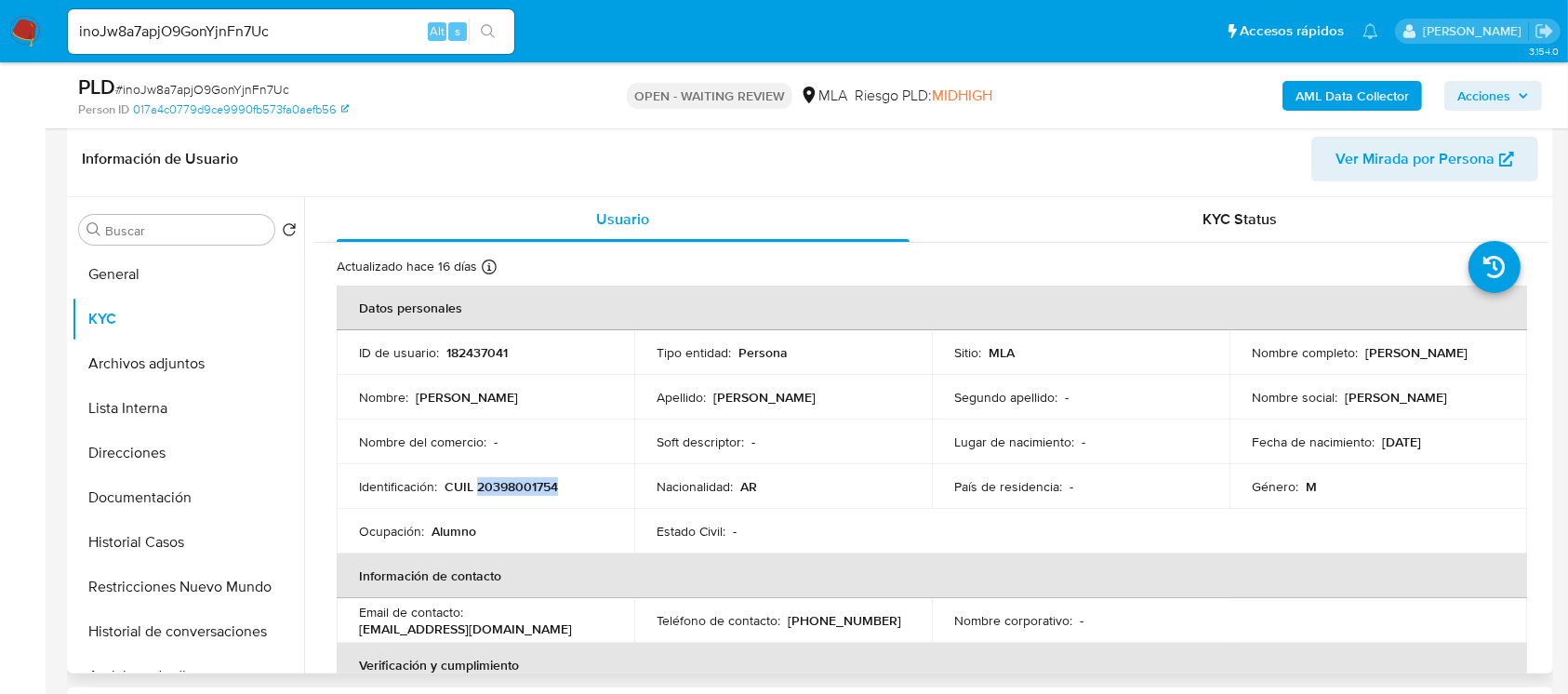
click at [518, 486] on p "CUIL 20398001754" at bounding box center [501, 485] width 113 height 17
click at [223, 80] on span "# inoJw8a7apjO9GonYjnFn7Uc" at bounding box center [202, 89] width 174 height 19
copy span "inoJw8a7apjO9GonYjnFn7Uc"
click at [14, 30] on img at bounding box center [25, 31] width 31 height 31
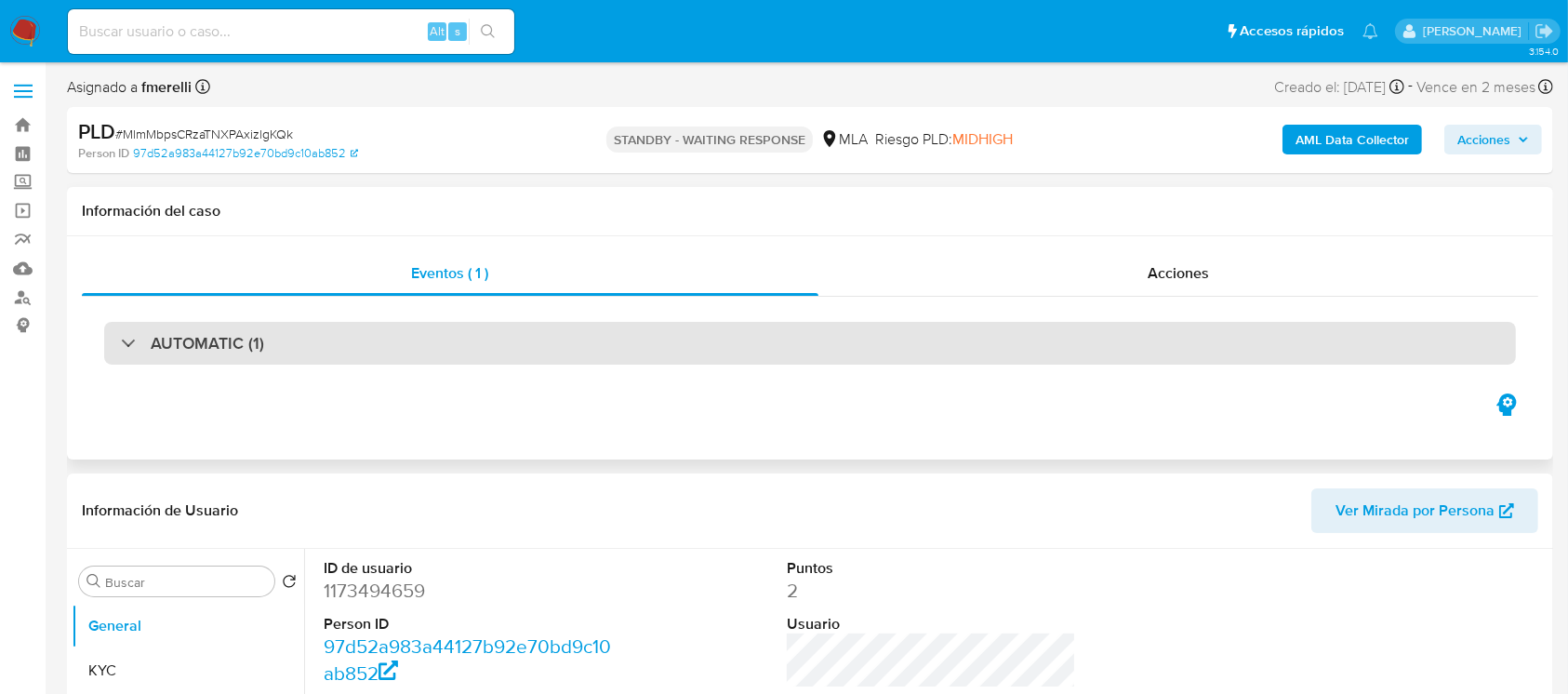
select select "10"
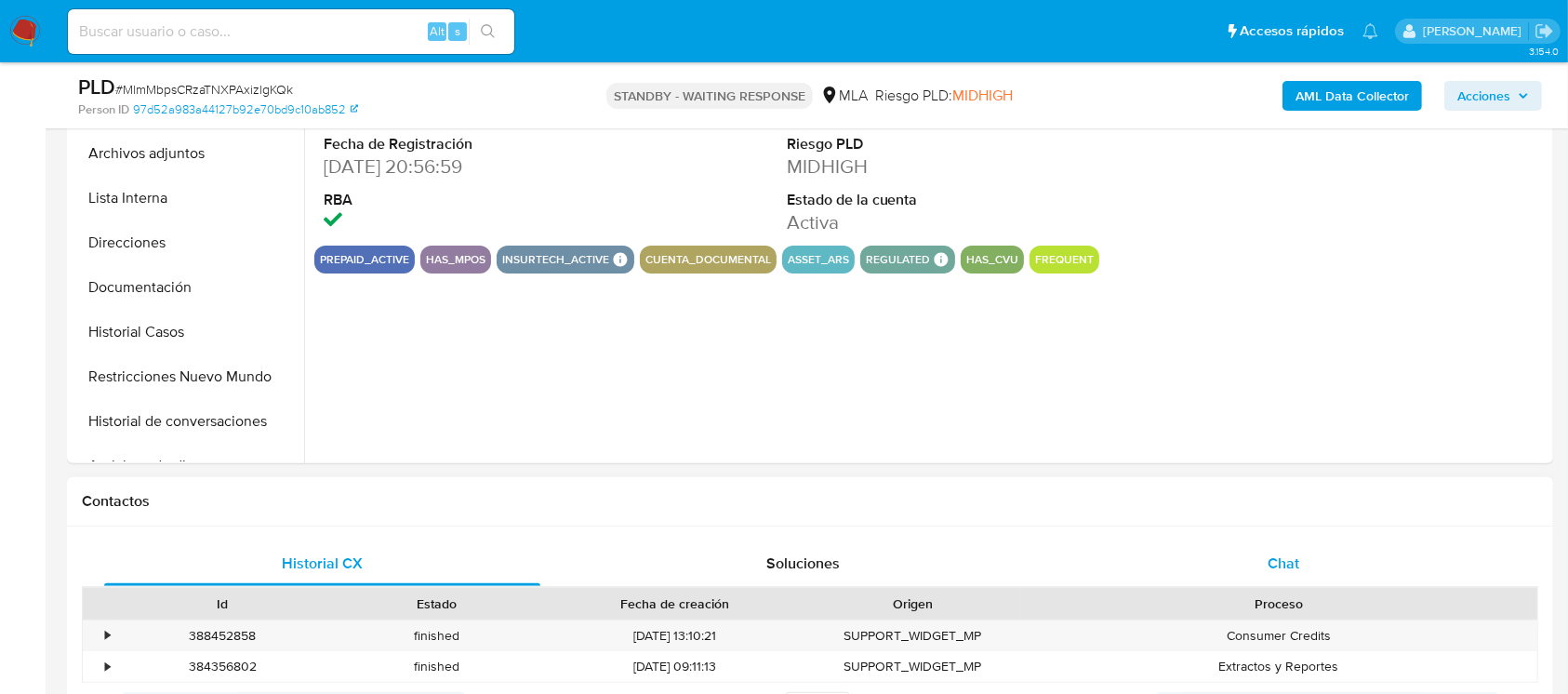
click at [1263, 557] on div "Chat" at bounding box center [1283, 563] width 436 height 45
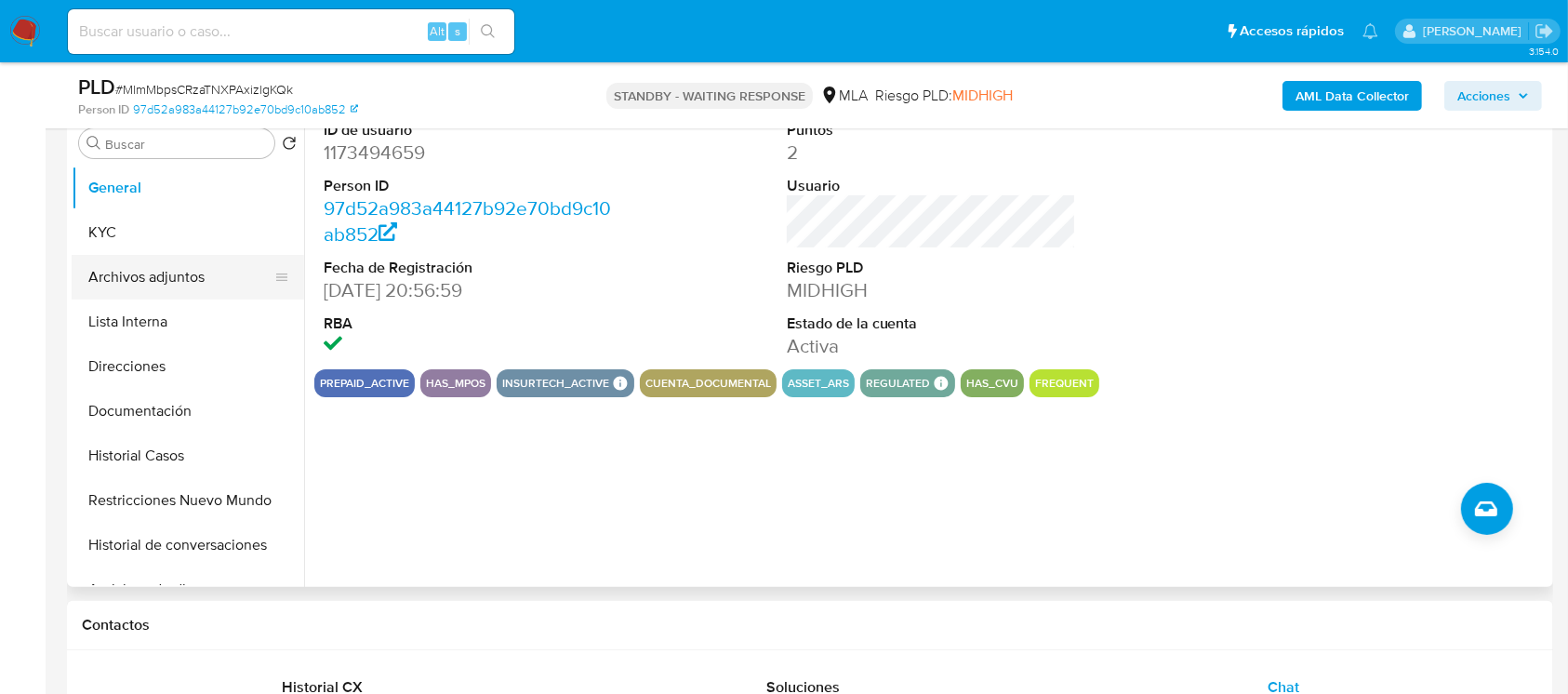
drag, startPoint x: 145, startPoint y: 217, endPoint x: 262, endPoint y: 278, distance: 131.9
click at [144, 217] on button "KYC" at bounding box center [187, 233] width 232 height 45
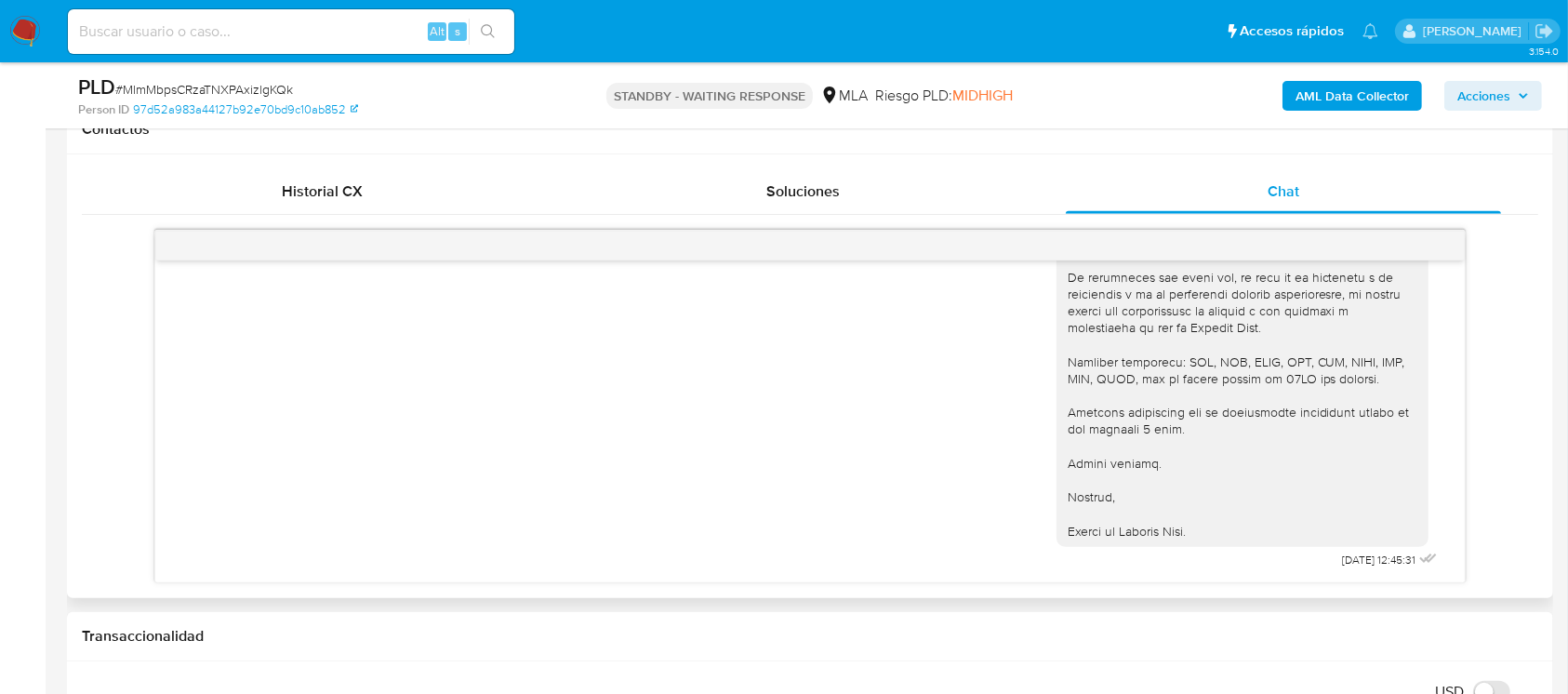
scroll to position [2057, 0]
drag, startPoint x: 1044, startPoint y: 302, endPoint x: 1212, endPoint y: 532, distance: 284.8
click at [1212, 532] on div "Hola [PERSON_NAME], En función de las operaciones registradas en tu cuenta [PER…" at bounding box center [1242, 107] width 372 height 877
copy div "Lore Ipsumdo Sitametc Adipisc, El seddoei te inc utlaboreetd magnaaliqua en ad …"
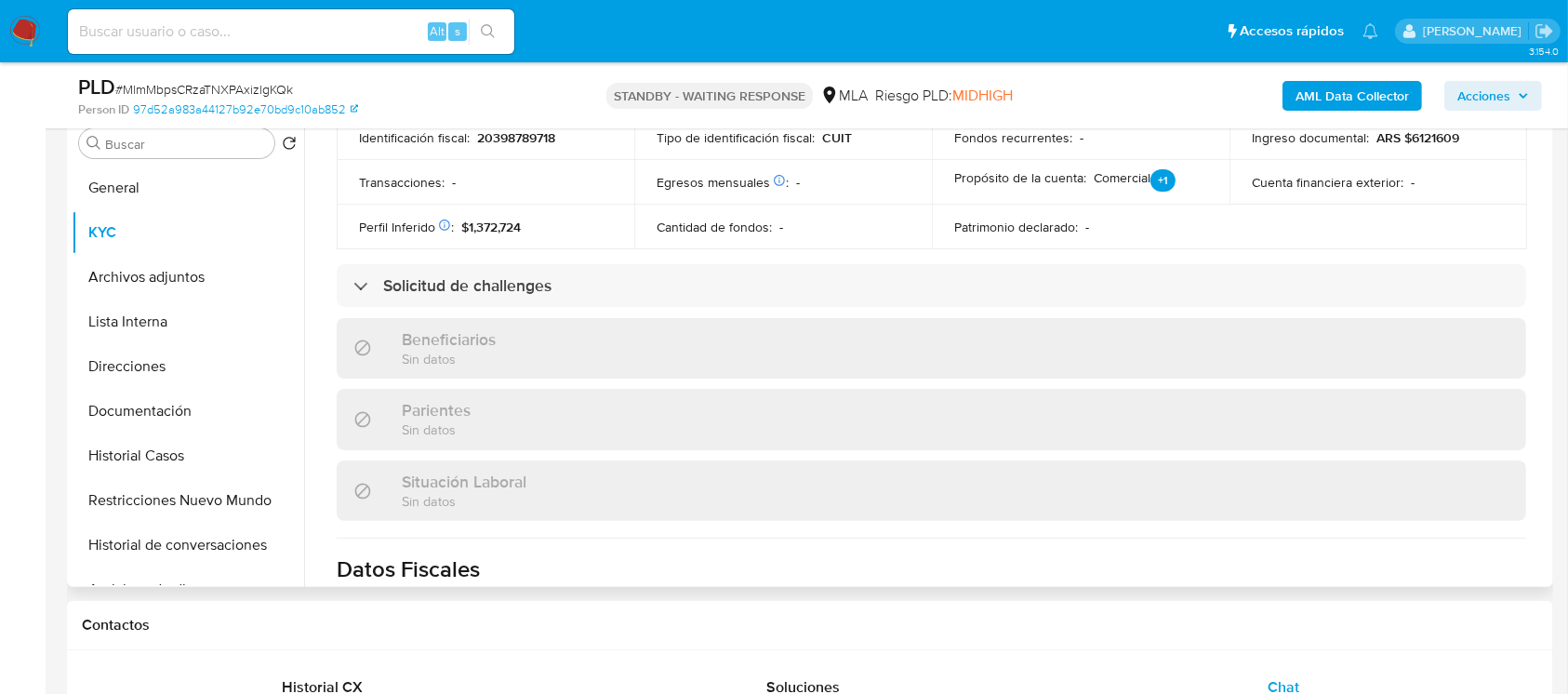
scroll to position [248, 0]
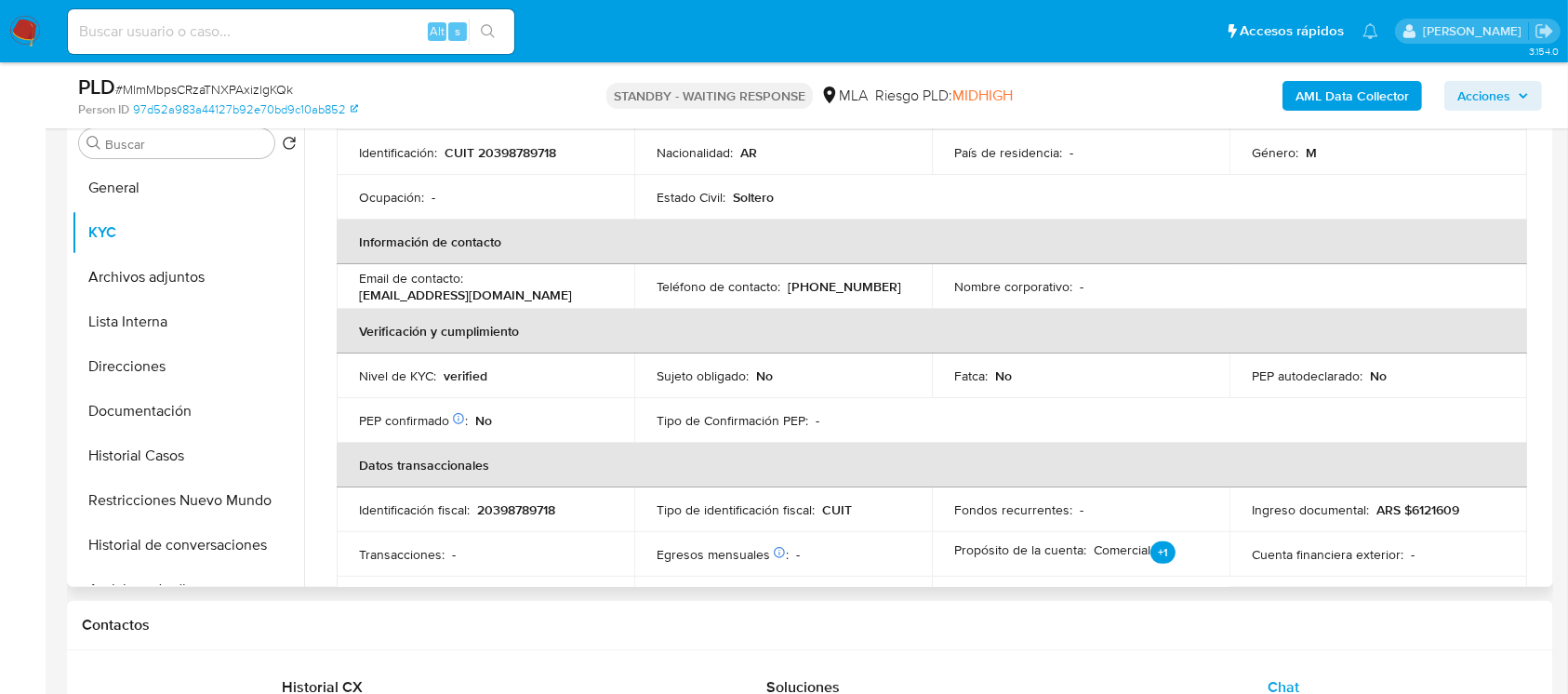
drag, startPoint x: 581, startPoint y: 295, endPoint x: 350, endPoint y: 292, distance: 231.0
click at [350, 292] on td "Email de contacto : [EMAIL_ADDRESS][DOMAIN_NAME]" at bounding box center [485, 287] width 297 height 45
copy p "[EMAIL_ADDRESS][DOMAIN_NAME]"
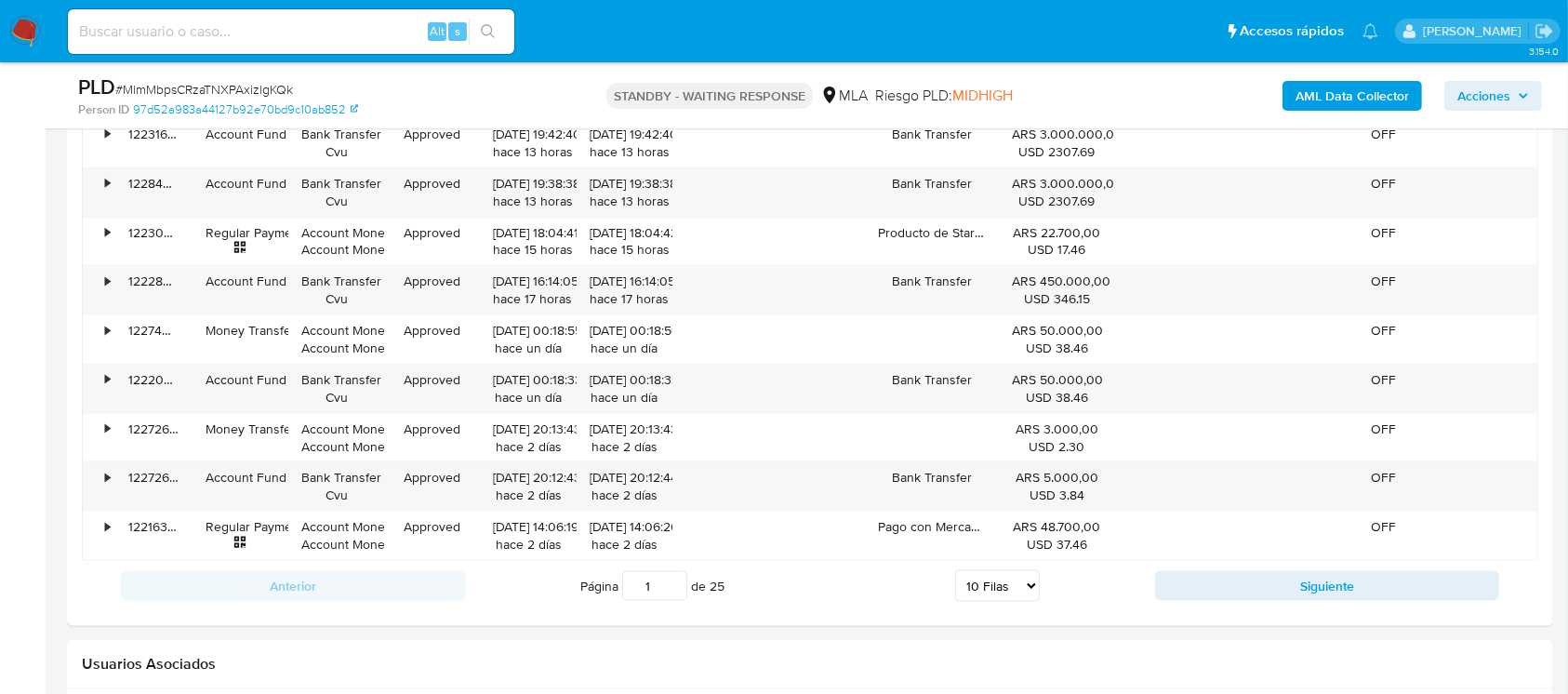
scroll to position [2663, 0]
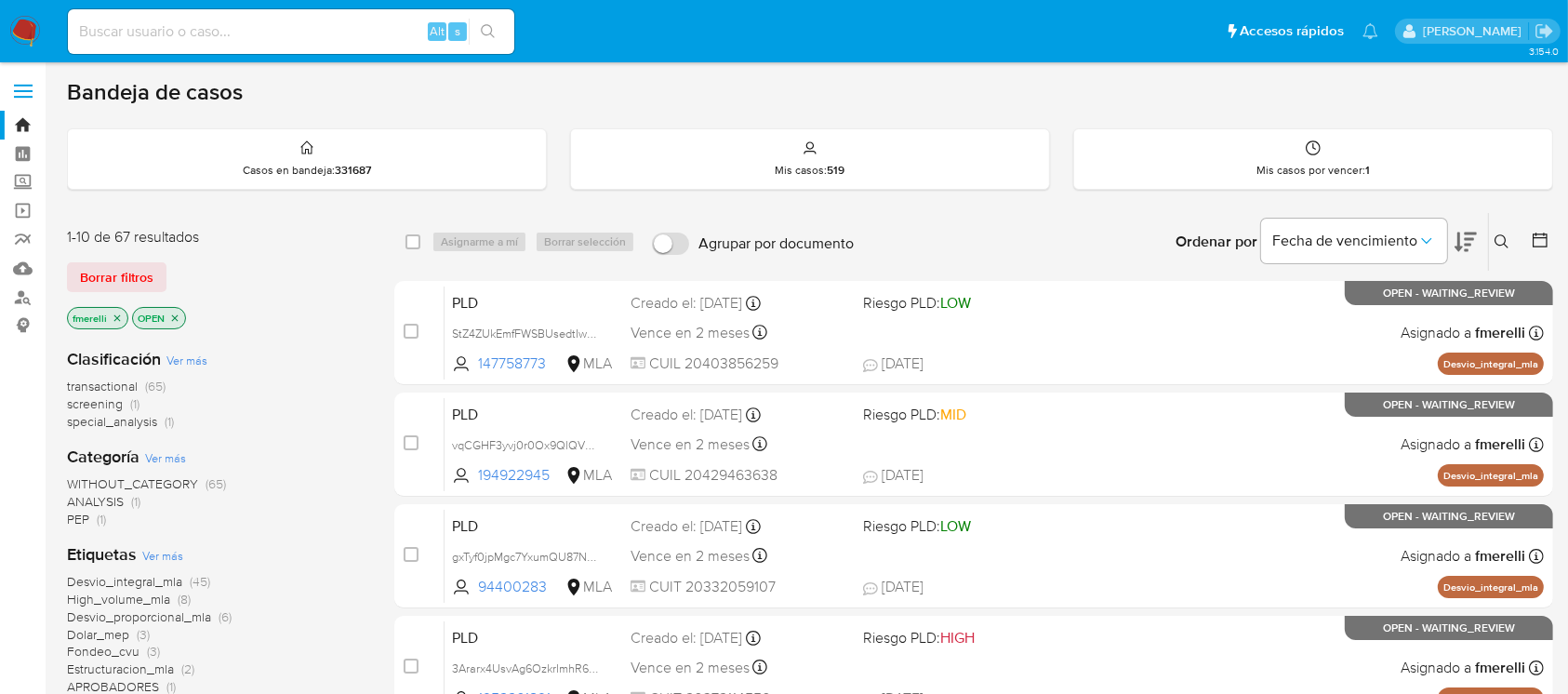
click at [1502, 250] on button at bounding box center [1504, 242] width 30 height 22
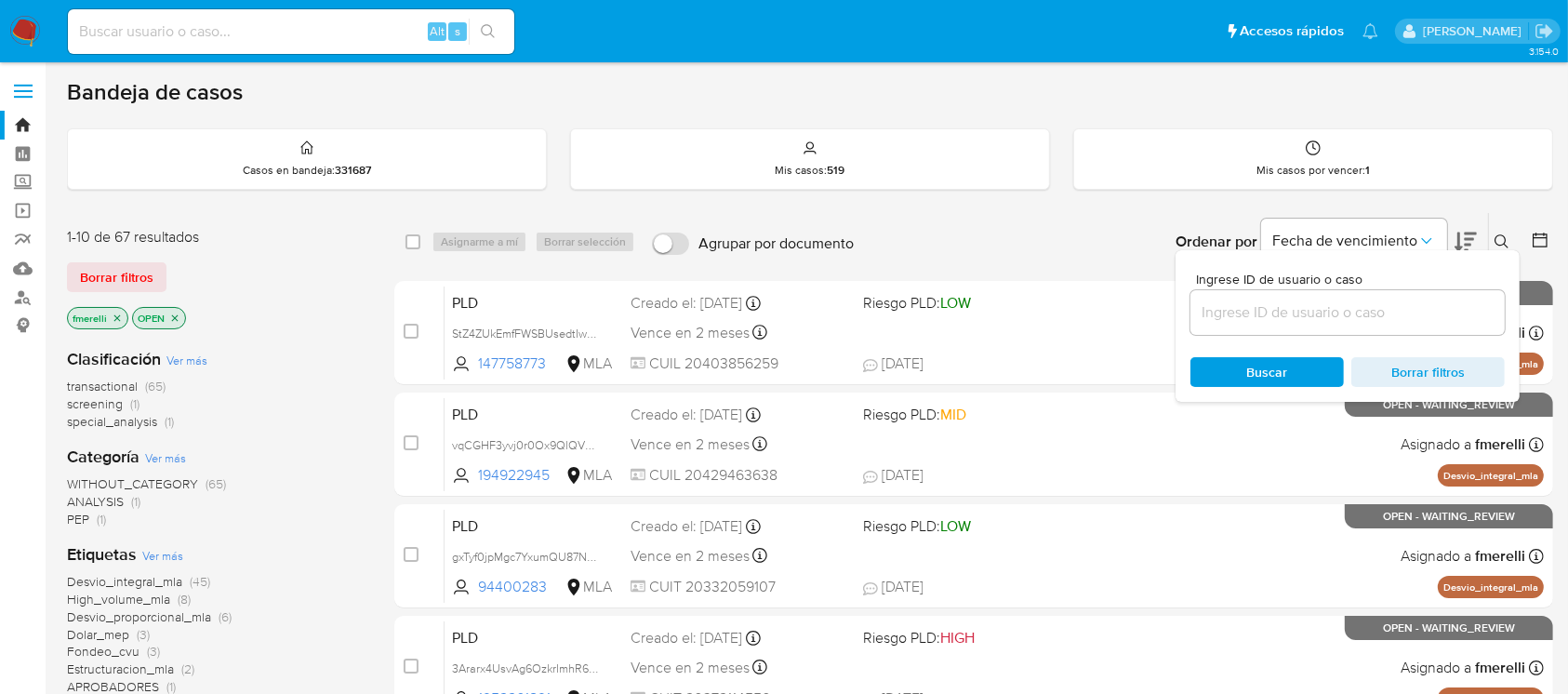
click at [1405, 322] on input at bounding box center [1348, 312] width 314 height 24
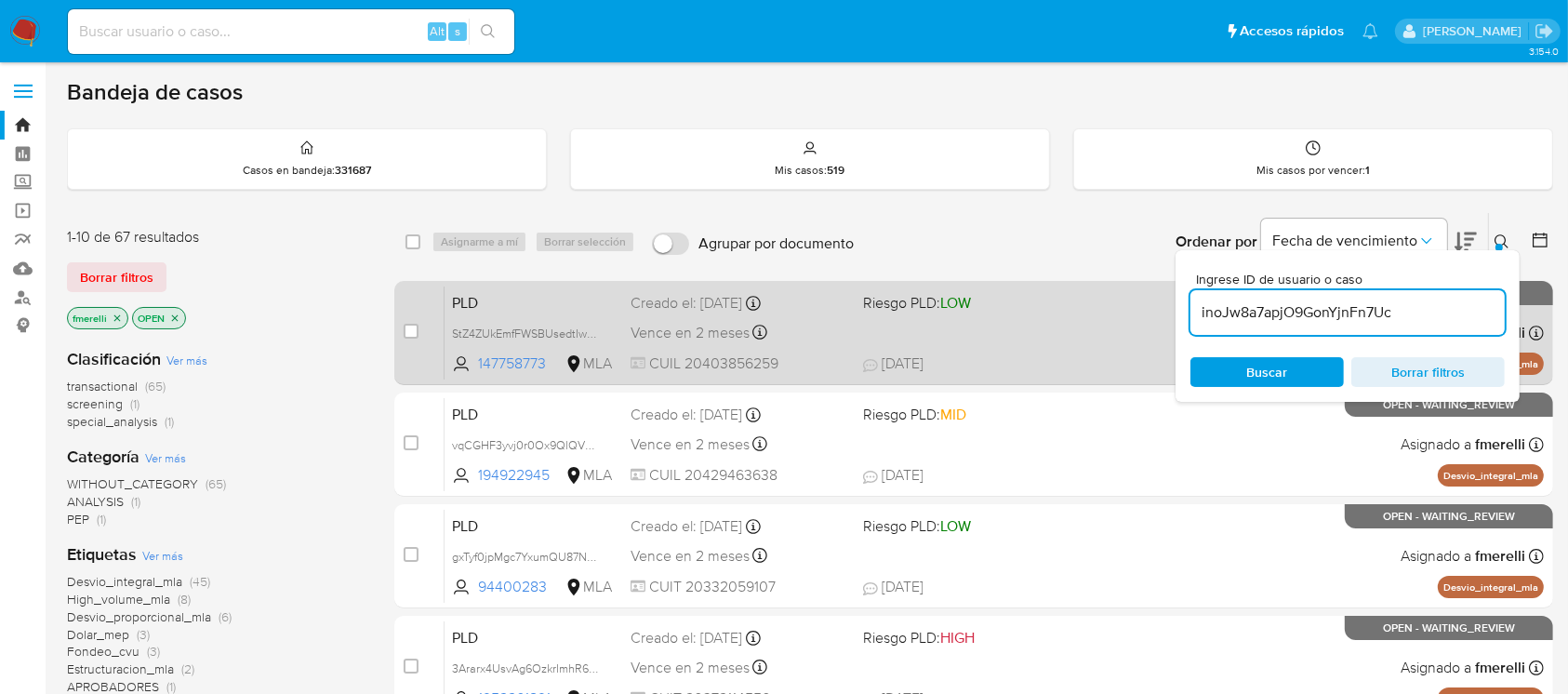
type input "inoJw8a7apjO9GonYjnFn7Uc"
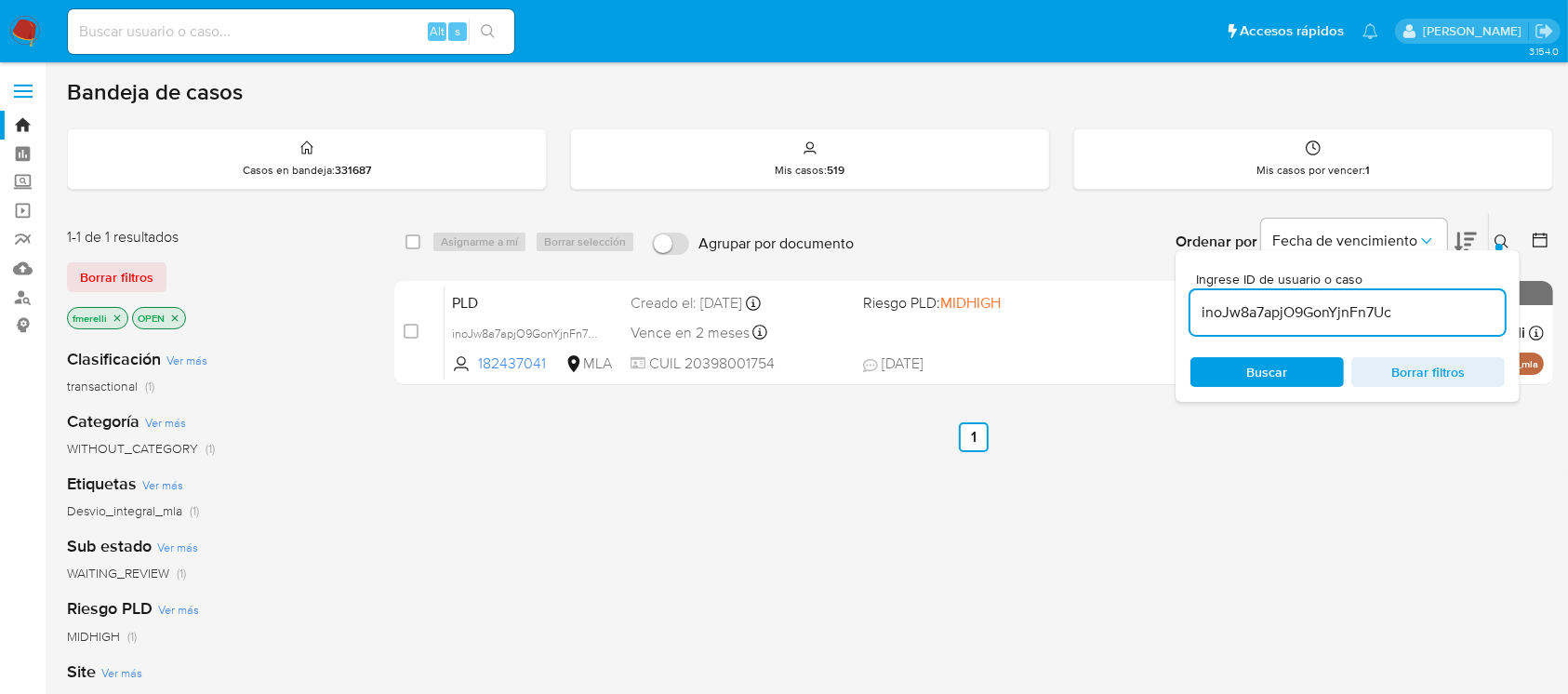
click at [409, 324] on input "checkbox" at bounding box center [411, 330] width 15 height 15
checkbox input "true"
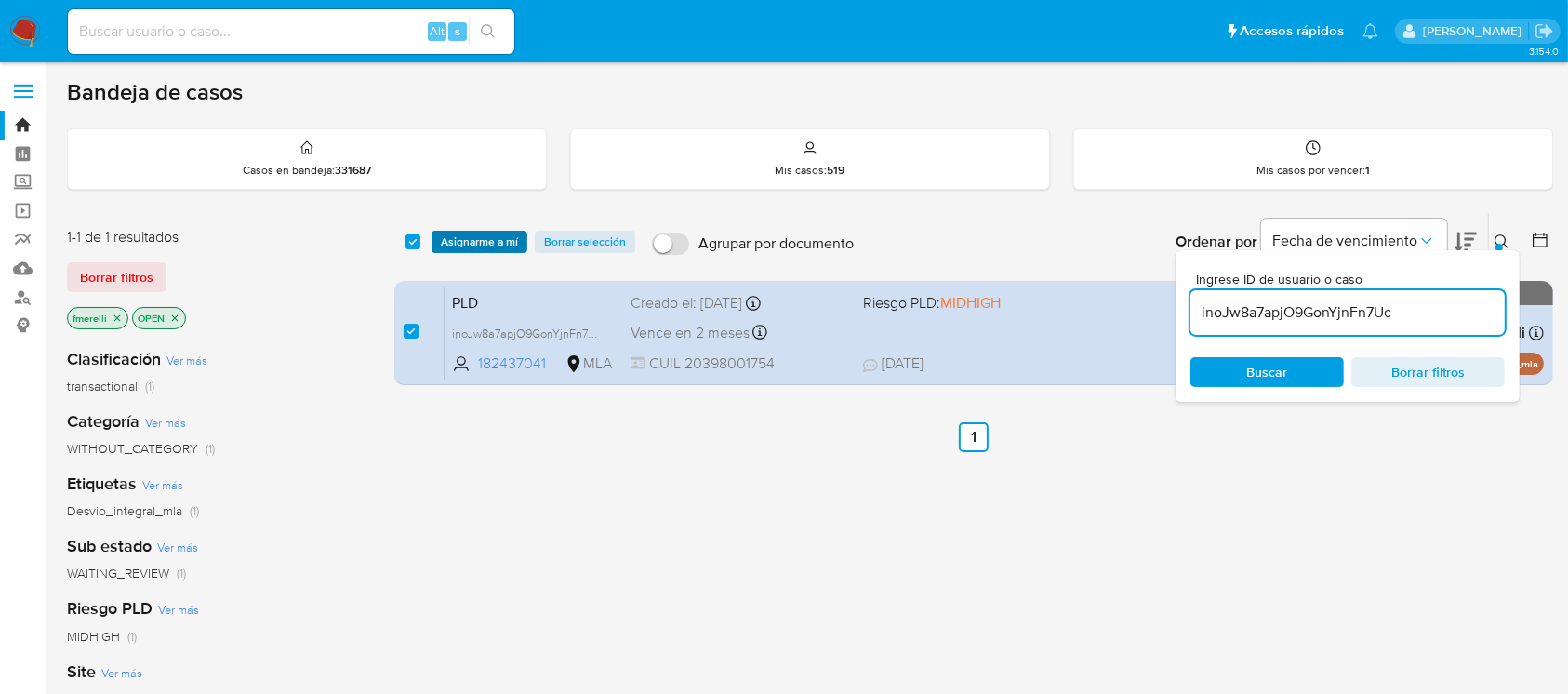
click at [473, 241] on span "Asignarme a mí" at bounding box center [479, 241] width 77 height 19
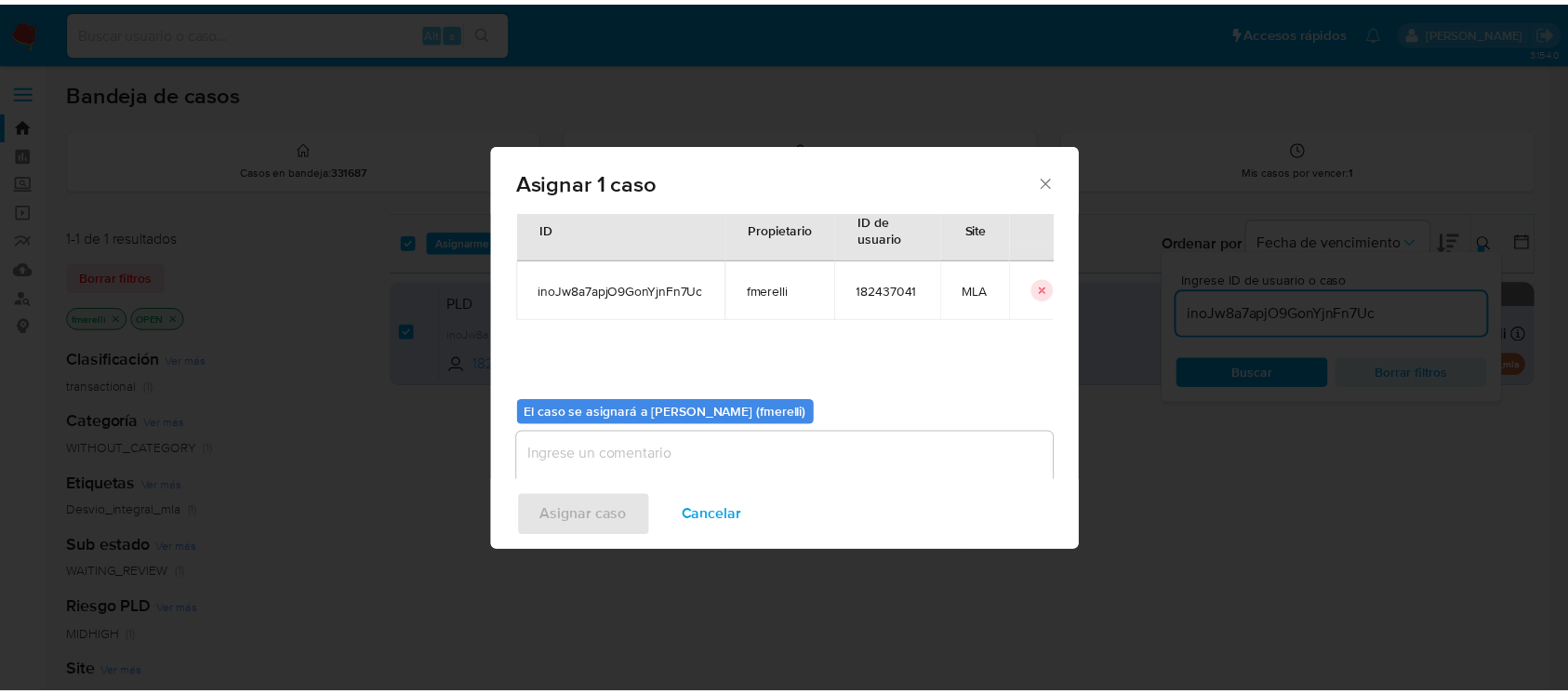
scroll to position [95, 0]
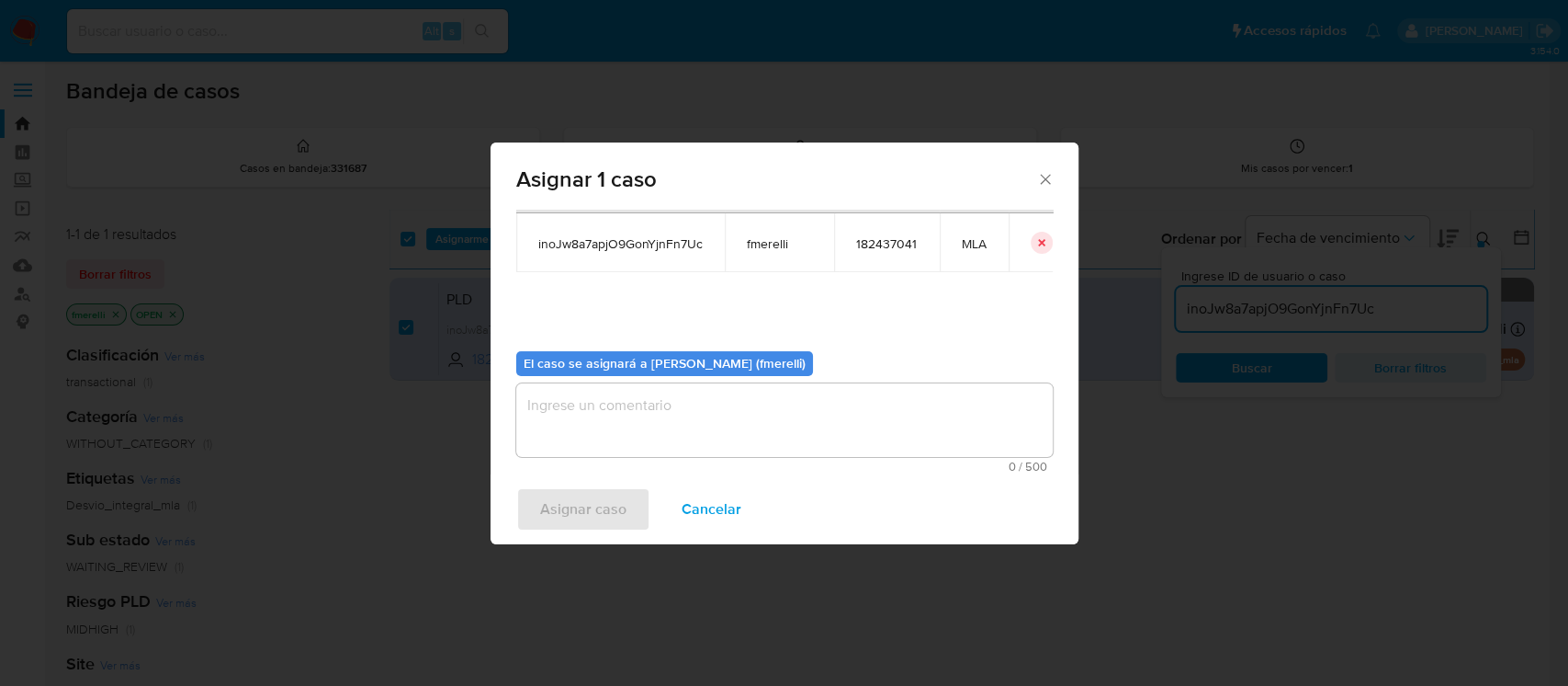
click at [646, 428] on textarea "assign-modal" at bounding box center [784, 420] width 536 height 73
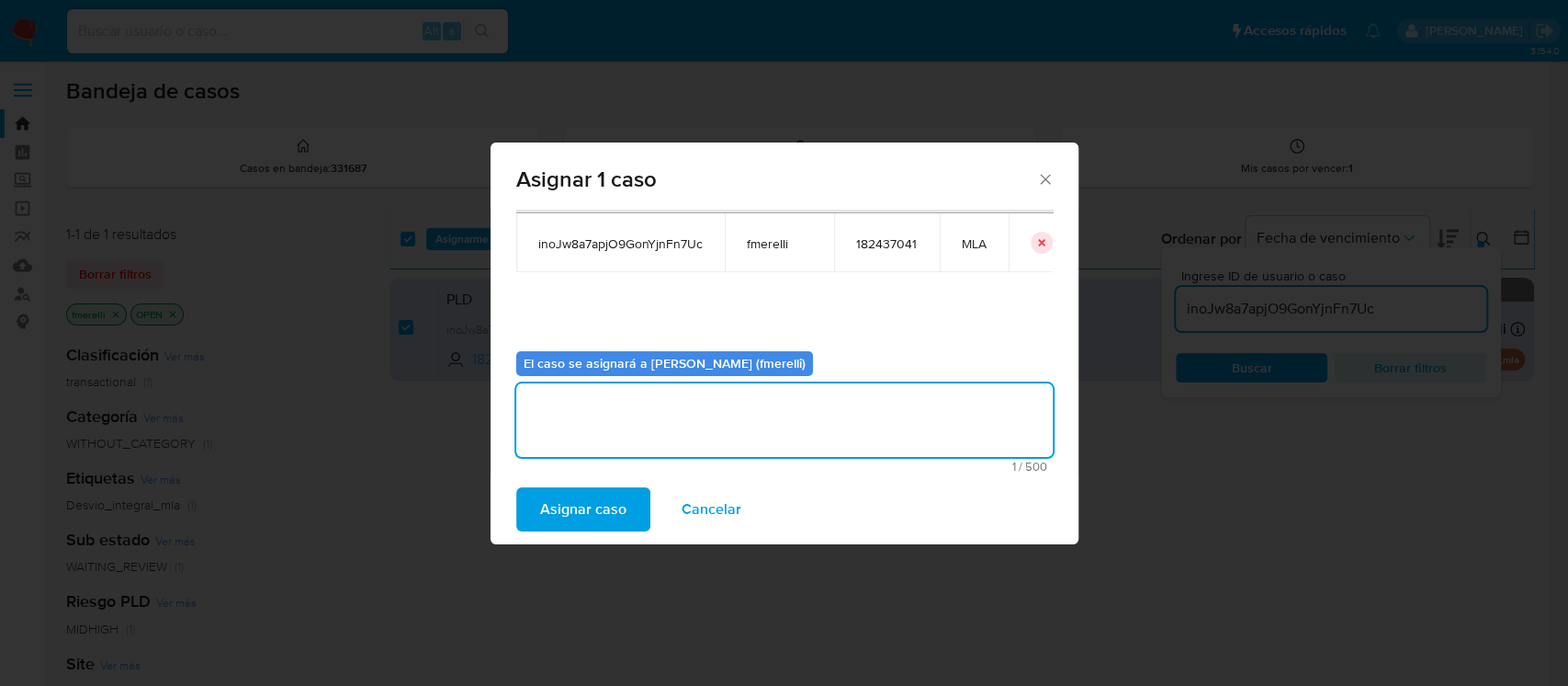
click at [599, 497] on span "Asignar caso" at bounding box center [584, 509] width 87 height 40
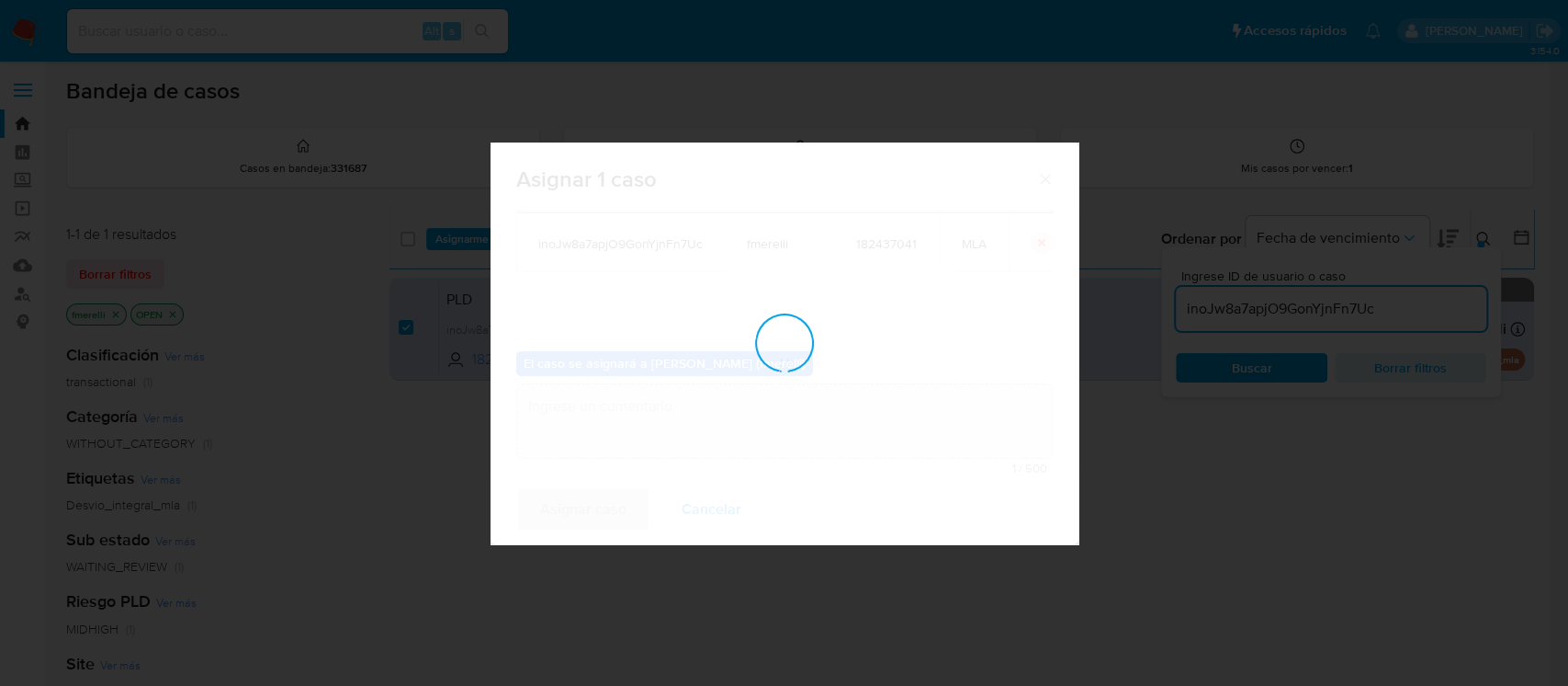
checkbox input "false"
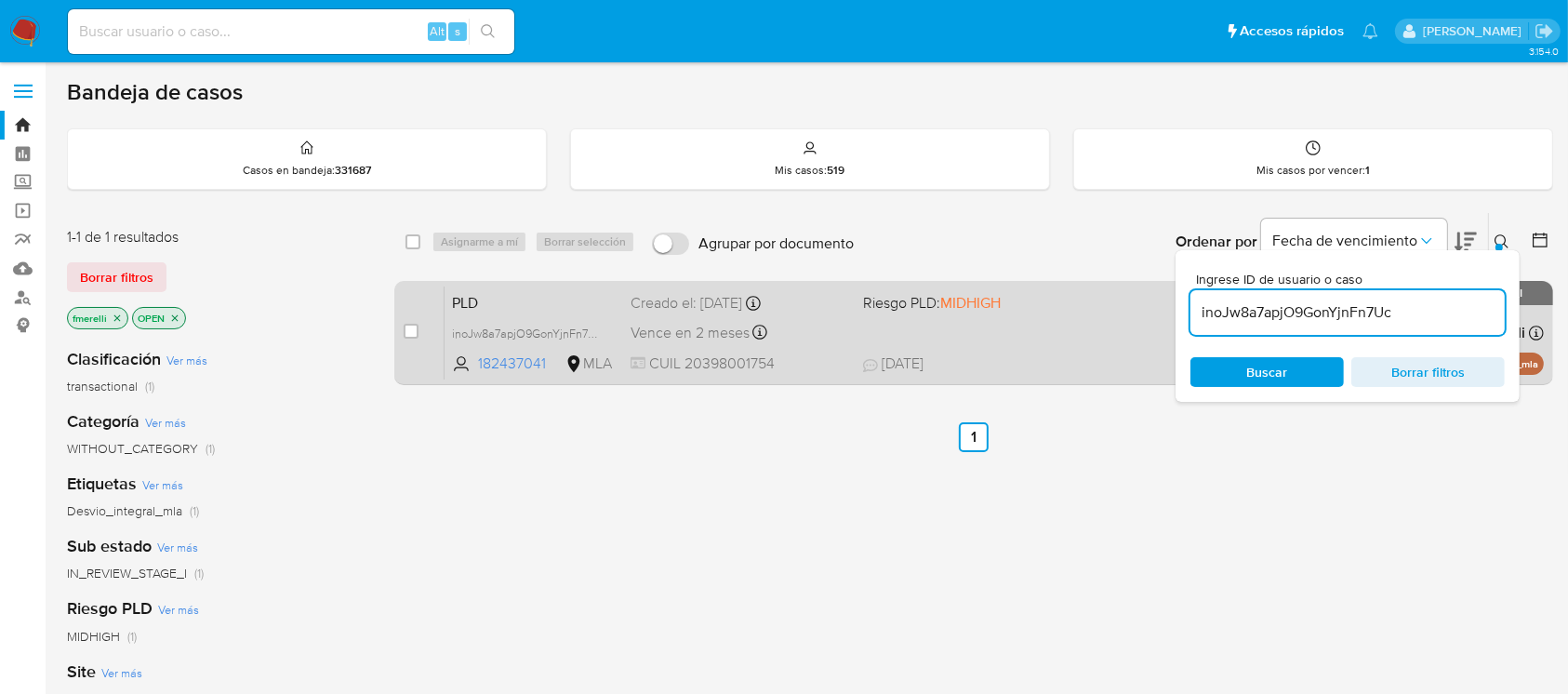
click at [855, 363] on div "PLD inoJw8a7apjO9GonYjnFn7Uc 182437041 MLA Riesgo PLD: MIDHIGH Creado el: [DATE…" at bounding box center [994, 332] width 1099 height 94
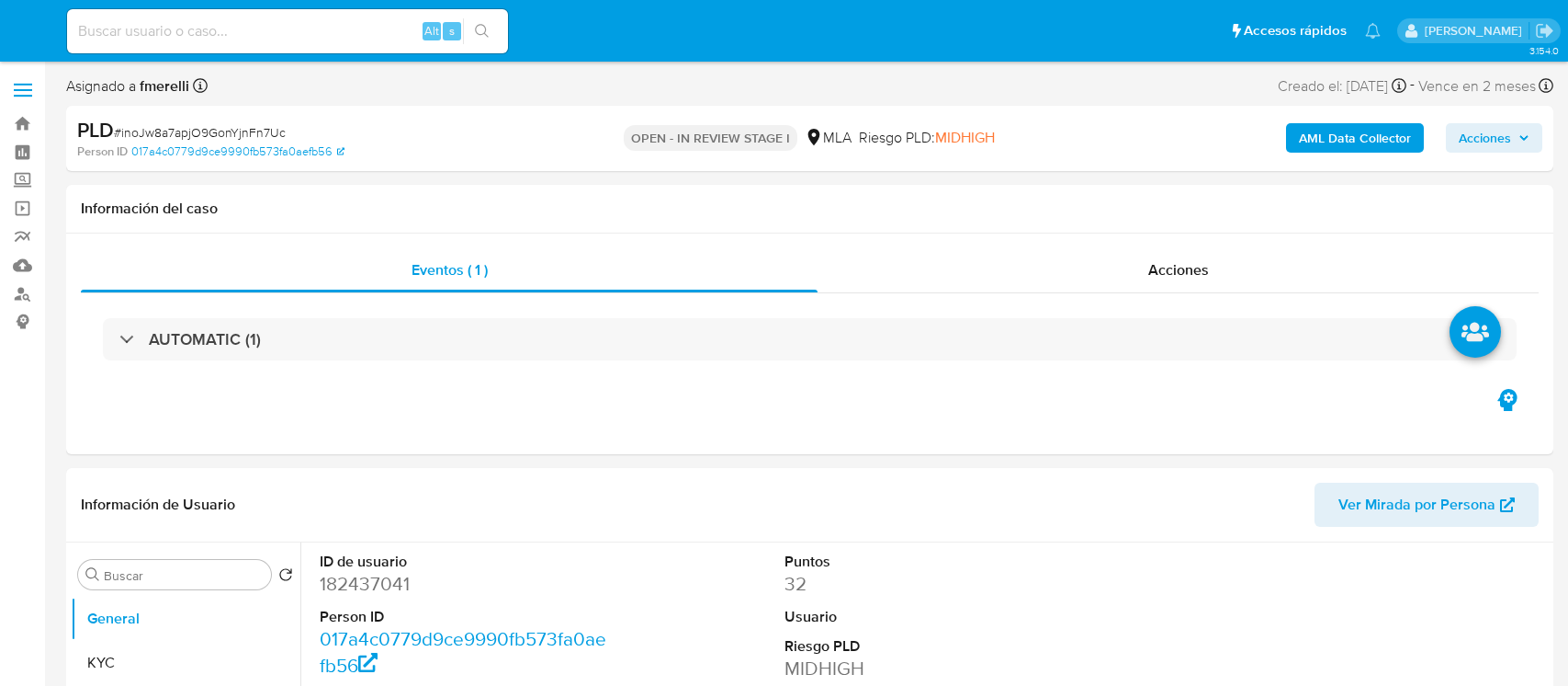
select select "10"
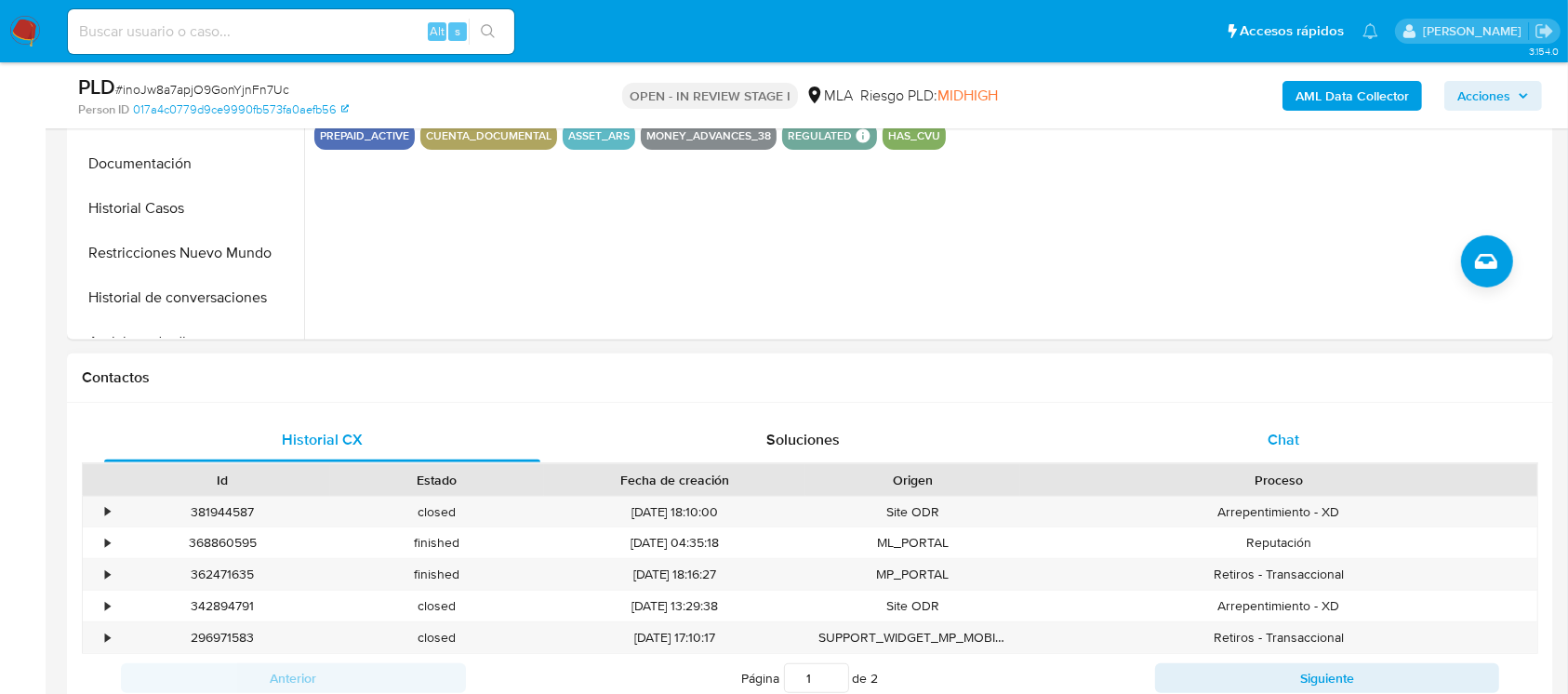
click at [1237, 451] on div "Chat" at bounding box center [1283, 440] width 436 height 45
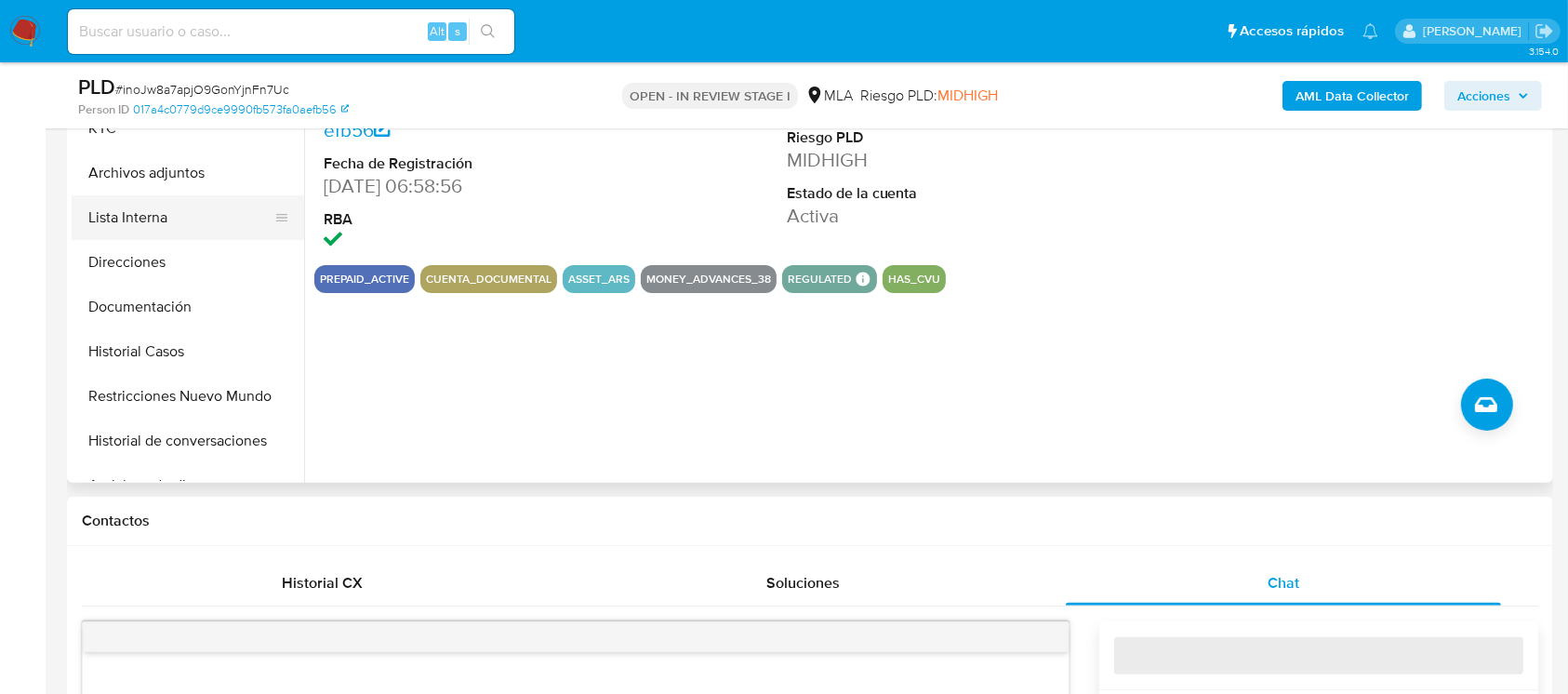
scroll to position [372, 0]
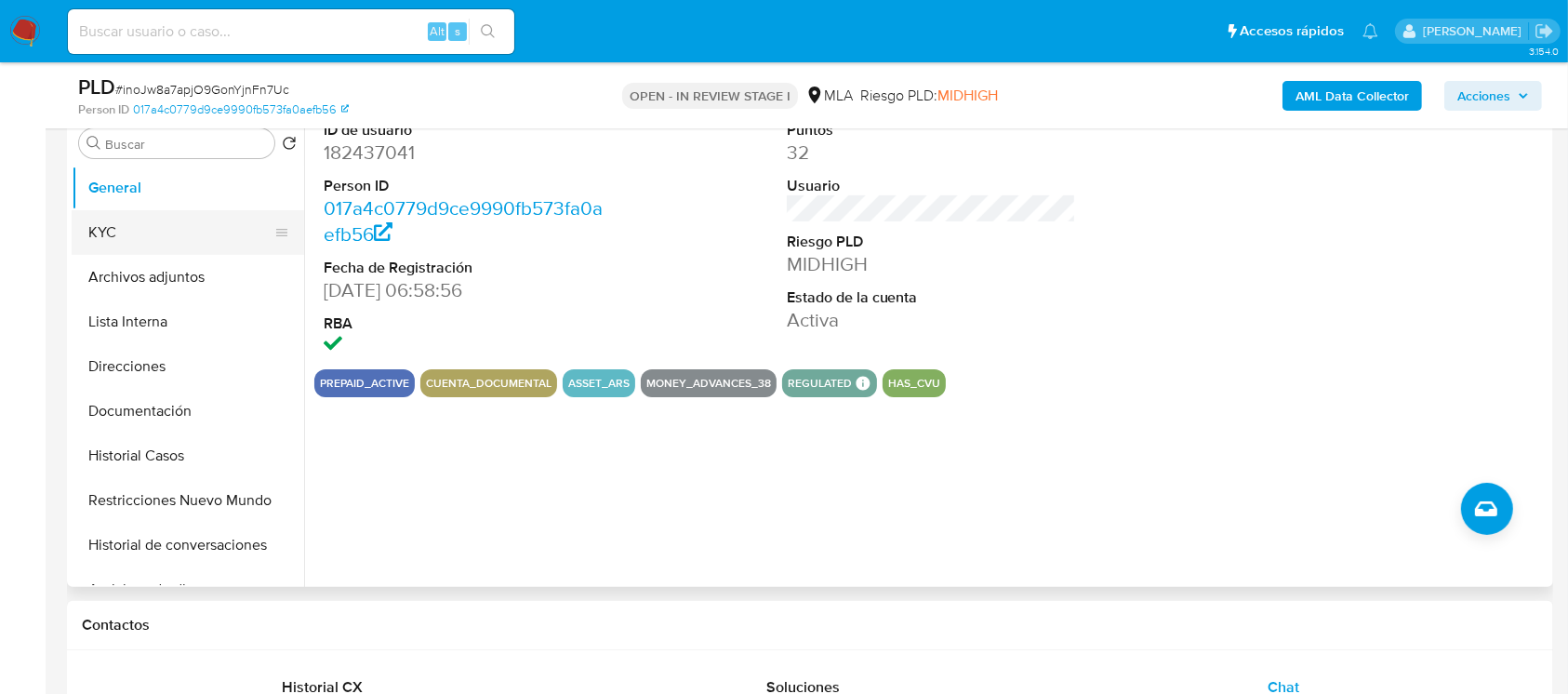
click at [159, 230] on button "KYC" at bounding box center [179, 233] width 217 height 45
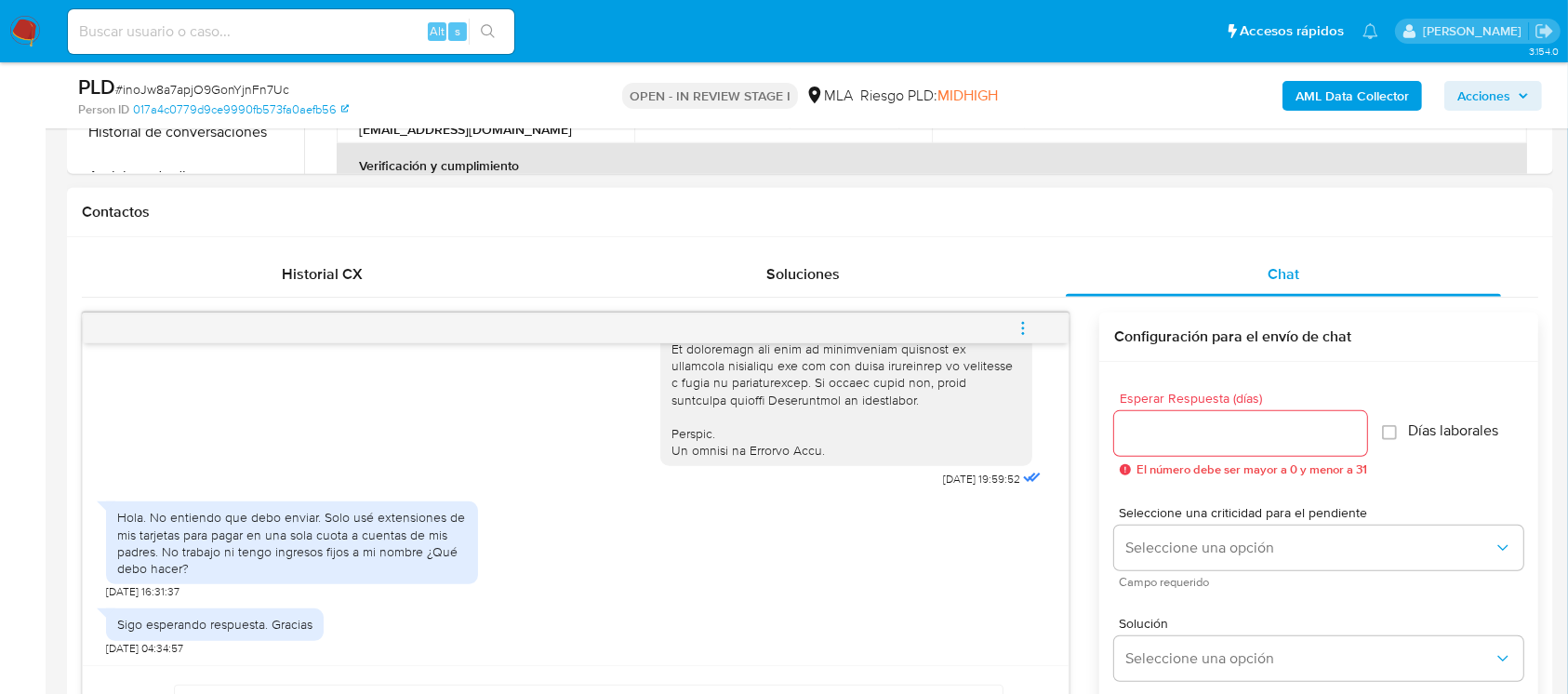
scroll to position [868, 0]
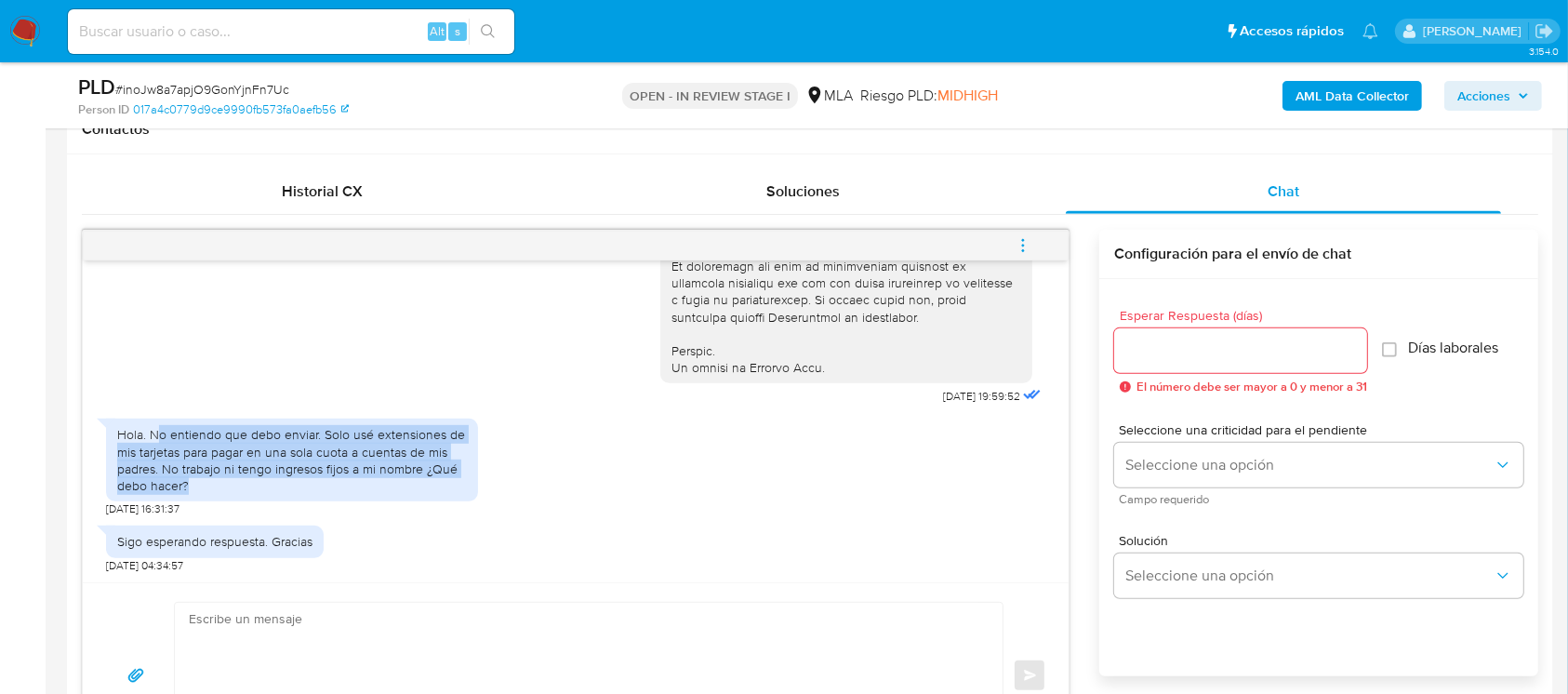
drag, startPoint x: 157, startPoint y: 433, endPoint x: 432, endPoint y: 487, distance: 280.3
click at [434, 480] on div "Hola. No entiendo que debo enviar. Solo usé extensiones de mis tarjetas para pa…" at bounding box center [292, 460] width 350 height 68
click at [432, 487] on div "Hola. No entiendo que debo enviar. Solo usé extensiones de mis tarjetas para pa…" at bounding box center [292, 460] width 350 height 68
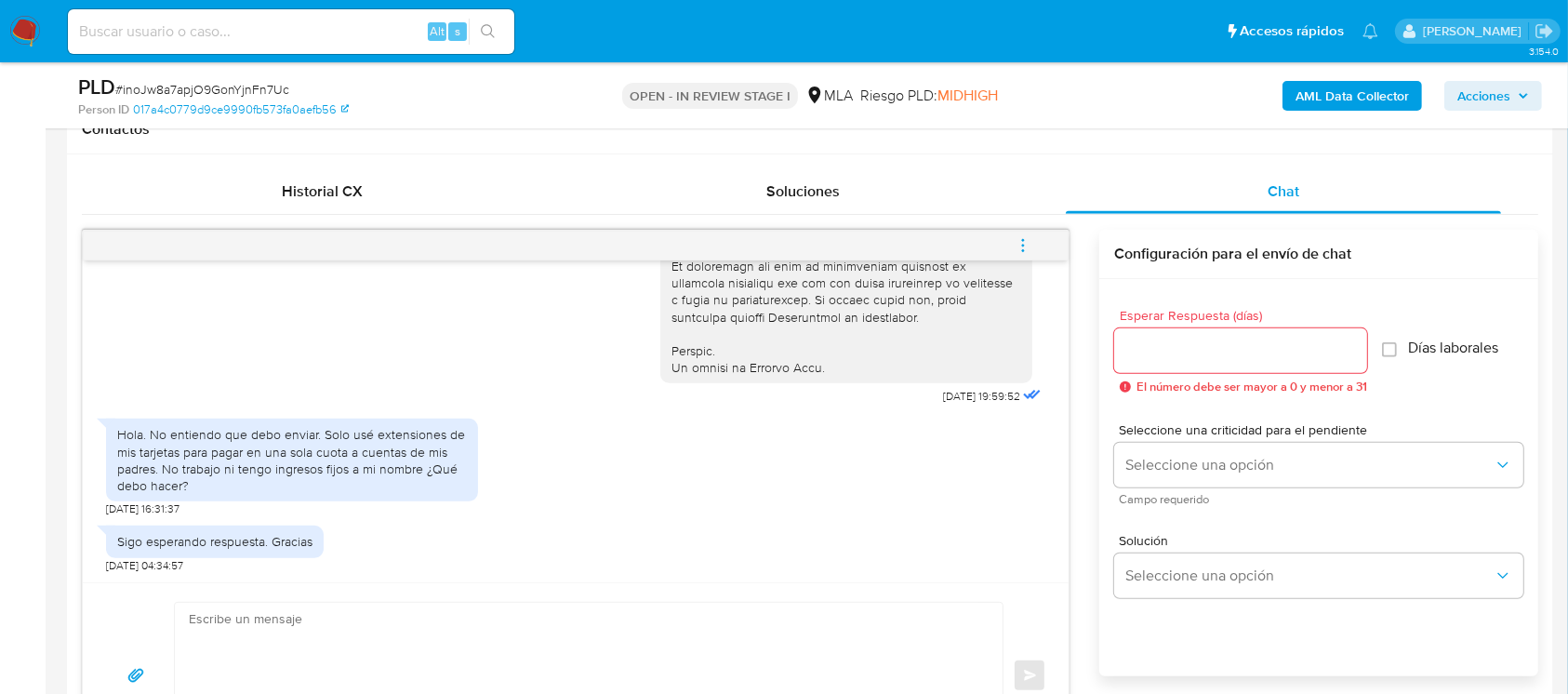
click at [644, 636] on textarea at bounding box center [584, 675] width 791 height 146
type textarea "h"
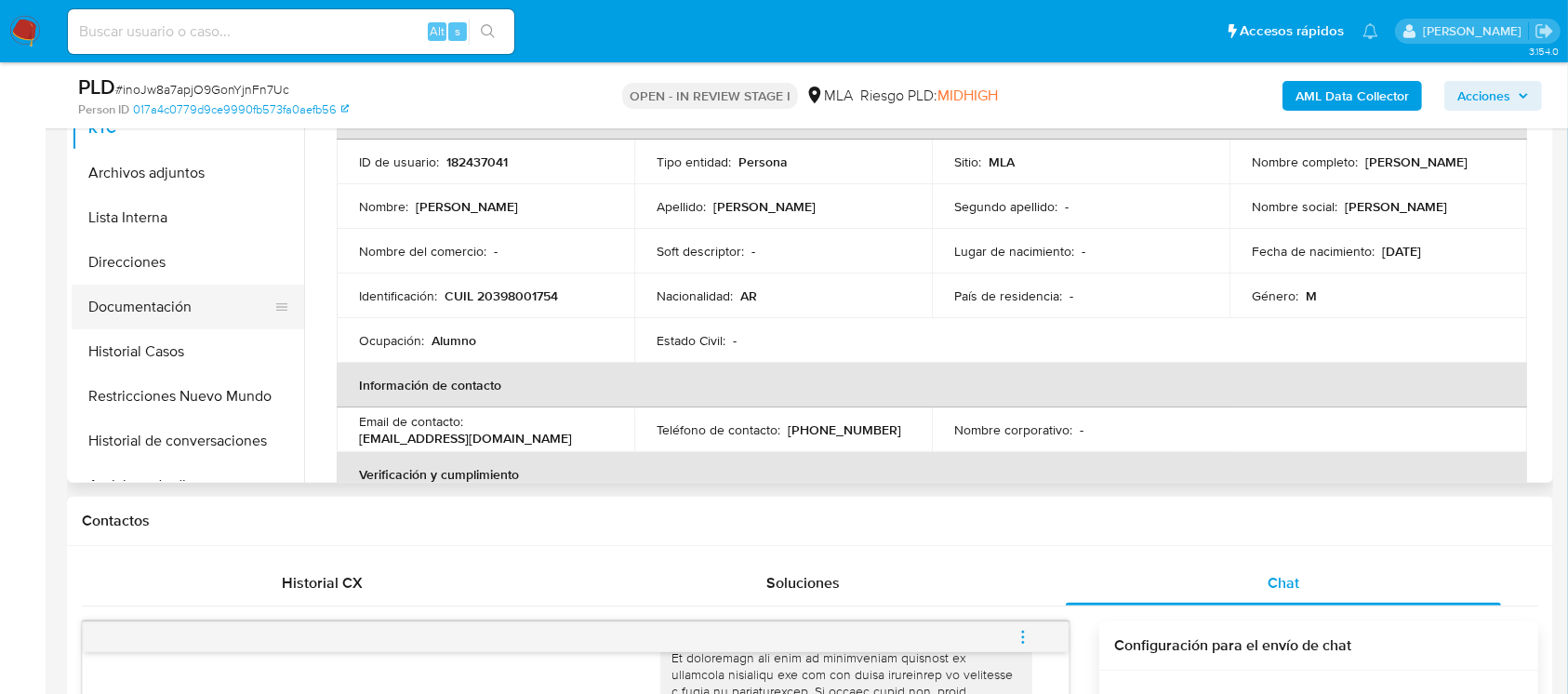
scroll to position [372, 0]
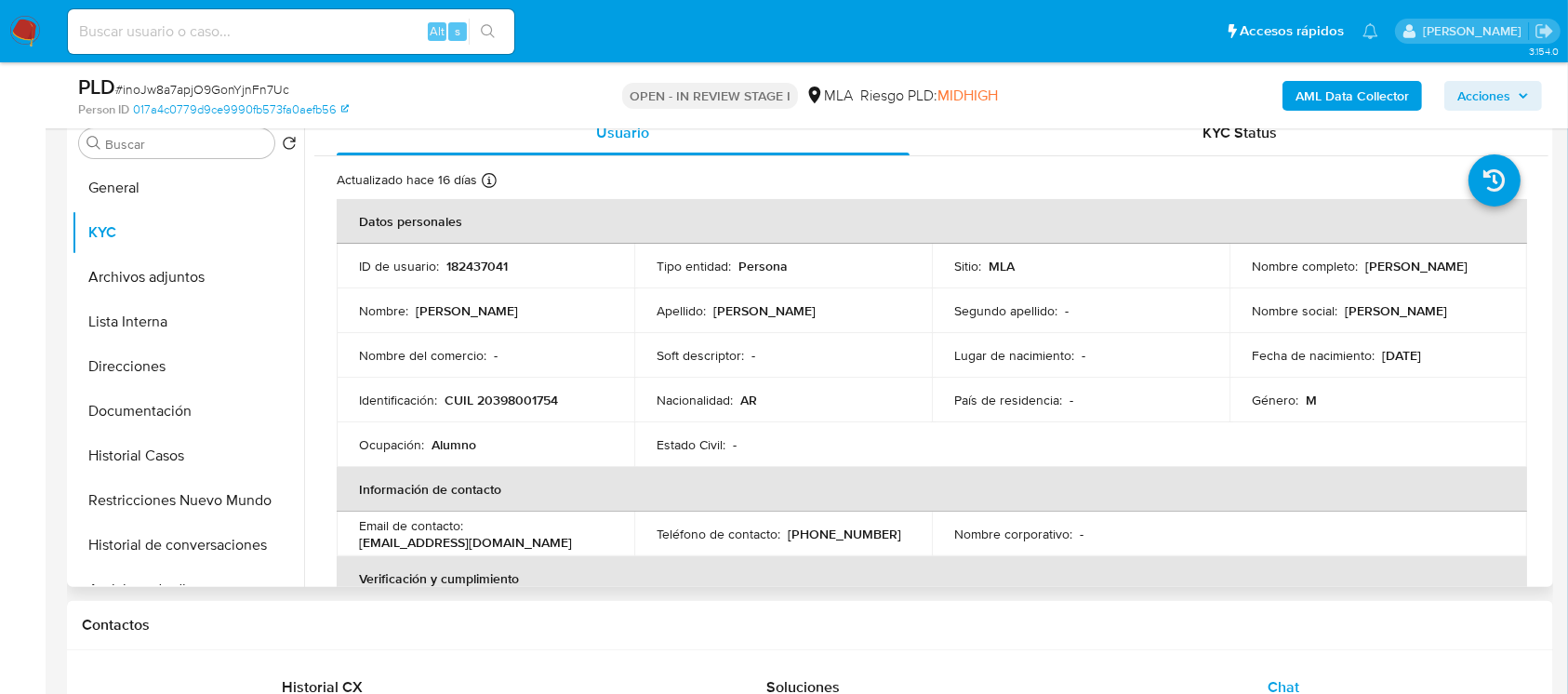
drag, startPoint x: 1242, startPoint y: 283, endPoint x: 1431, endPoint y: 279, distance: 189.0
click at [1431, 279] on td "Nombre completo : [PERSON_NAME]" at bounding box center [1378, 266] width 297 height 45
copy p "[PERSON_NAME]"
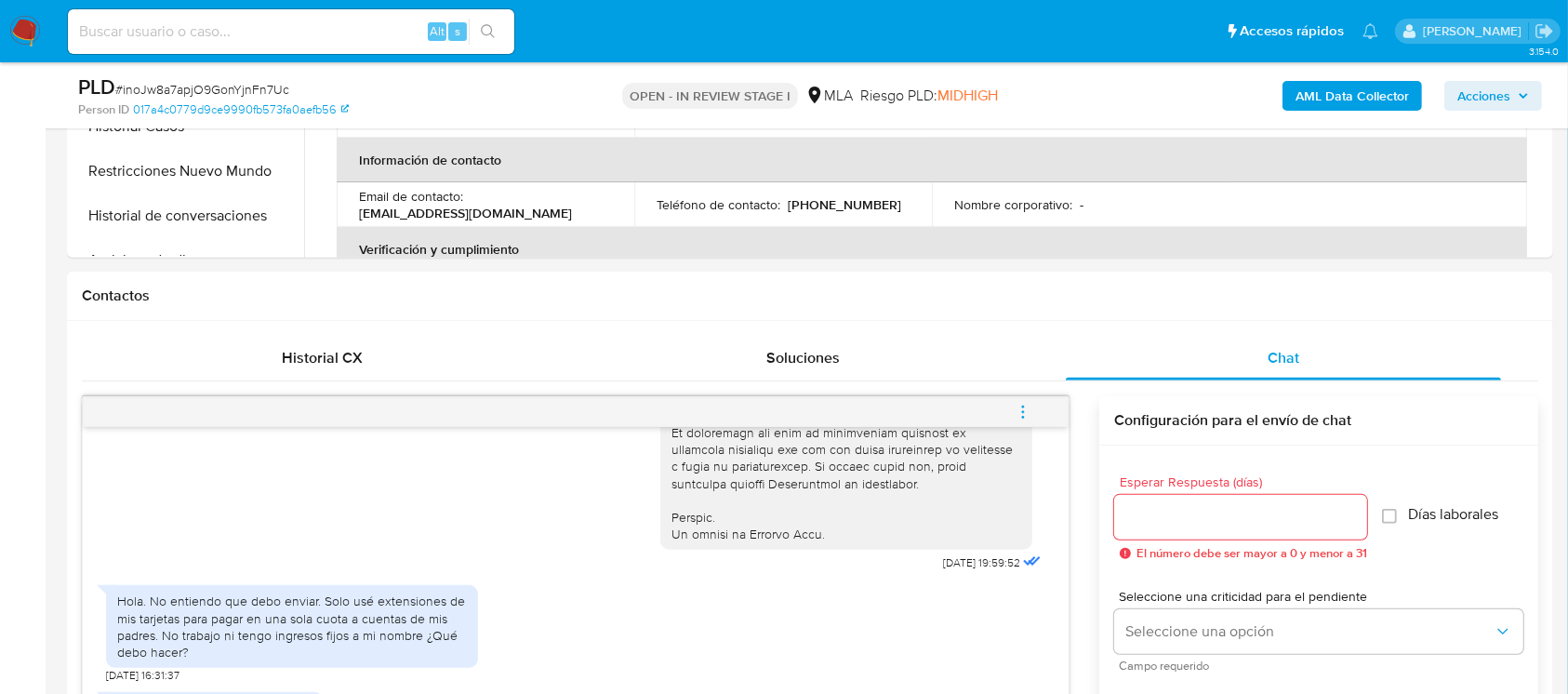
scroll to position [1116, 0]
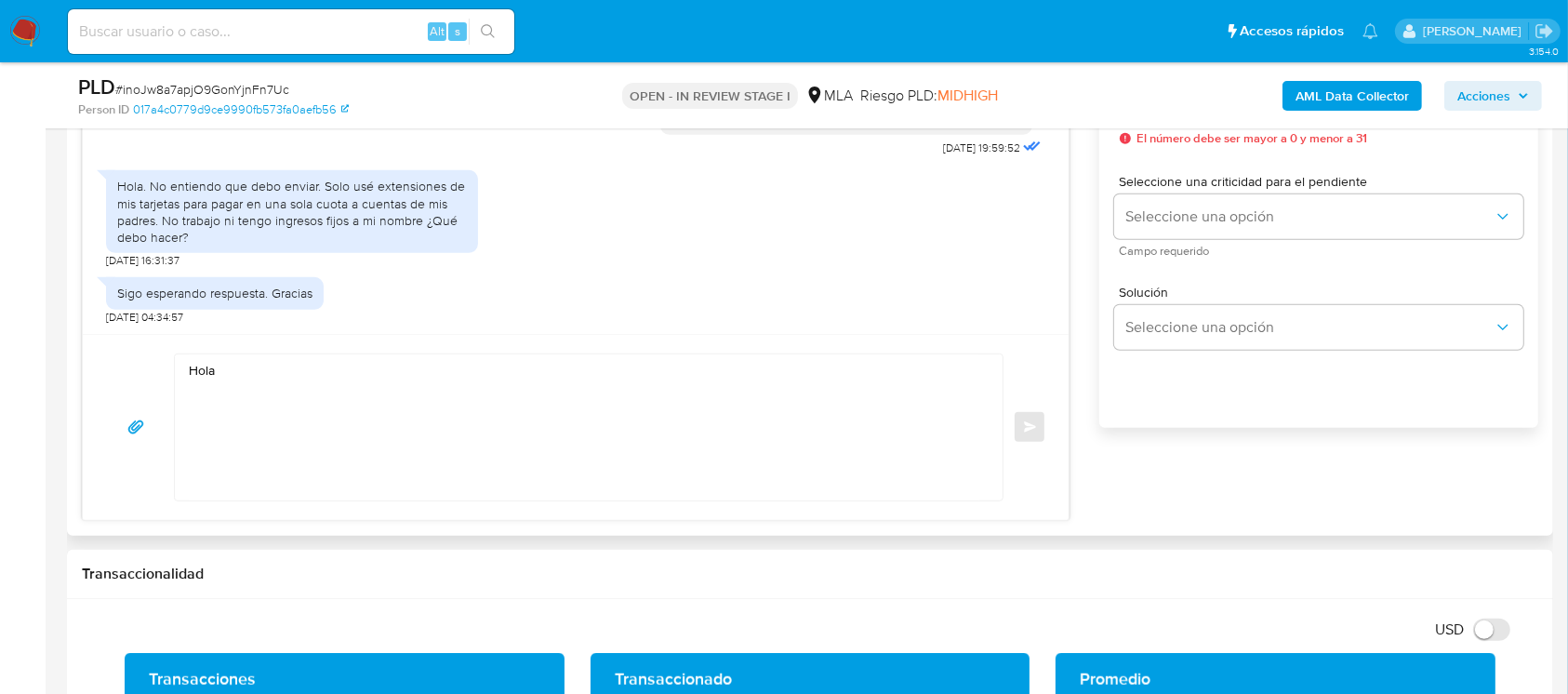
click at [513, 398] on textarea "Hola" at bounding box center [584, 427] width 791 height 146
paste textarea "[PERSON_NAME]"
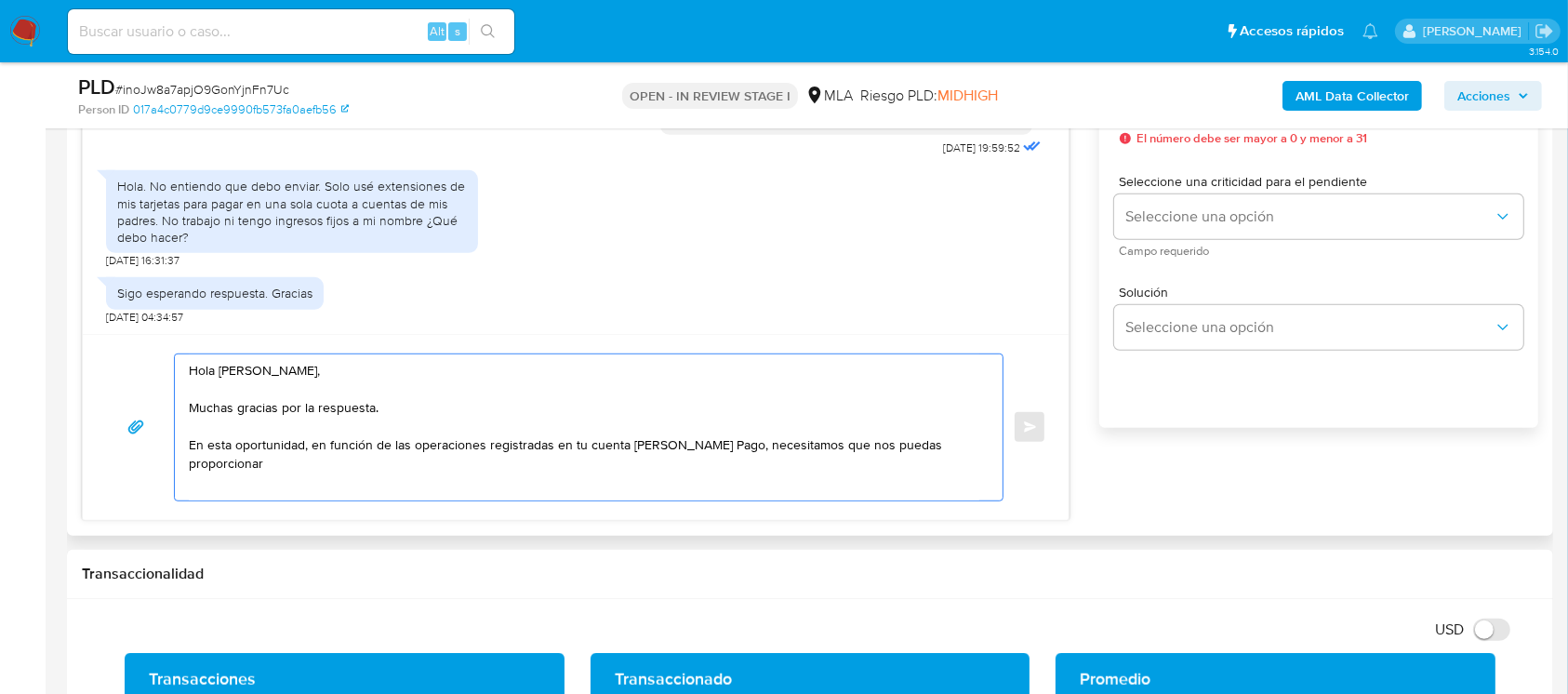
paste textarea "el vínculo con las siguientes contrapartes con las que operaste, el motivo de l…"
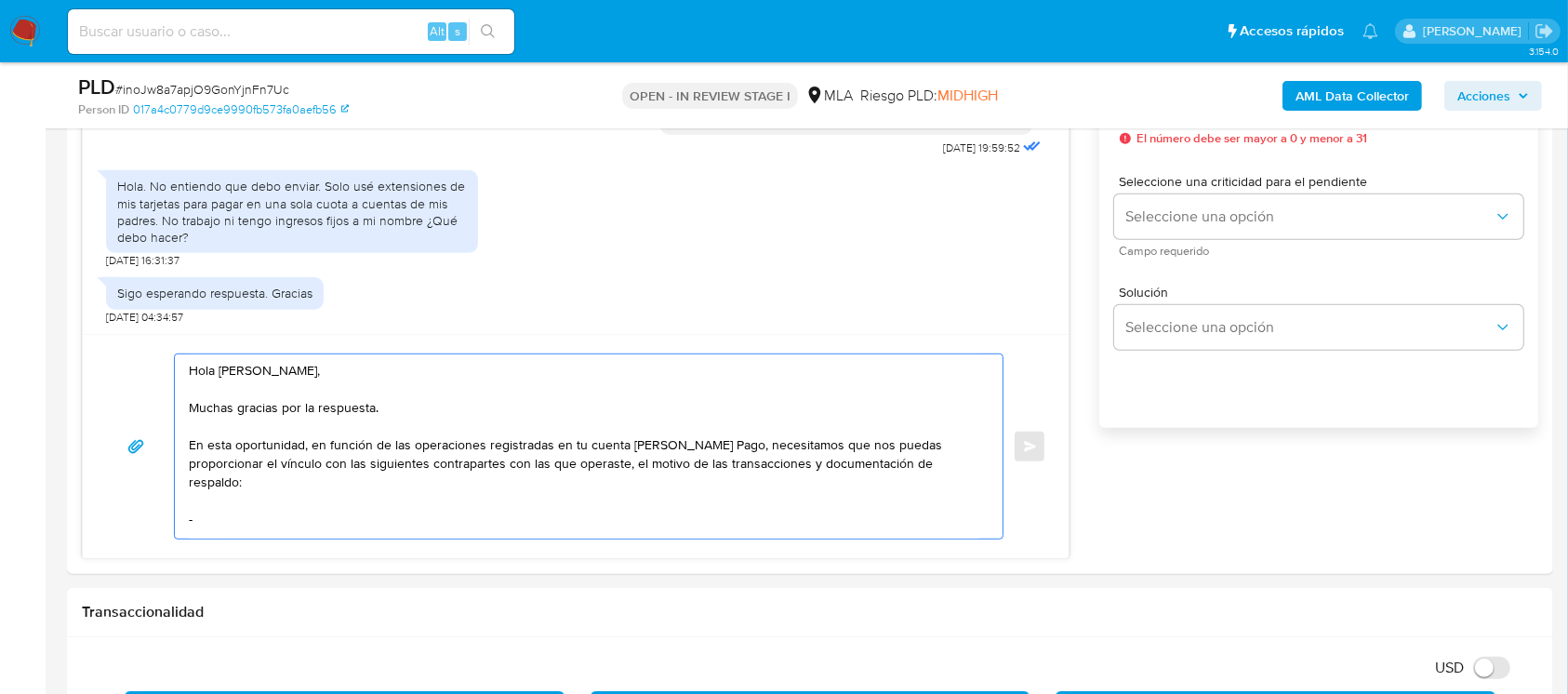
paste textarea "[PERSON_NAME]"
paste textarea "20113824914"
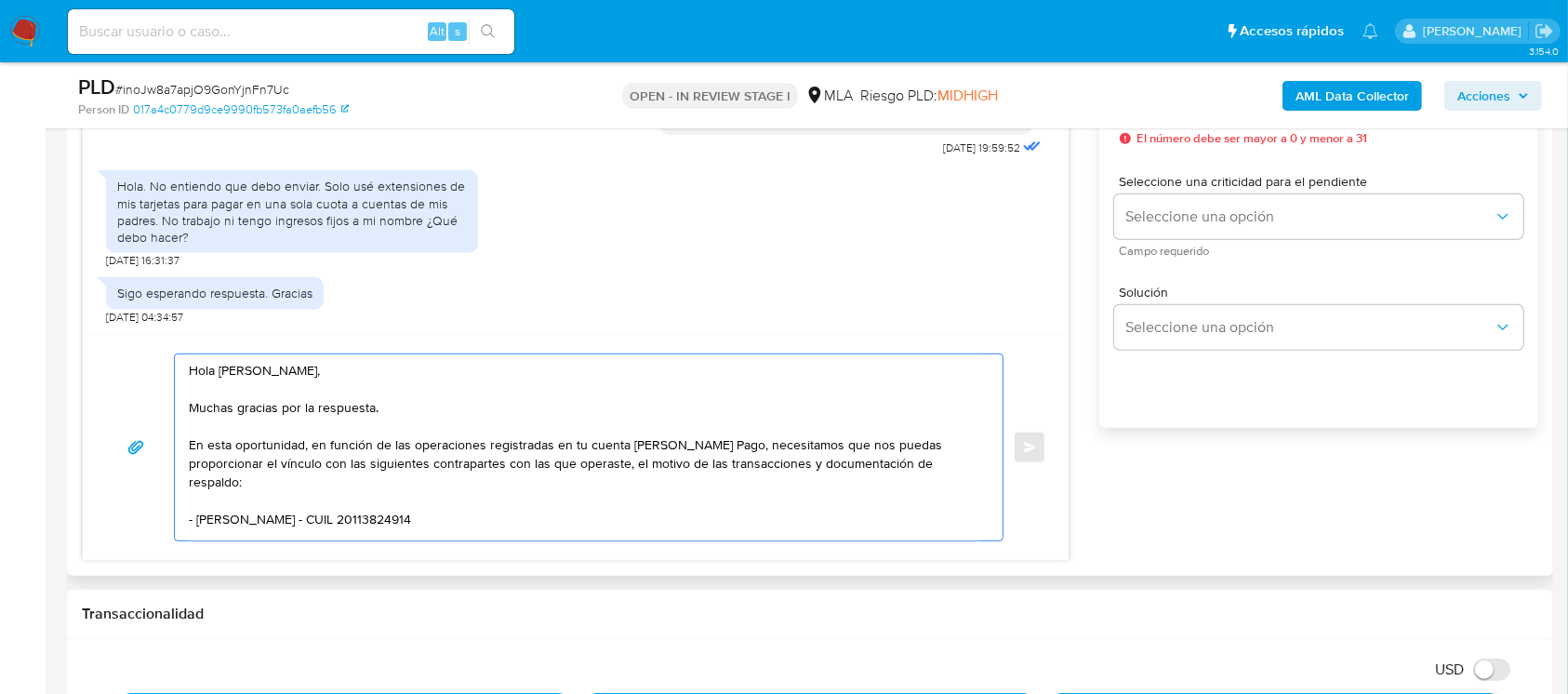
scroll to position [10, 0]
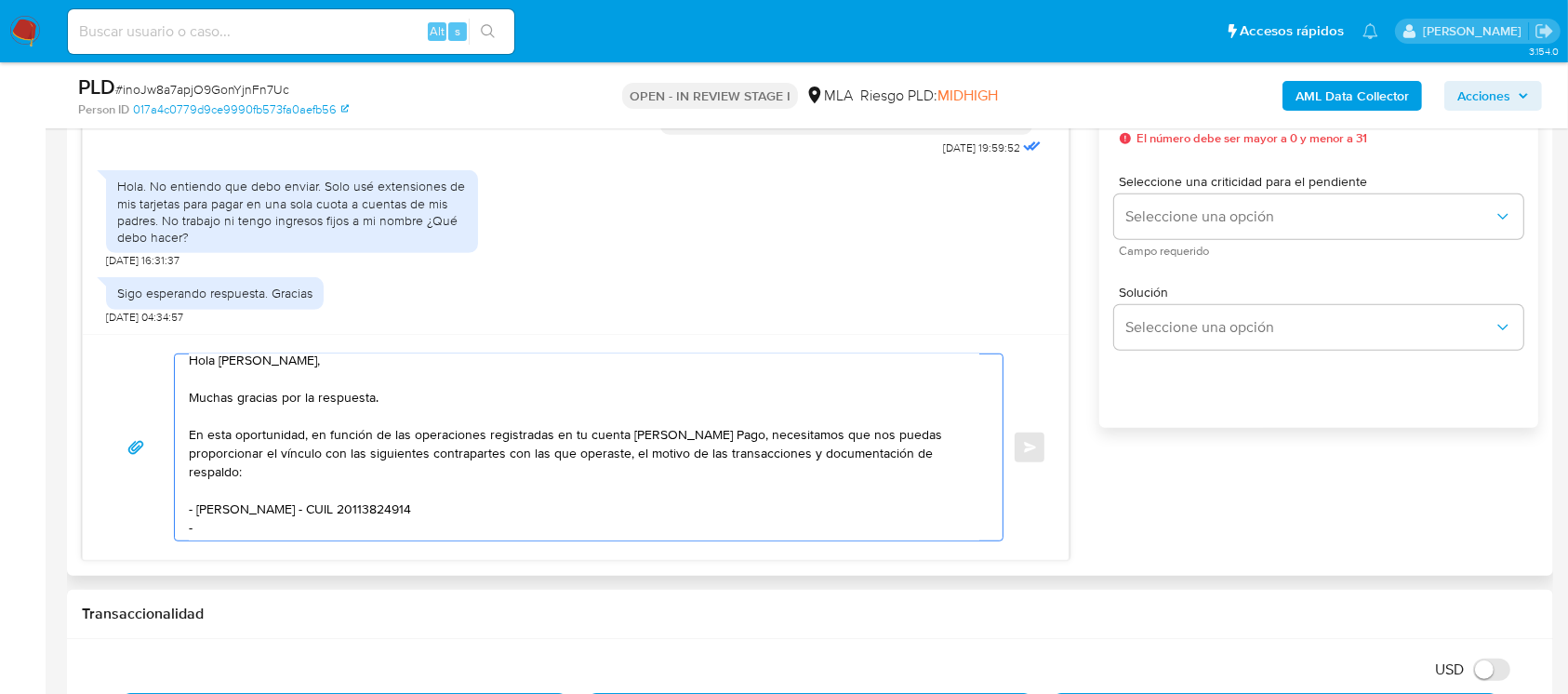
paste textarea "[PERSON_NAME]"
paste textarea "27164705531"
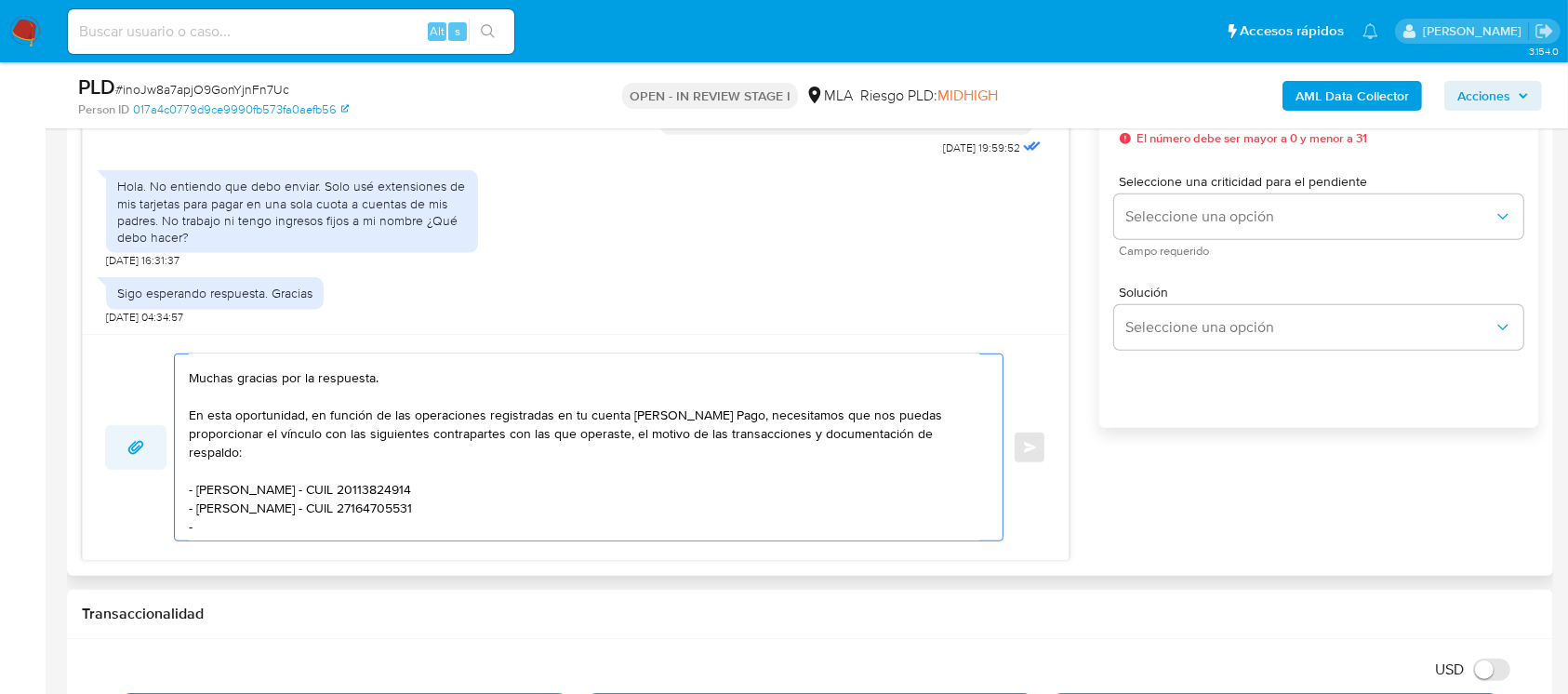
paste textarea "[PERSON_NAME]"
paste textarea "23361495179"
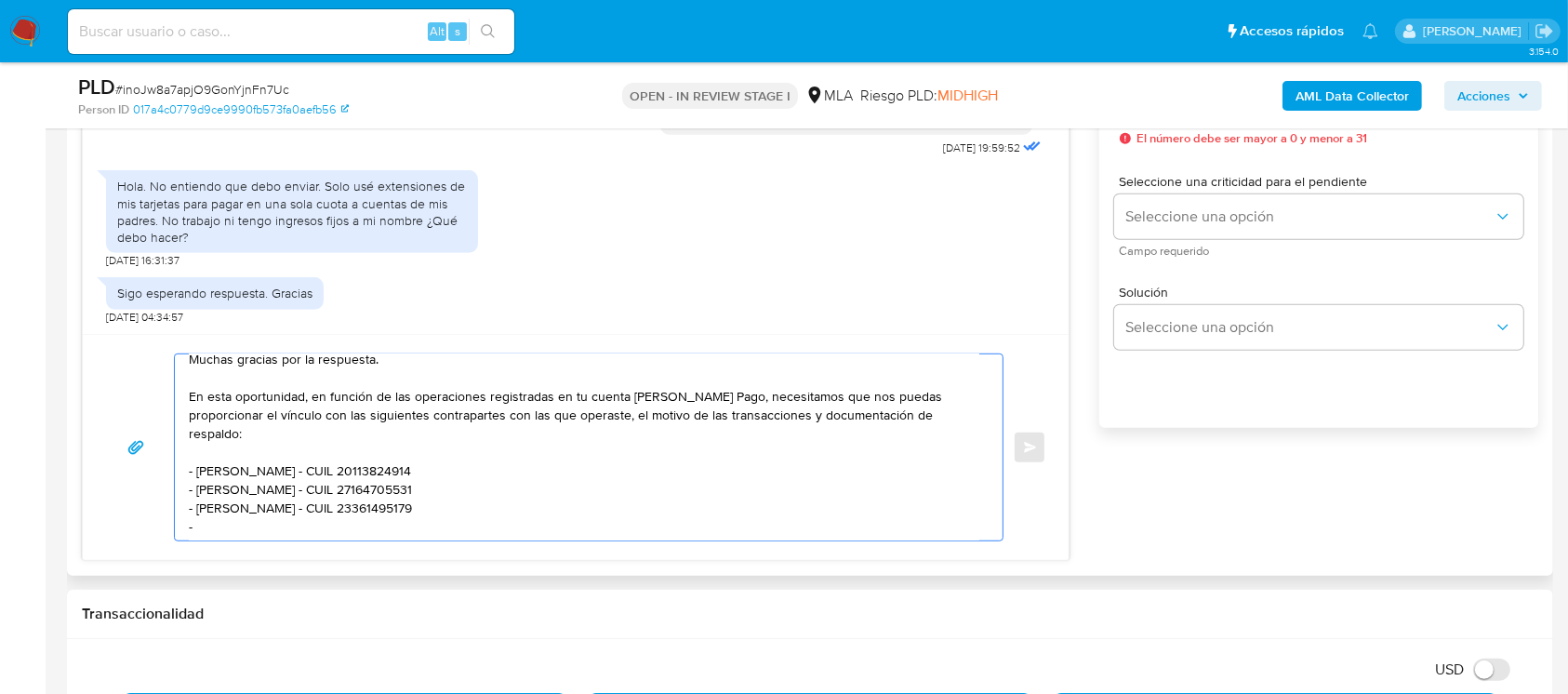
paste textarea "Ana Victoria Ruffolo Barrera"
paste textarea "24422096724"
paste textarea "Es importante que sepas que, en caso de no responder a lo solicitado o si lo pr…"
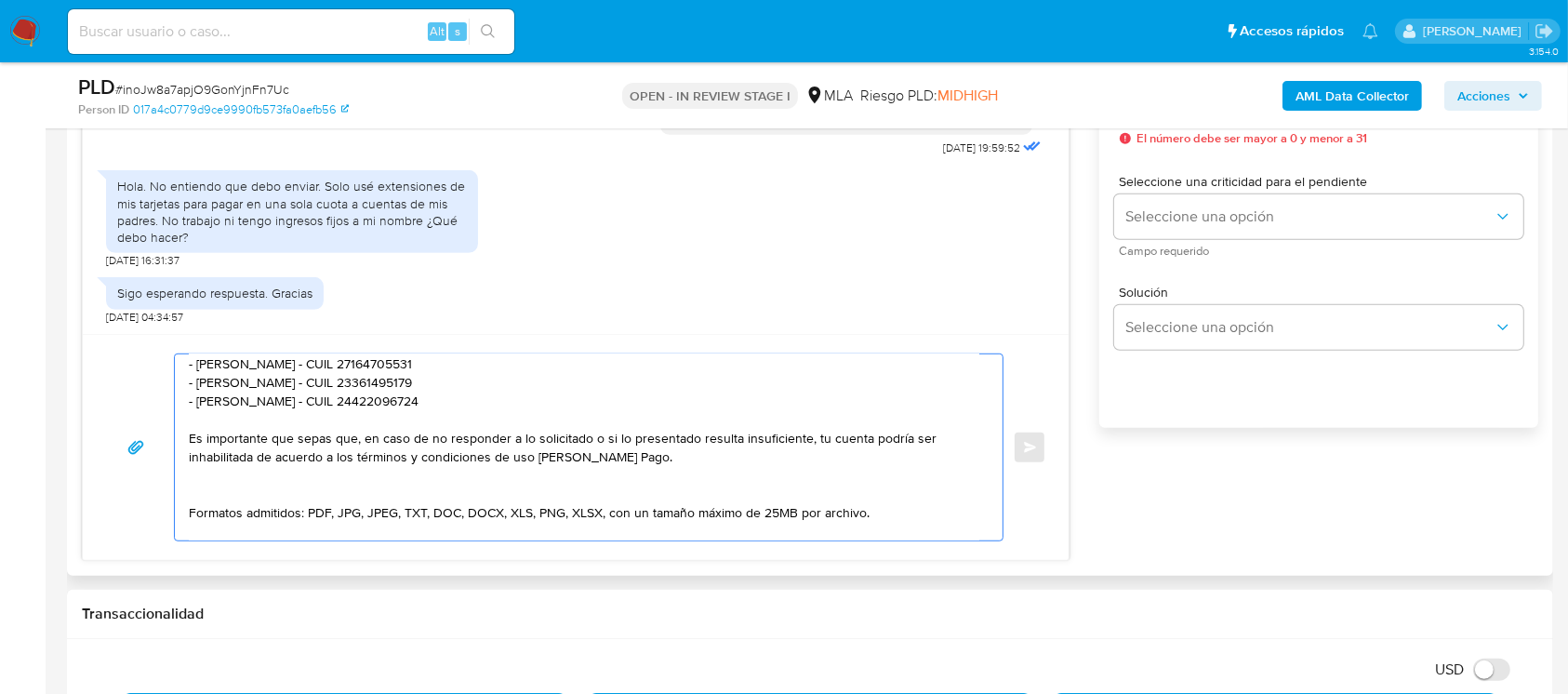
scroll to position [211, 0]
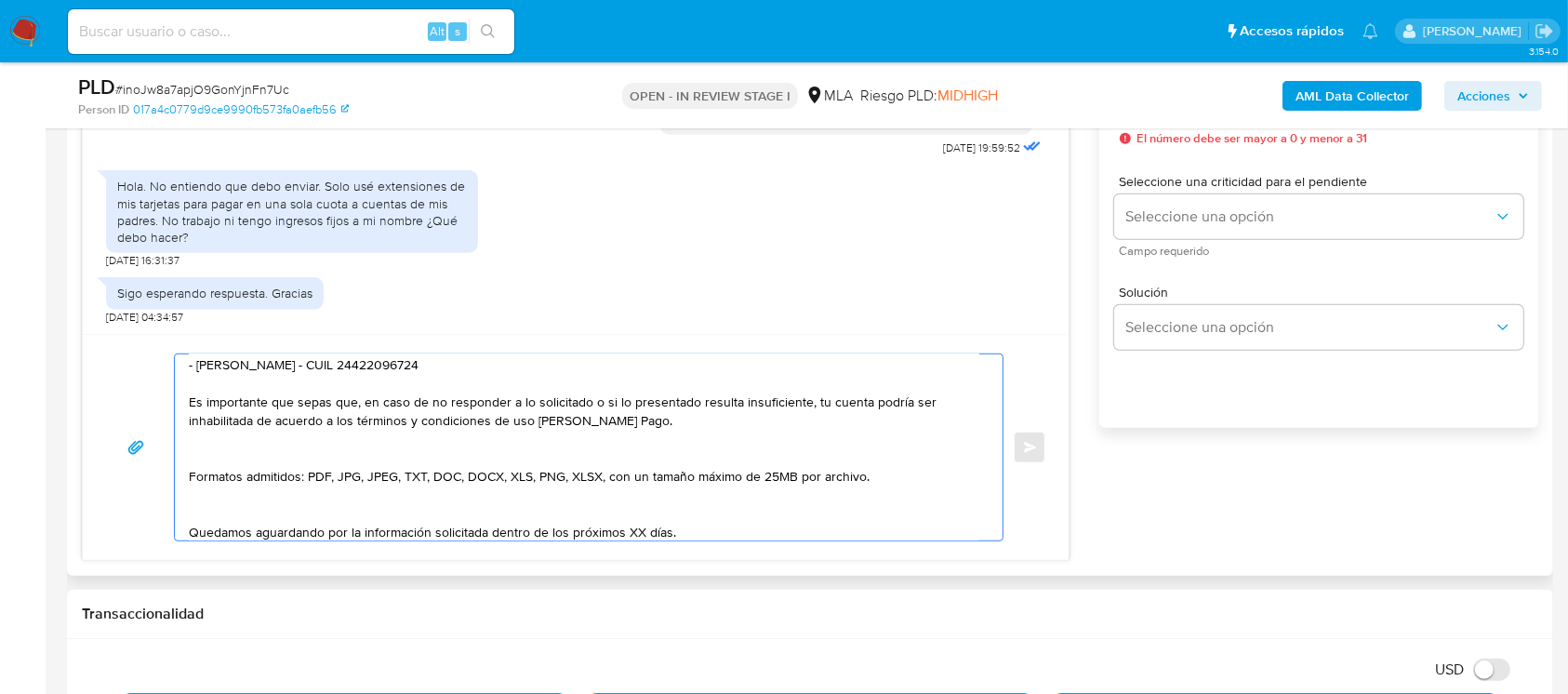
click at [331, 451] on textarea "Hola Francisco Gabriel Perez Saez, Muchas gracias por la respuesta. En esta opo…" at bounding box center [584, 446] width 791 height 186
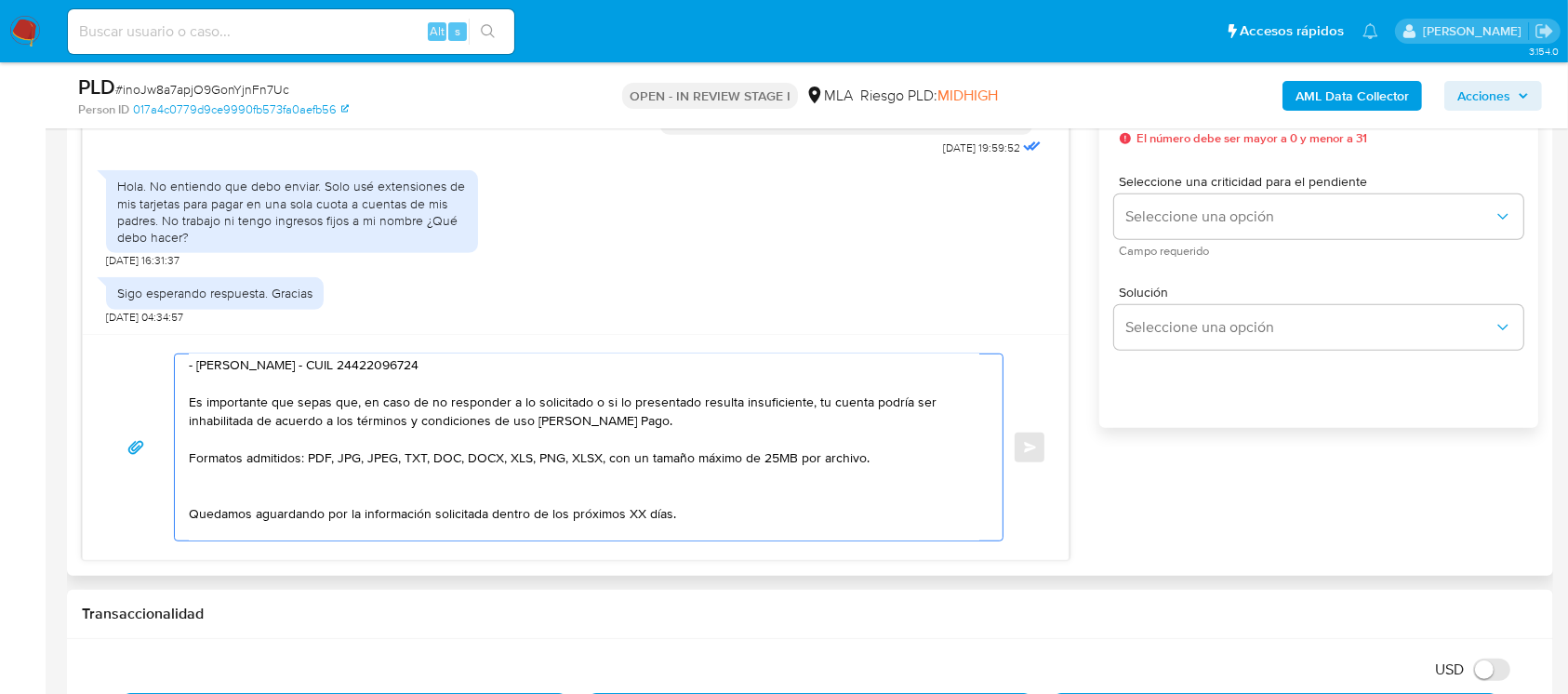
click at [276, 515] on textarea "Hola Francisco Gabriel Perez Saez, Muchas gracias por la respuesta. En esta opo…" at bounding box center [584, 446] width 791 height 186
click at [293, 491] on textarea "Hola Francisco Gabriel Perez Saez, Muchas gracias por la respuesta. En esta opo…" at bounding box center [584, 446] width 791 height 186
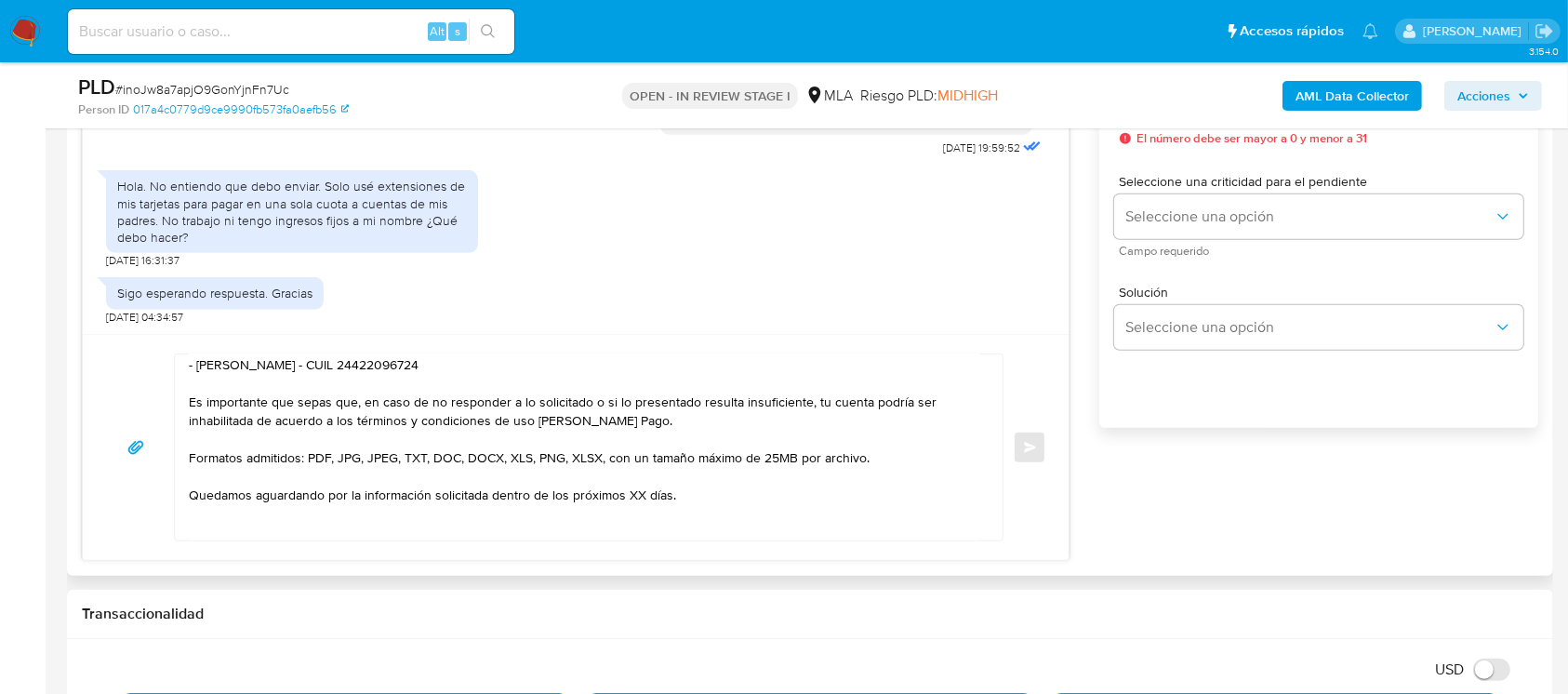
drag, startPoint x: 312, startPoint y: 540, endPoint x: 304, endPoint y: 522, distance: 19.7
click at [307, 531] on div "Hola Francisco Gabriel Perez Saez, Muchas gracias por la respuesta. En esta opo…" at bounding box center [575, 446] width 986 height 226
click at [304, 522] on textarea "Hola Francisco Gabriel Perez Saez, Muchas gracias por la respuesta. En esta opo…" at bounding box center [584, 446] width 791 height 186
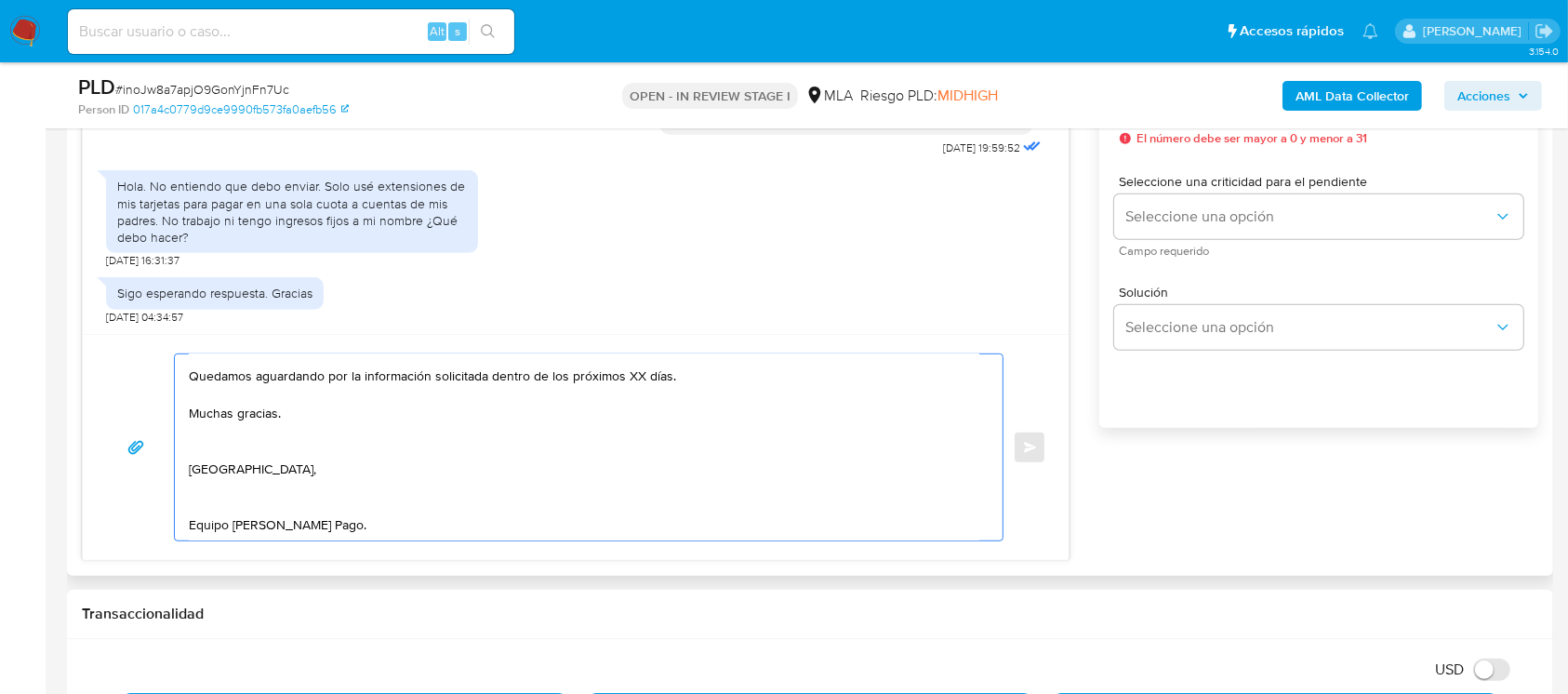
click at [286, 452] on textarea "Hola Francisco Gabriel Perez Saez, Muchas gracias por la respuesta. En esta opo…" at bounding box center [584, 446] width 791 height 186
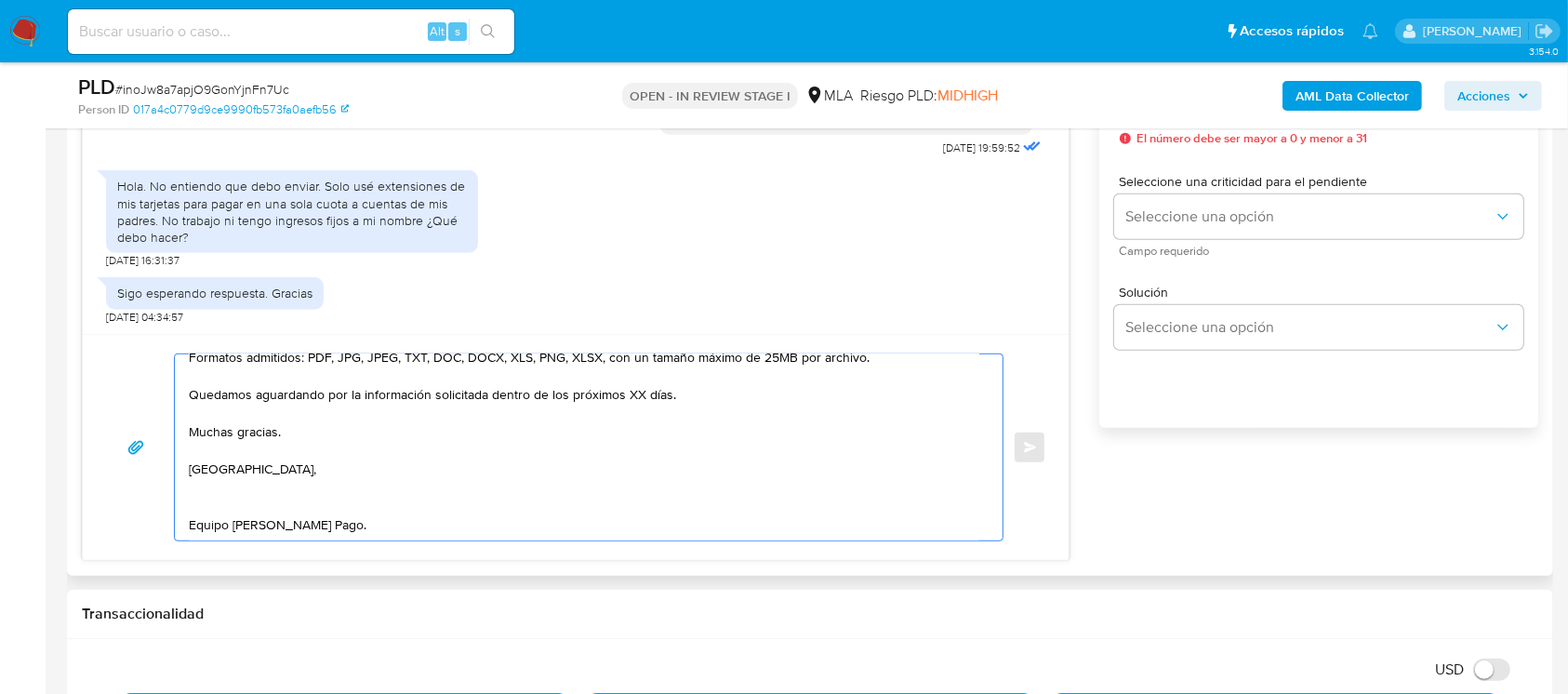
click at [263, 488] on textarea "Hola Francisco Gabriel Perez Saez, Muchas gracias por la respuesta. En esta opo…" at bounding box center [584, 446] width 791 height 186
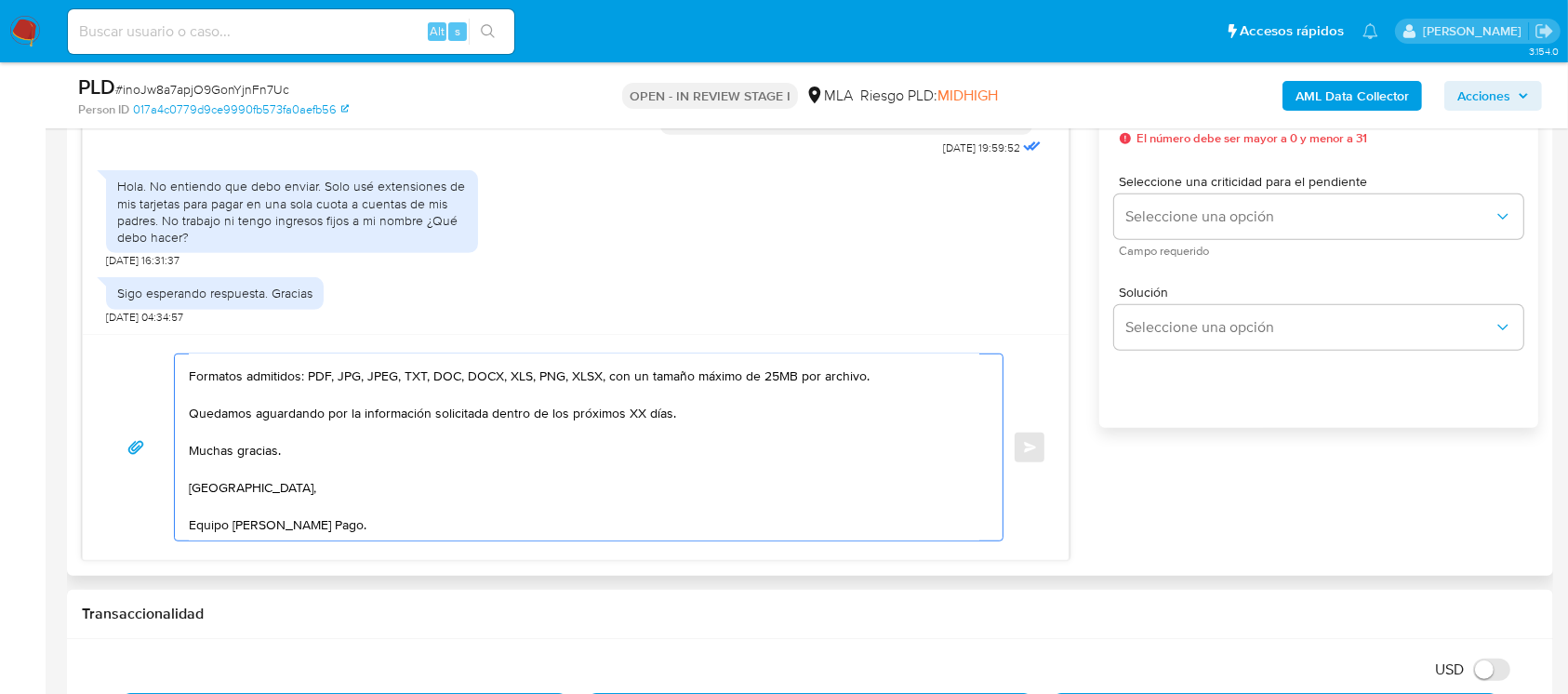
click at [253, 524] on textarea "Hola Francisco Gabriel Perez Saez, Muchas gracias por la respuesta. En esta opo…" at bounding box center [584, 446] width 791 height 186
click at [634, 404] on textarea "Hola Francisco Gabriel Perez Saez, Muchas gracias por la respuesta. En esta opo…" at bounding box center [584, 446] width 791 height 186
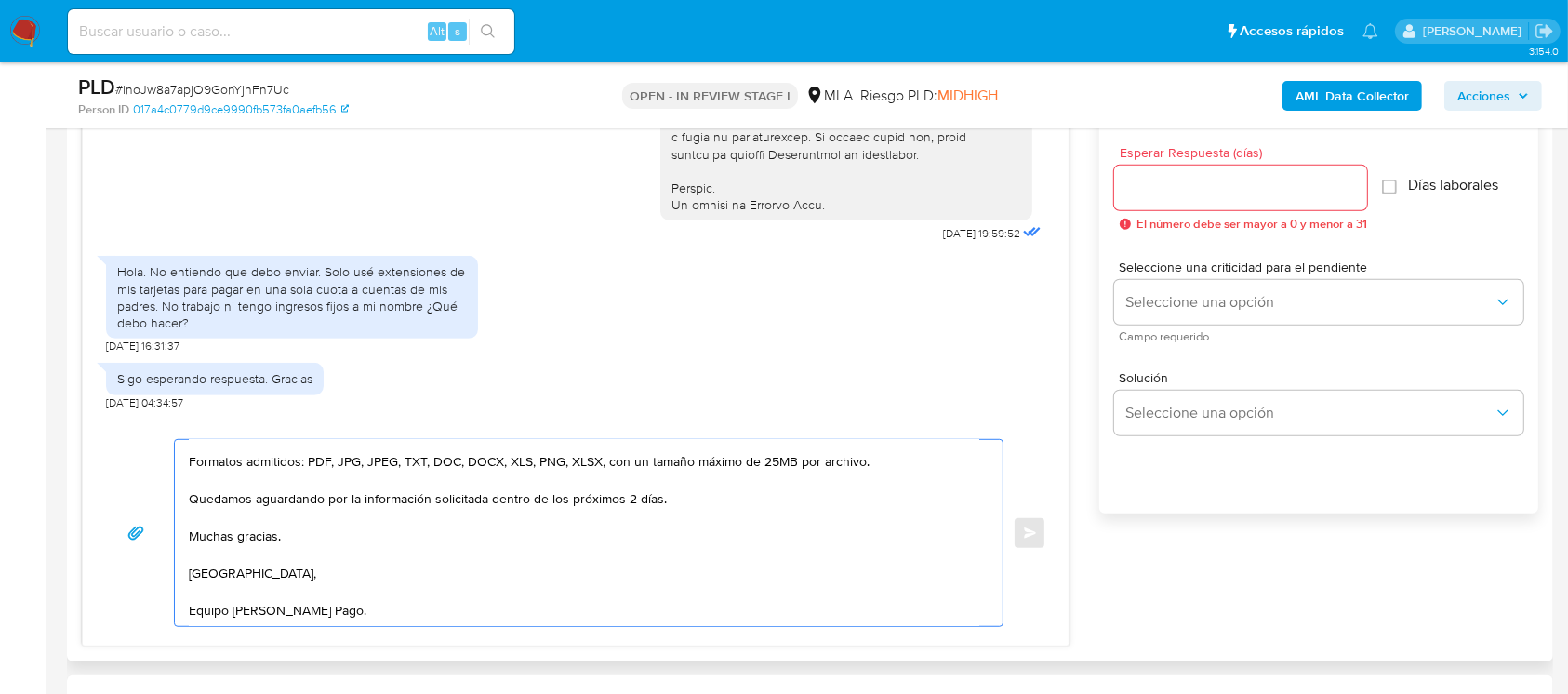
scroll to position [991, 0]
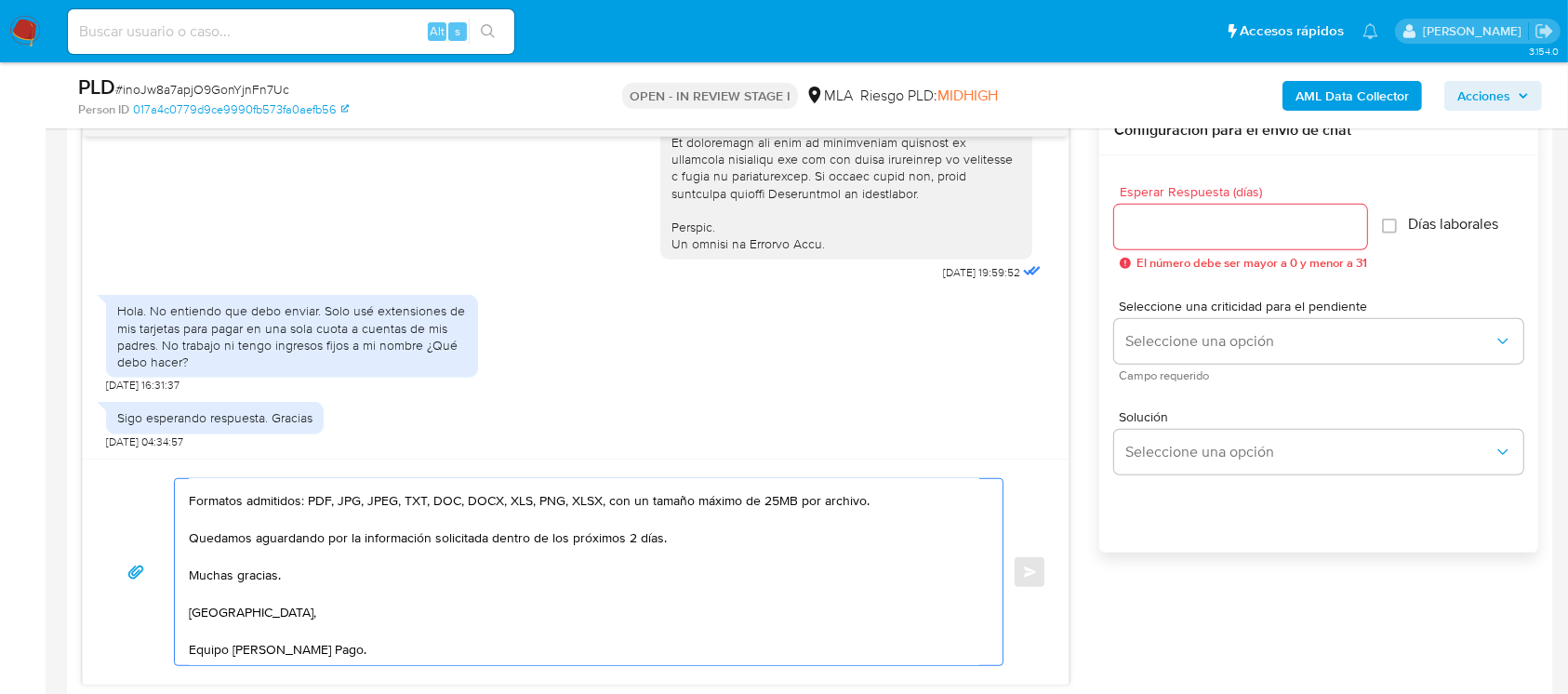
type textarea "Hola Francisco Gabriel Perez Saez, Muchas gracias por la respuesta. En esta opo…"
click at [1204, 223] on input "Esperar Respuesta (días)" at bounding box center [1240, 226] width 253 height 24
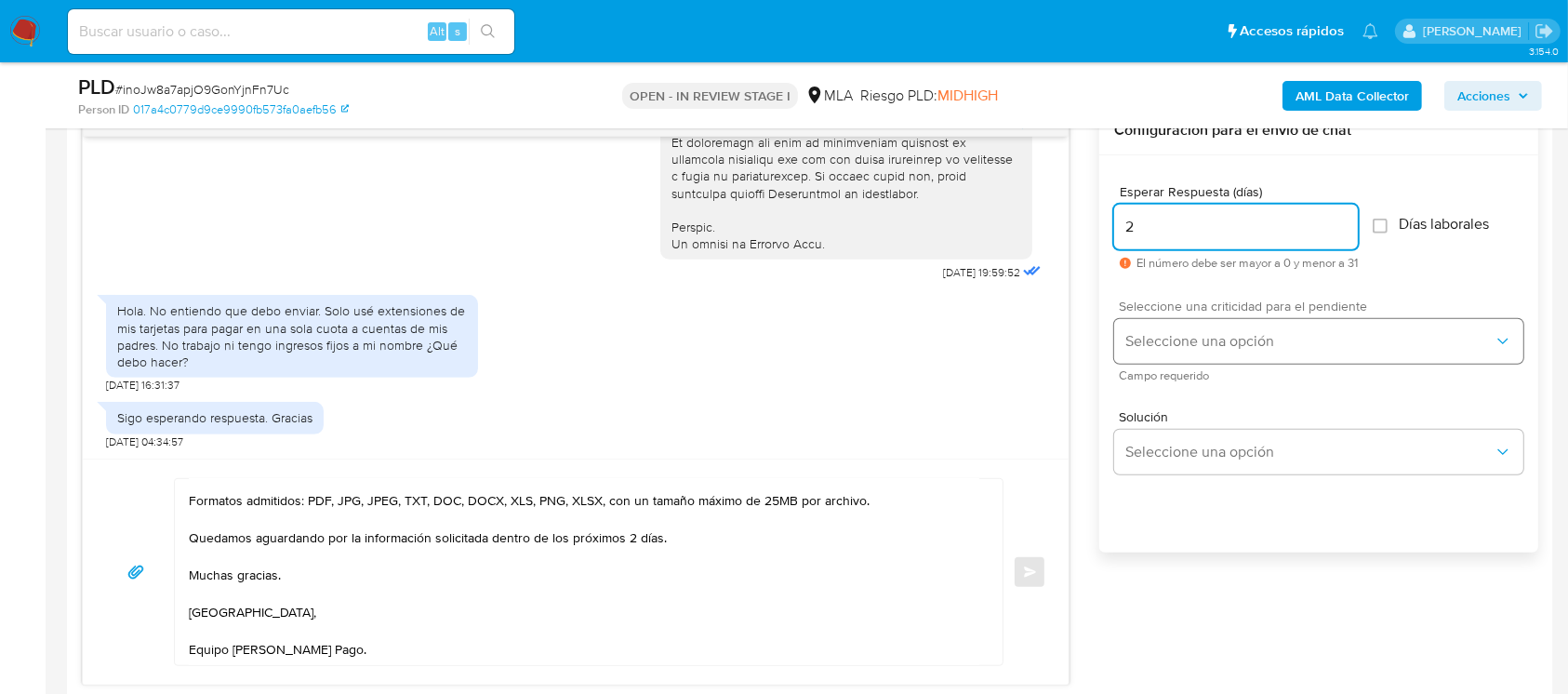
type input "2"
click at [1196, 332] on span "Seleccione una opción" at bounding box center [1310, 340] width 369 height 19
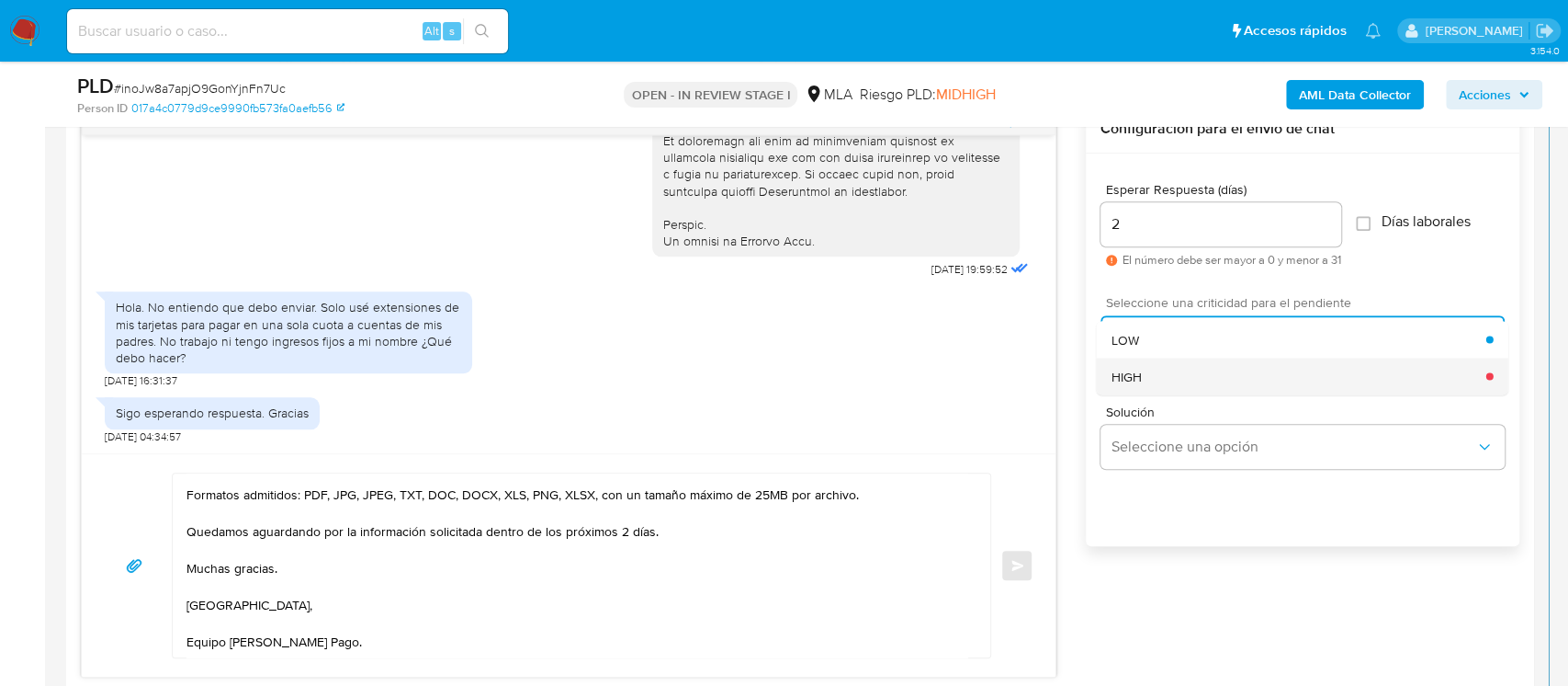
click at [1180, 377] on div "HIGH" at bounding box center [1298, 376] width 375 height 37
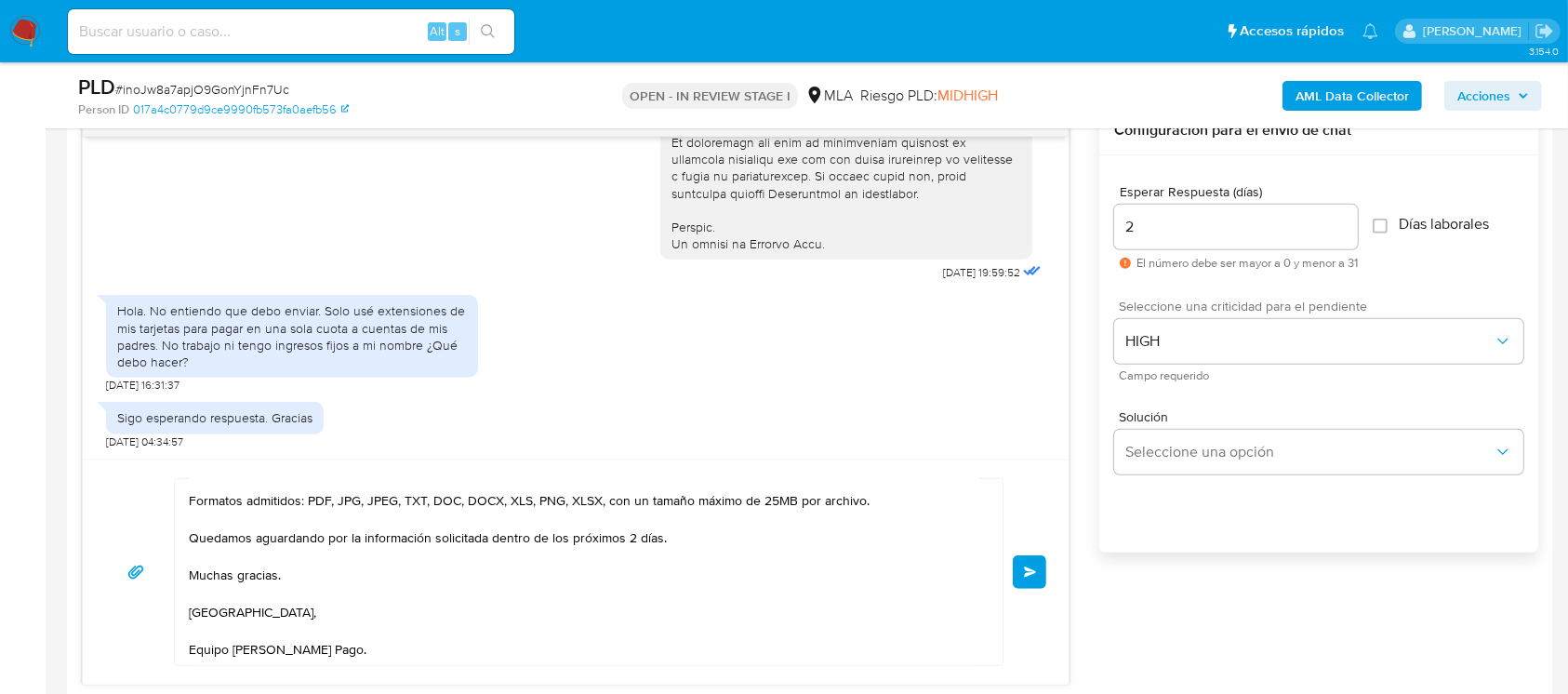
click at [1039, 569] on button "Enviar" at bounding box center [1030, 571] width 33 height 33
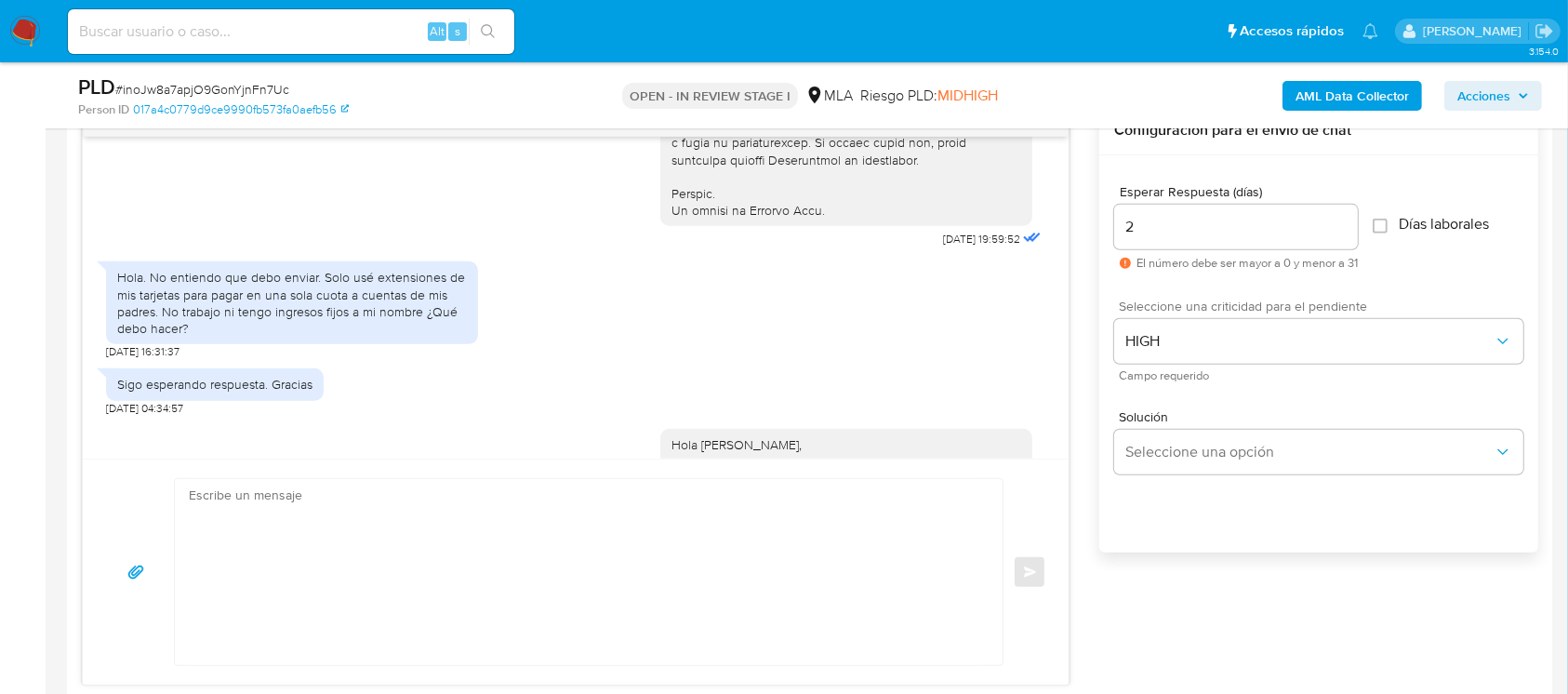
scroll to position [1489, 0]
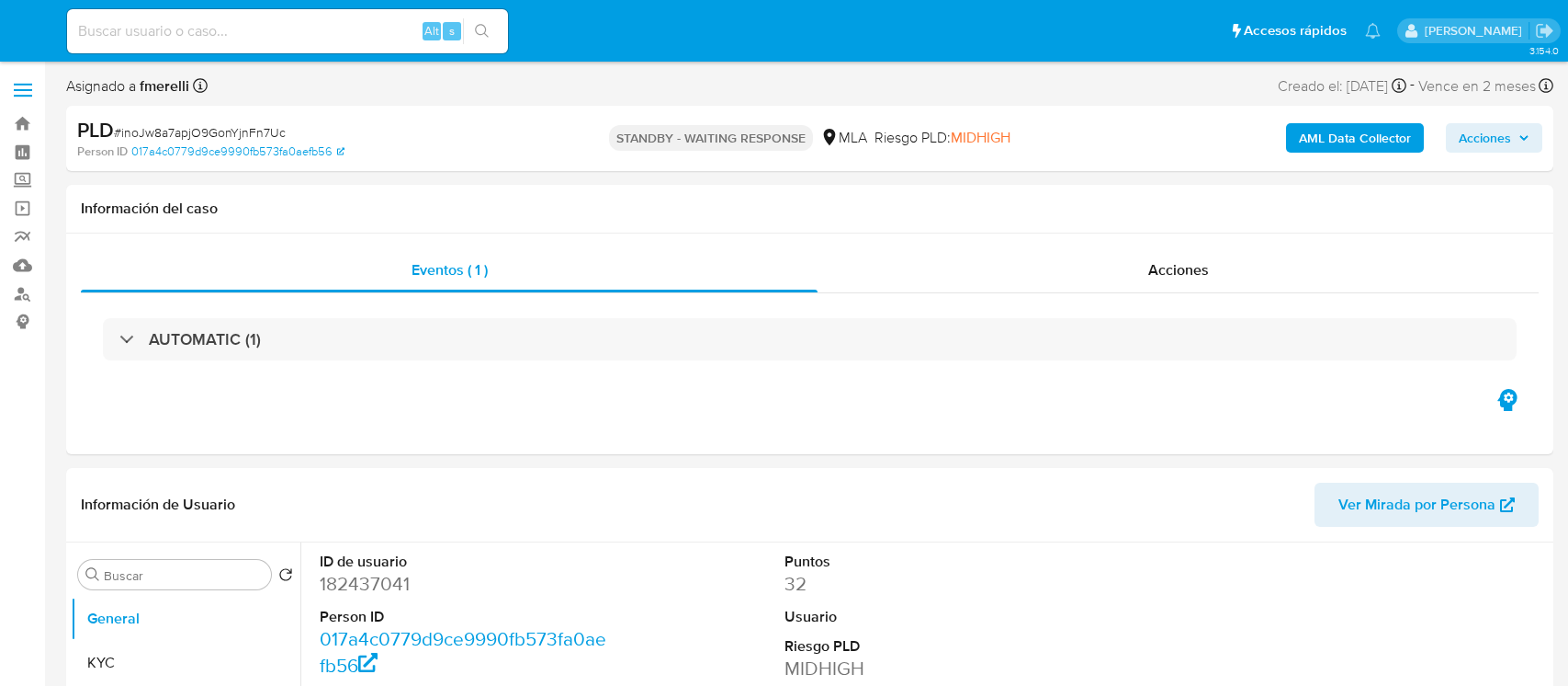
select select "10"
click at [378, 30] on input at bounding box center [288, 31] width 441 height 24
paste input "RgQHM4btjH8jUD9sBRMI9mTd"
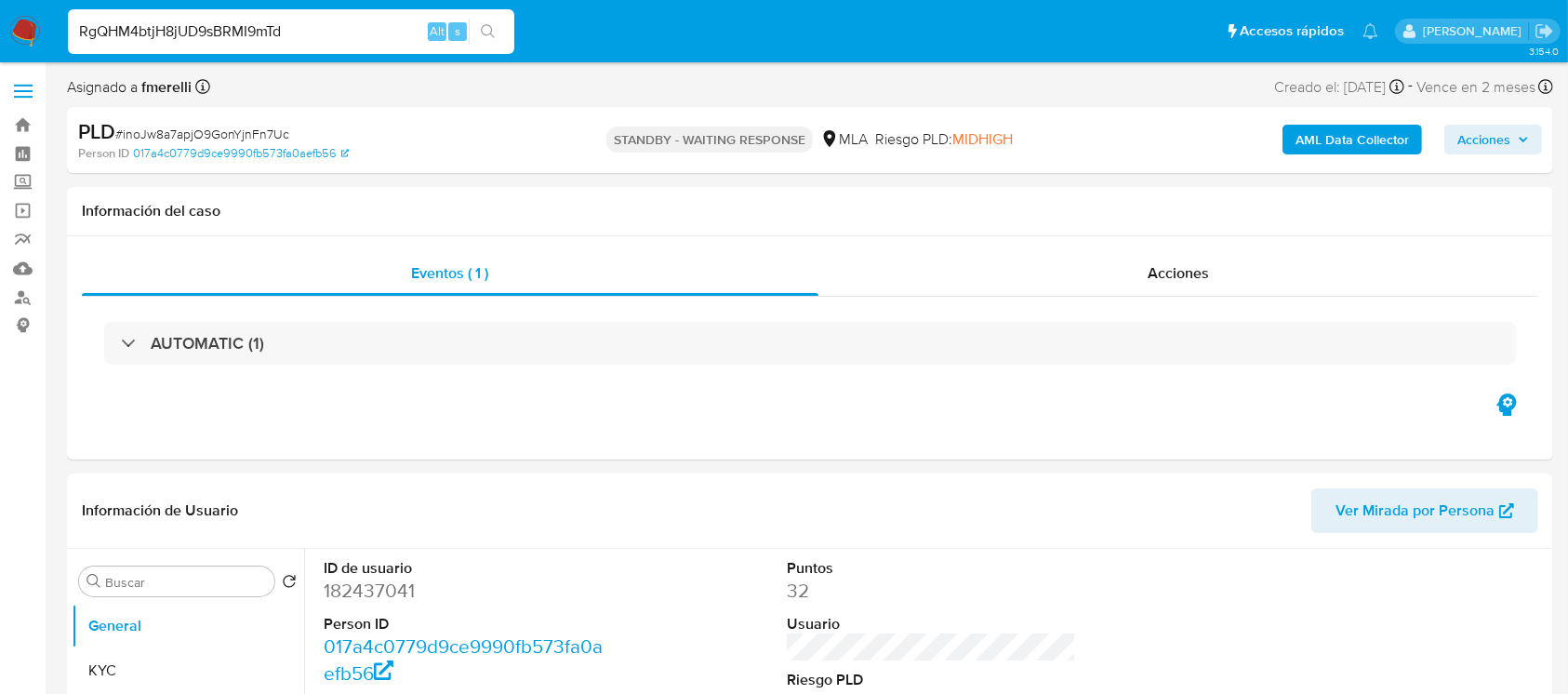
type input "RgQHM4btjH8jUD9sBRMI9mTd"
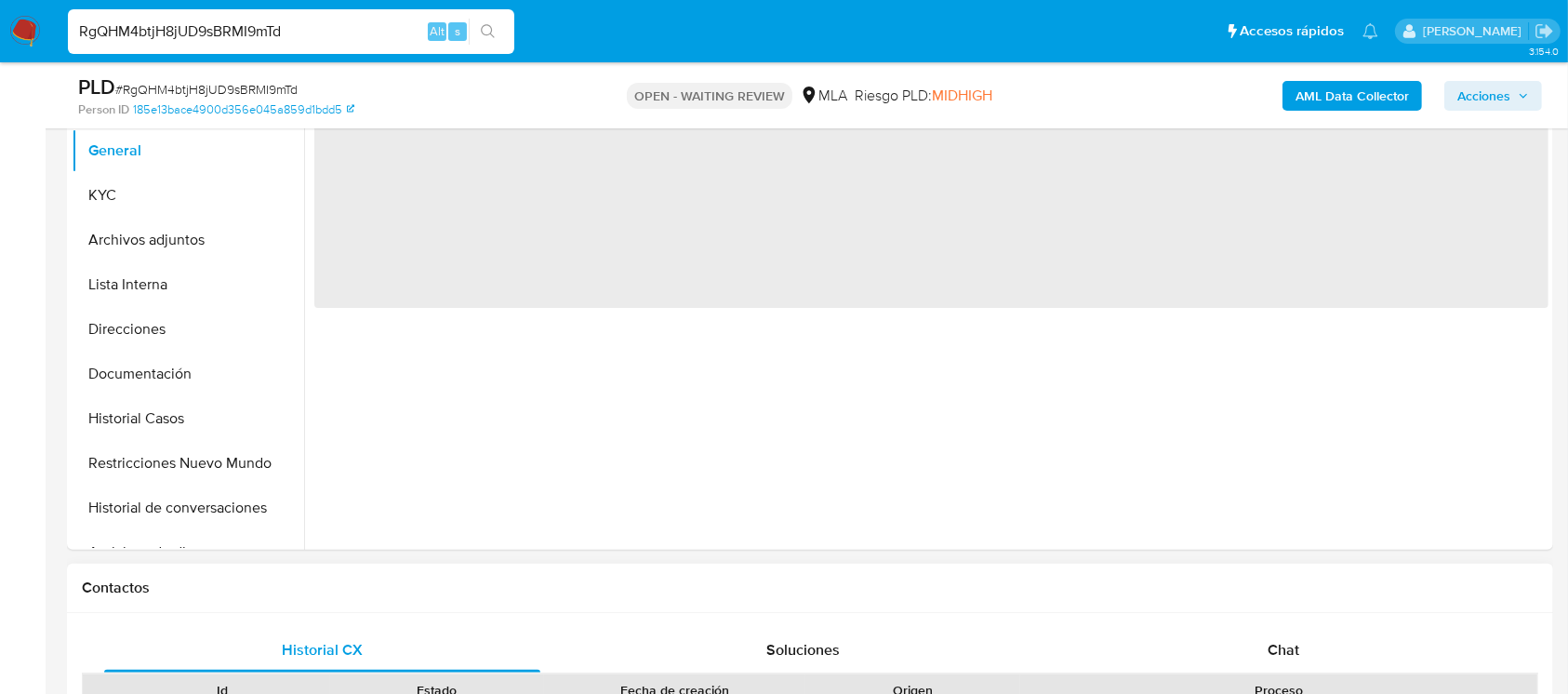
scroll to position [495, 0]
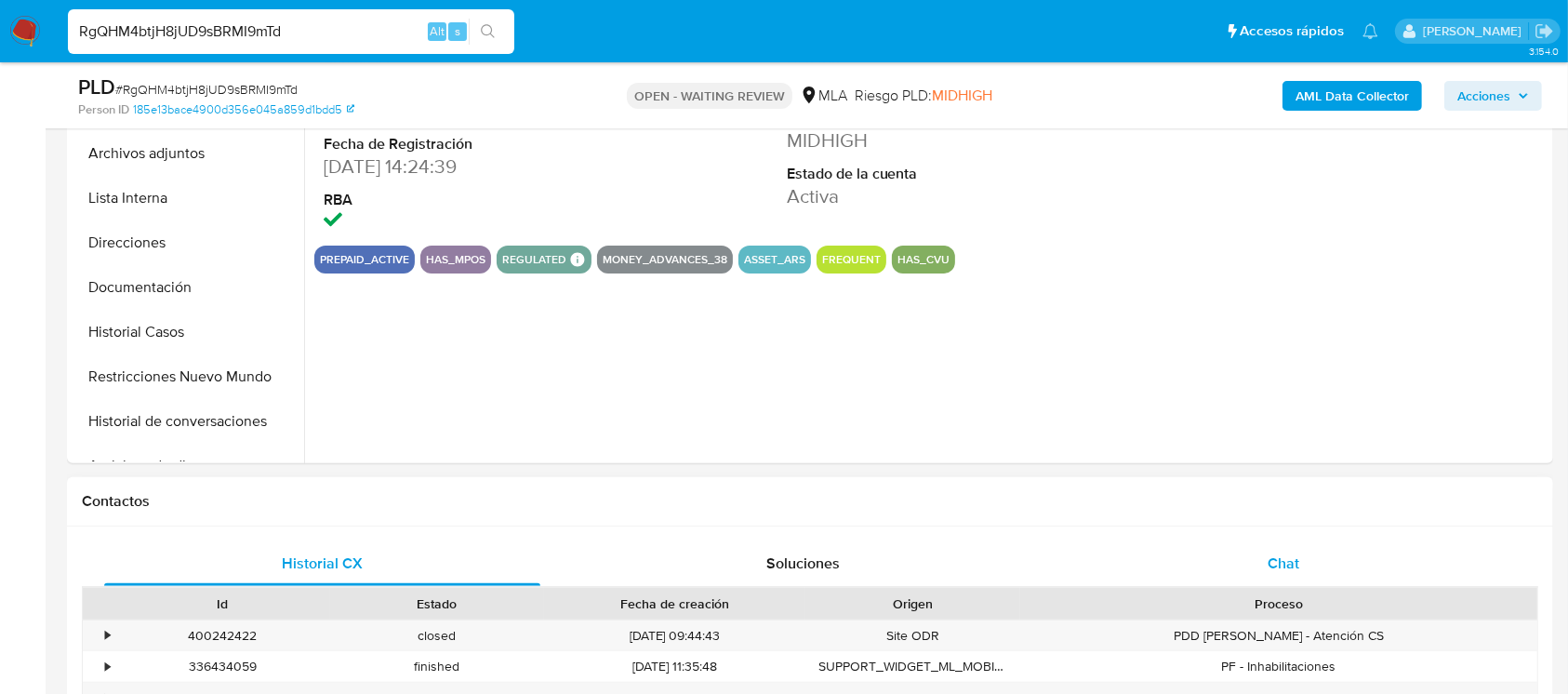
click at [1302, 543] on div "Chat" at bounding box center [1283, 563] width 436 height 45
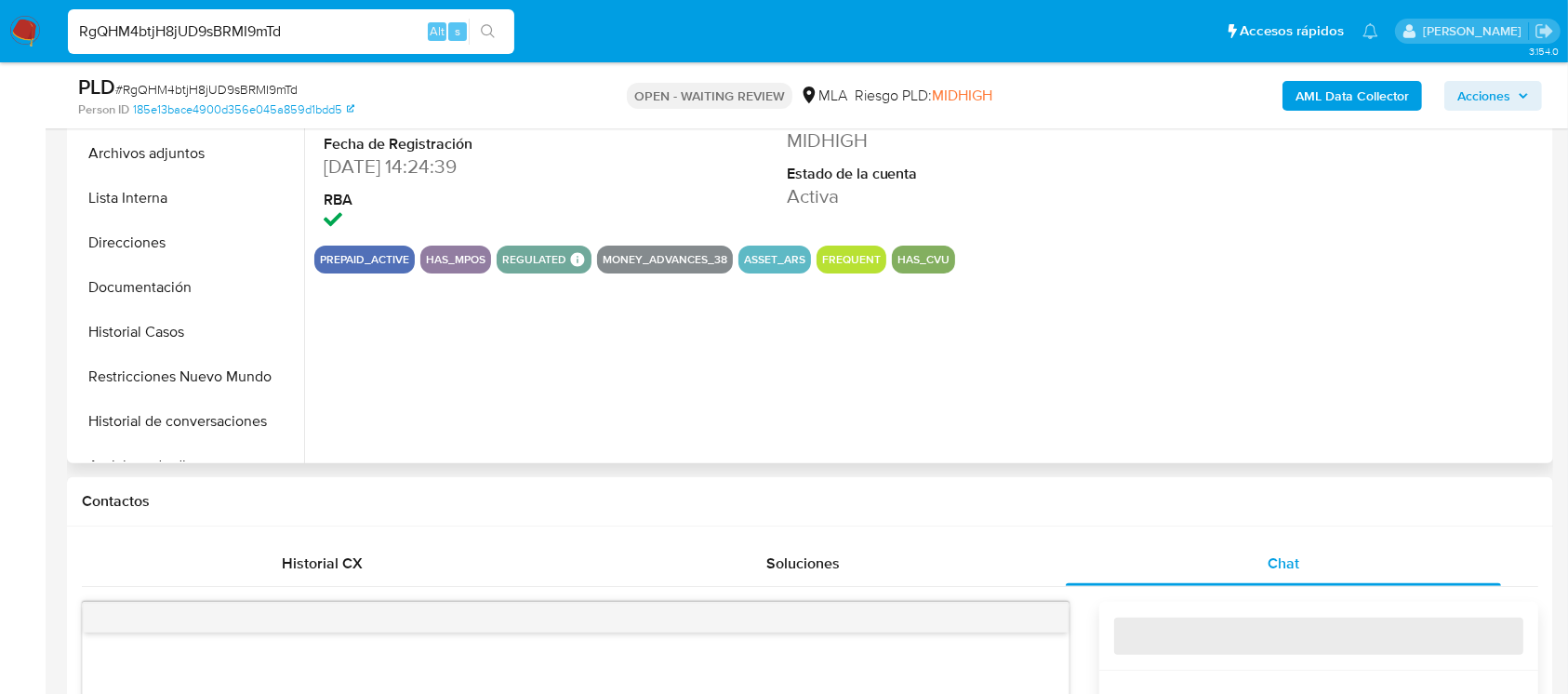
select select "10"
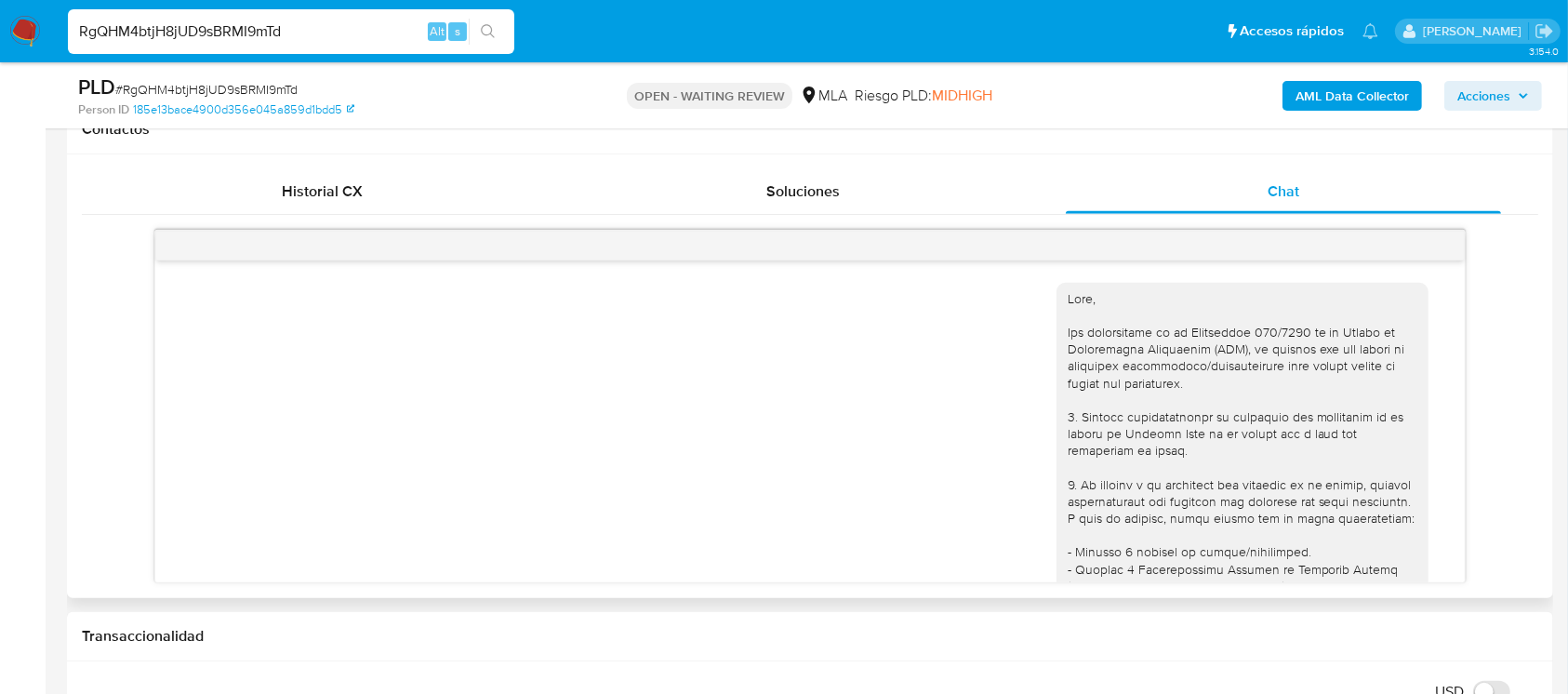
scroll to position [903, 0]
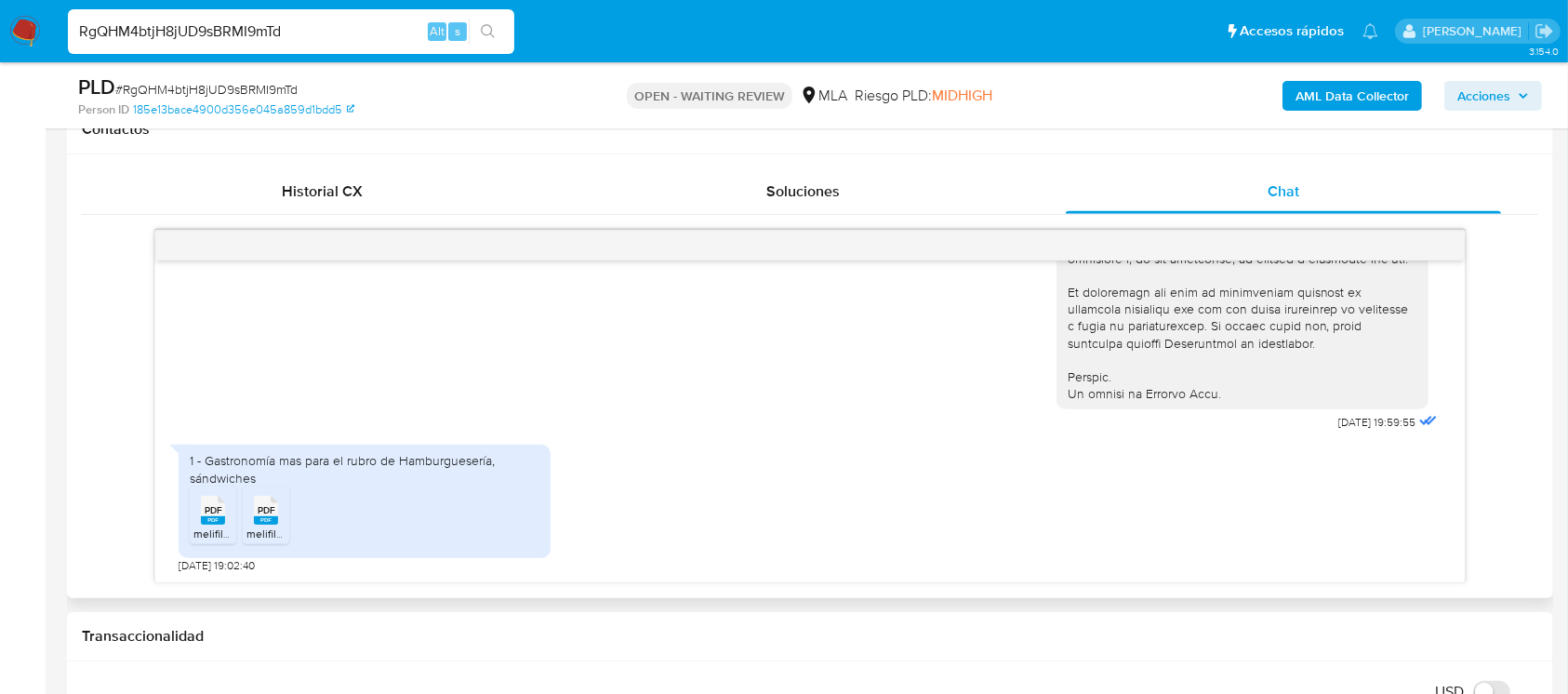
drag, startPoint x: 209, startPoint y: 527, endPoint x: 265, endPoint y: 517, distance: 56.9
click at [212, 526] on span "melifile170840875632267594.pdf" at bounding box center [276, 533] width 167 height 16
click at [268, 517] on rect at bounding box center [265, 520] width 24 height 9
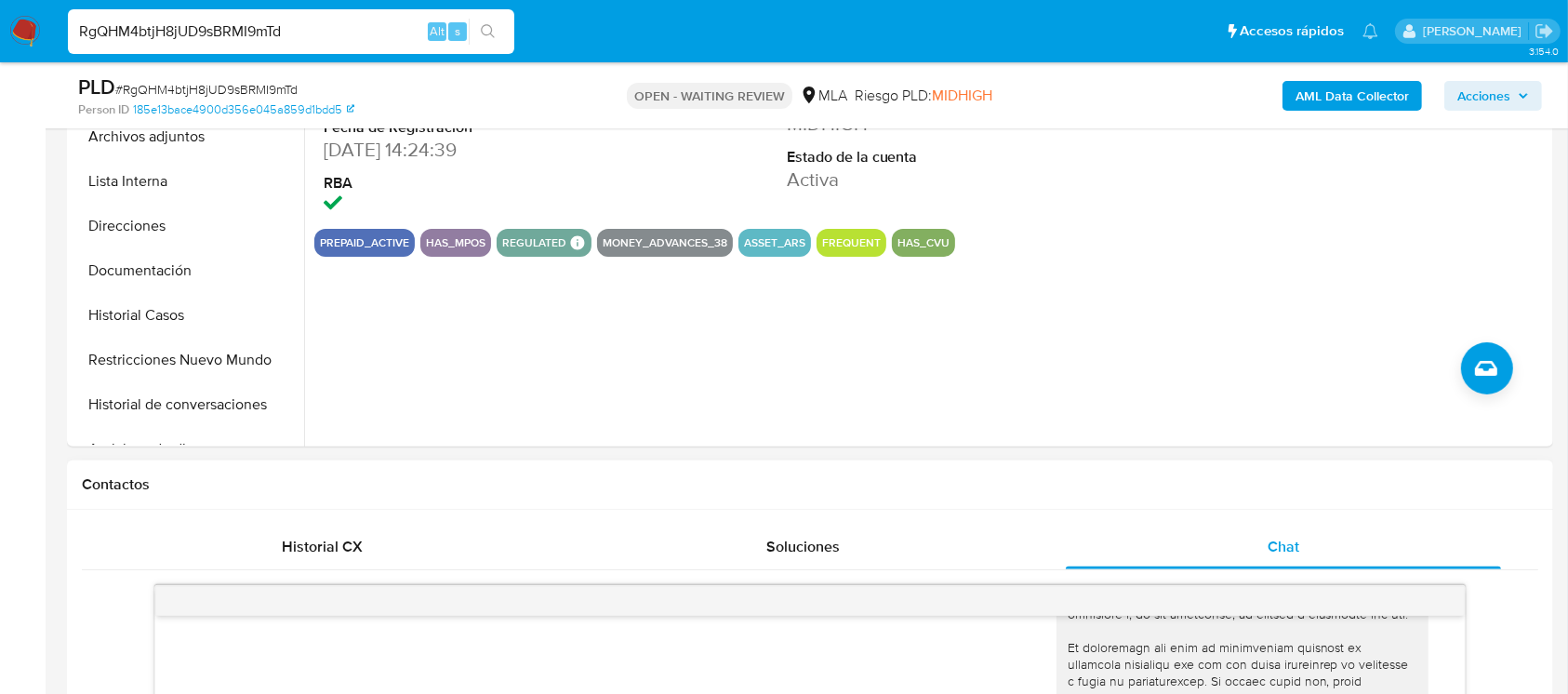
scroll to position [495, 0]
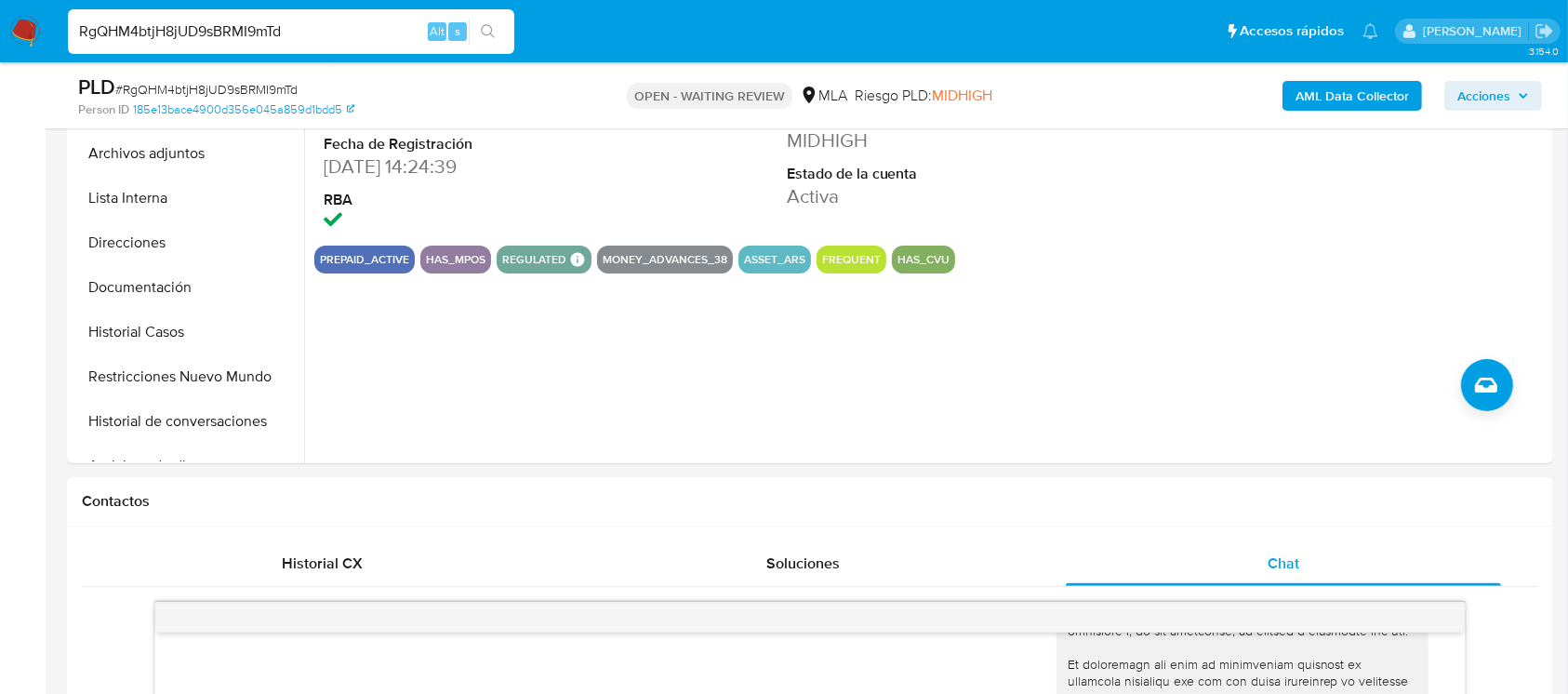
click at [356, 31] on input "RgQHM4btjH8jUD9sBRMI9mTd" at bounding box center [292, 31] width 447 height 24
click at [356, 30] on input "RgQHM4btjH8jUD9sBRMI9mTd" at bounding box center [292, 31] width 447 height 24
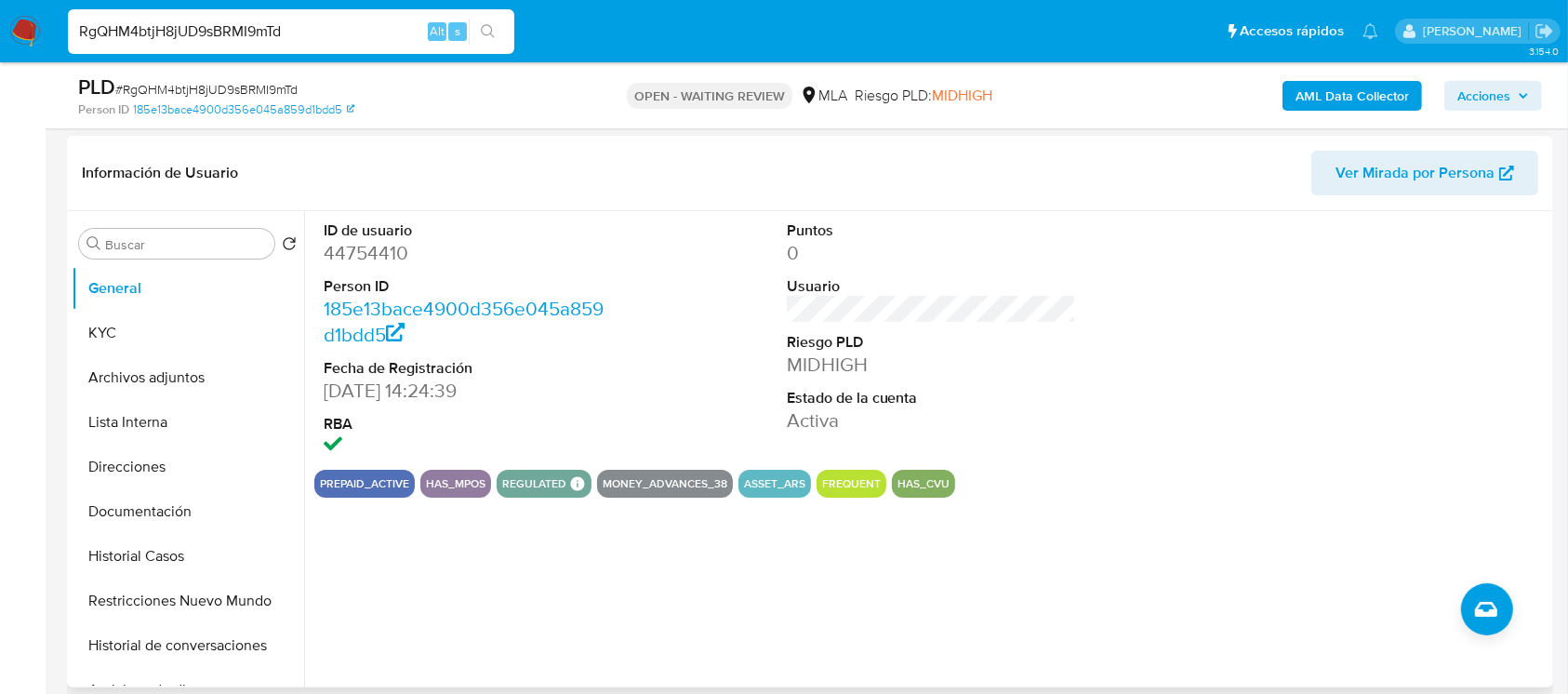
scroll to position [124, 0]
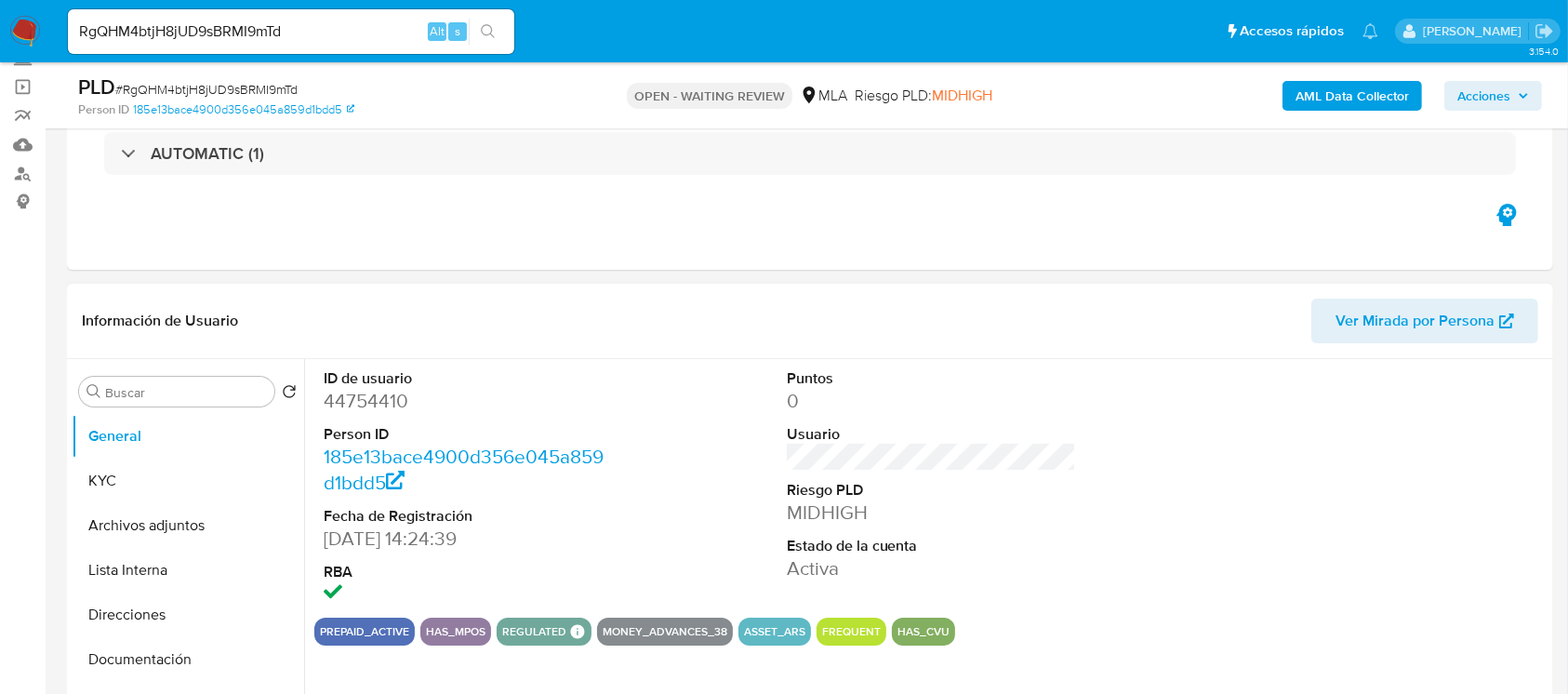
click at [369, 388] on dd "44754410" at bounding box center [469, 401] width 291 height 26
copy dd "44754410"
click at [108, 458] on button "KYC" at bounding box center [179, 481] width 217 height 45
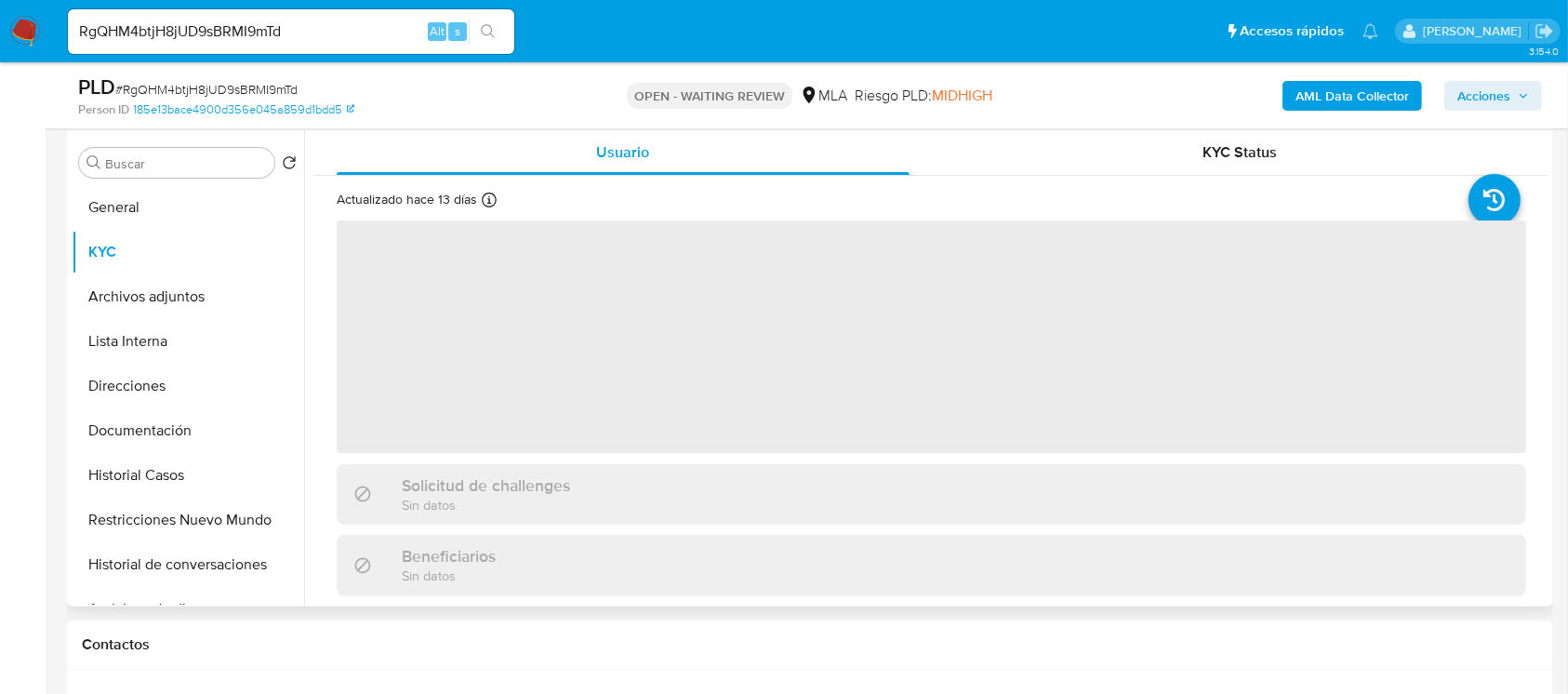
scroll to position [372, 0]
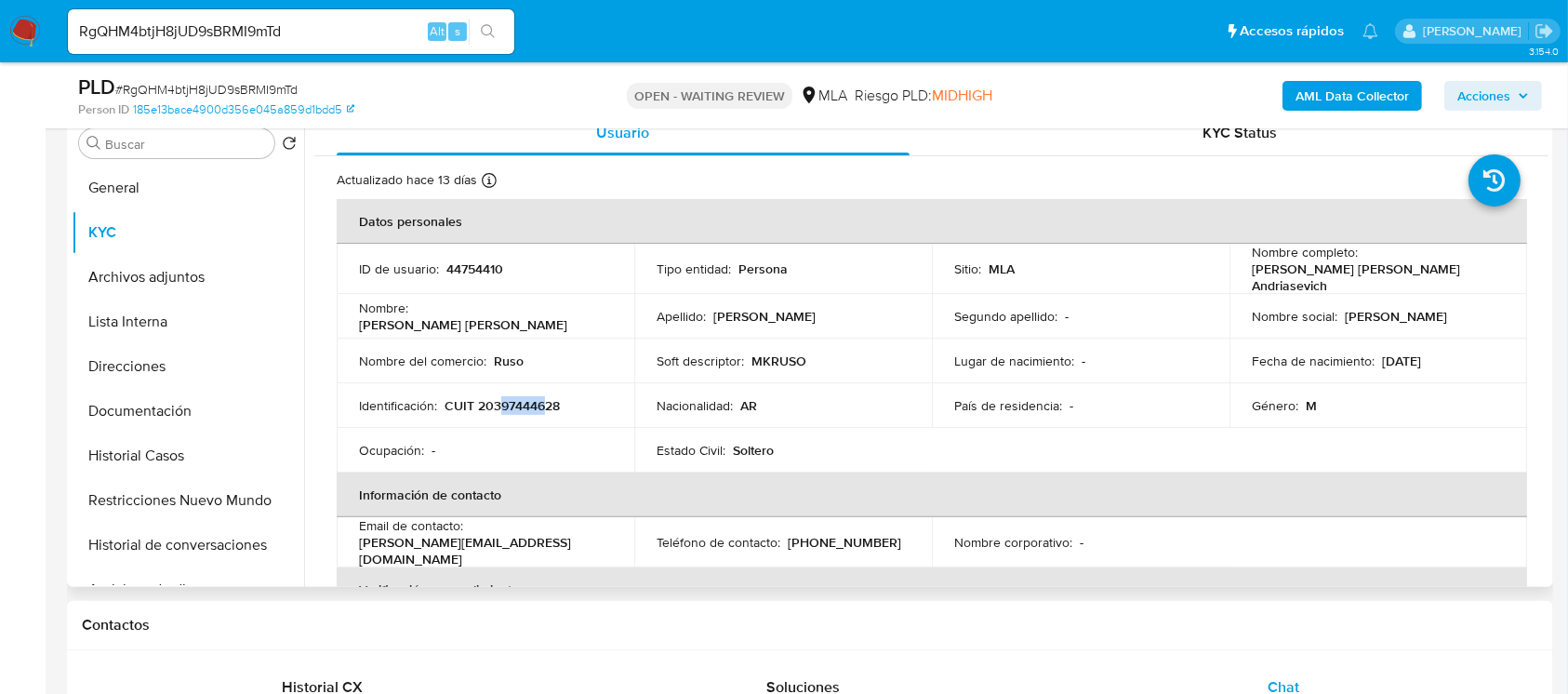
click at [543, 397] on p "CUIT 20397444628" at bounding box center [502, 405] width 115 height 17
drag, startPoint x: 492, startPoint y: 398, endPoint x: 552, endPoint y: 399, distance: 60.0
click at [552, 399] on p "CUIT 20397444628" at bounding box center [502, 405] width 115 height 17
copy p "39744462"
click at [171, 457] on button "Historial Casos" at bounding box center [179, 455] width 217 height 45
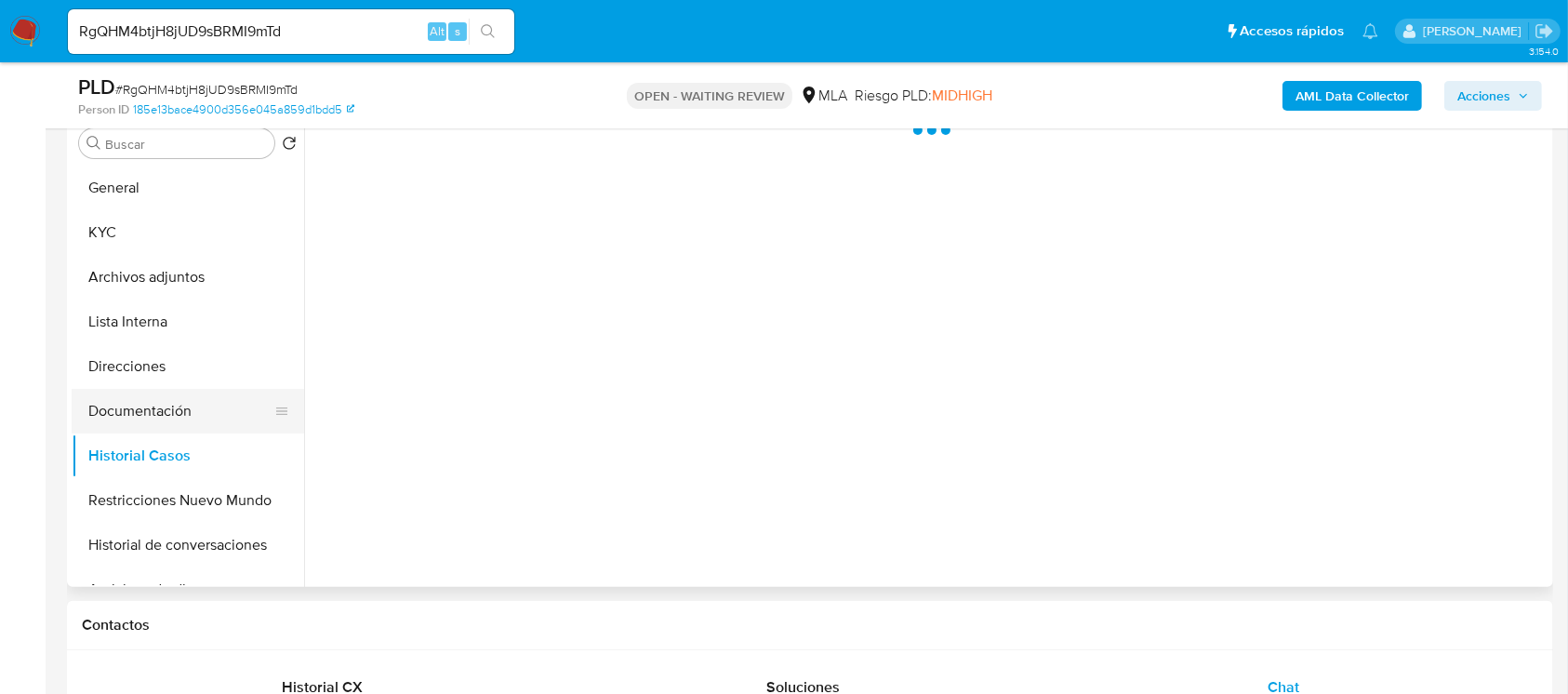
click at [178, 396] on button "Documentación" at bounding box center [179, 411] width 217 height 45
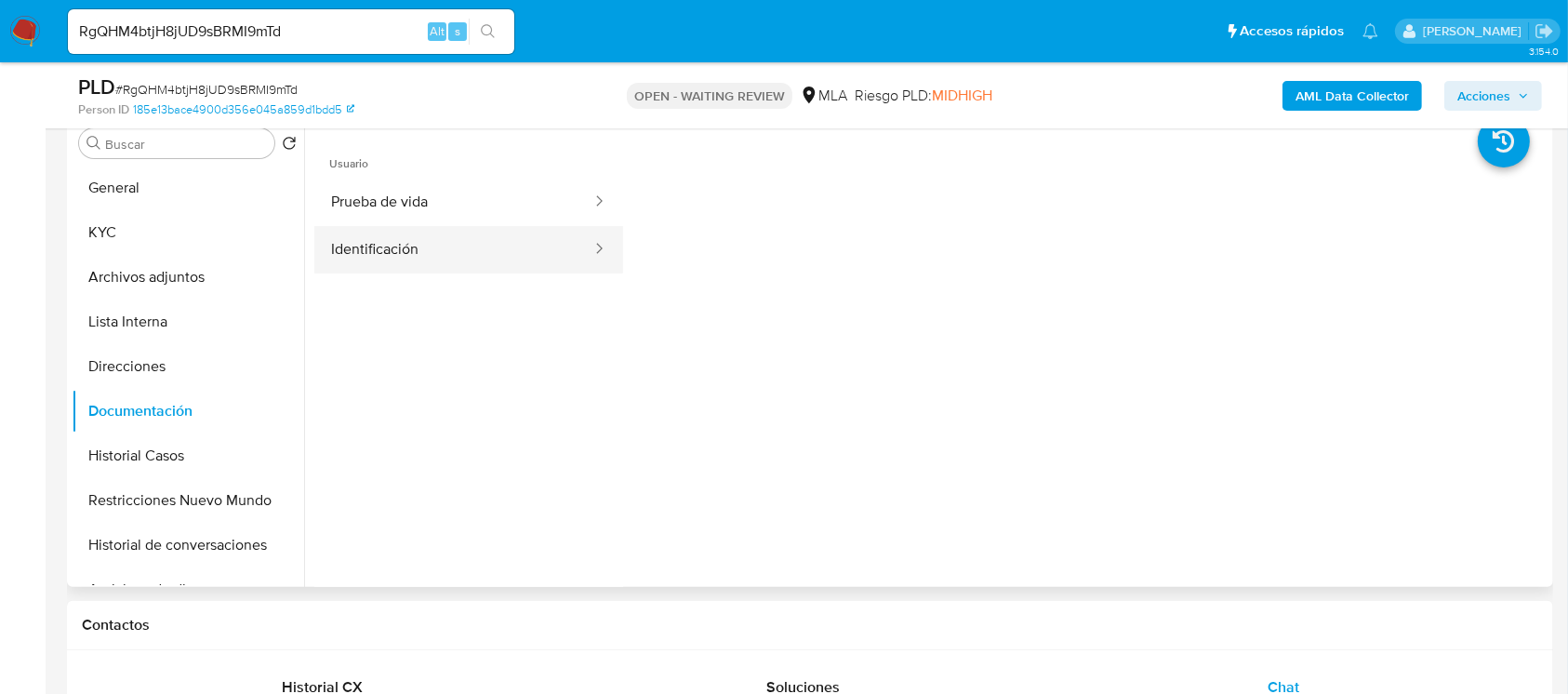
click at [428, 249] on button "Identificación" at bounding box center [453, 250] width 279 height 48
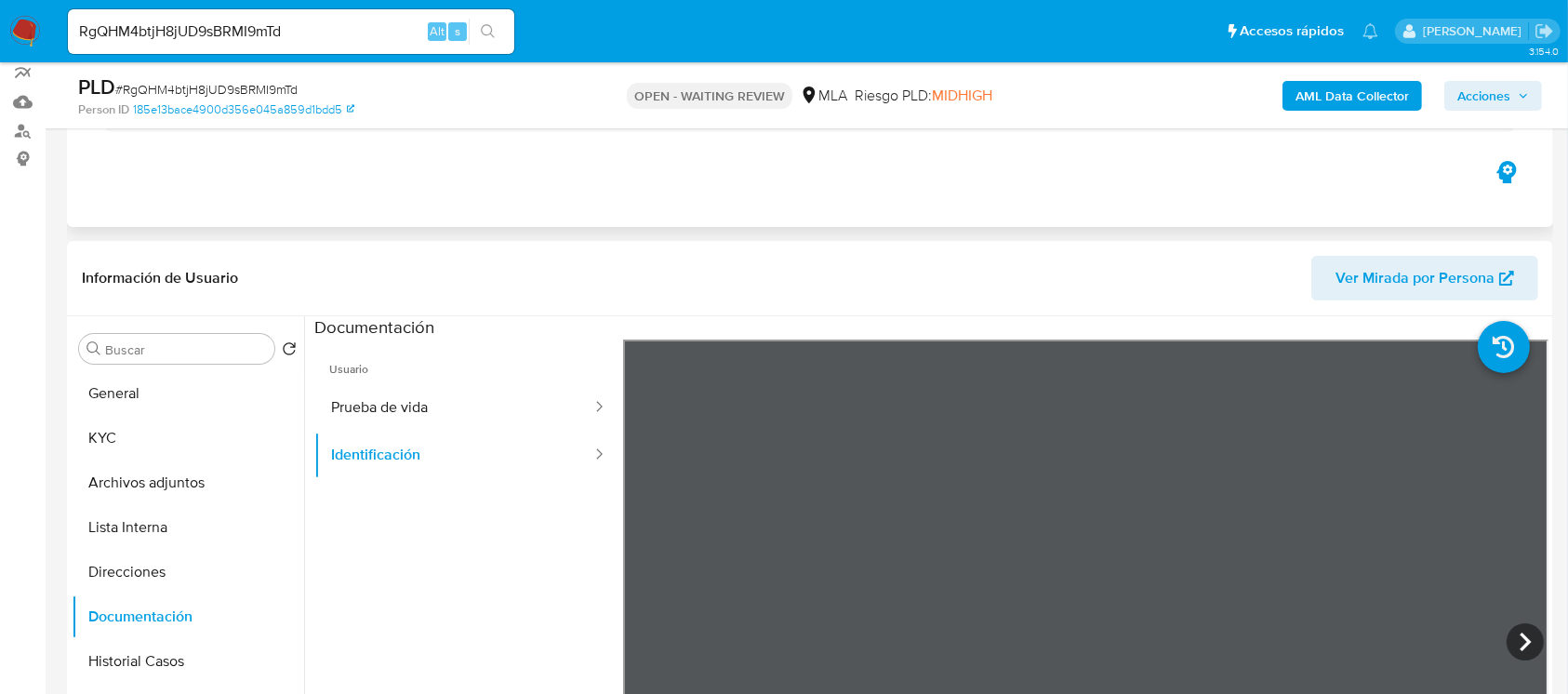
scroll to position [290, 0]
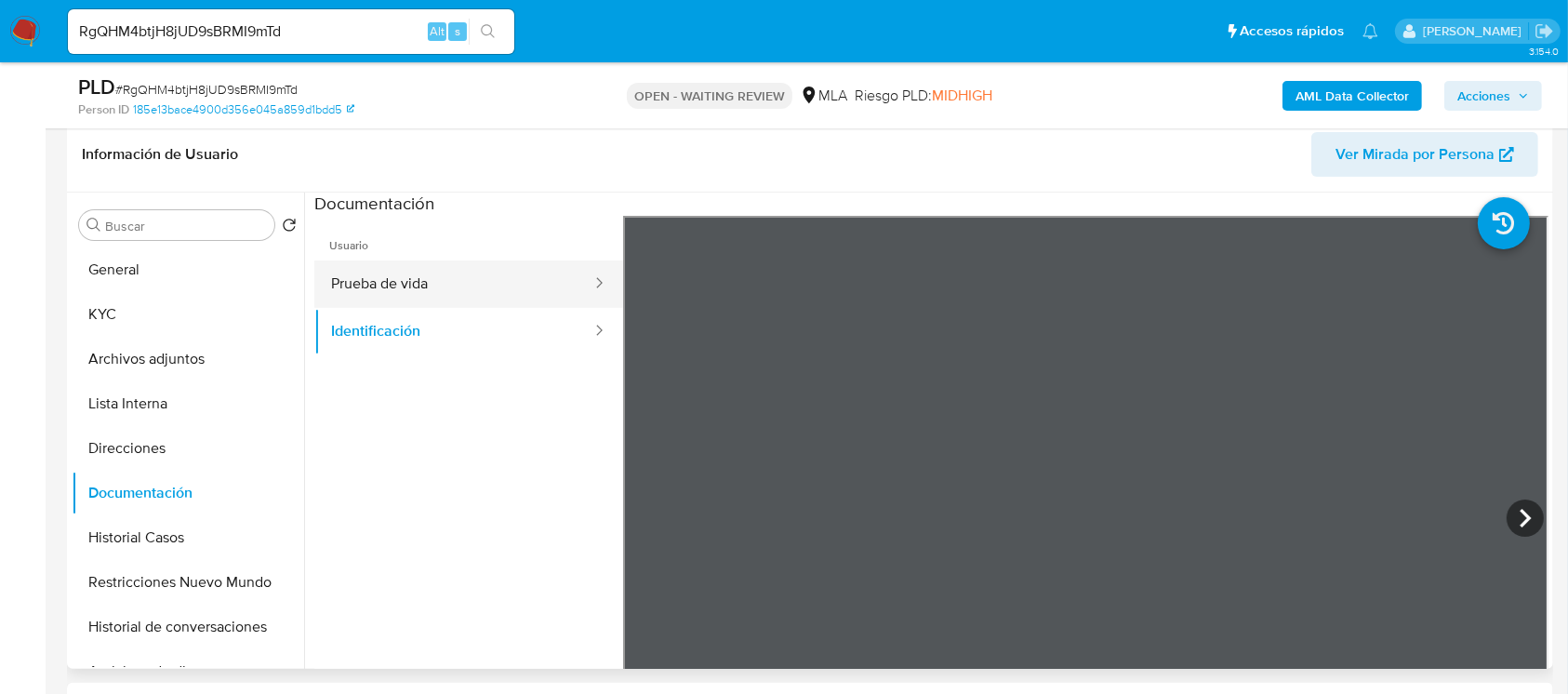
click at [436, 281] on button "Prueba de vida" at bounding box center [453, 284] width 279 height 48
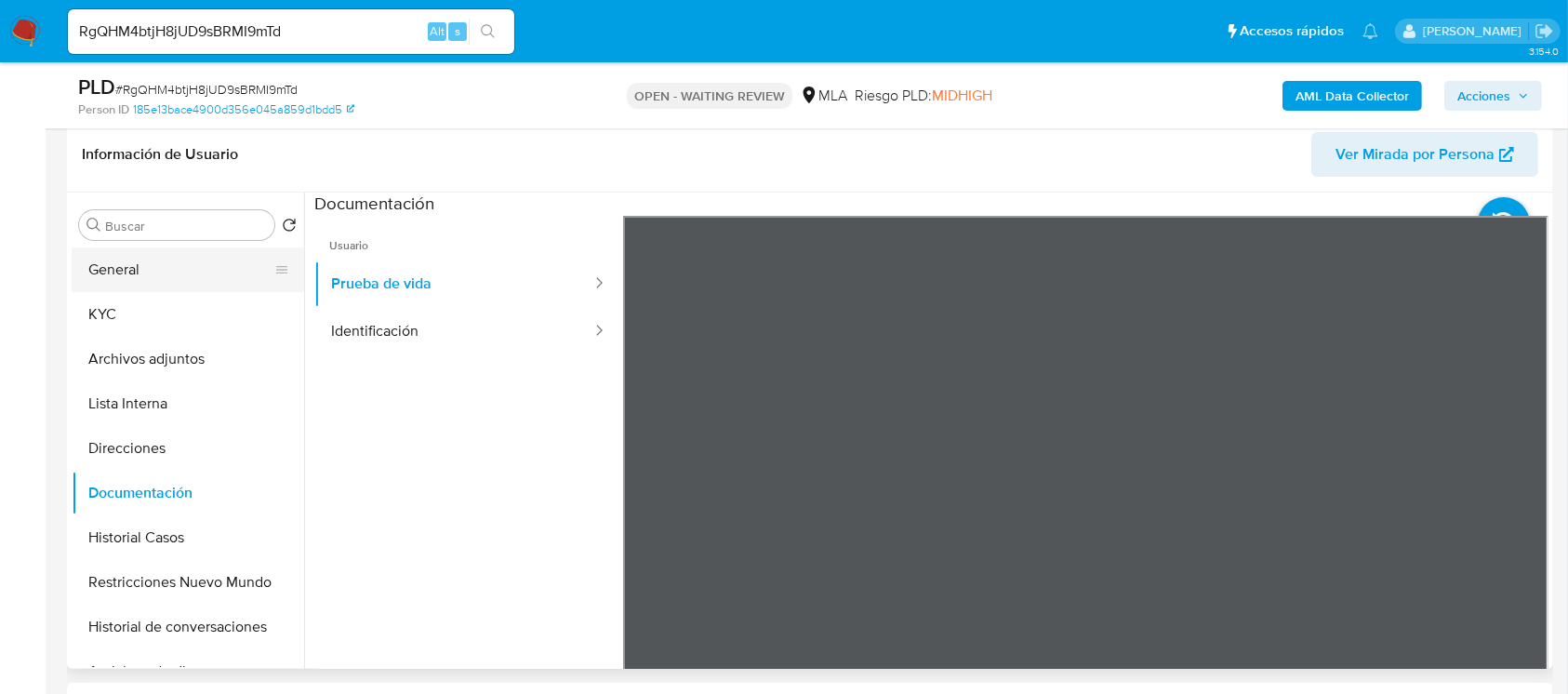
click at [136, 290] on button "General" at bounding box center [179, 270] width 217 height 45
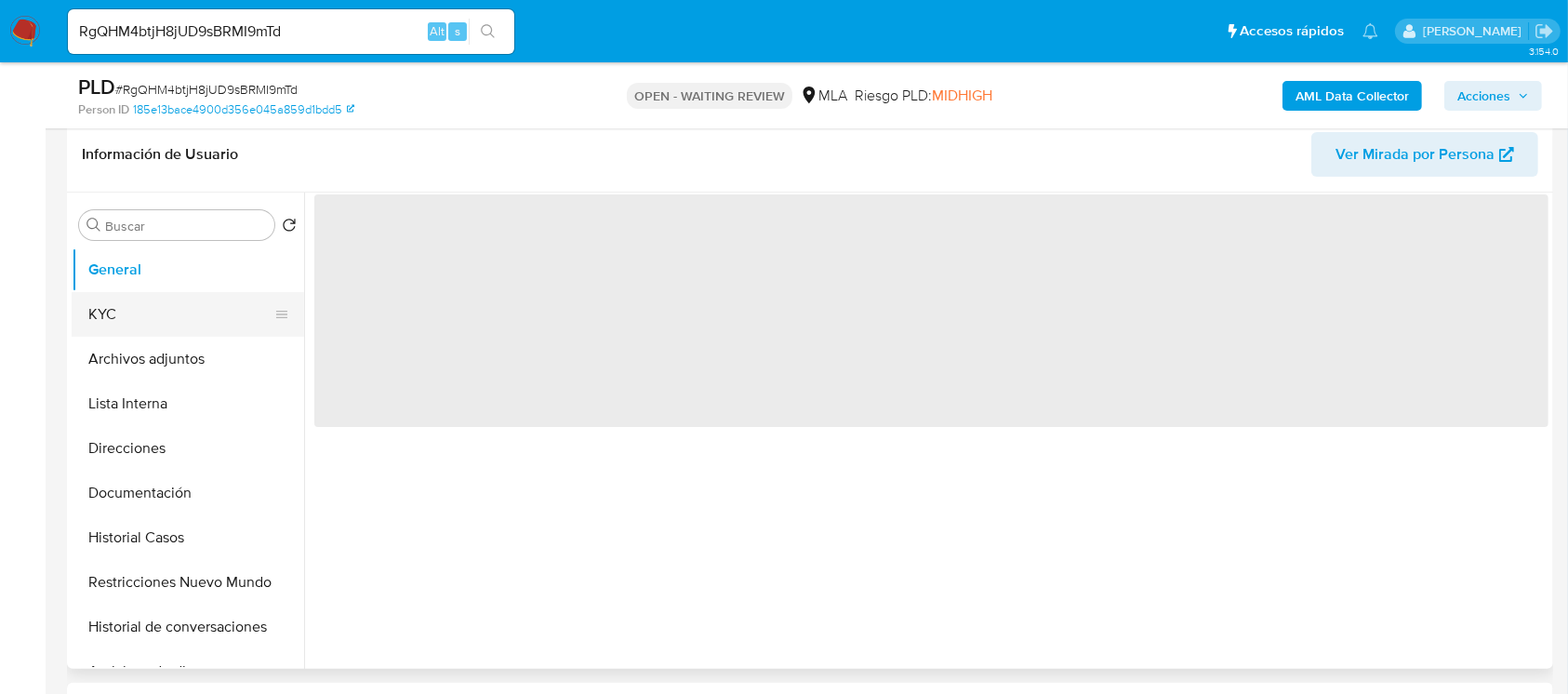
click at [141, 308] on button "KYC" at bounding box center [179, 314] width 217 height 45
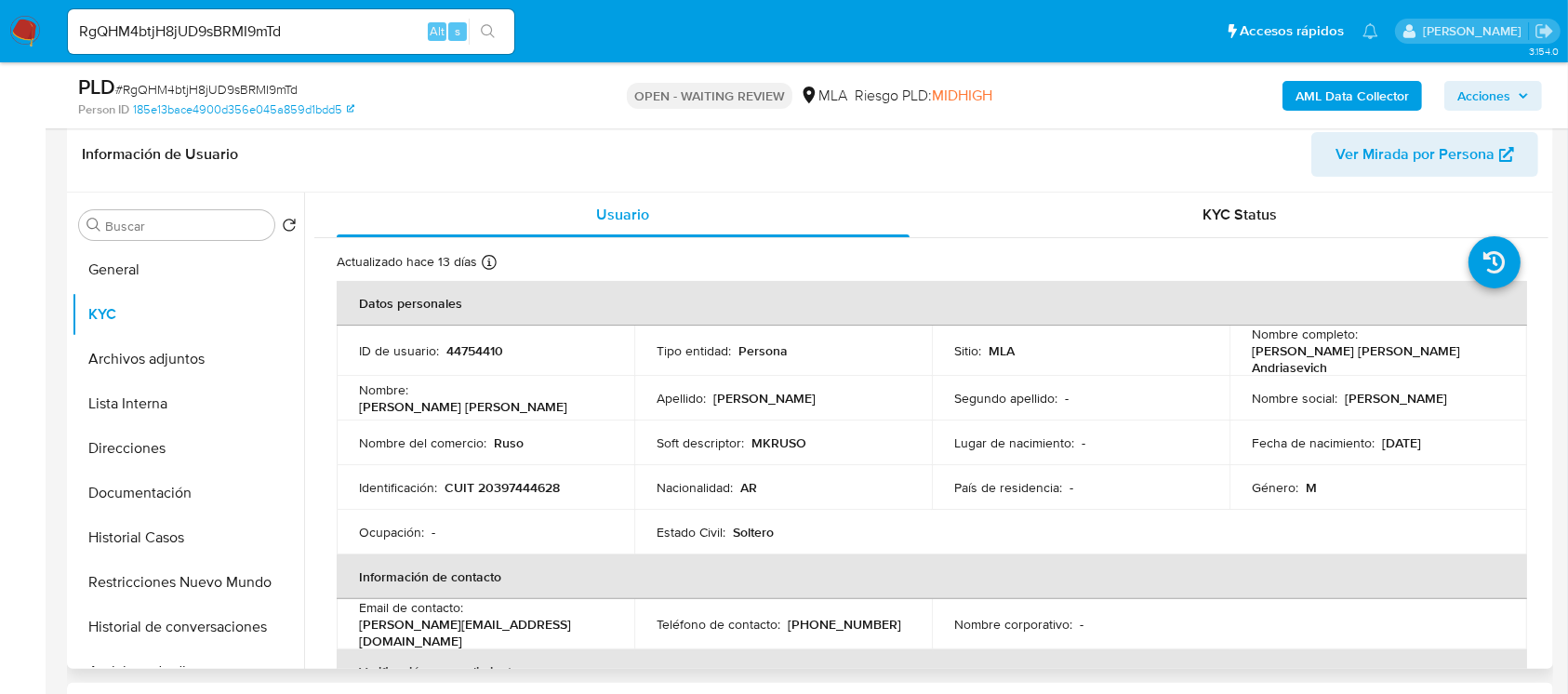
click at [506, 485] on p "CUIT 20397444628" at bounding box center [502, 486] width 115 height 17
click at [506, 484] on p "CUIT 20397444628" at bounding box center [502, 486] width 115 height 17
copy p "20397444628"
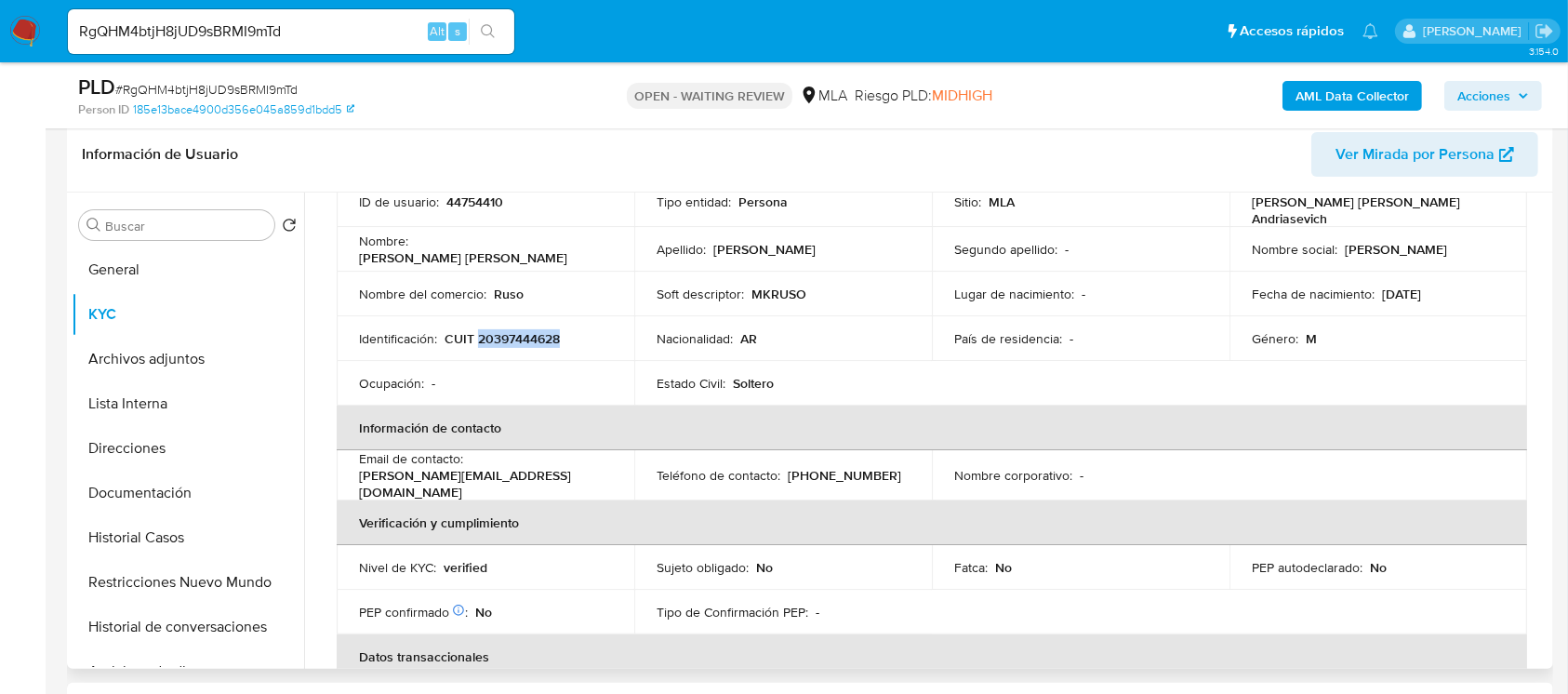
scroll to position [110, 0]
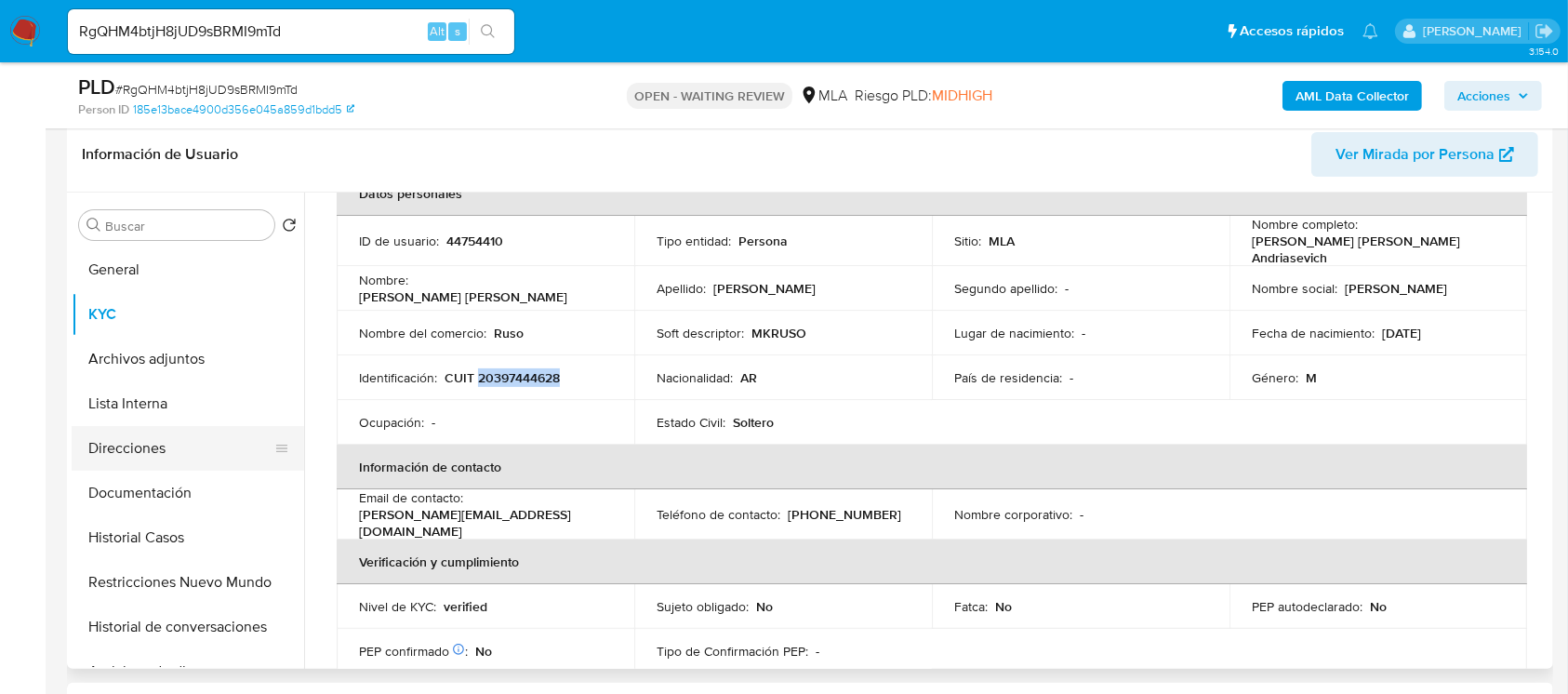
click at [170, 465] on button "Direcciones" at bounding box center [179, 448] width 217 height 45
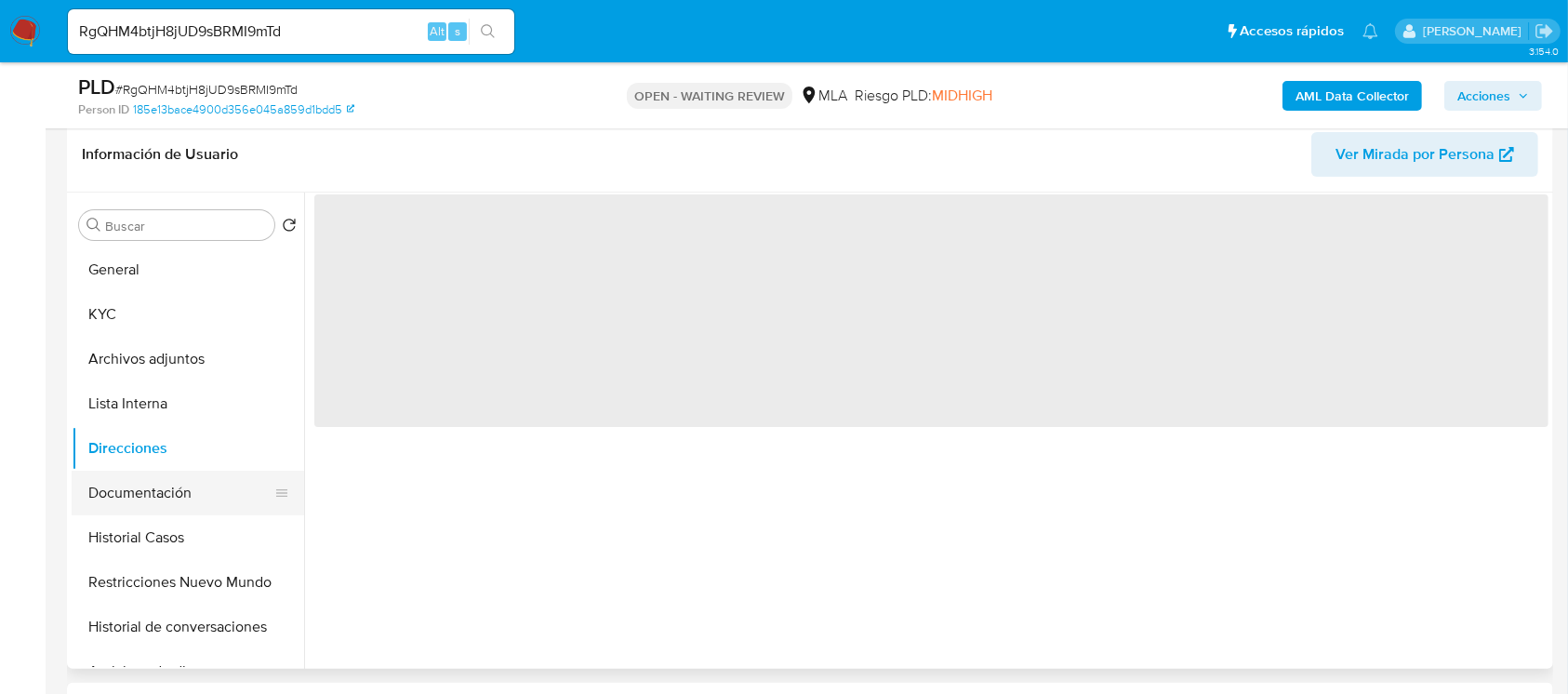
scroll to position [0, 0]
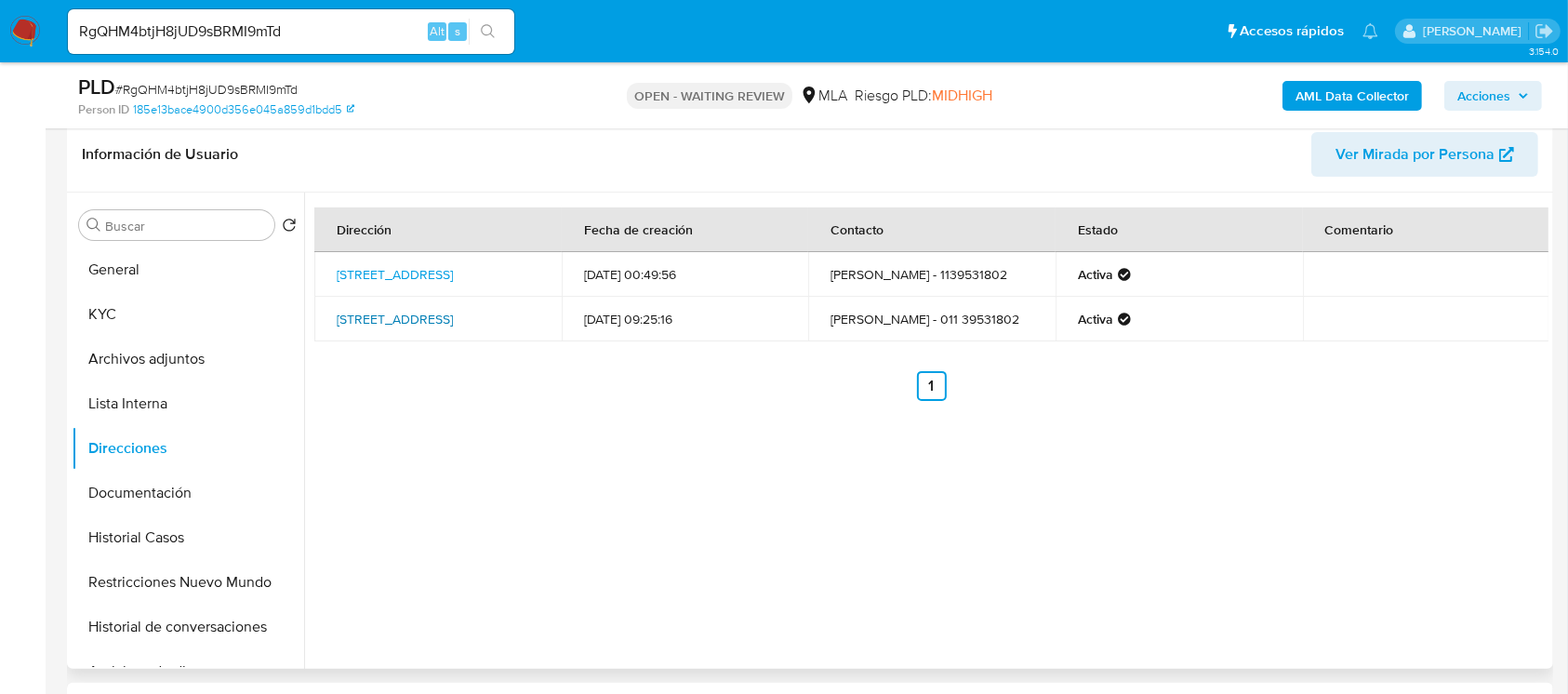
click at [411, 321] on link "[STREET_ADDRESS]" at bounding box center [394, 319] width 116 height 19
click at [149, 329] on button "KYC" at bounding box center [179, 314] width 217 height 45
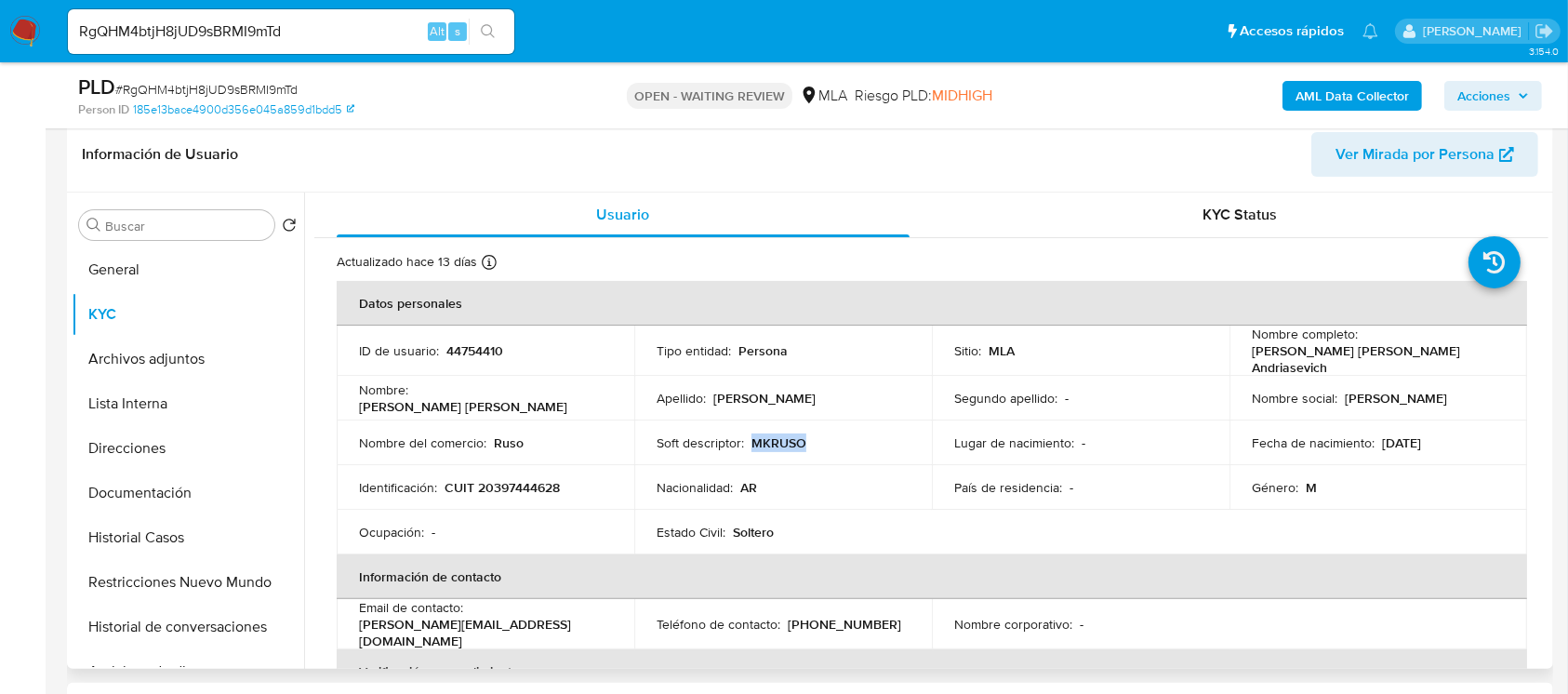
drag, startPoint x: 752, startPoint y: 430, endPoint x: 827, endPoint y: 420, distance: 75.7
click at [827, 420] on td "Soft descriptor : MKRUSO" at bounding box center [782, 443] width 297 height 45
copy p "MKRUSO"
click at [441, 348] on div "ID de usuario : 44754410" at bounding box center [485, 350] width 253 height 17
click at [441, 347] on div "ID de usuario : 44754410" at bounding box center [485, 350] width 253 height 17
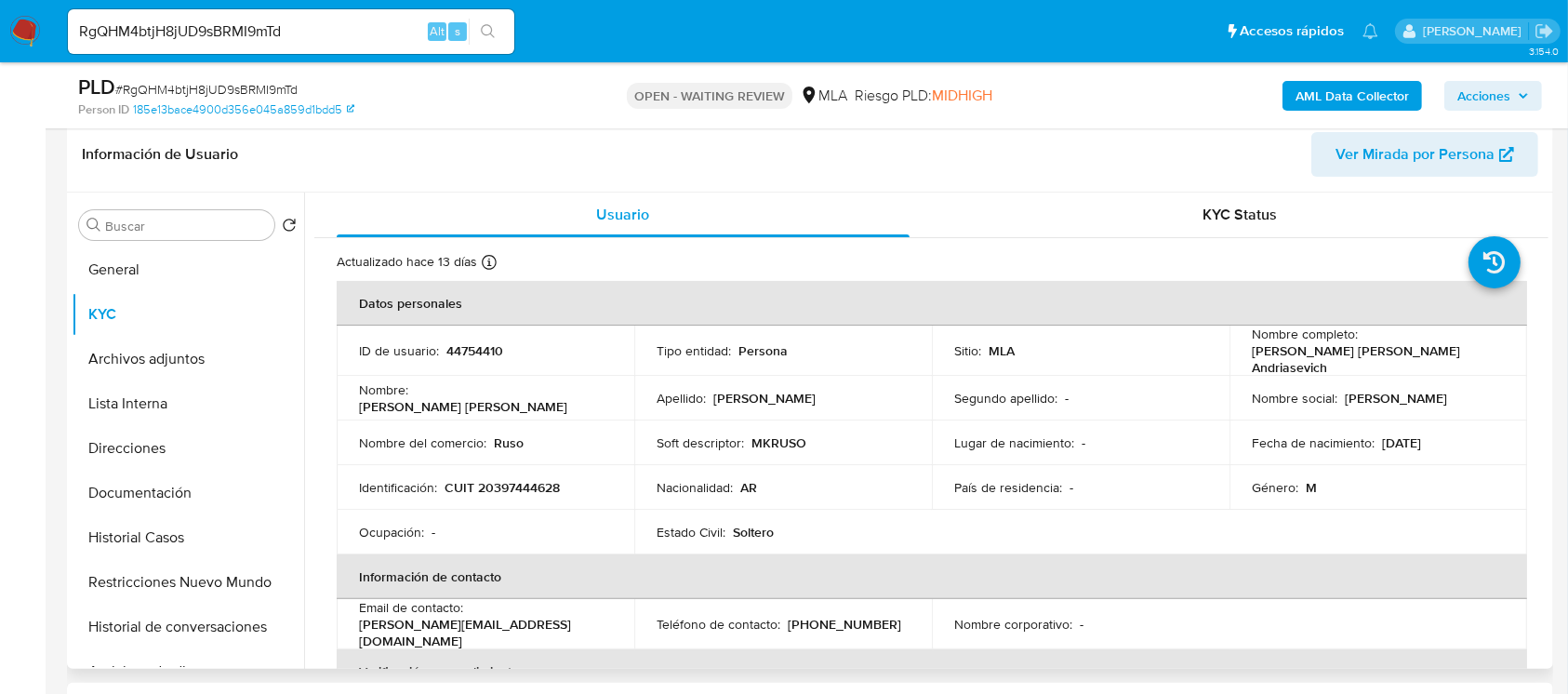
click at [448, 346] on p "44754410" at bounding box center [475, 350] width 57 height 17
copy p "44754410"
click at [521, 479] on p "CUIT 20397444628" at bounding box center [502, 486] width 115 height 17
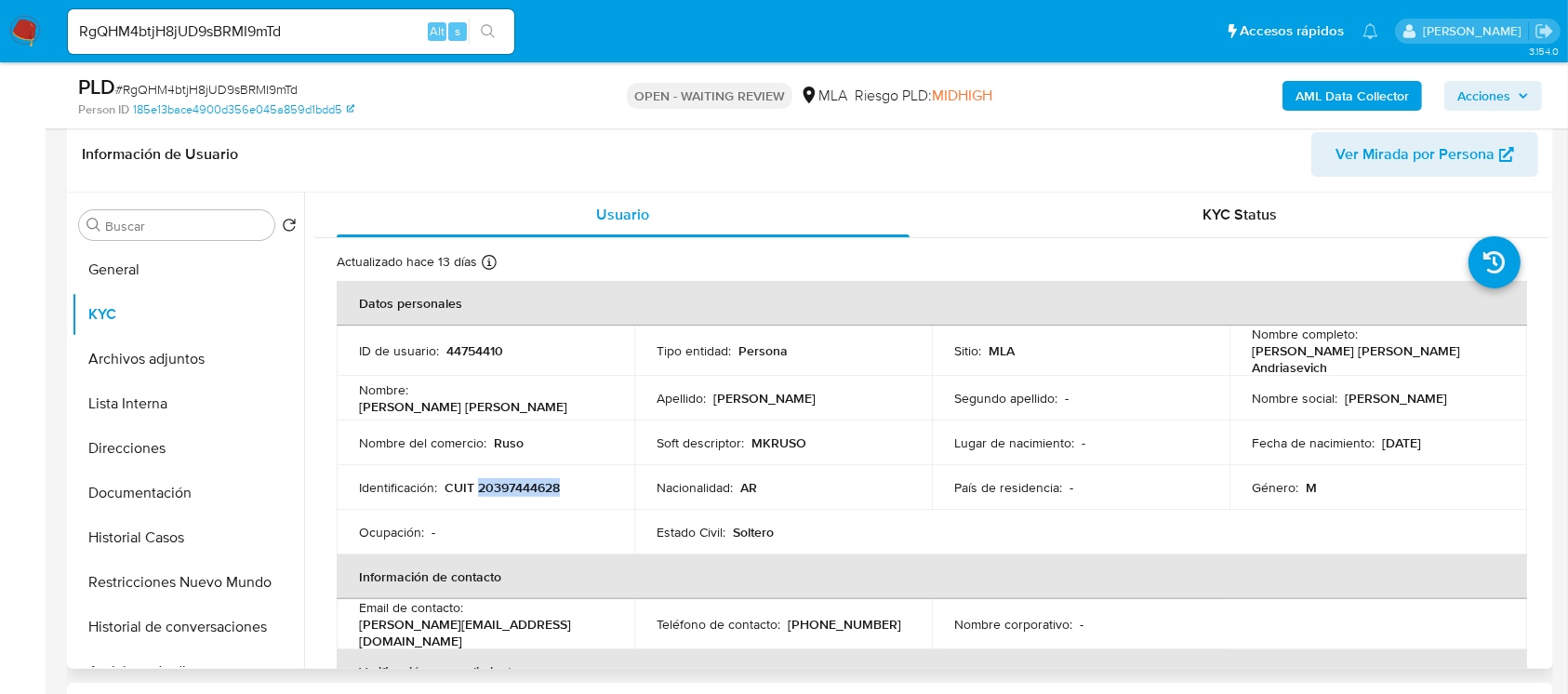
copy p "20397444628"
